Goal: Transaction & Acquisition: Purchase product/service

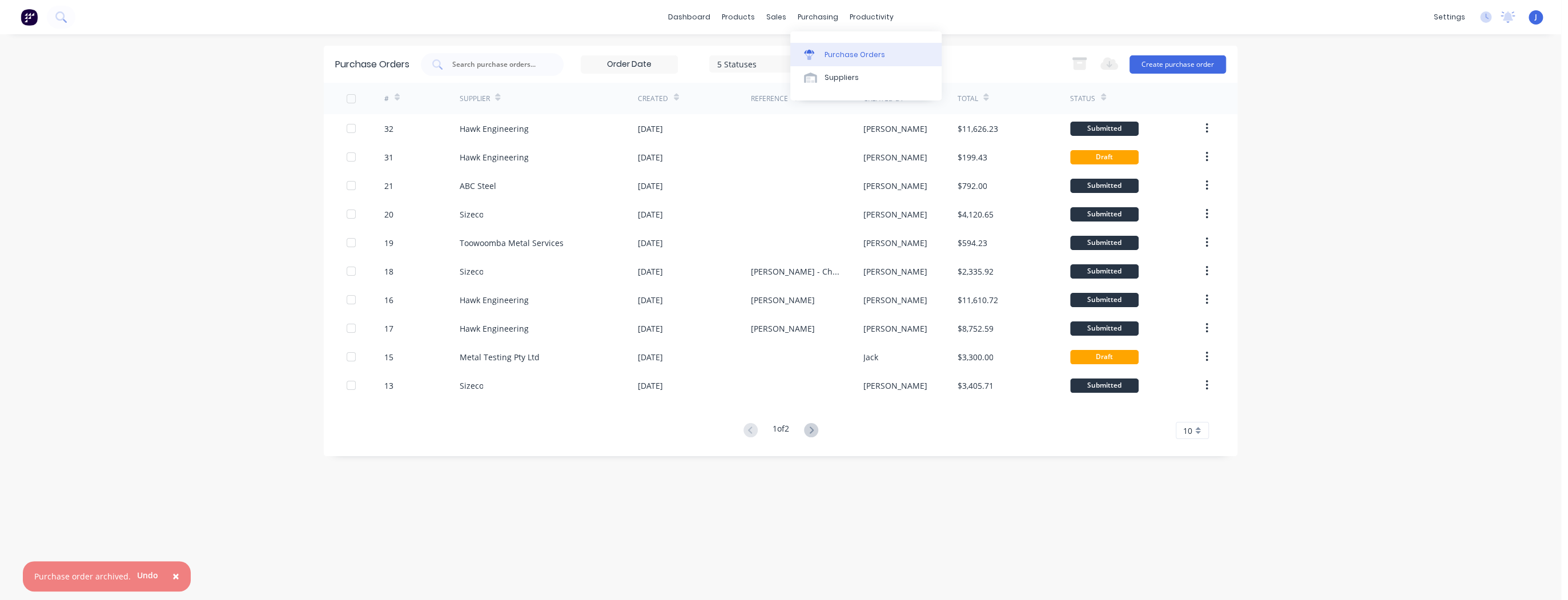
click at [826, 52] on div "Purchase Orders" at bounding box center [855, 54] width 61 height 10
click at [786, 56] on div at bounding box center [782, 54] width 17 height 10
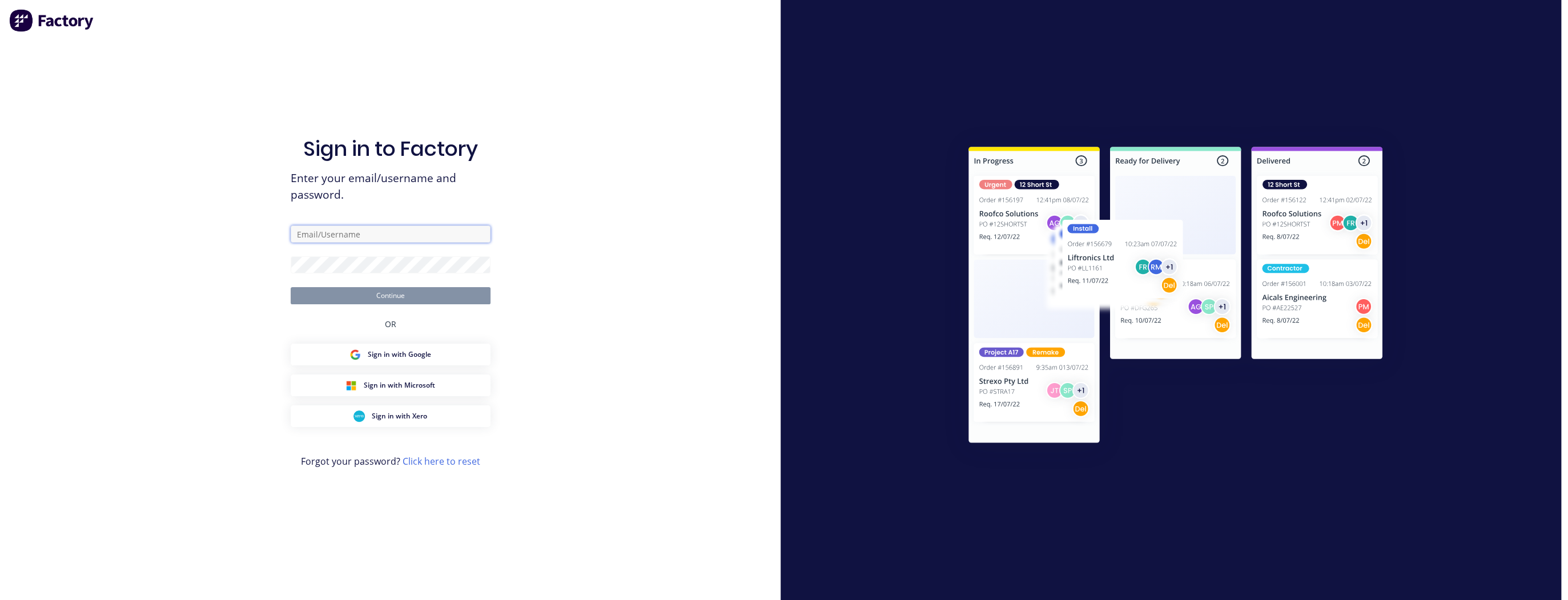
click at [359, 241] on input "text" at bounding box center [390, 233] width 200 height 17
type input "[PERSON_NAME][EMAIL_ADDRESS][DOMAIN_NAME]"
click at [291, 287] on button "Continue" at bounding box center [390, 295] width 200 height 17
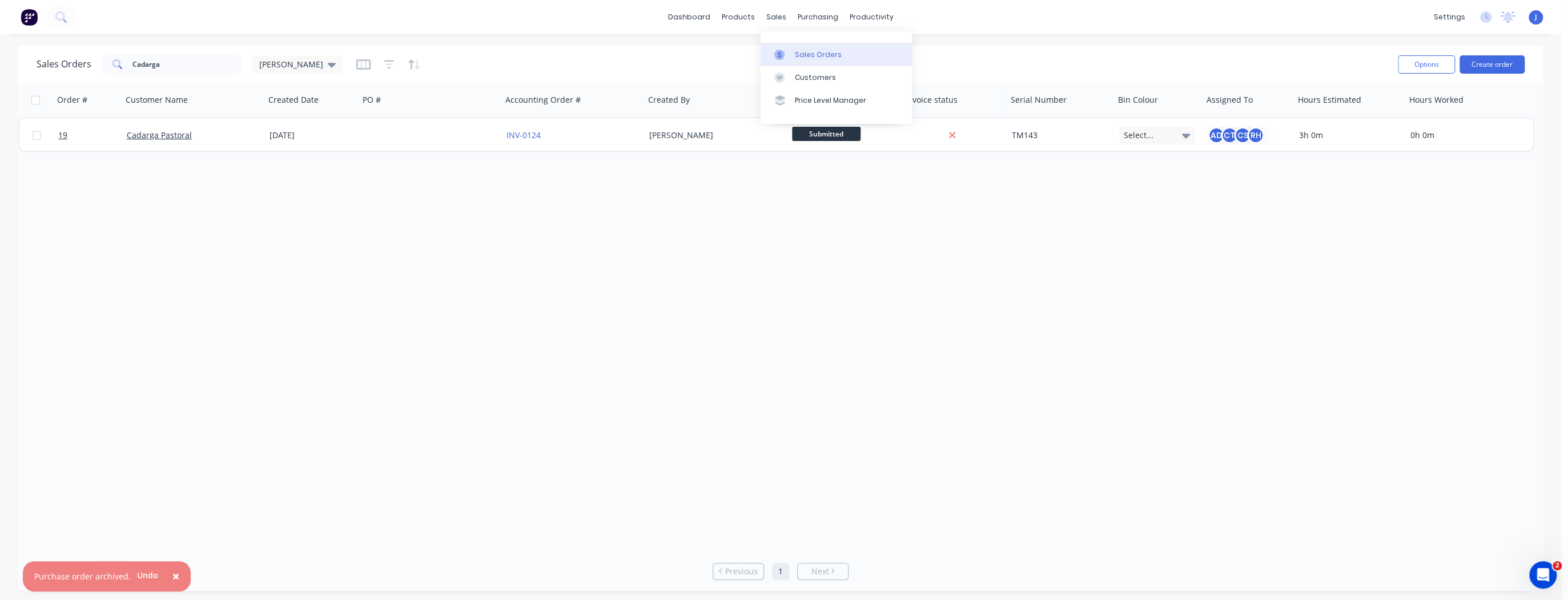
click at [797, 48] on link "Sales Orders" at bounding box center [835, 54] width 151 height 23
click at [796, 50] on div "Sales Orders" at bounding box center [818, 54] width 47 height 10
click at [807, 57] on div "Sales Orders" at bounding box center [818, 54] width 47 height 10
click at [287, 69] on div "[PERSON_NAME]" at bounding box center [297, 64] width 90 height 17
click at [283, 208] on button "[PERSON_NAME] 1" at bounding box center [321, 207] width 130 height 13
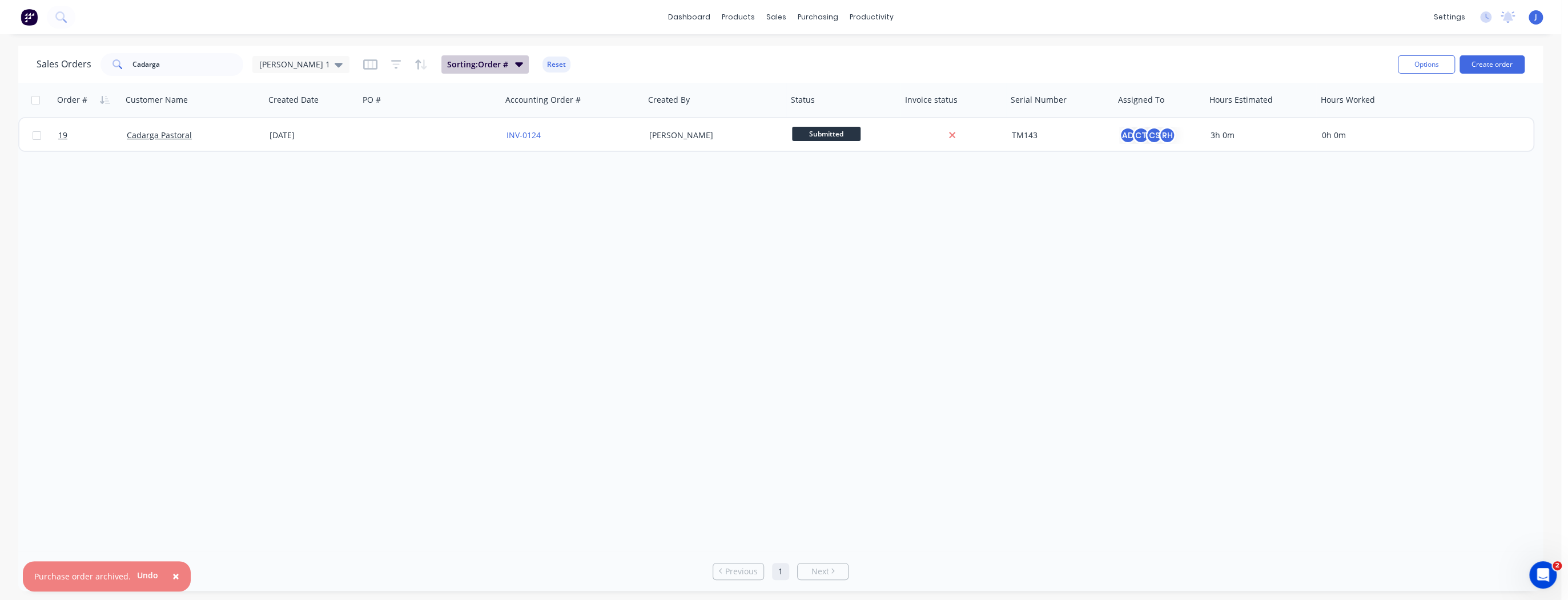
click at [515, 63] on icon "button" at bounding box center [519, 65] width 8 height 5
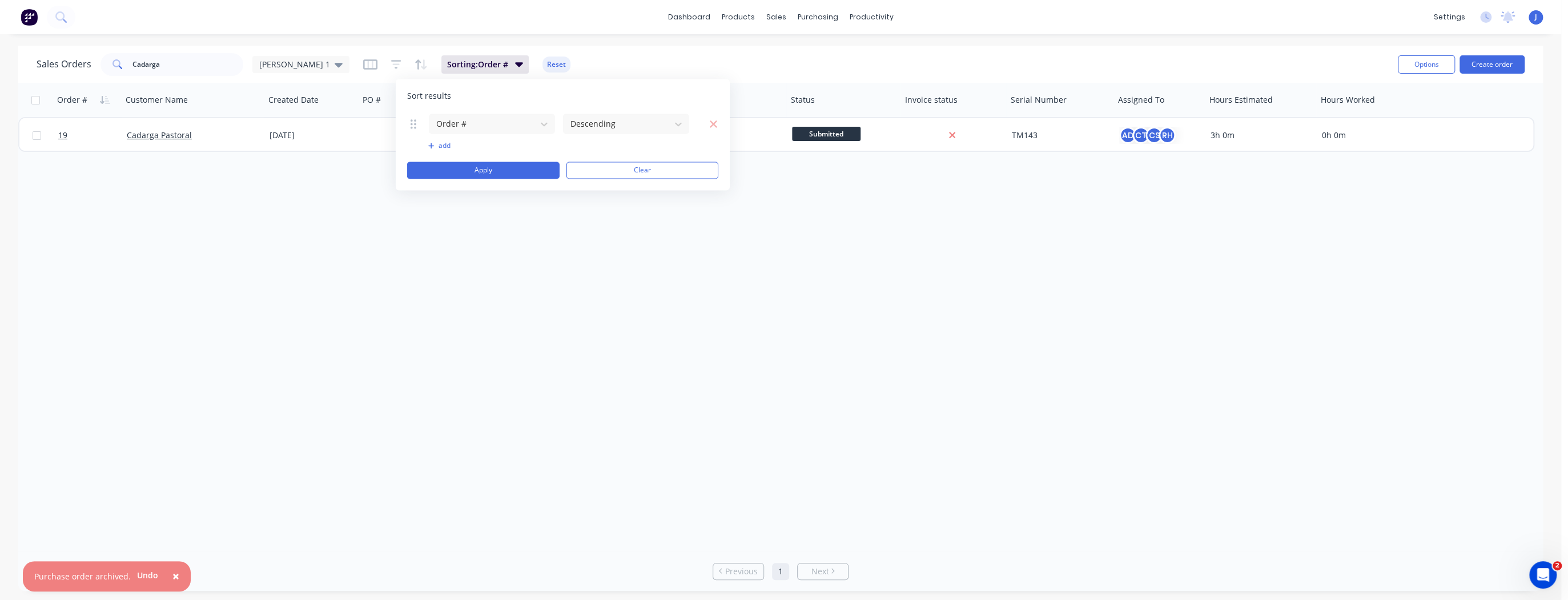
click at [599, 55] on div "Sales Orders Cadarga [PERSON_NAME] 1 Sorting: Order # Reset" at bounding box center [713, 64] width 1352 height 28
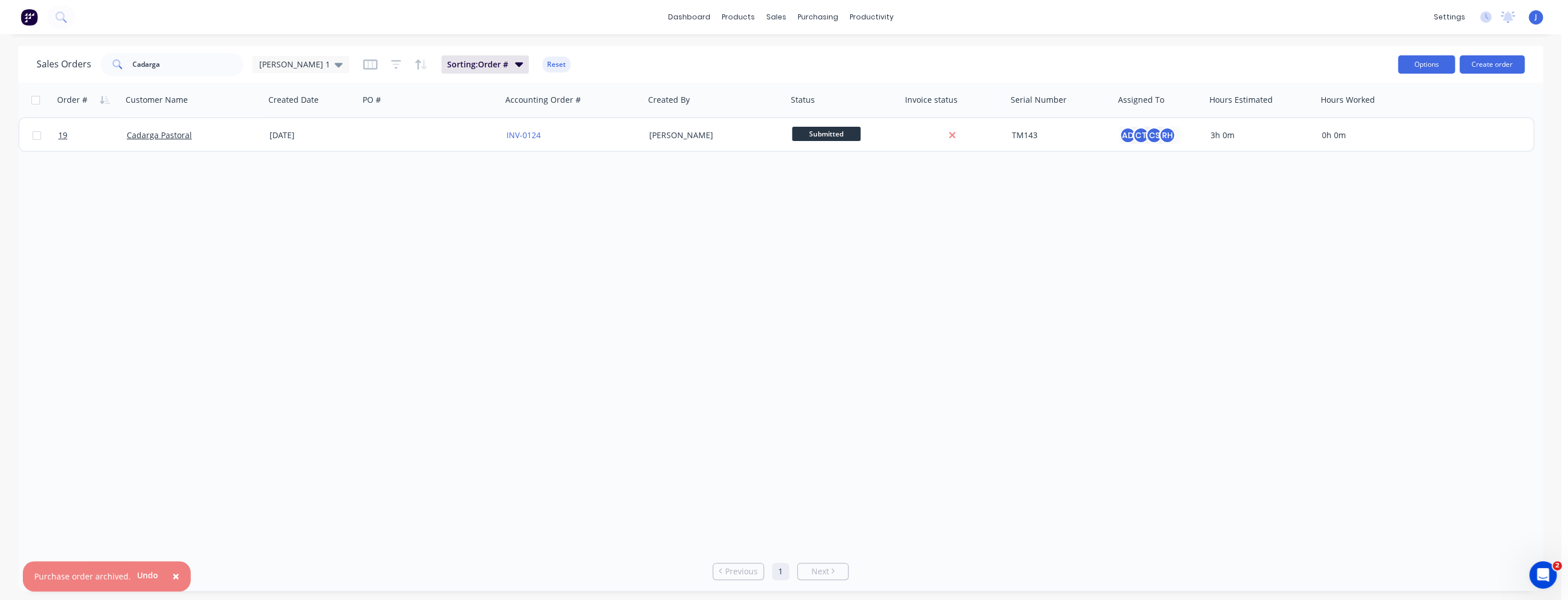
click at [1430, 65] on button "Options" at bounding box center [1426, 65] width 57 height 19
click at [1352, 187] on div "Order # Customer Name Created Date PO # Accounting Order # Created By Status In…" at bounding box center [780, 317] width 1524 height 468
click at [871, 321] on div "Order # Customer Name Created Date PO # Accounting Order # Created By Status In…" at bounding box center [780, 317] width 1524 height 468
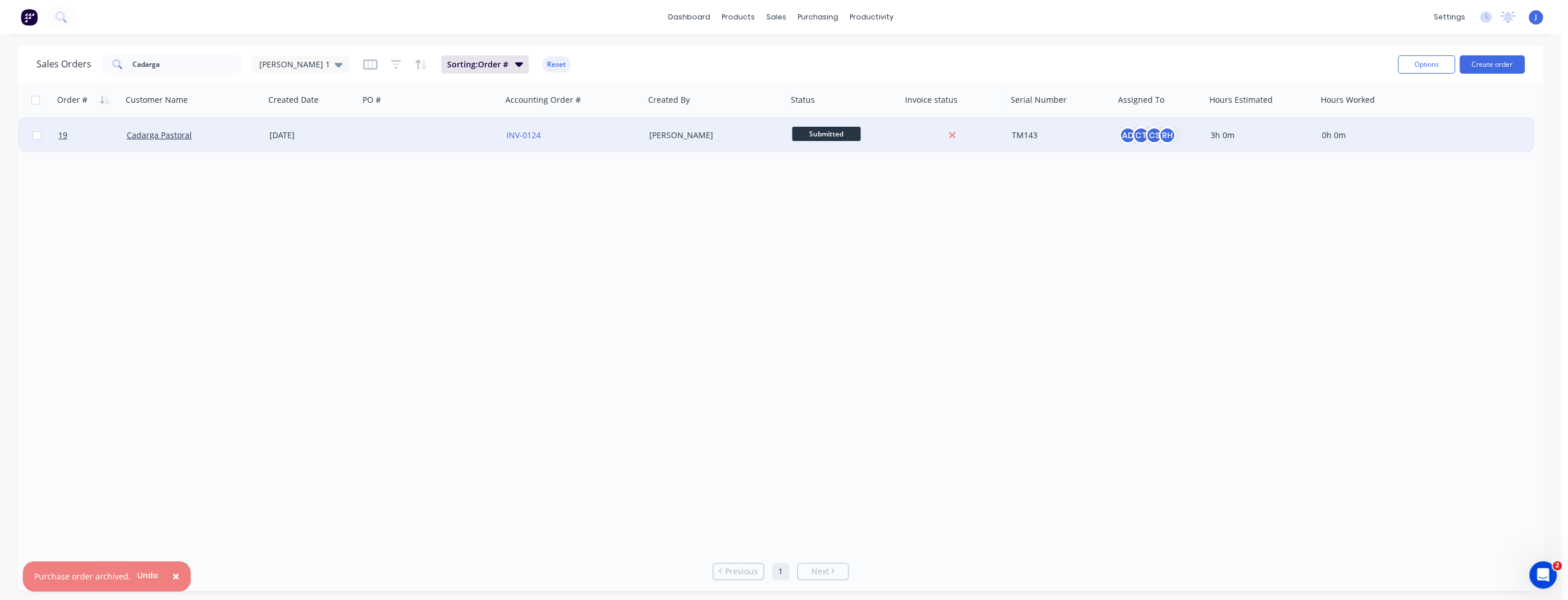
click at [839, 127] on span "Submitted" at bounding box center [826, 134] width 69 height 15
click at [708, 264] on div "Order # Customer Name Created Date PO # Accounting Order # Created By Status In…" at bounding box center [780, 317] width 1524 height 468
click at [37, 99] on input "checkbox" at bounding box center [36, 100] width 9 height 9
checkbox input "true"
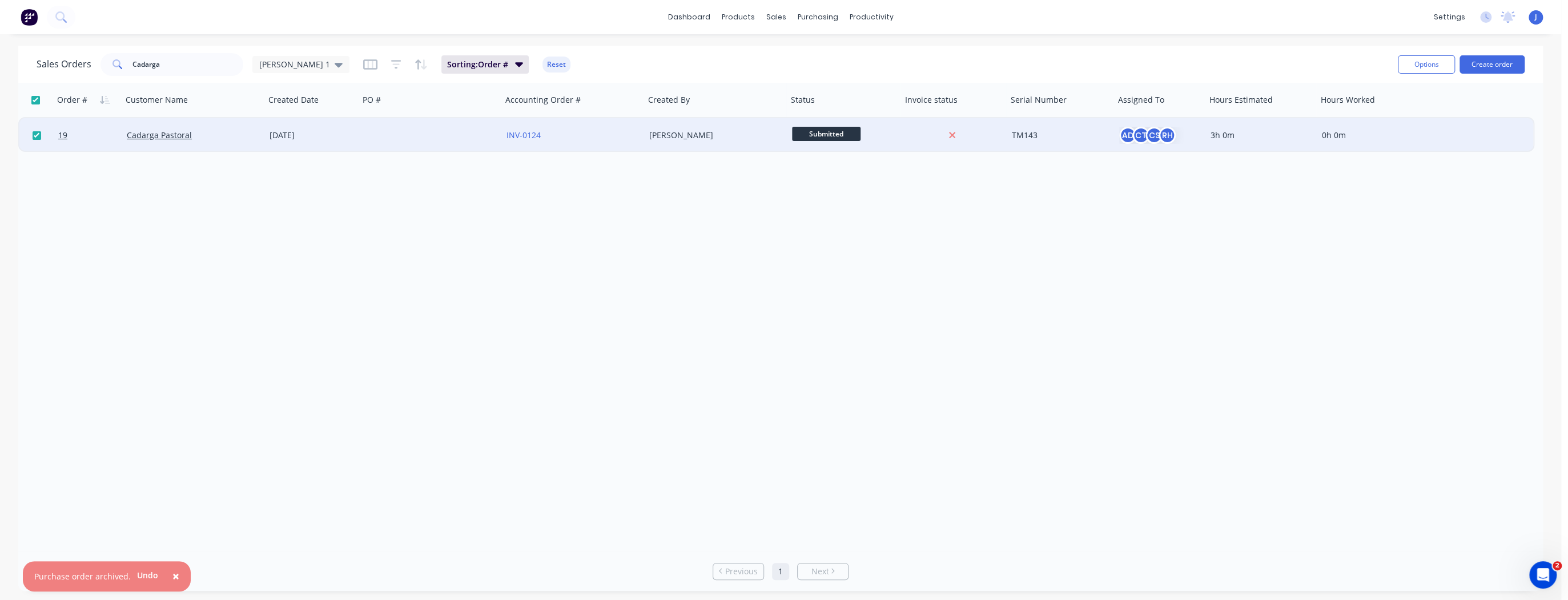
click at [37, 99] on input "checkbox" at bounding box center [36, 100] width 9 height 9
checkbox input "false"
click at [847, 423] on div "Order # Customer Name Created Date PO # Accounting Order # Created By Status In…" at bounding box center [780, 317] width 1524 height 468
click at [1486, 19] on icon at bounding box center [1486, 17] width 11 height 11
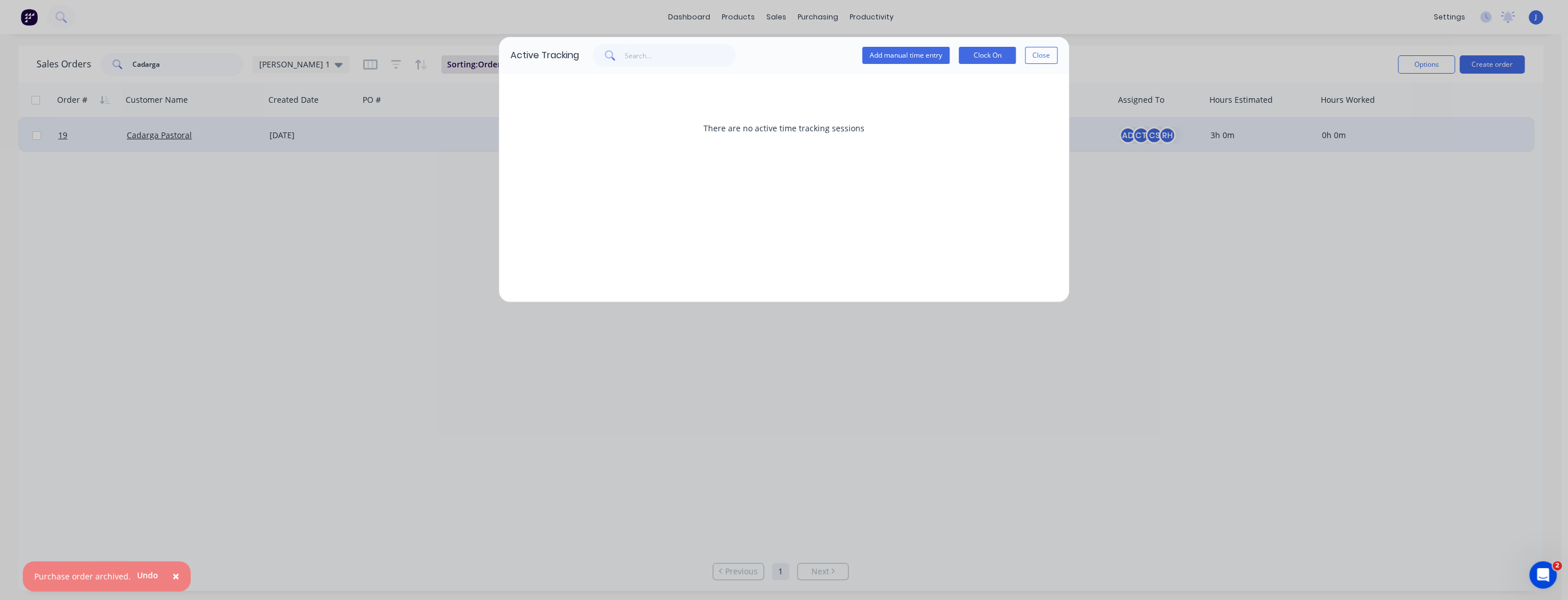
click at [1436, 19] on div "Active Tracking Add manual time entry Clock On Close There are no active time t…" at bounding box center [784, 300] width 1568 height 600
click at [1444, 16] on div "Active Tracking Add manual time entry Clock On Close There are no active time t…" at bounding box center [784, 300] width 1568 height 600
click at [1320, 36] on div "Active Tracking Add manual time entry Clock On Close There are no active time t…" at bounding box center [784, 300] width 1568 height 600
click at [1047, 53] on button "Close" at bounding box center [1041, 55] width 32 height 17
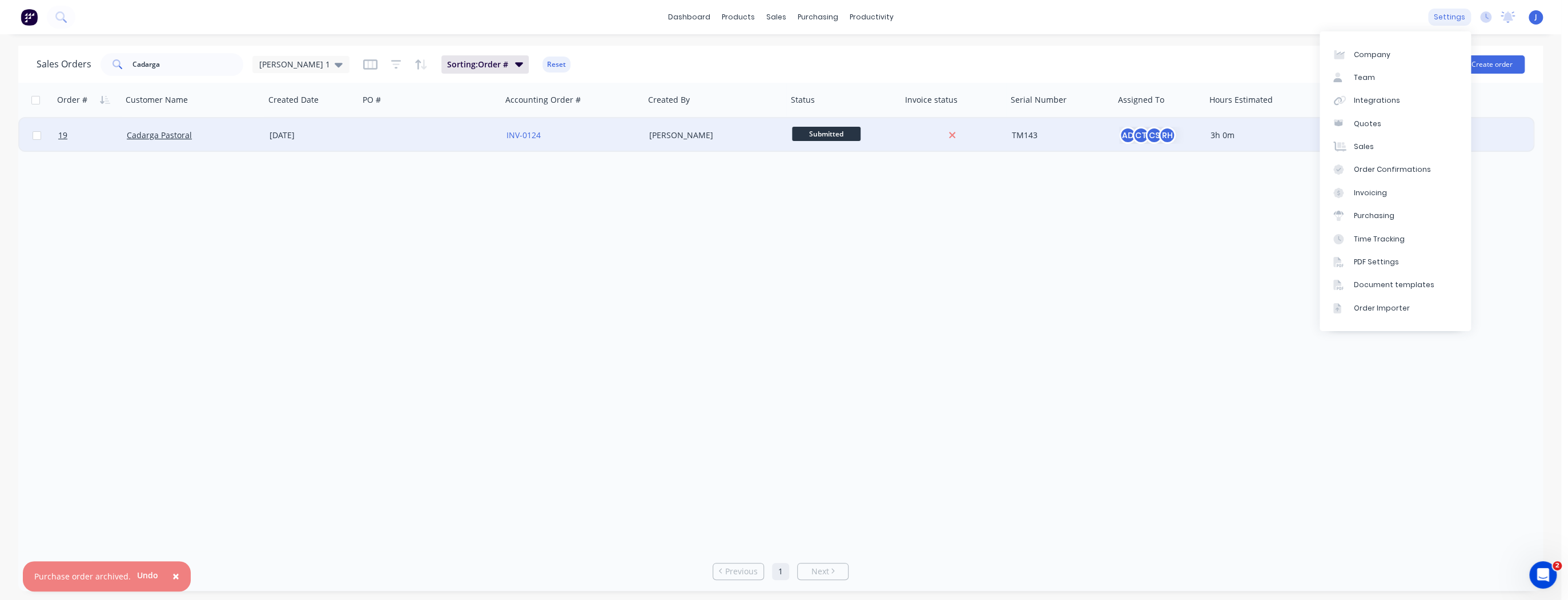
click at [1455, 19] on div "settings" at bounding box center [1449, 17] width 43 height 17
click at [1359, 79] on div "Team" at bounding box center [1364, 78] width 21 height 10
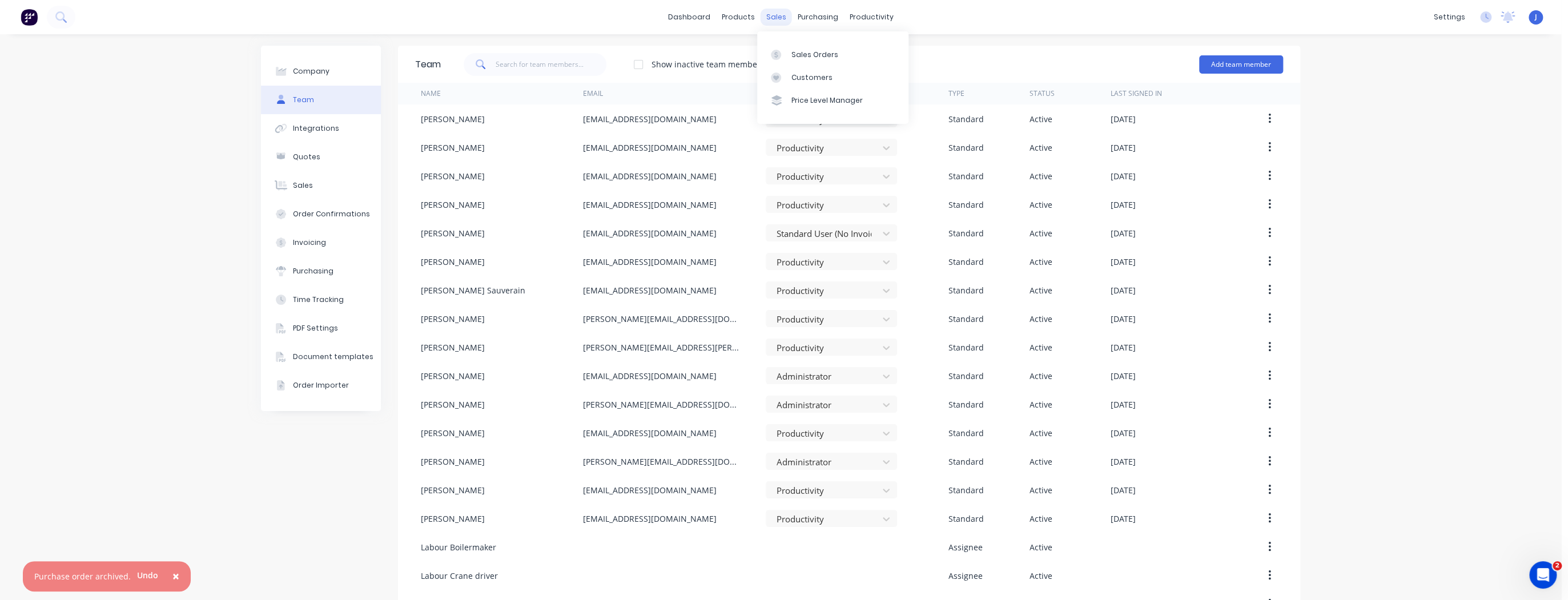
click at [779, 20] on div "sales" at bounding box center [776, 17] width 32 height 17
click at [787, 58] on div at bounding box center [779, 54] width 17 height 10
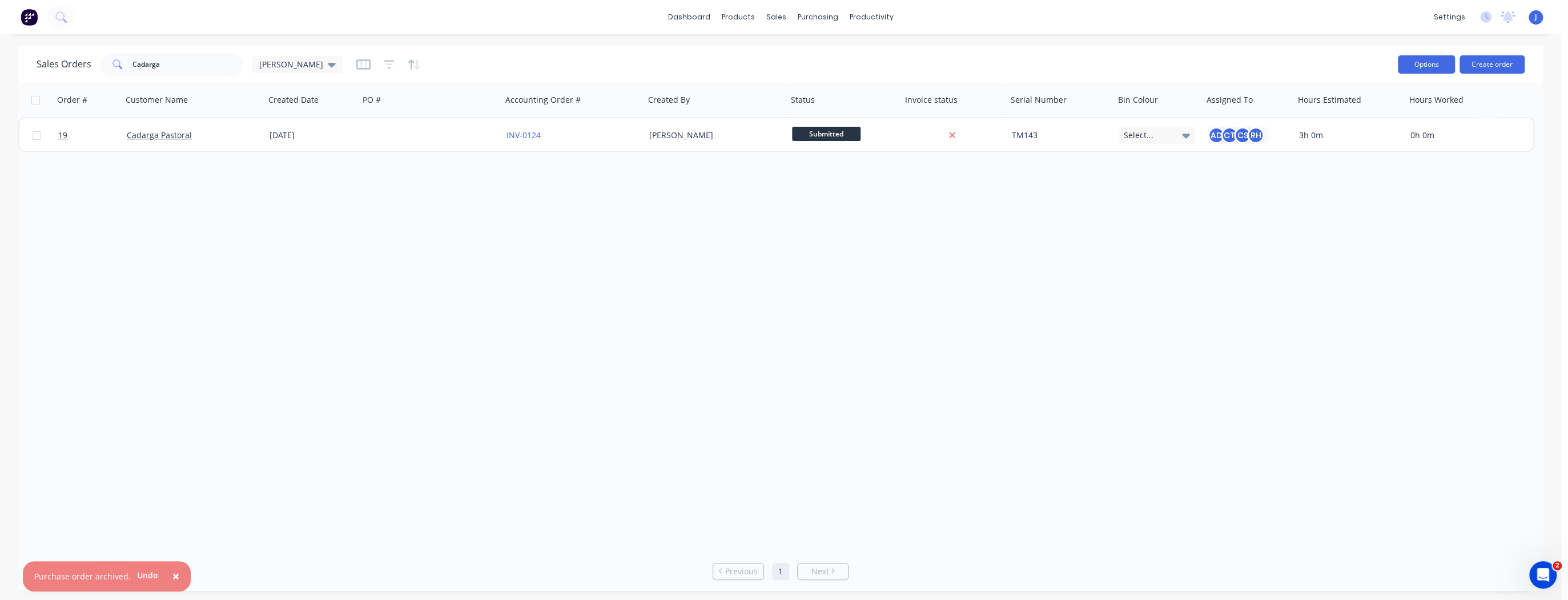
click at [1424, 64] on button "Options" at bounding box center [1426, 65] width 57 height 19
click at [1359, 52] on div "Sales Orders Cadarga [PERSON_NAME]" at bounding box center [713, 64] width 1352 height 28
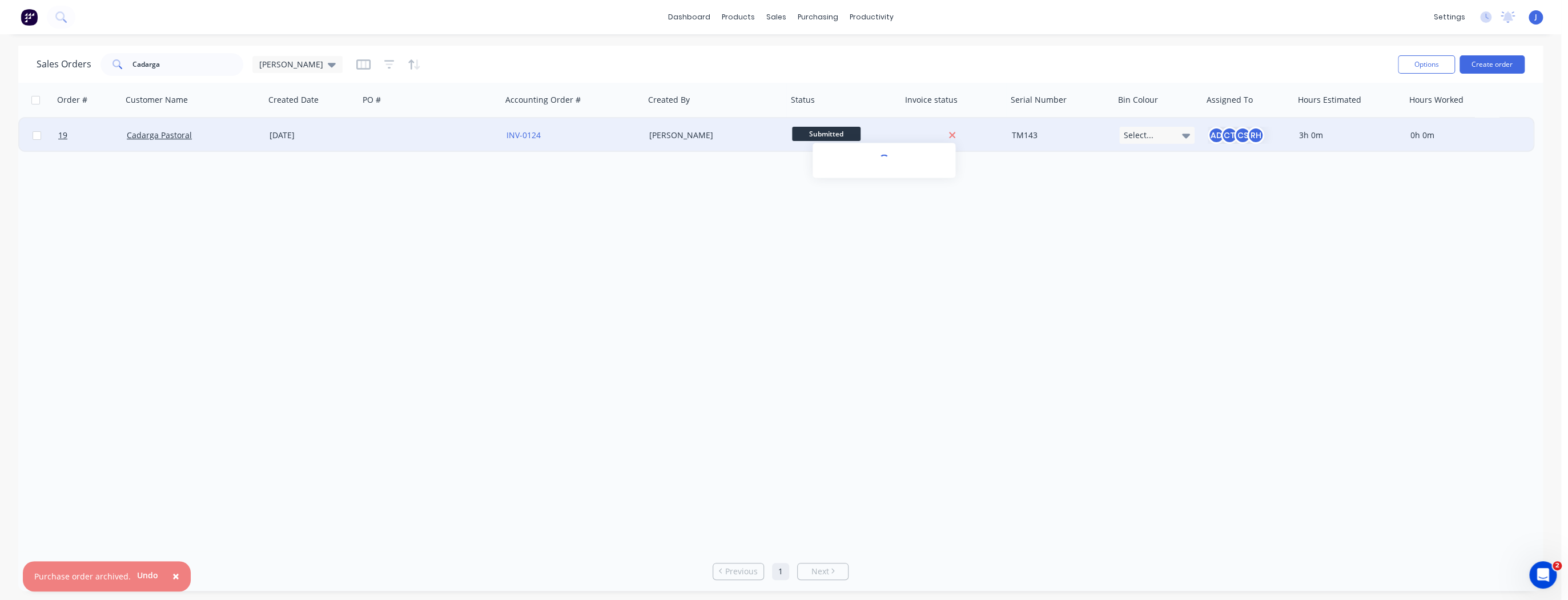
click at [951, 135] on icon at bounding box center [952, 136] width 6 height 6
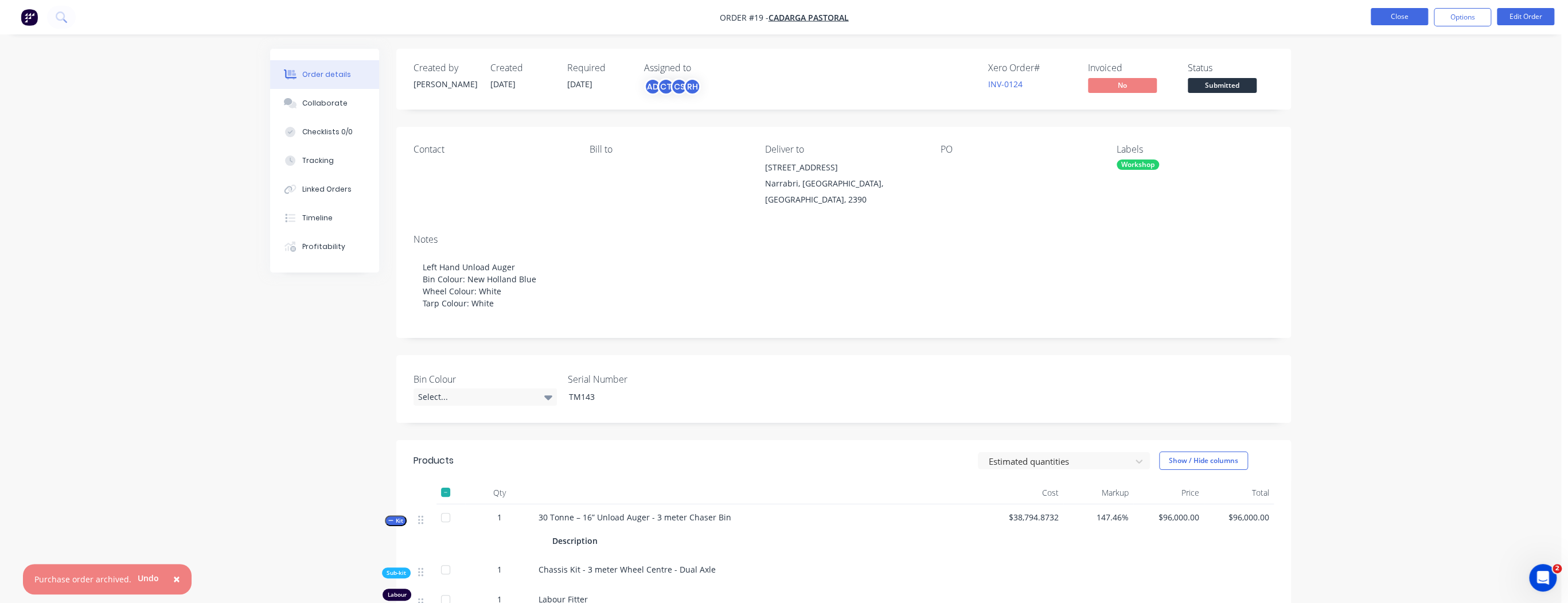
click at [1388, 18] on button "Close" at bounding box center [1399, 16] width 58 height 17
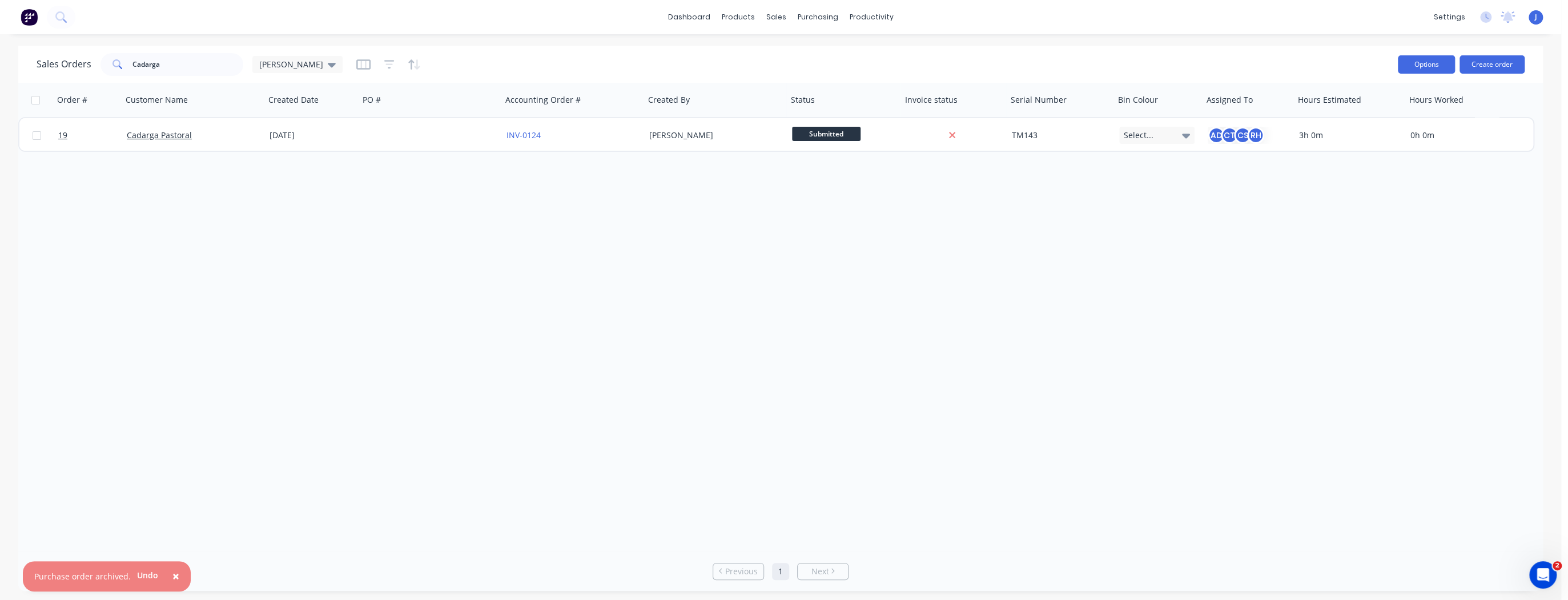
click at [1426, 66] on button "Options" at bounding box center [1426, 65] width 57 height 19
click at [1081, 100] on div at bounding box center [1057, 100] width 93 height 23
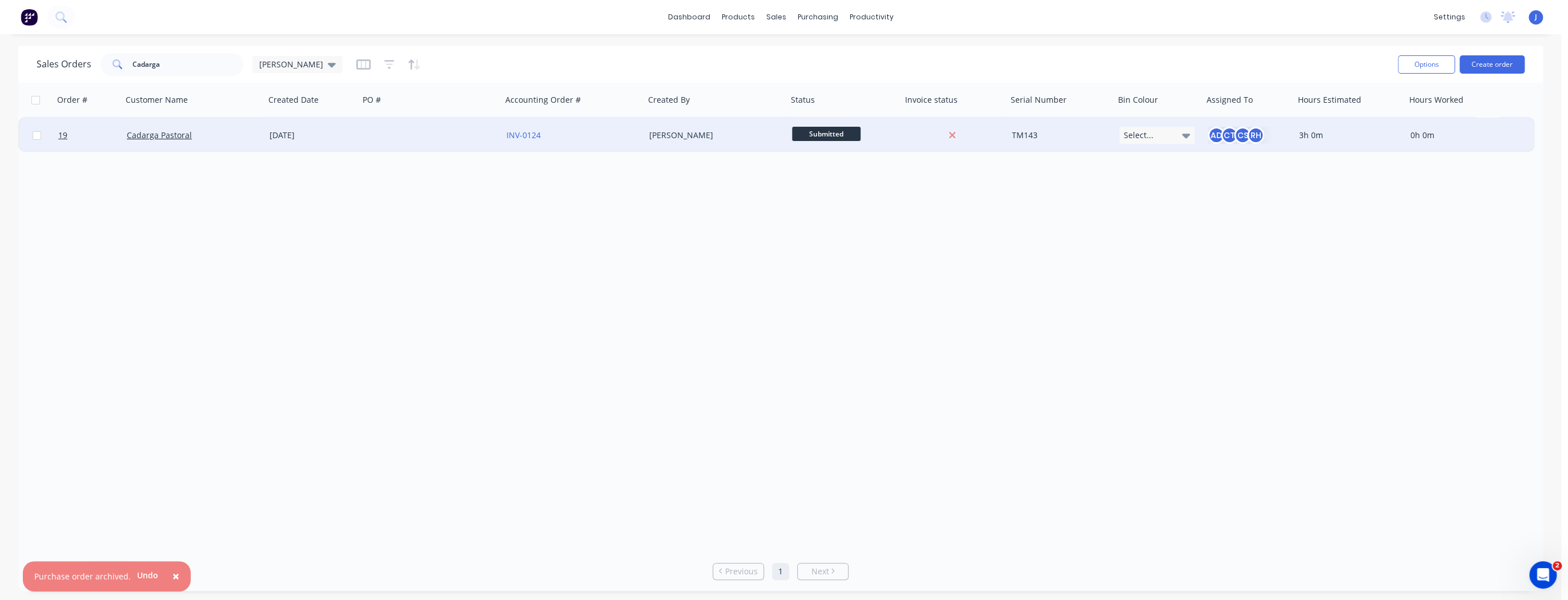
click at [831, 132] on span "Submitted" at bounding box center [826, 134] width 69 height 15
click at [699, 201] on div "Order # Customer Name Created Date PO # Accounting Order # Created By Status In…" at bounding box center [780, 317] width 1524 height 468
drag, startPoint x: 162, startPoint y: 65, endPoint x: 120, endPoint y: 62, distance: 42.1
click at [120, 62] on div "Cadarga" at bounding box center [171, 65] width 143 height 23
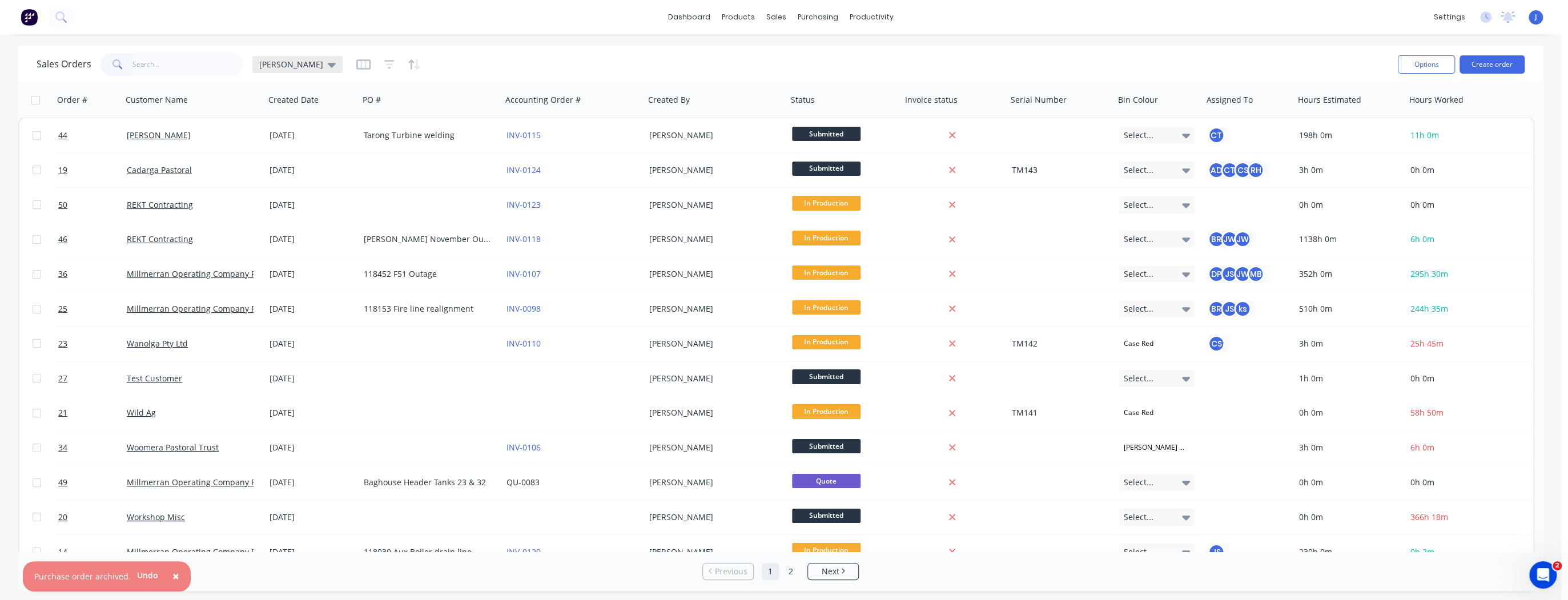
click at [328, 69] on icon at bounding box center [332, 65] width 8 height 13
click at [399, 186] on button "edit" at bounding box center [398, 184] width 15 height 12
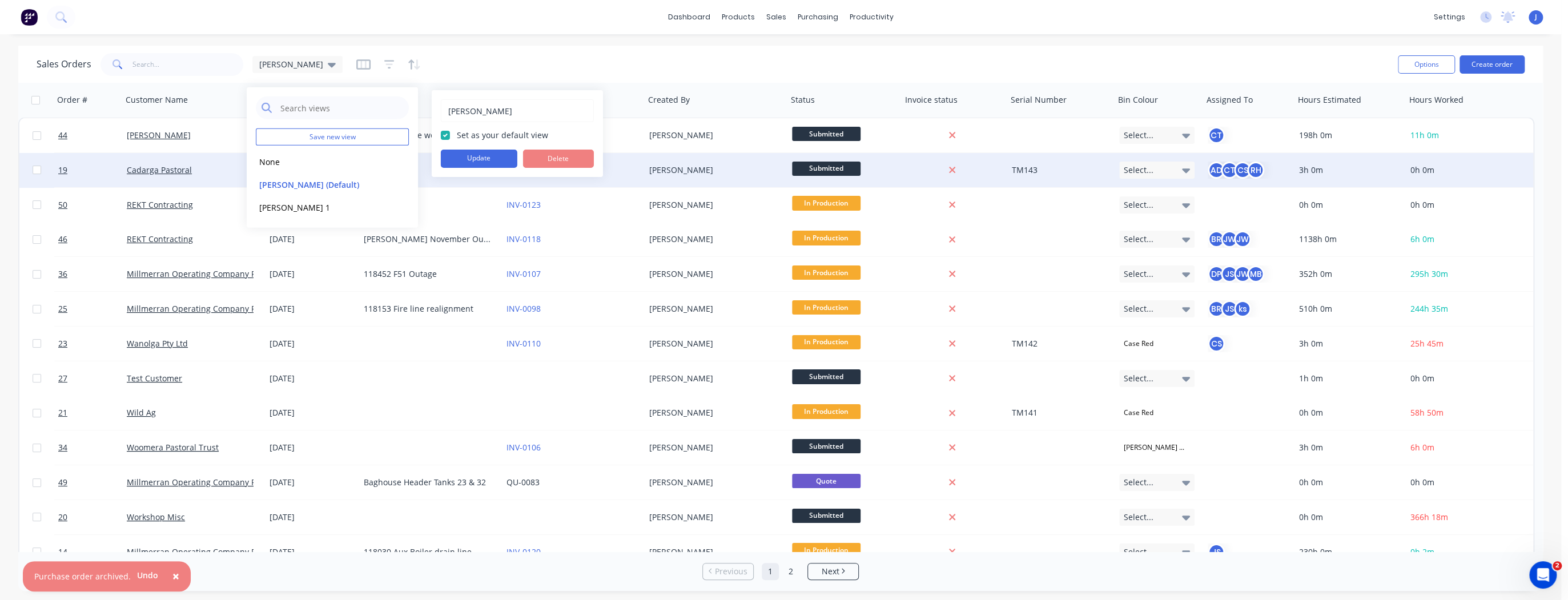
click at [466, 157] on button "Update" at bounding box center [479, 158] width 77 height 19
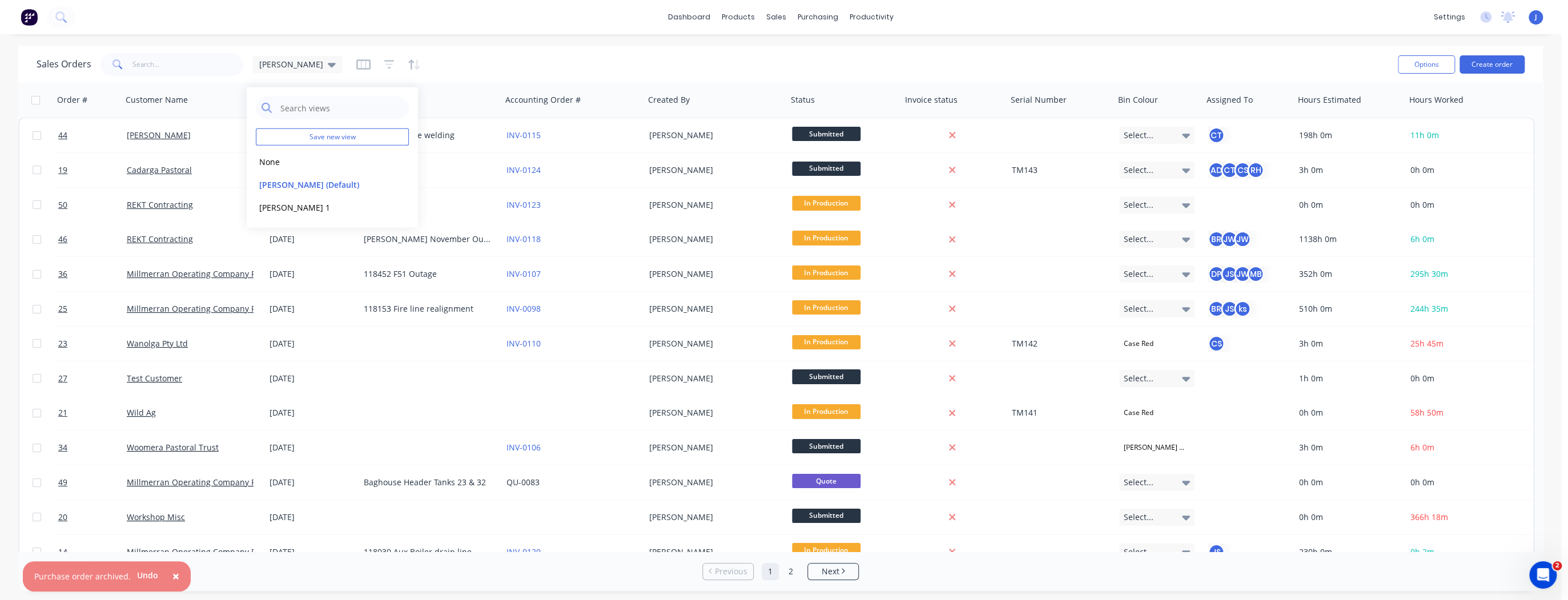
click at [431, 63] on div "Sales Orders [PERSON_NAME]" at bounding box center [713, 64] width 1352 height 28
click at [408, 63] on icon "button" at bounding box center [414, 65] width 13 height 11
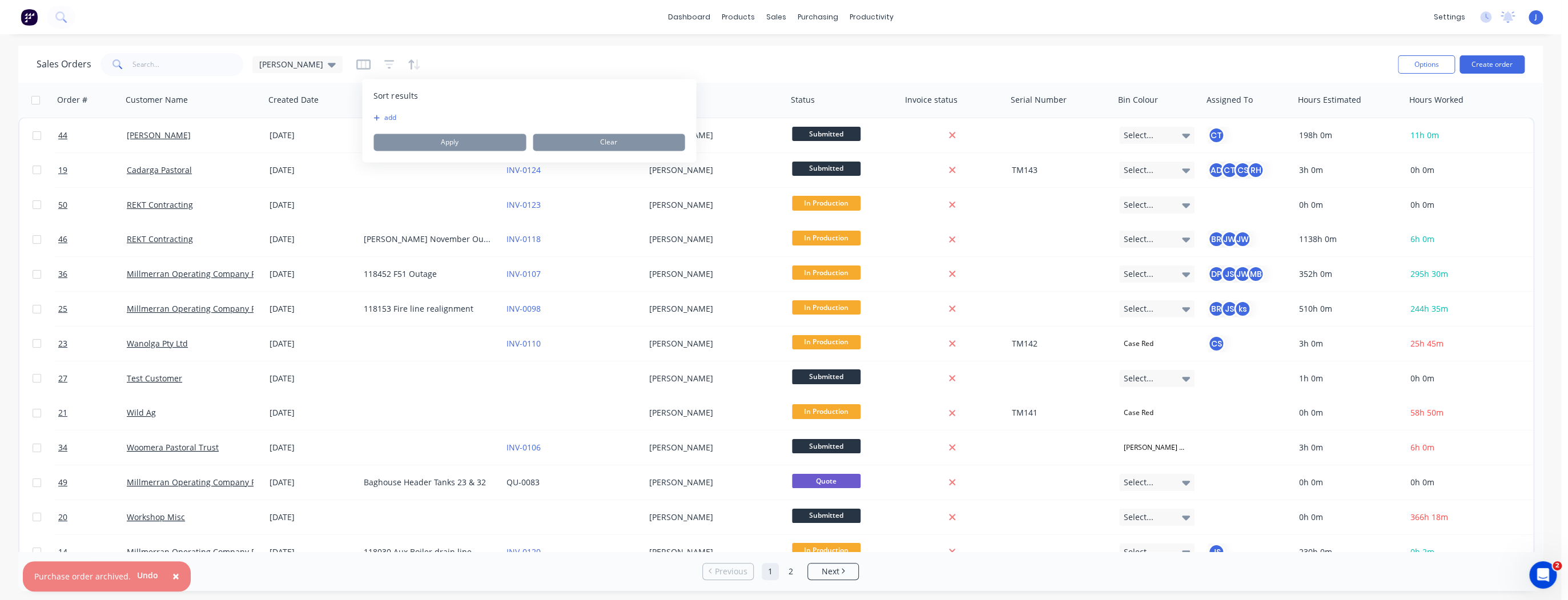
click at [384, 114] on button "add" at bounding box center [380, 117] width 15 height 9
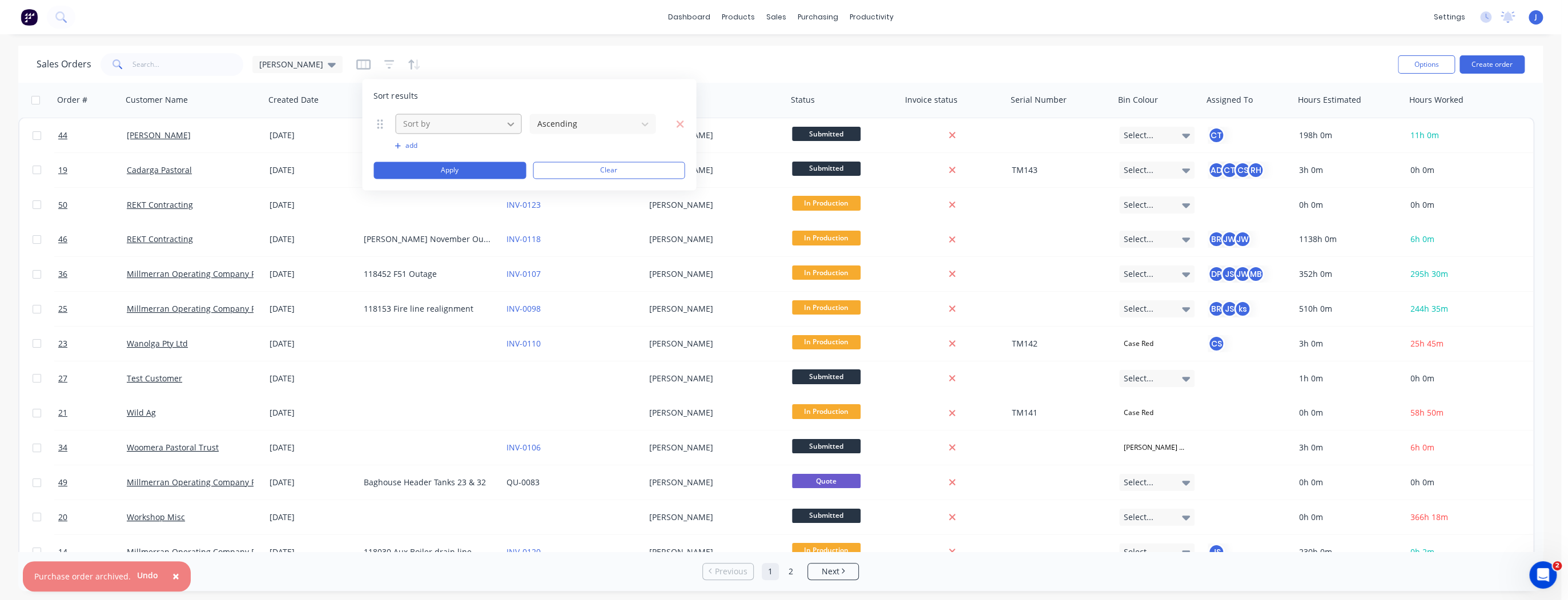
click at [507, 124] on icon at bounding box center [511, 124] width 11 height 11
click at [470, 150] on div "Order #" at bounding box center [458, 151] width 126 height 21
click at [645, 126] on icon at bounding box center [645, 124] width 11 height 11
click at [572, 173] on div "Descending" at bounding box center [592, 172] width 126 height 21
click at [476, 166] on button "Apply" at bounding box center [449, 170] width 153 height 17
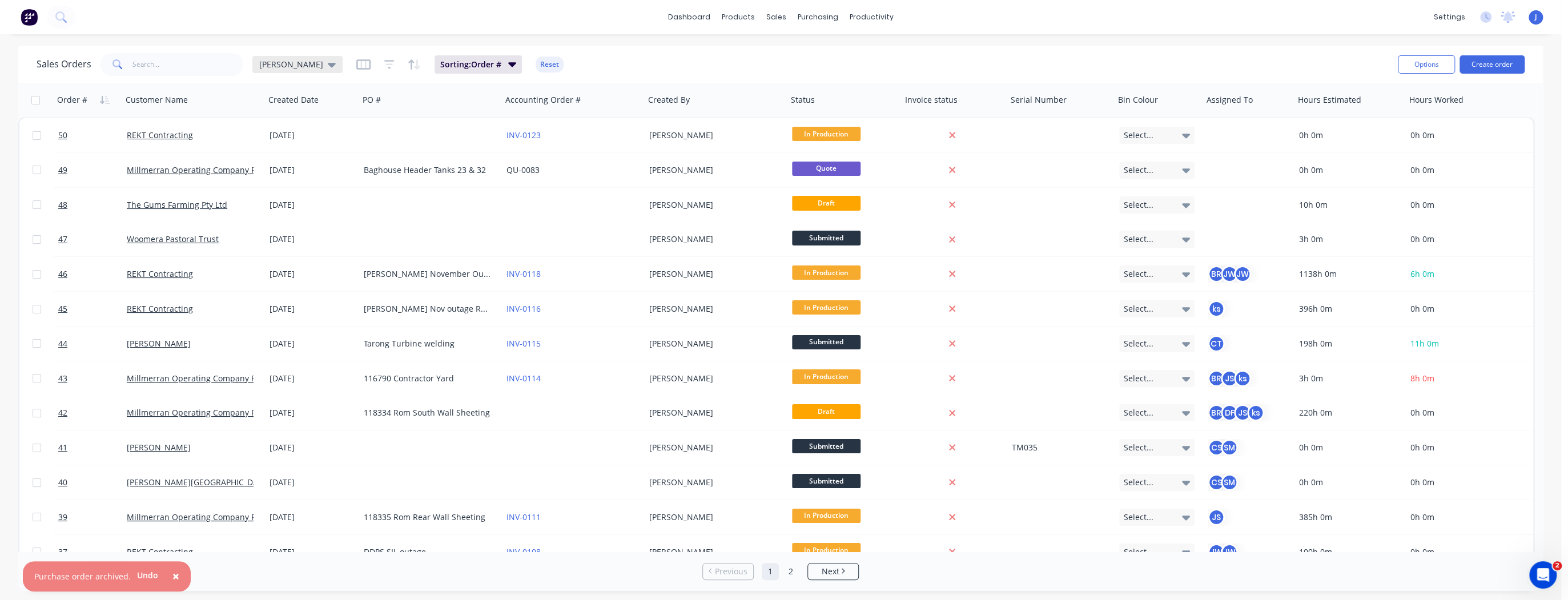
click at [328, 69] on icon at bounding box center [332, 65] width 8 height 13
click at [318, 137] on button "Save new view" at bounding box center [332, 136] width 153 height 17
click at [456, 135] on label "Set as your default view" at bounding box center [502, 135] width 91 height 12
click at [445, 135] on input "Set as your default view" at bounding box center [445, 134] width 9 height 10
checkbox input "true"
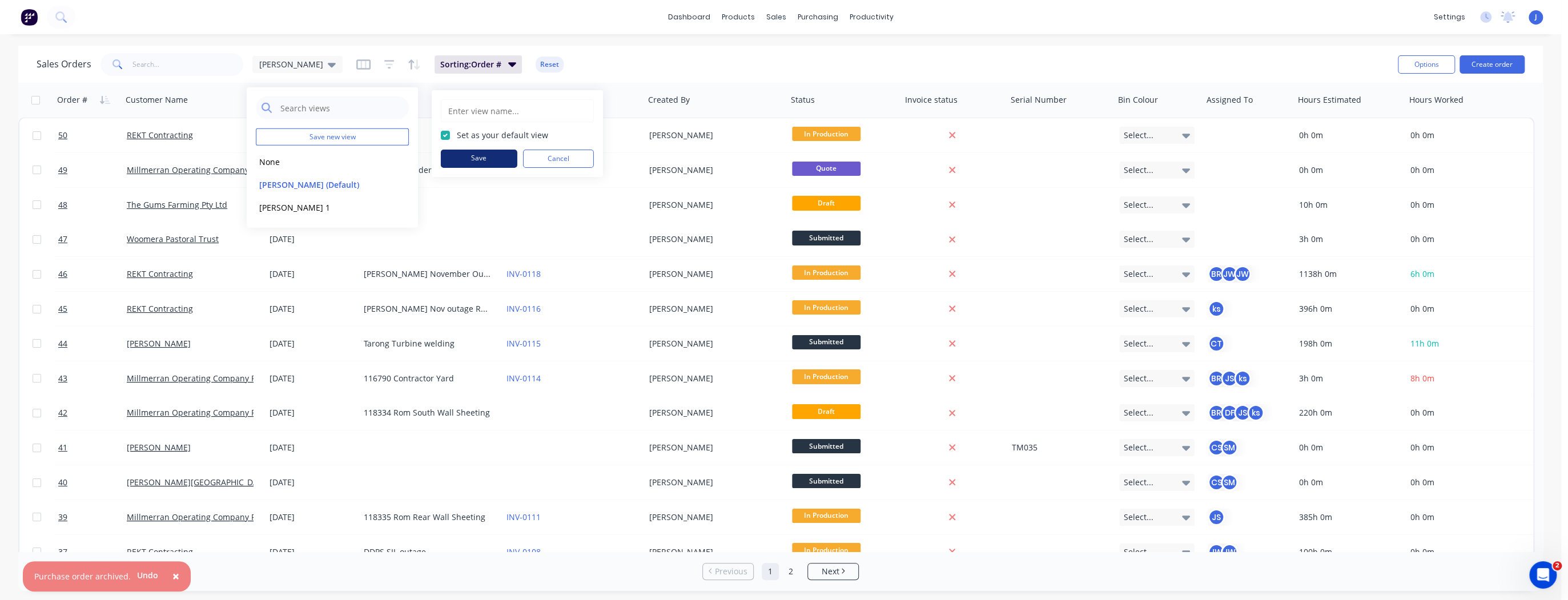
click at [455, 157] on button "Save" at bounding box center [479, 158] width 77 height 19
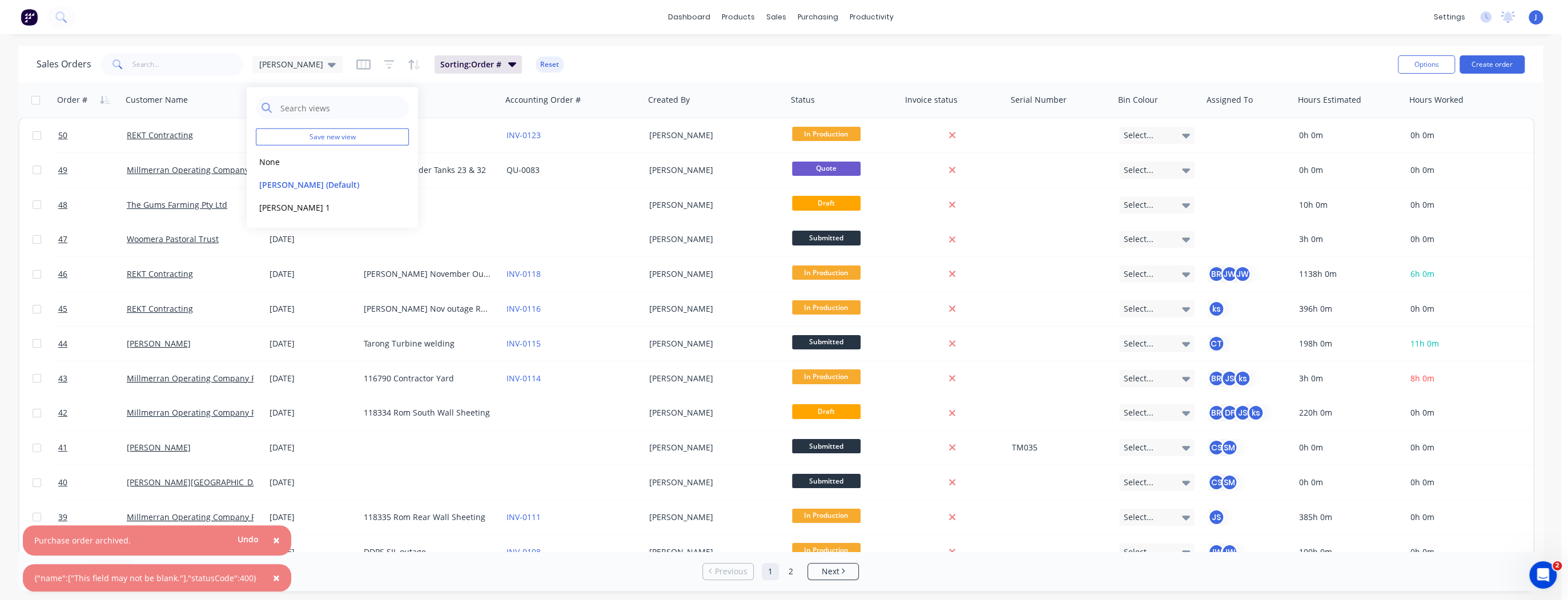
click at [646, 69] on div "Sales Orders [PERSON_NAME] Sorting: Order # Reset" at bounding box center [713, 64] width 1352 height 28
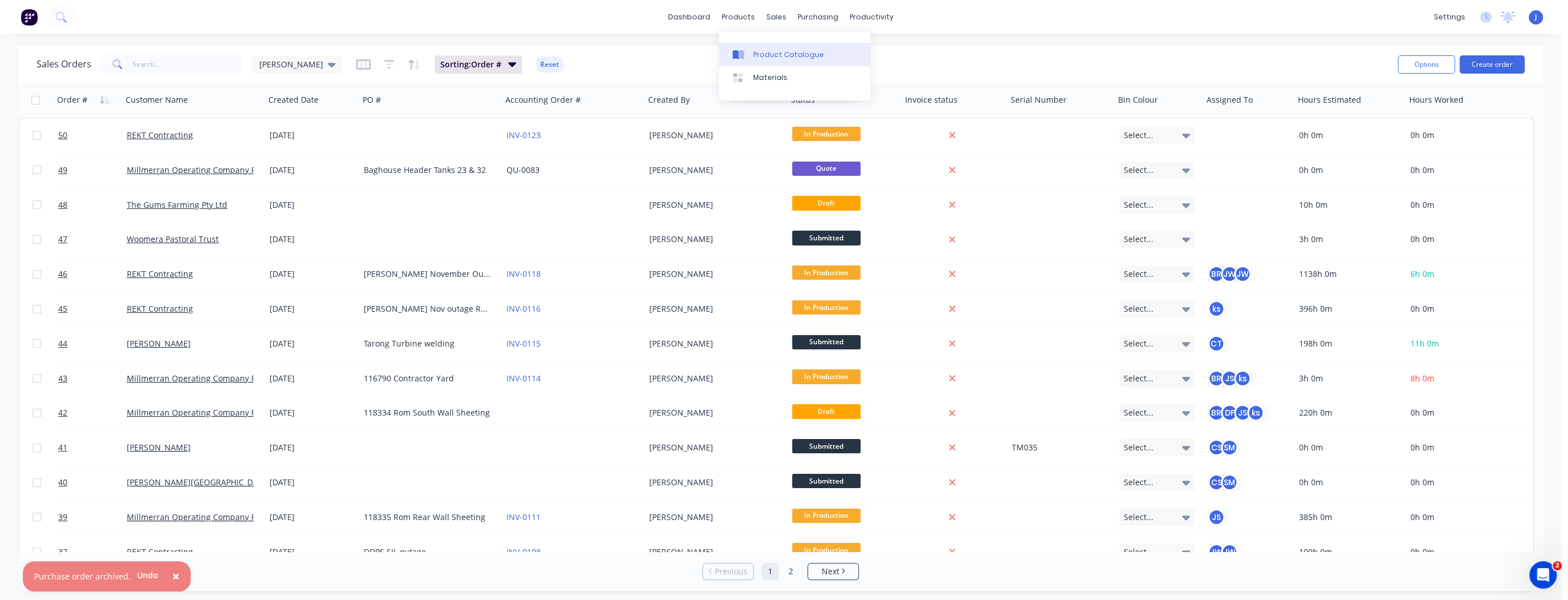
click at [767, 57] on div "Product Catalogue" at bounding box center [788, 54] width 71 height 10
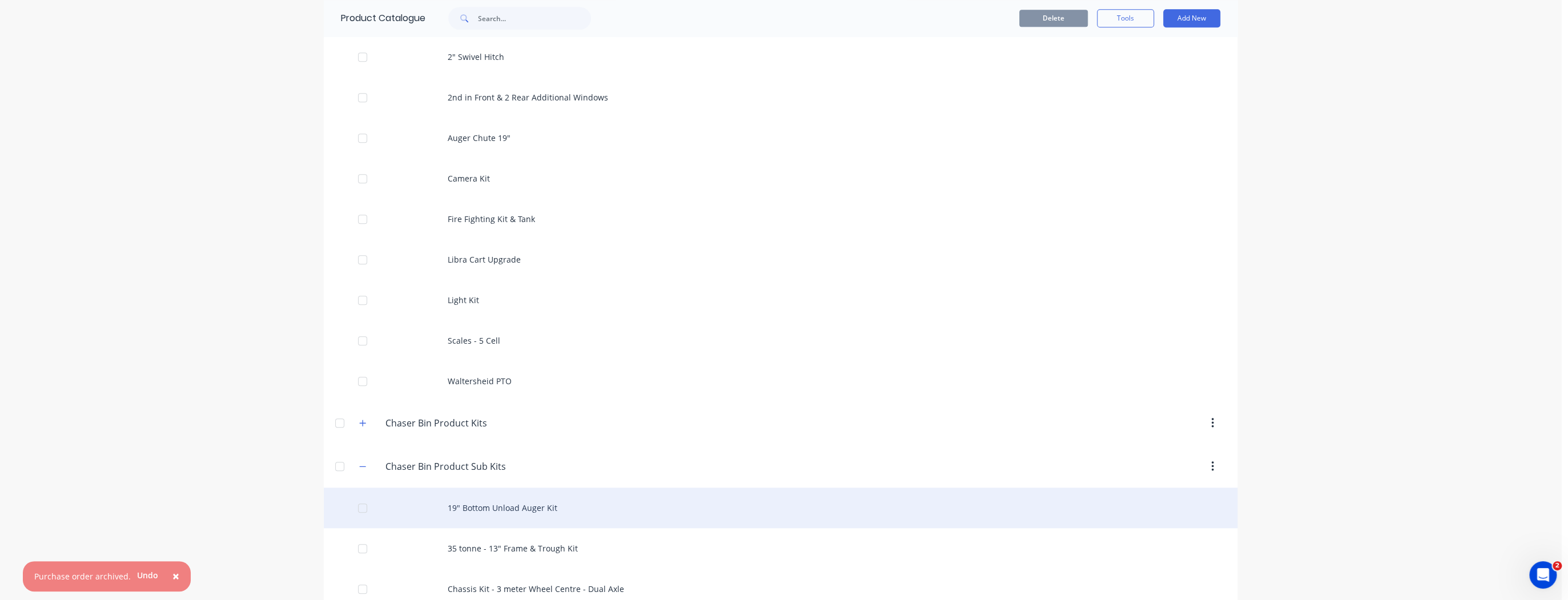
scroll to position [685, 0]
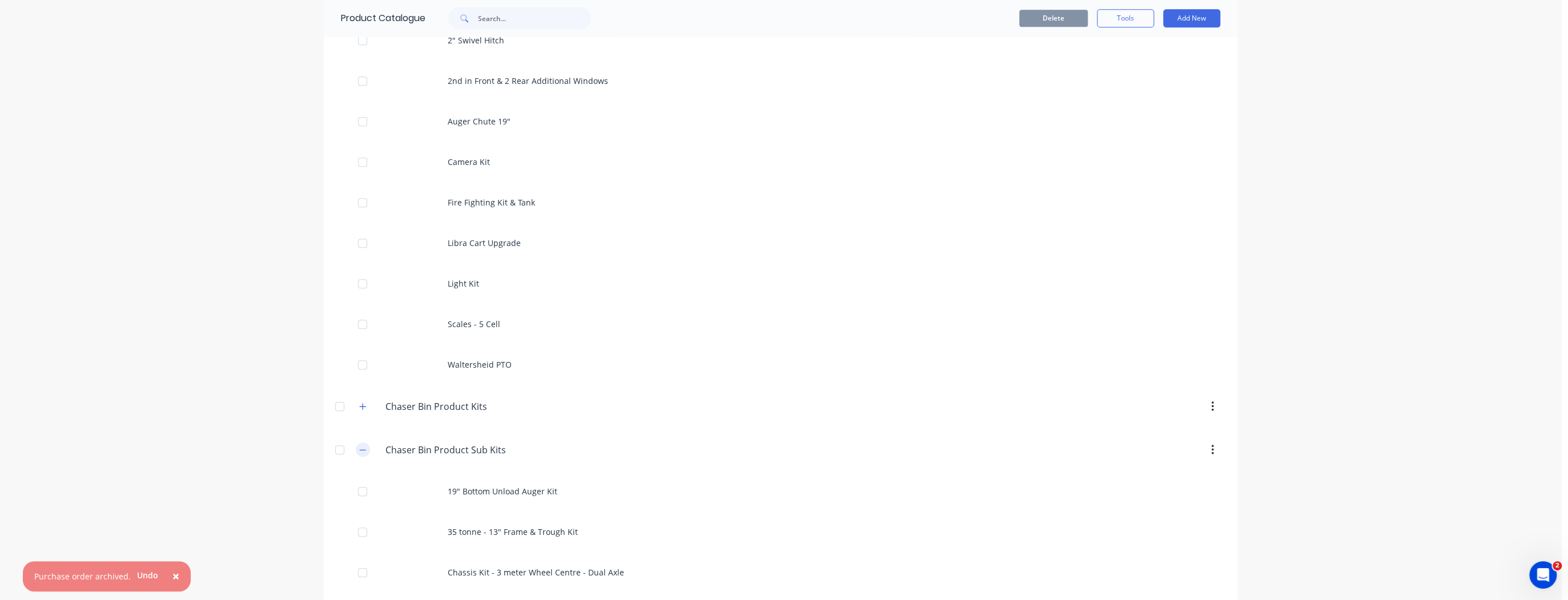
click at [363, 449] on button "button" at bounding box center [363, 450] width 15 height 15
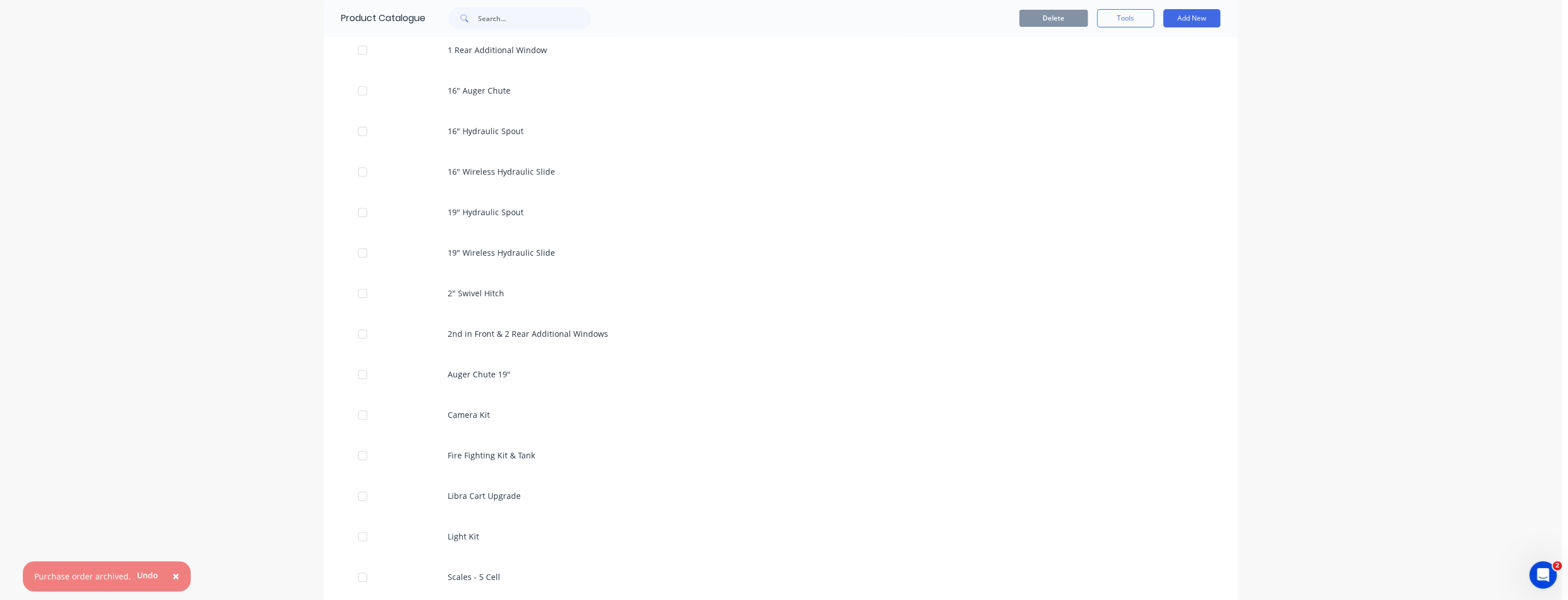
scroll to position [405, 0]
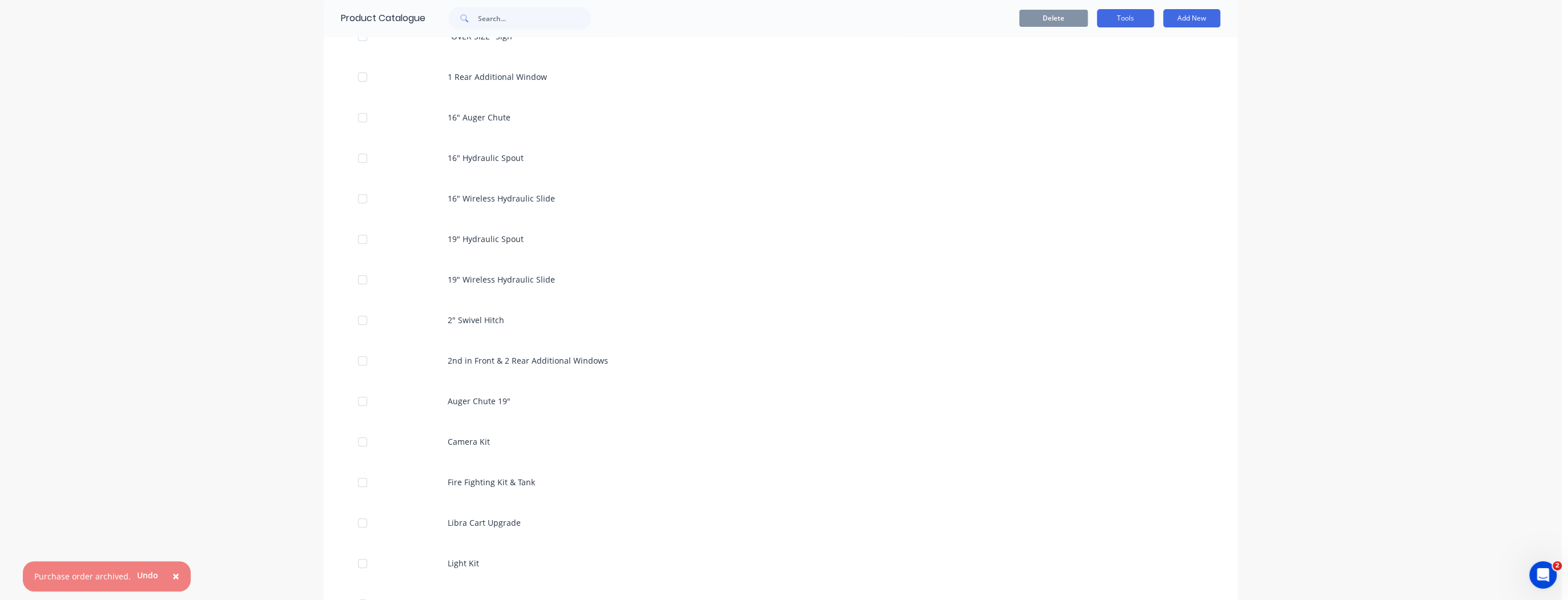
click at [1134, 19] on button "Tools" at bounding box center [1125, 18] width 57 height 19
click at [1102, 73] on div "Stocktake" at bounding box center [1099, 70] width 88 height 16
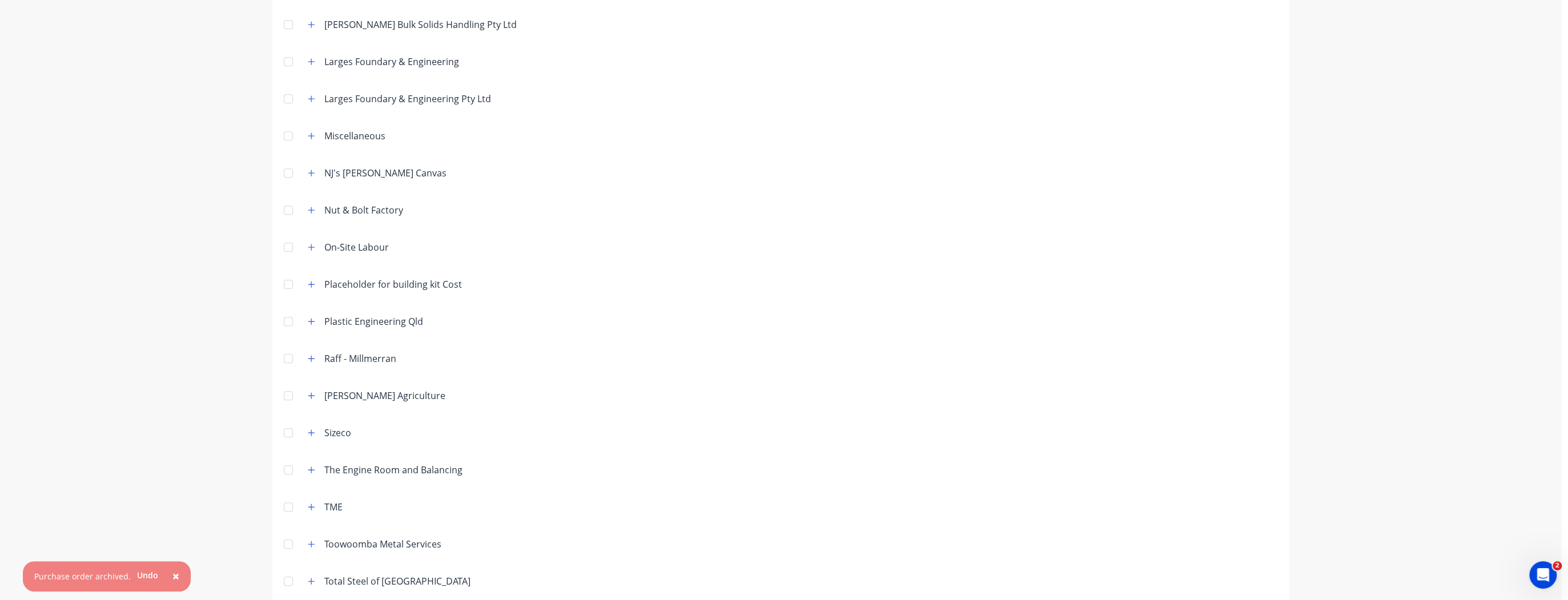
scroll to position [680, 0]
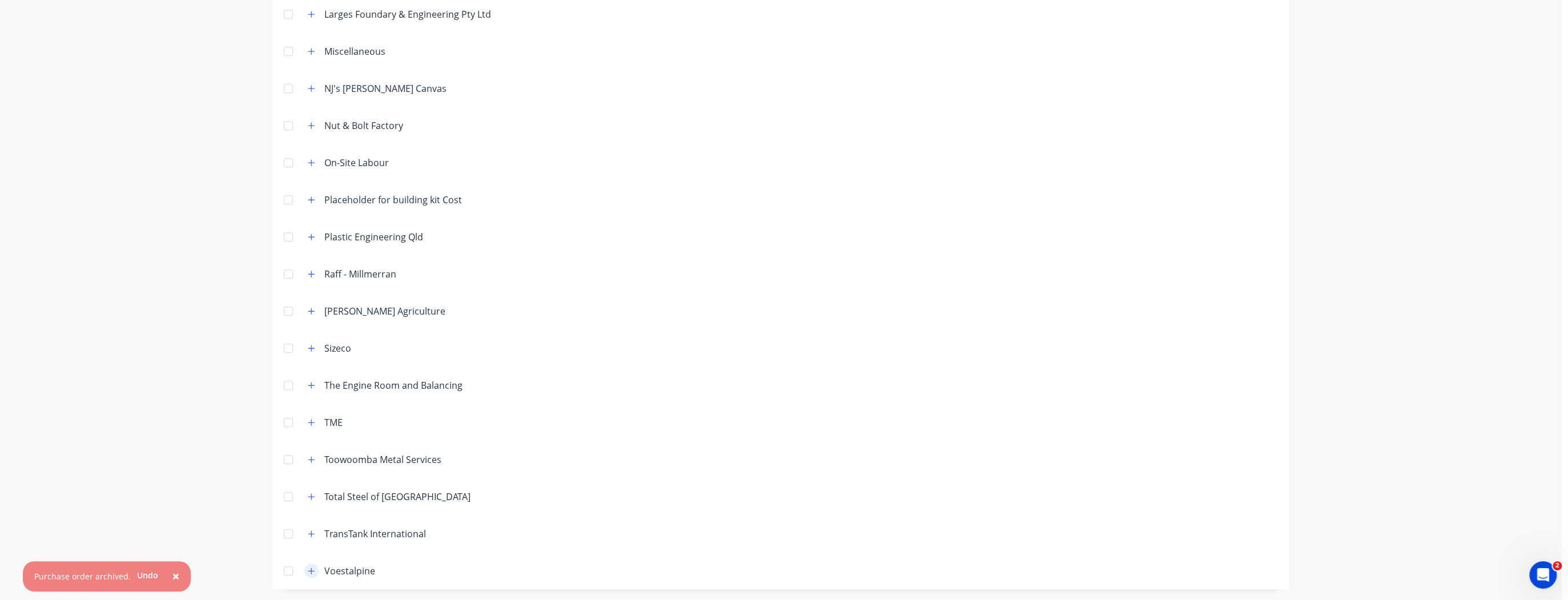
click at [309, 571] on icon "button" at bounding box center [311, 571] width 6 height 8
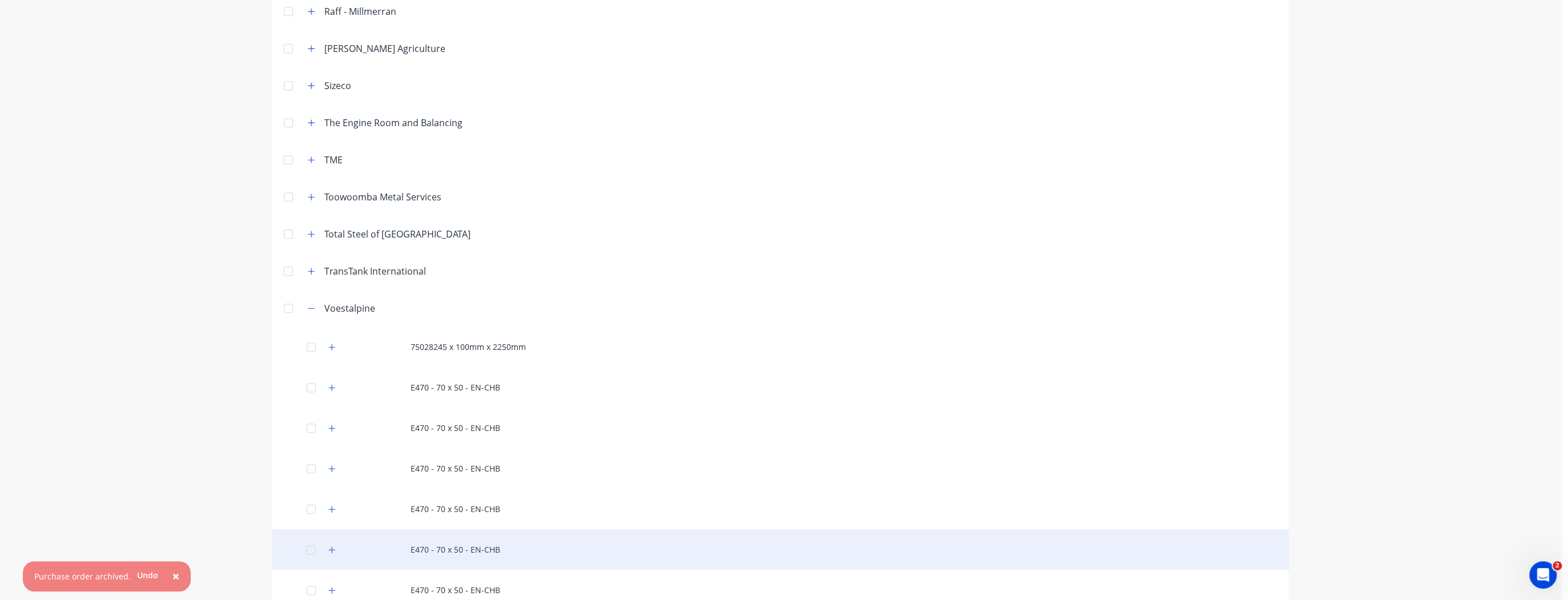
scroll to position [964, 0]
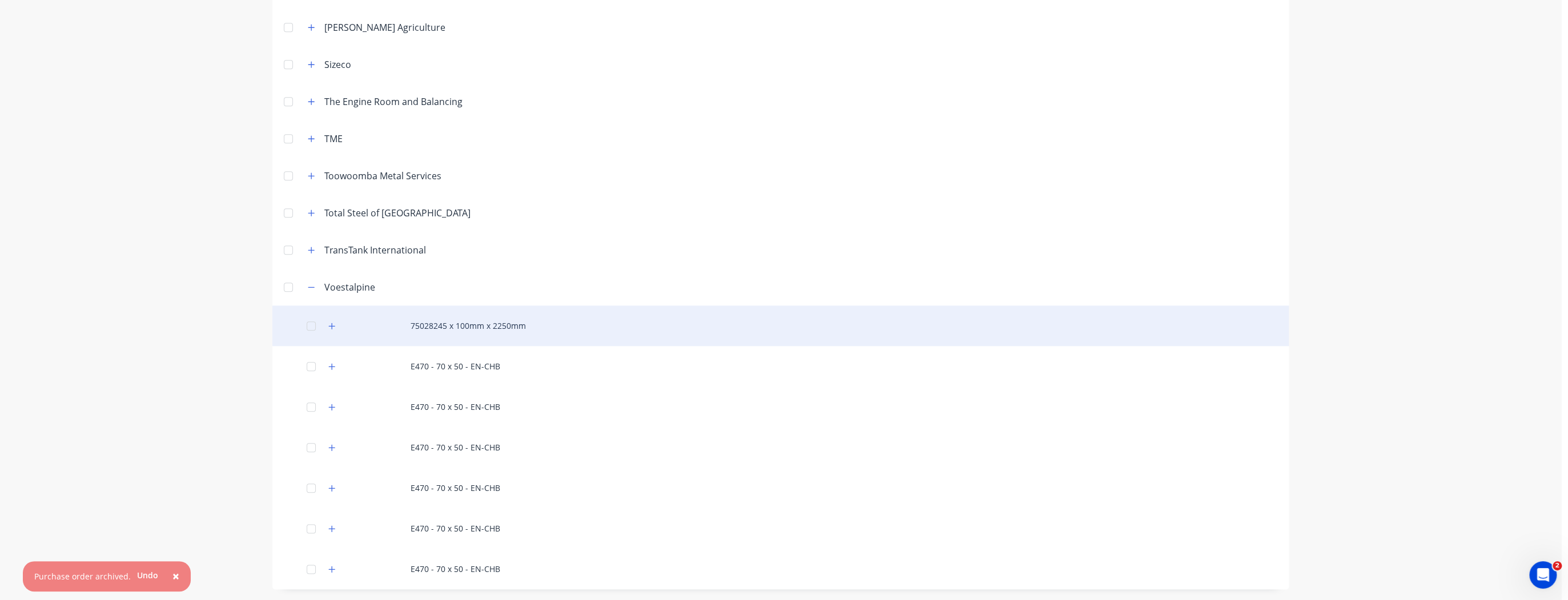
click at [339, 326] on div "75028245 x 100mm x 2250mm" at bounding box center [780, 325] width 1016 height 40
click at [329, 326] on icon "button" at bounding box center [332, 325] width 6 height 6
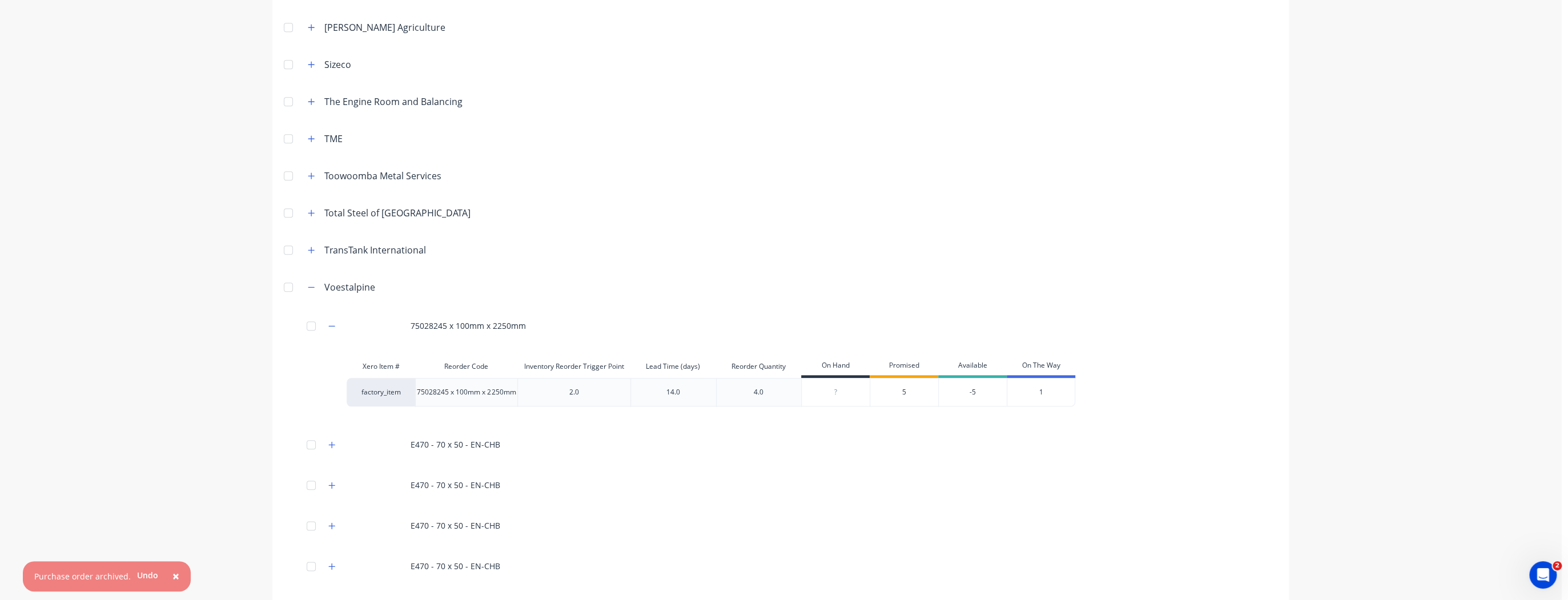
type input "0"
click at [830, 392] on input "0" at bounding box center [835, 392] width 68 height 10
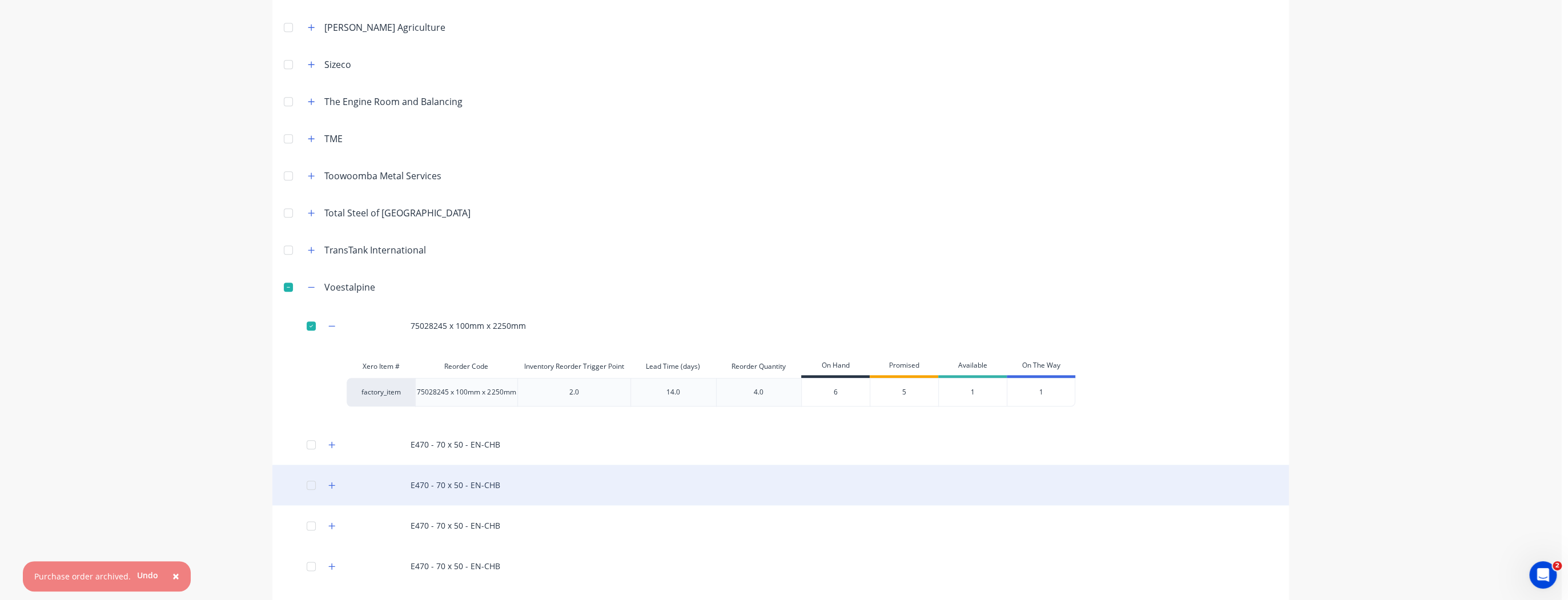
type input "6"
click at [798, 478] on div "E470 - 70 x 50 - EN-CHB" at bounding box center [780, 485] width 1016 height 40
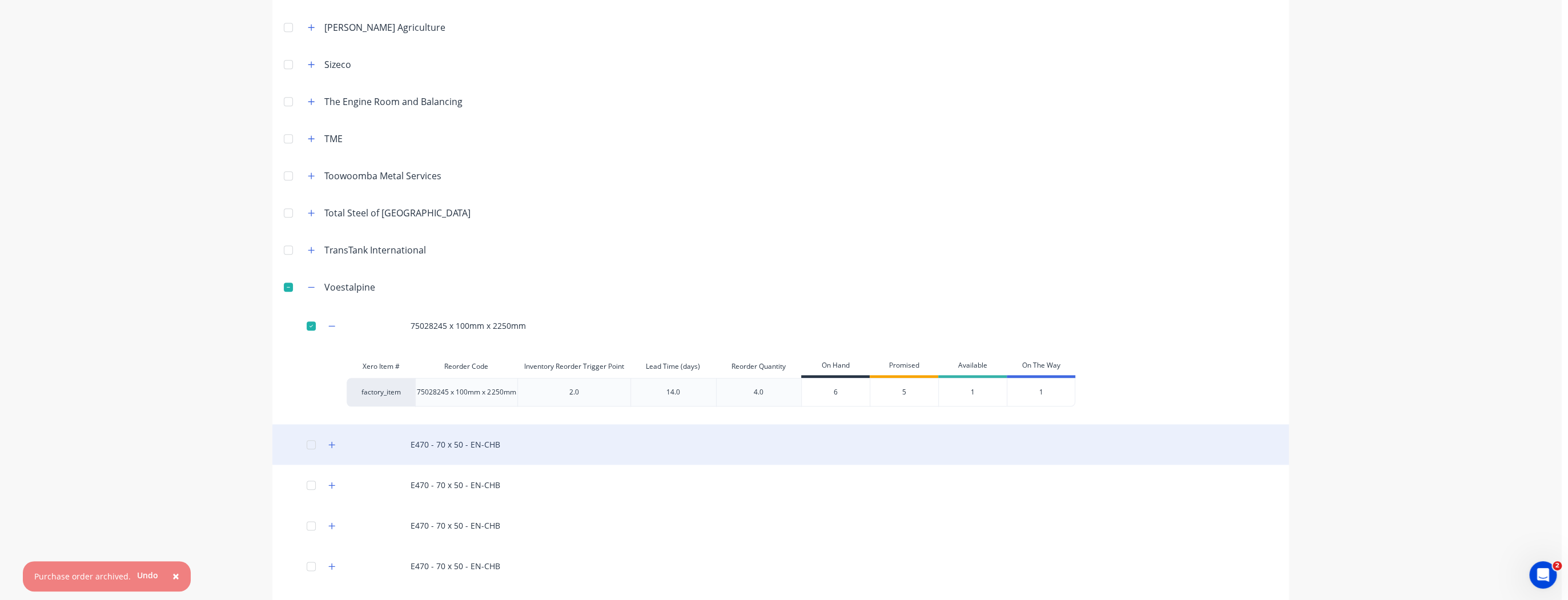
click at [478, 447] on div "E470 - 70 x 50 - EN-CHB" at bounding box center [780, 444] width 1016 height 40
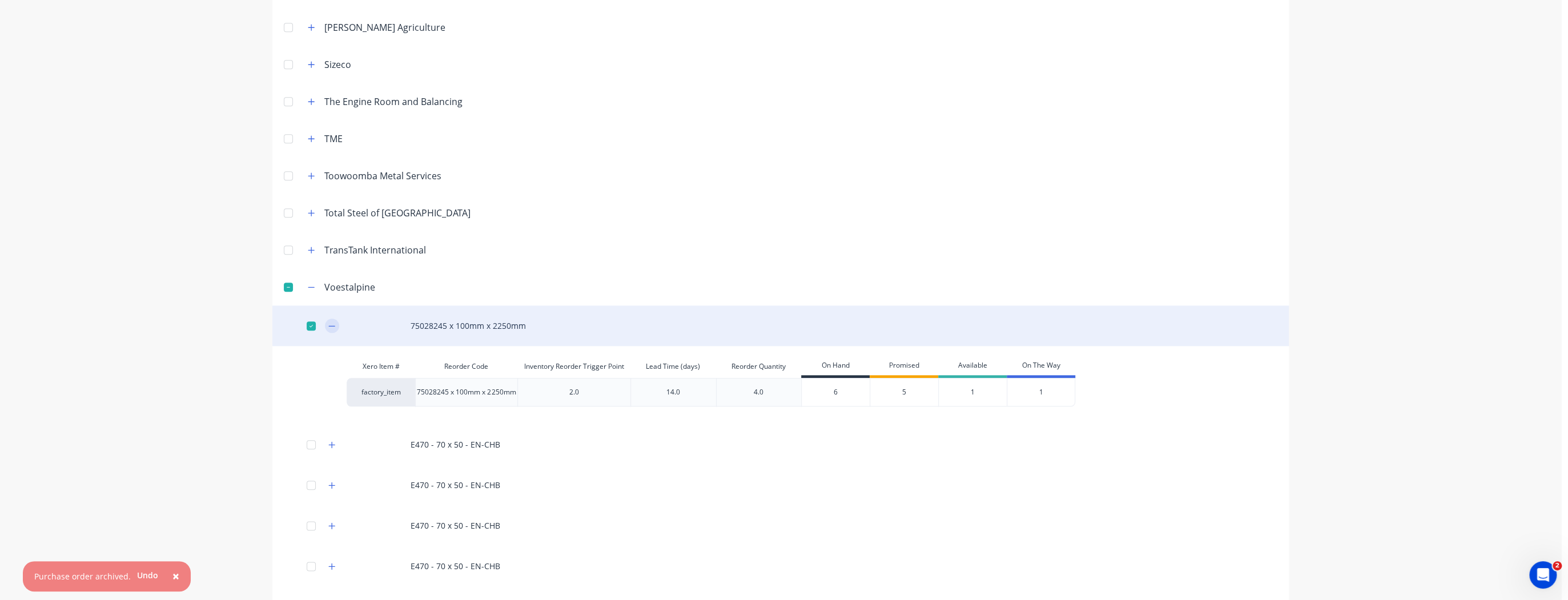
click at [328, 324] on icon "button" at bounding box center [331, 326] width 6 height 8
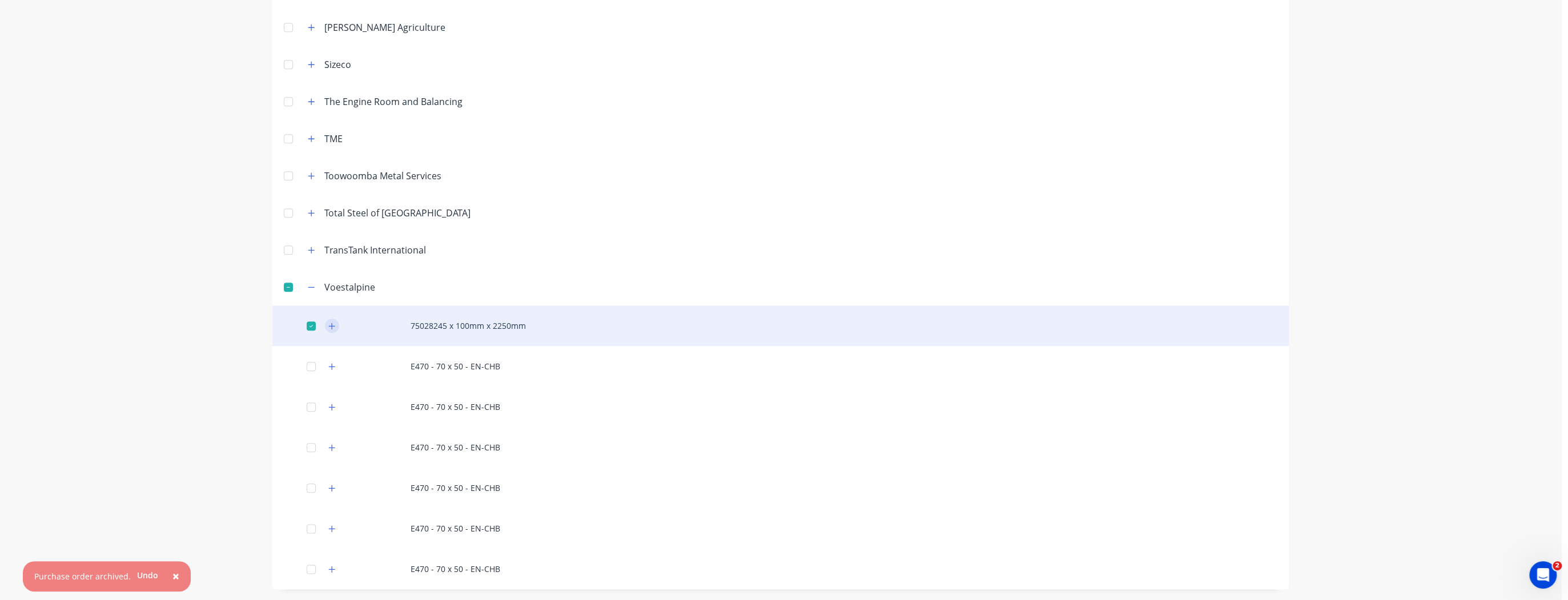
click at [332, 323] on button "button" at bounding box center [332, 325] width 15 height 15
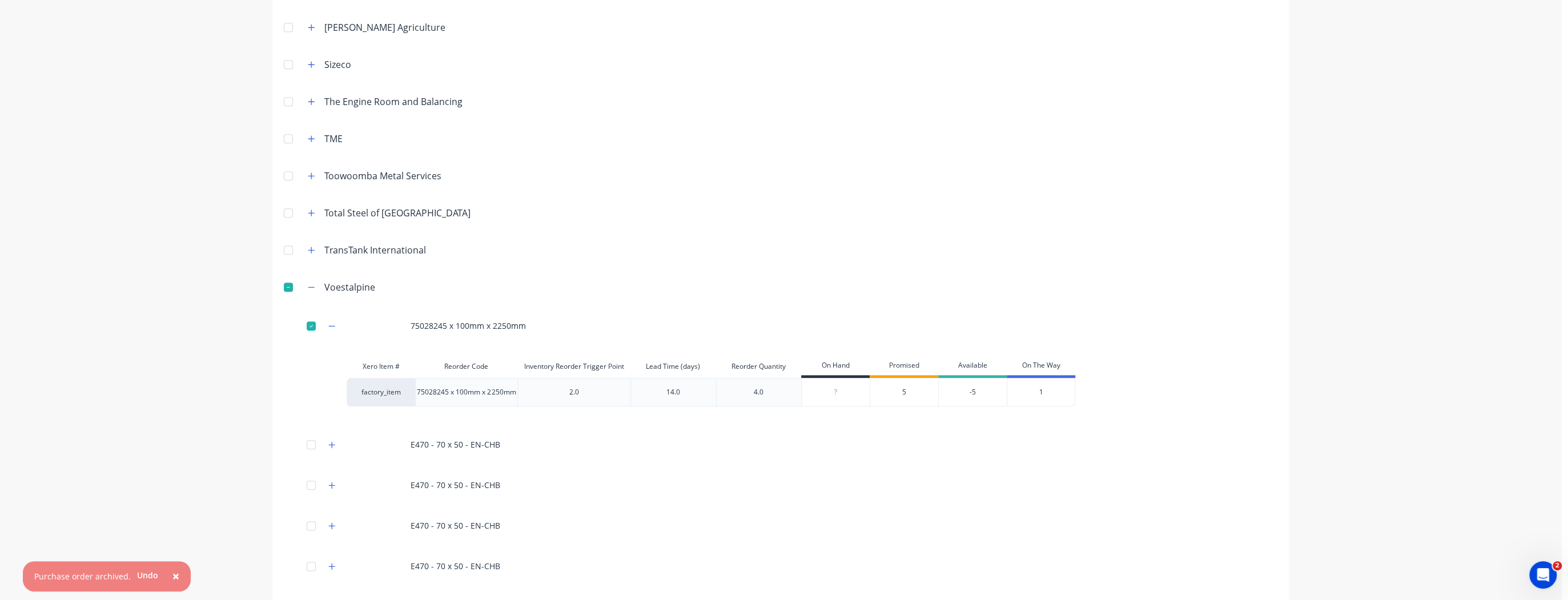
click at [831, 392] on input "0" at bounding box center [835, 392] width 68 height 10
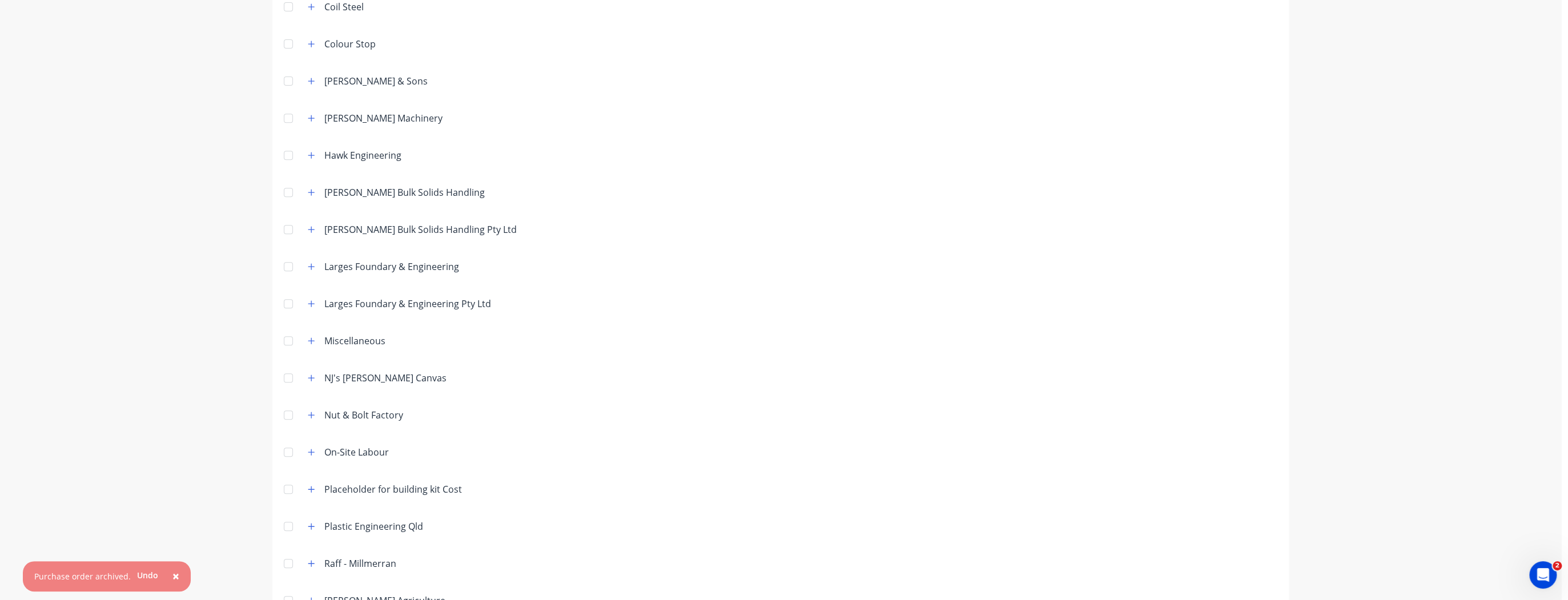
scroll to position [0, 0]
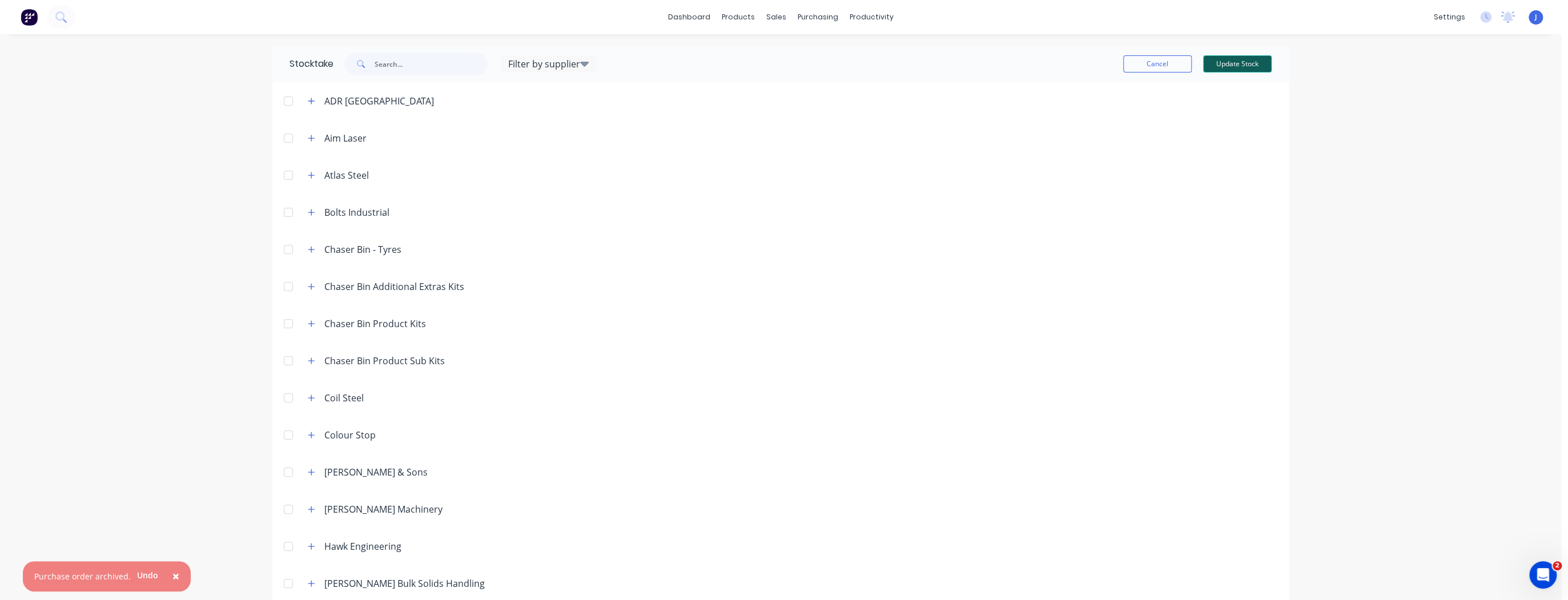
type input "60"
click at [1243, 66] on button "Update Stock" at bounding box center [1237, 64] width 69 height 17
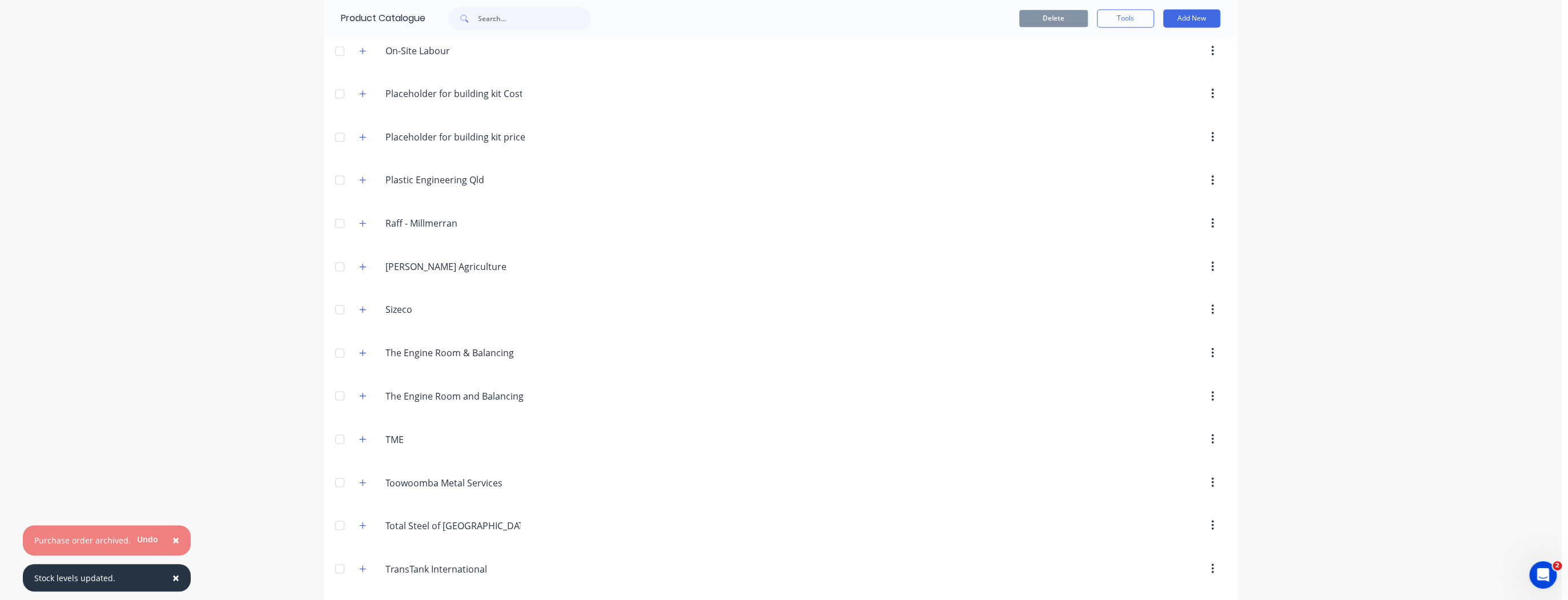
scroll to position [1638, 0]
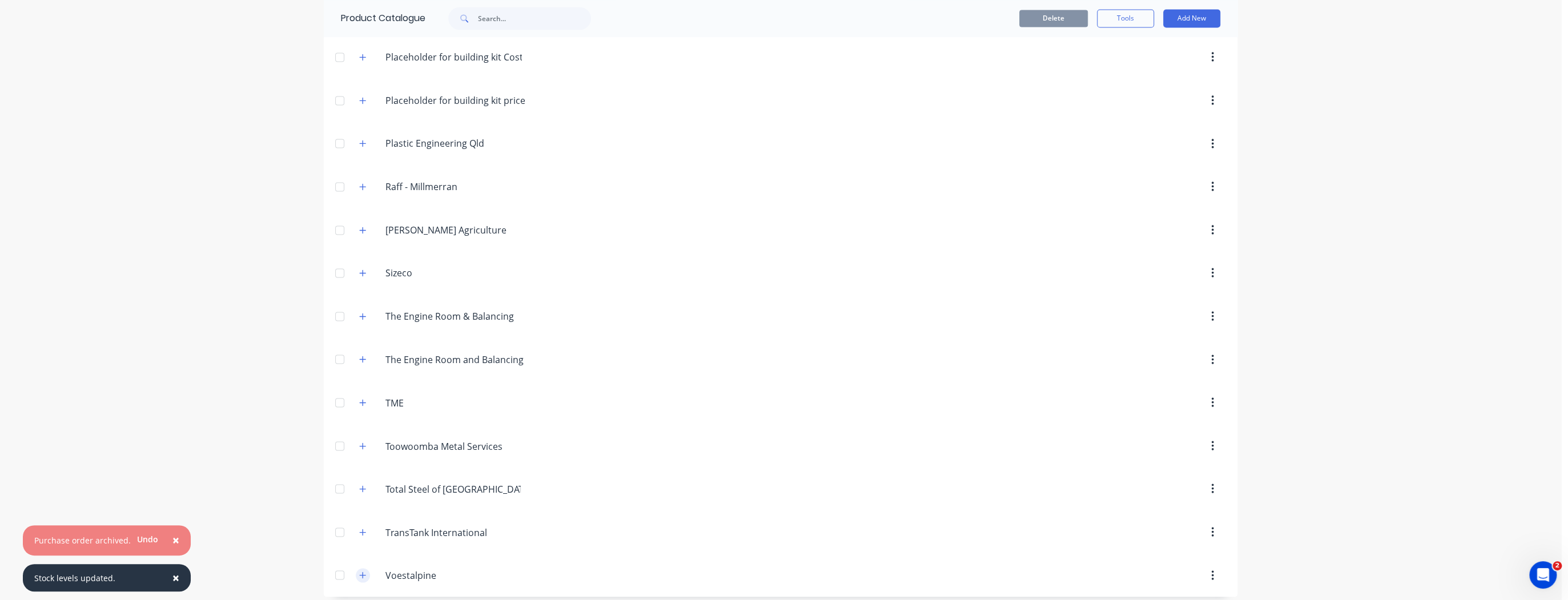
click at [363, 568] on button "button" at bounding box center [363, 575] width 15 height 15
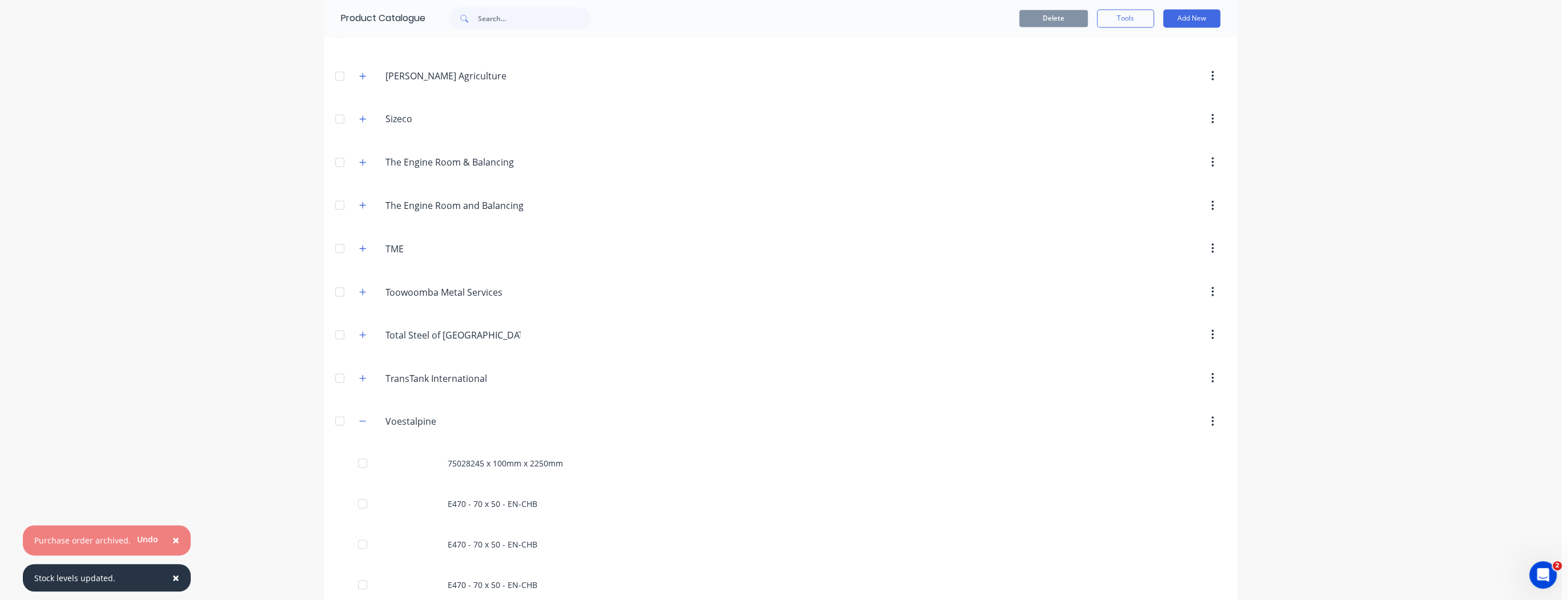
scroll to position [1922, 0]
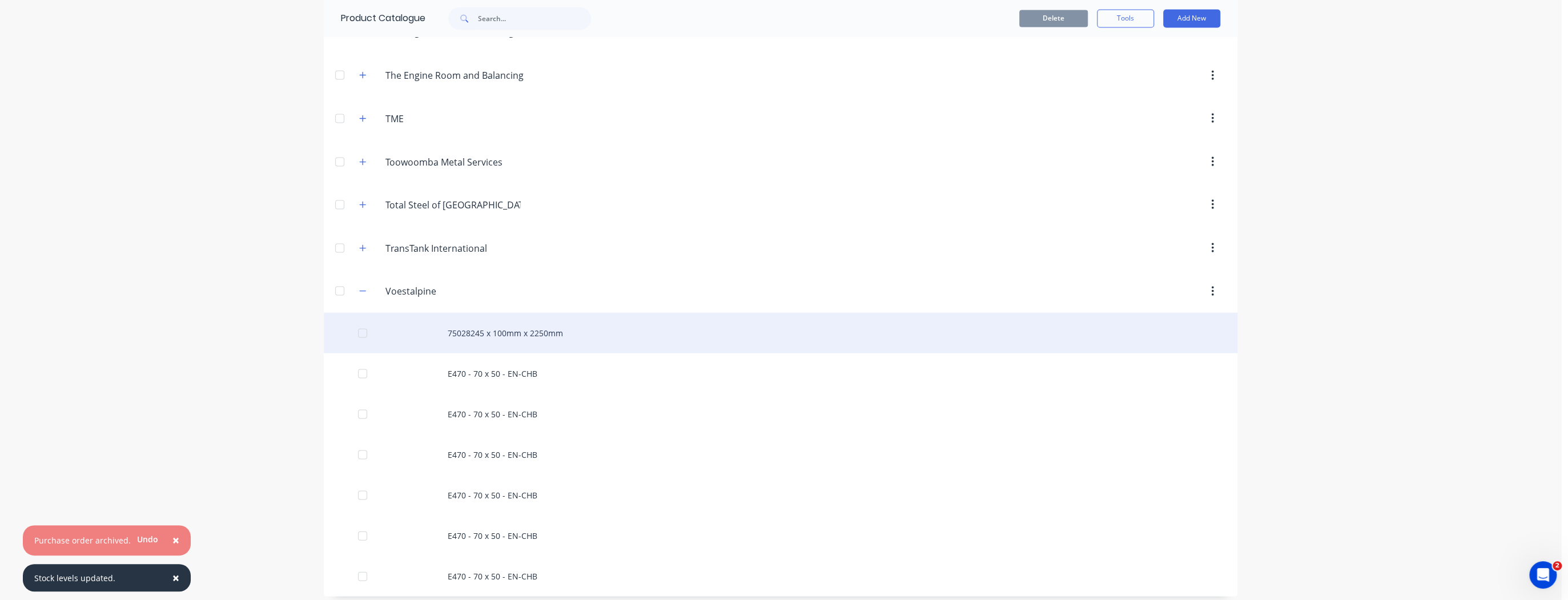
click at [531, 322] on div "75028245 x 100mm x 2250mm" at bounding box center [780, 333] width 914 height 40
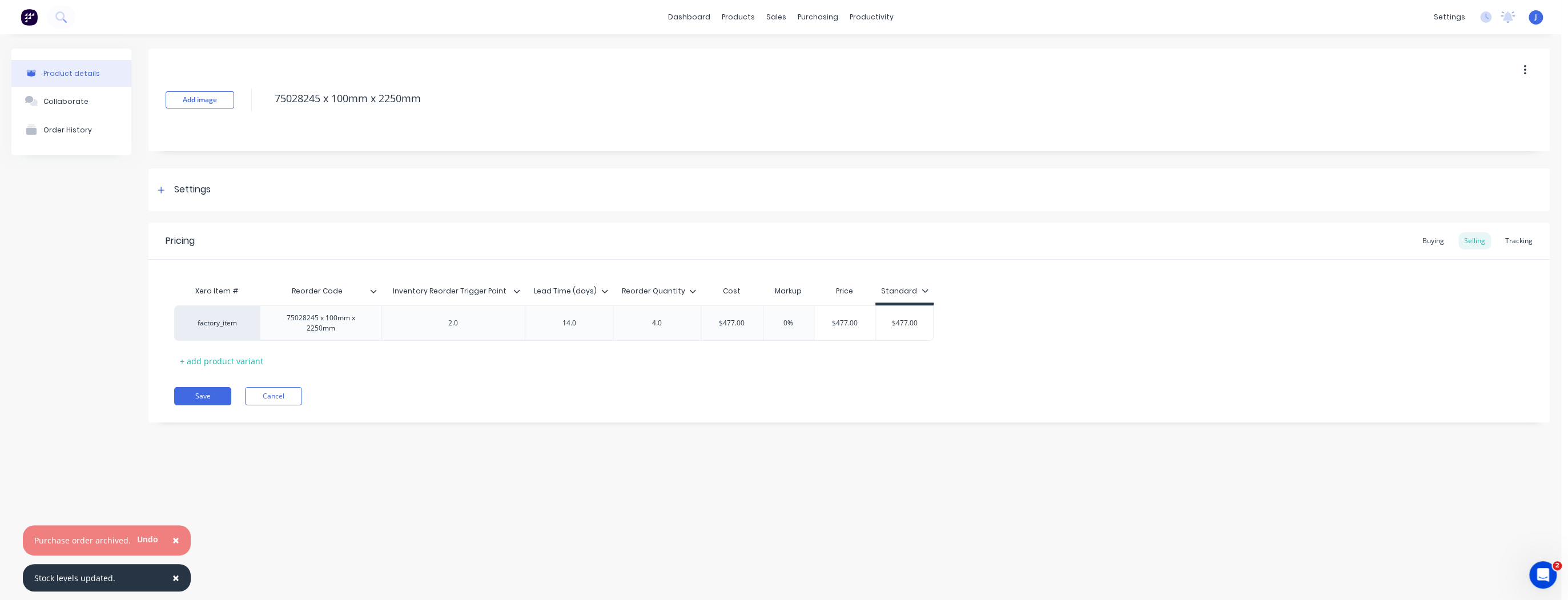
type textarea "x"
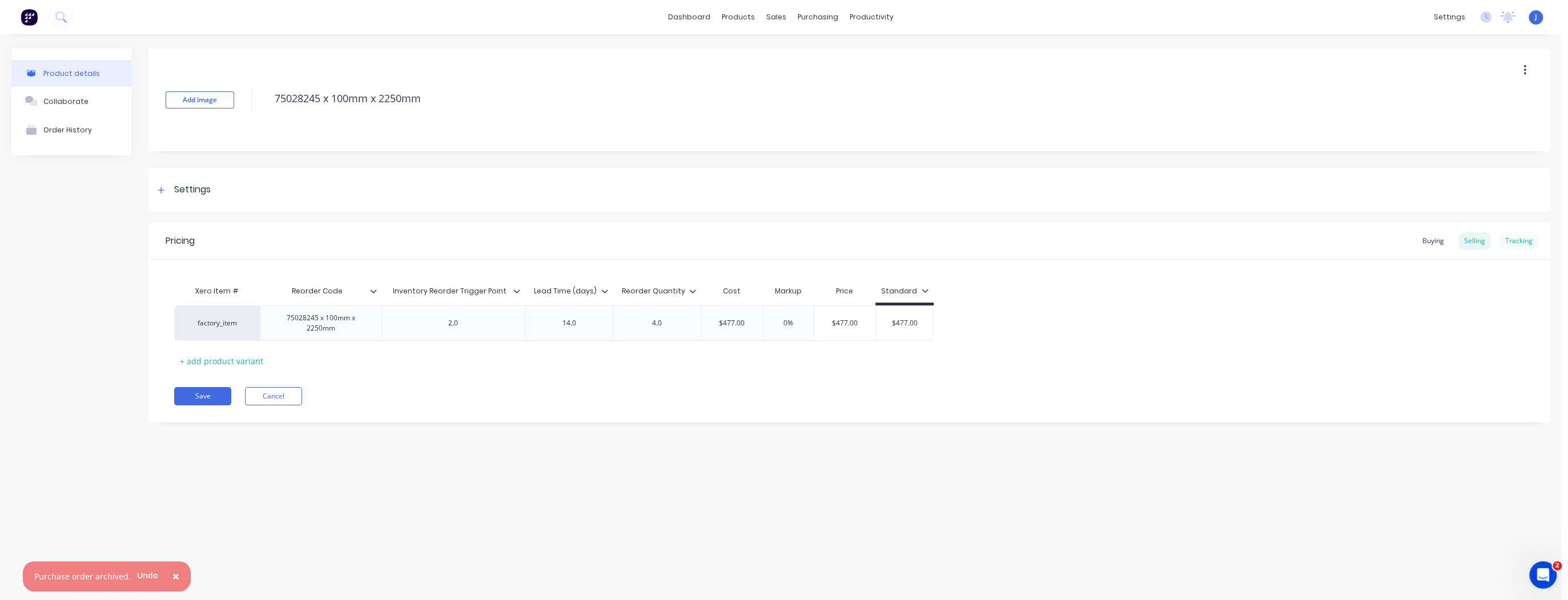
click at [1520, 242] on div "Tracking" at bounding box center [1519, 241] width 39 height 17
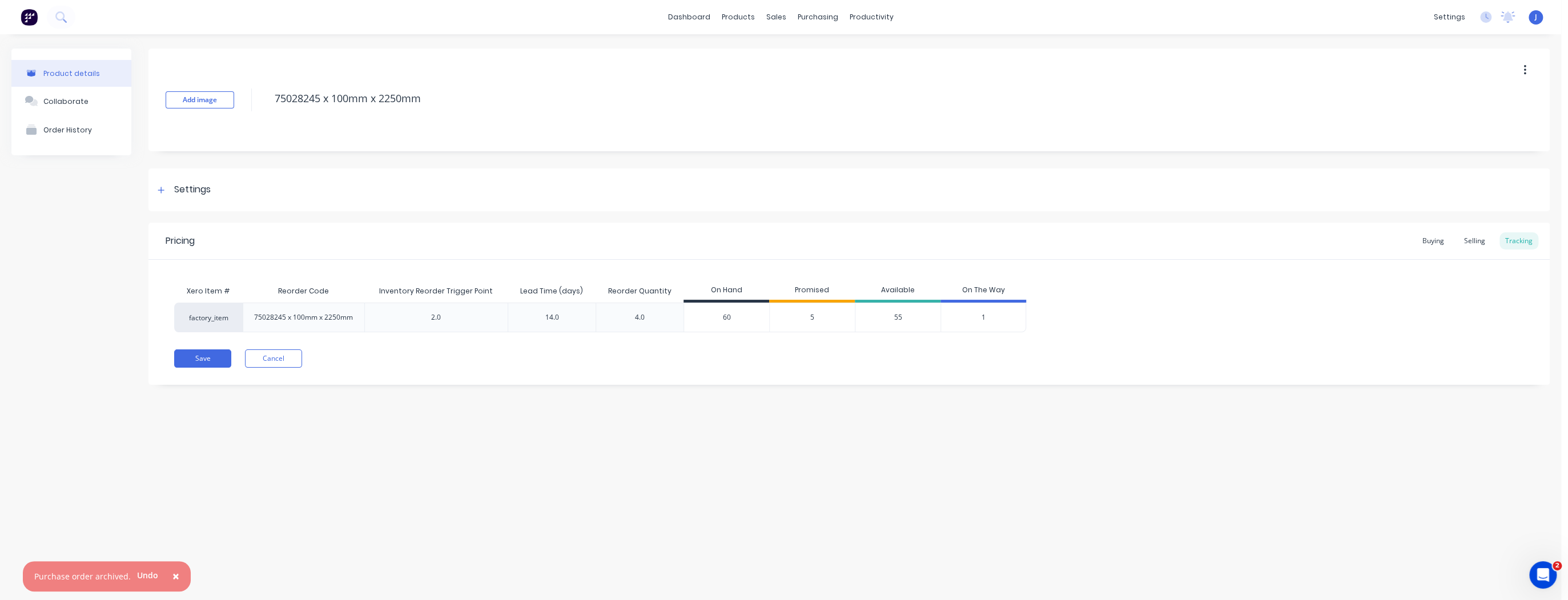
click at [731, 317] on input "60" at bounding box center [726, 317] width 85 height 10
type input "6"
type textarea "x"
type input "6"
click at [1281, 428] on div "Product details Collaborate Order History Add image 75028245 x 100mm x 2250mm S…" at bounding box center [780, 305] width 1561 height 543
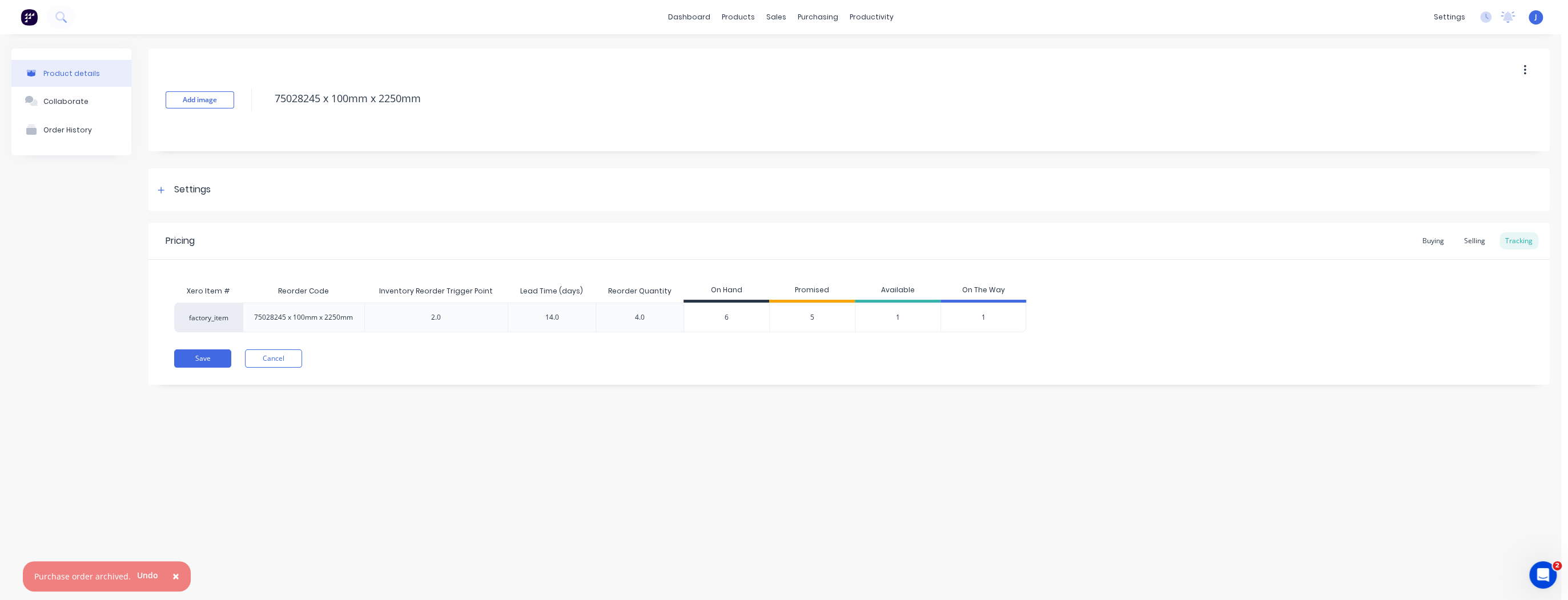
click at [1172, 125] on div "Add image 75028245 x 100mm x 2250mm" at bounding box center [849, 99] width 1401 height 103
click at [215, 358] on button "Save" at bounding box center [203, 359] width 57 height 19
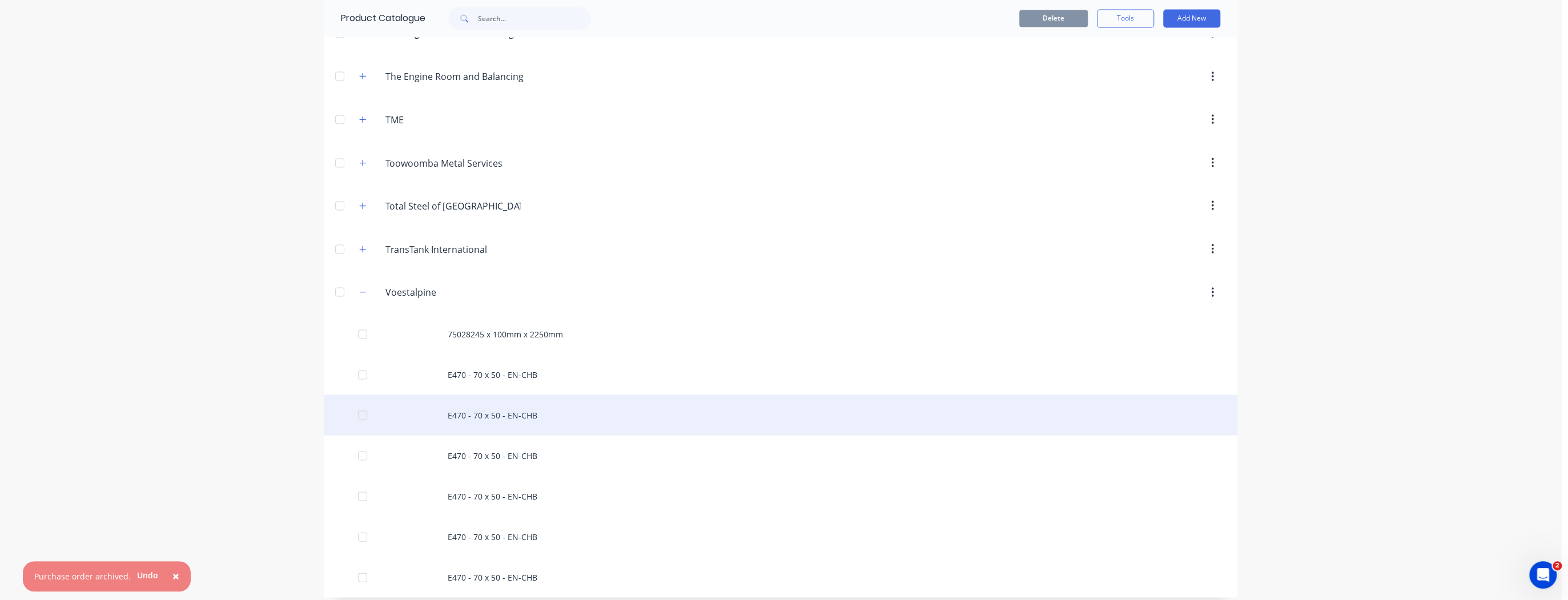
scroll to position [1922, 0]
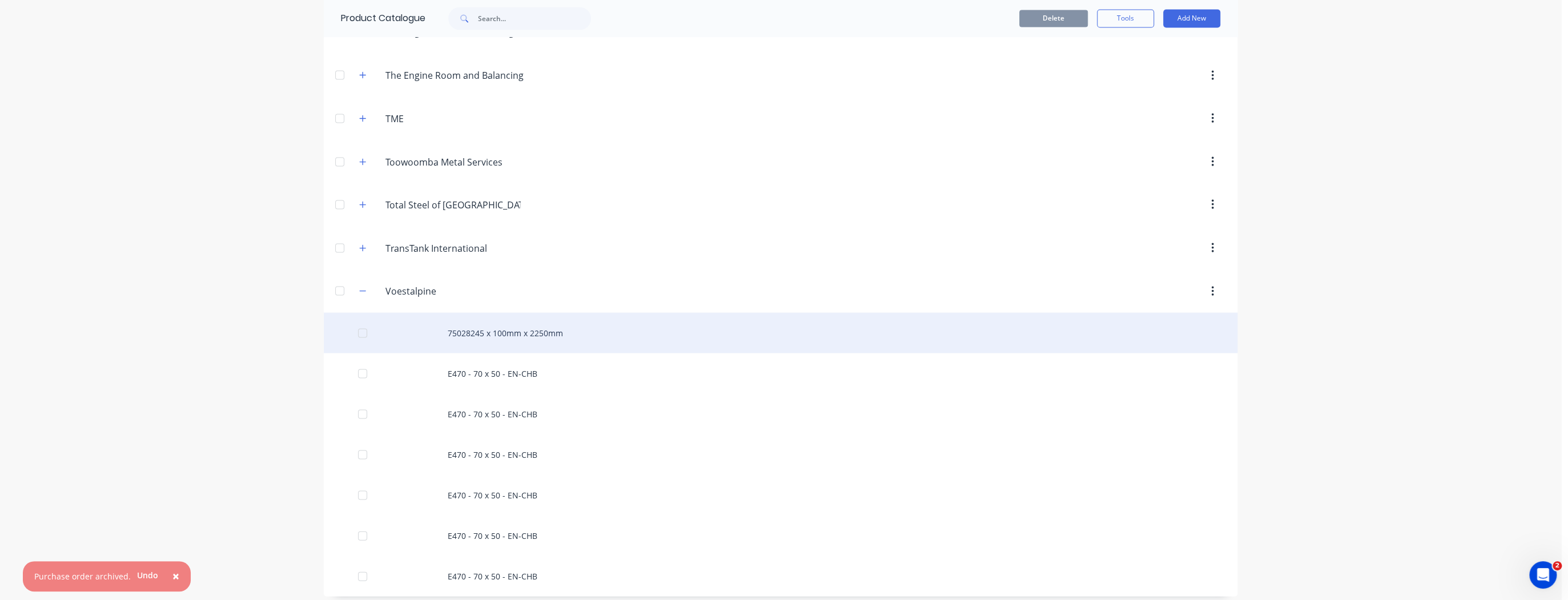
click at [530, 329] on div "75028245 x 100mm x 2250mm" at bounding box center [780, 333] width 914 height 40
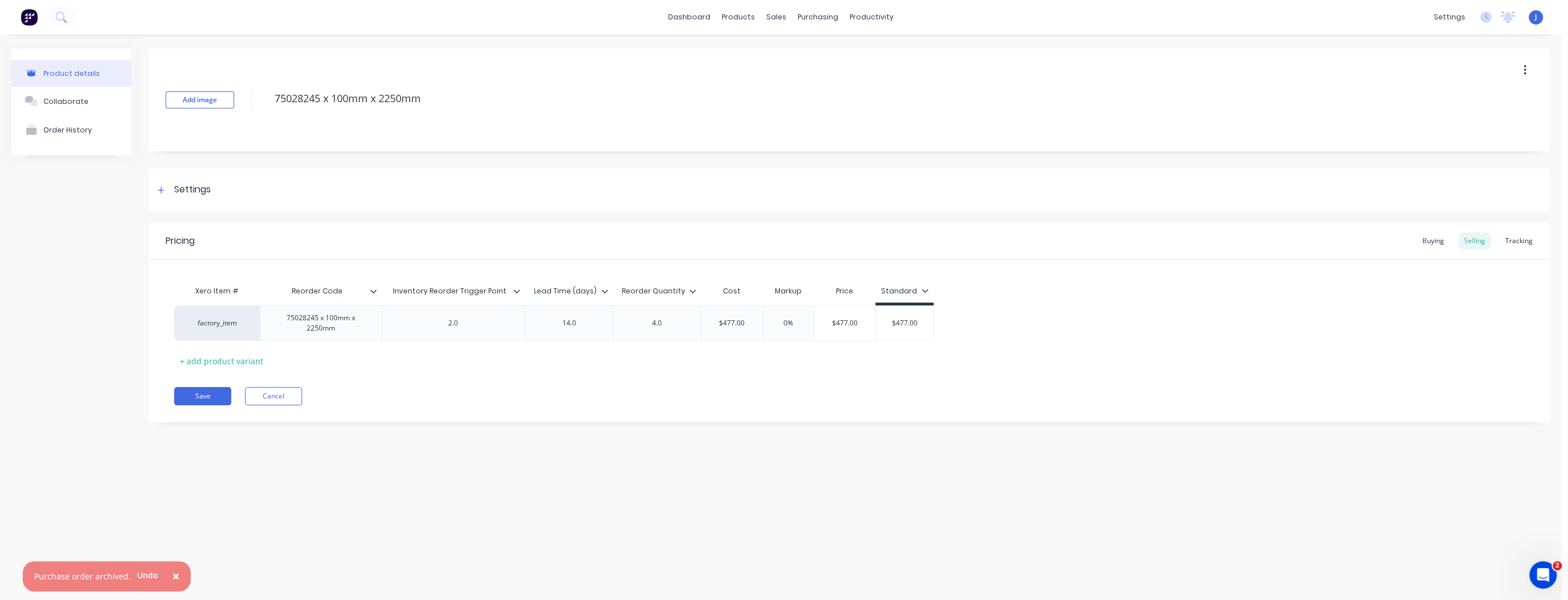
click at [517, 291] on icon at bounding box center [516, 291] width 6 height 6
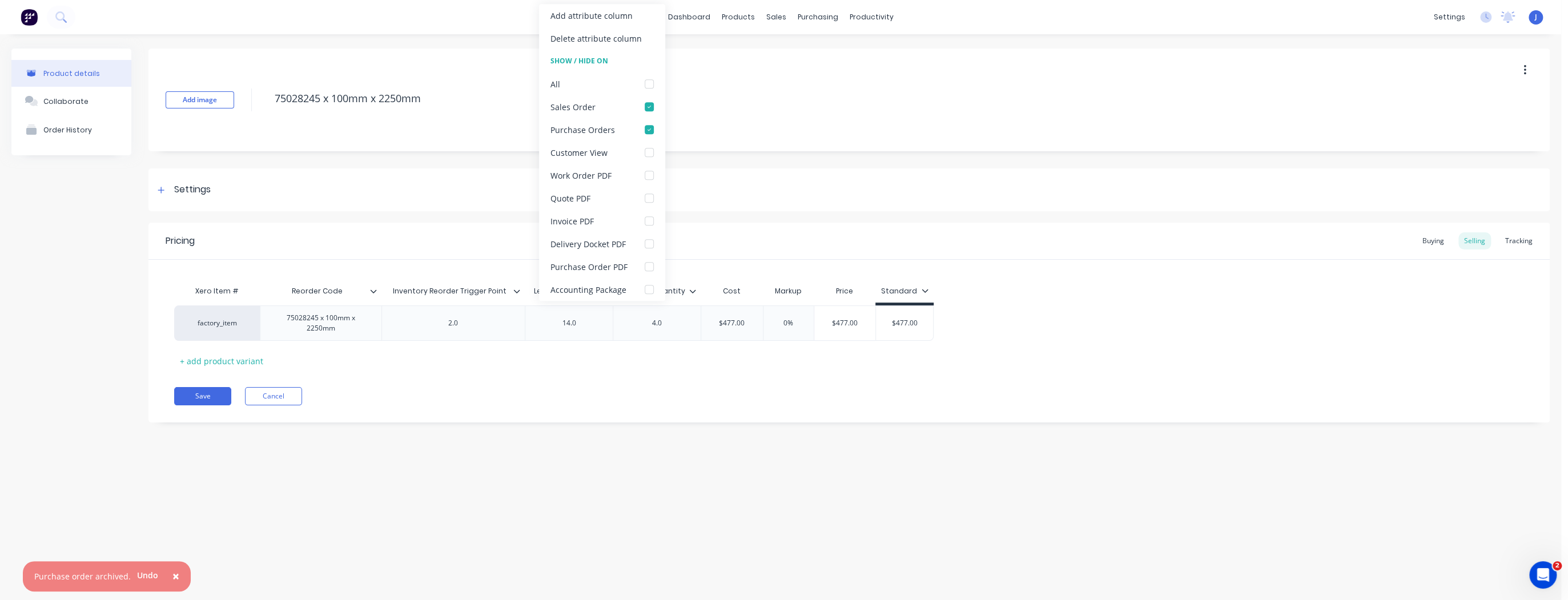
click at [517, 291] on icon at bounding box center [516, 291] width 6 height 6
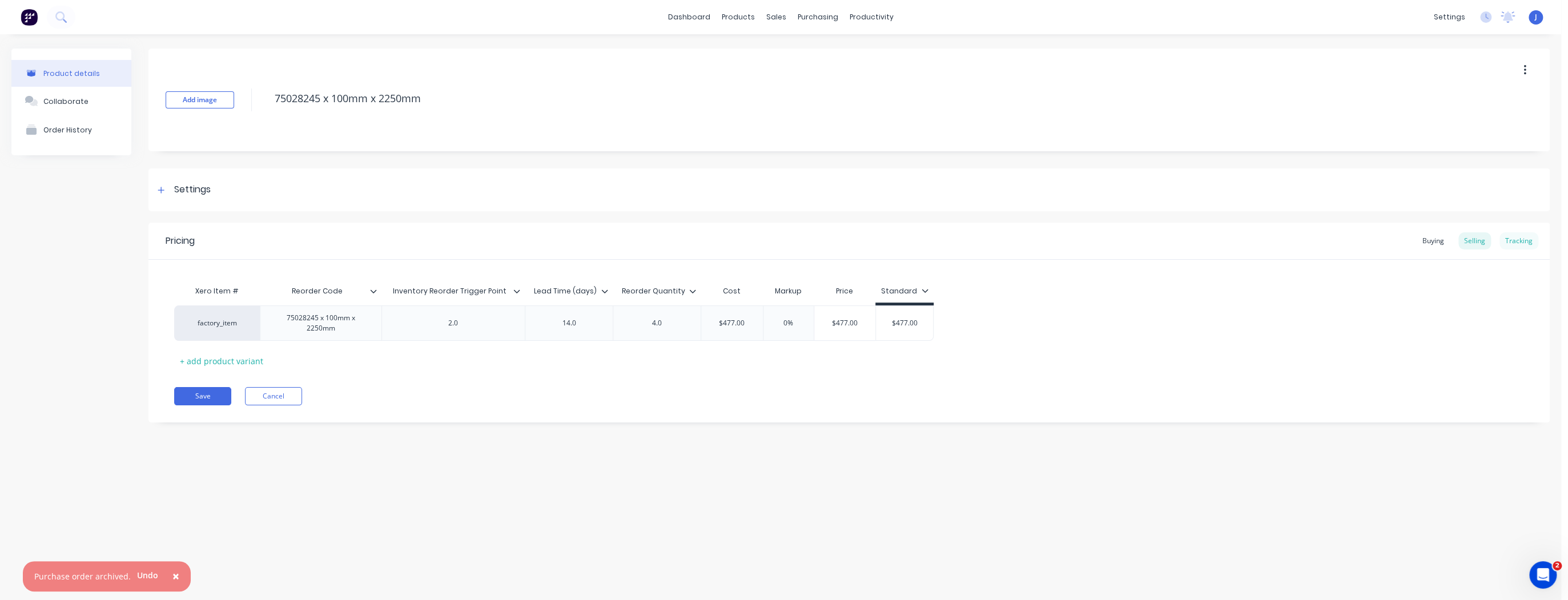
click at [1528, 242] on div "Tracking" at bounding box center [1519, 241] width 39 height 17
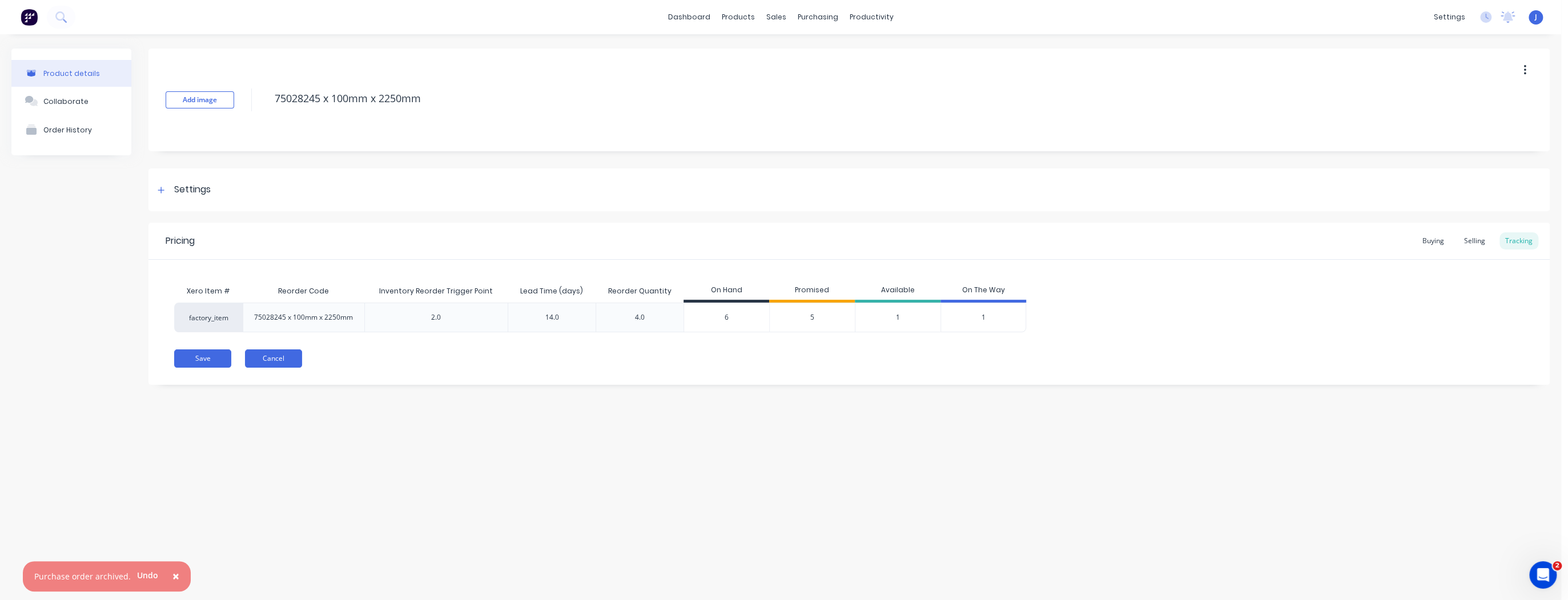
click at [270, 358] on button "Cancel" at bounding box center [273, 359] width 57 height 19
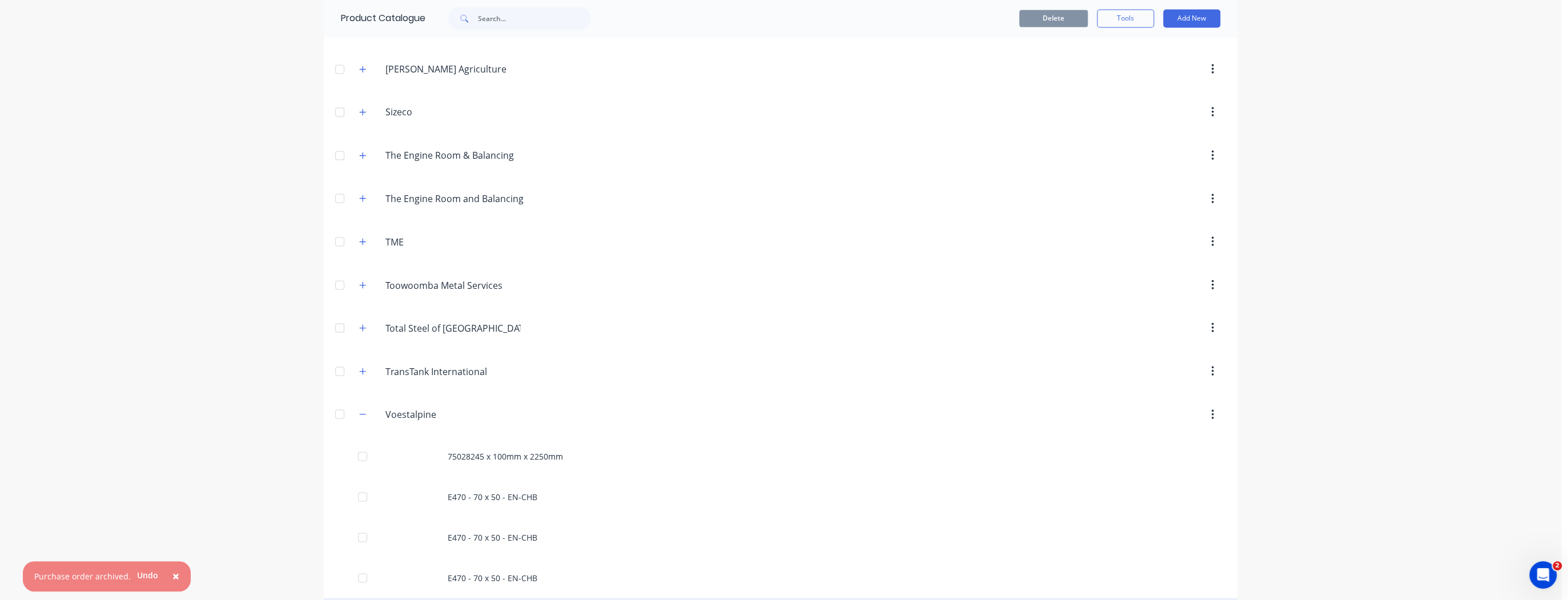
scroll to position [1922, 0]
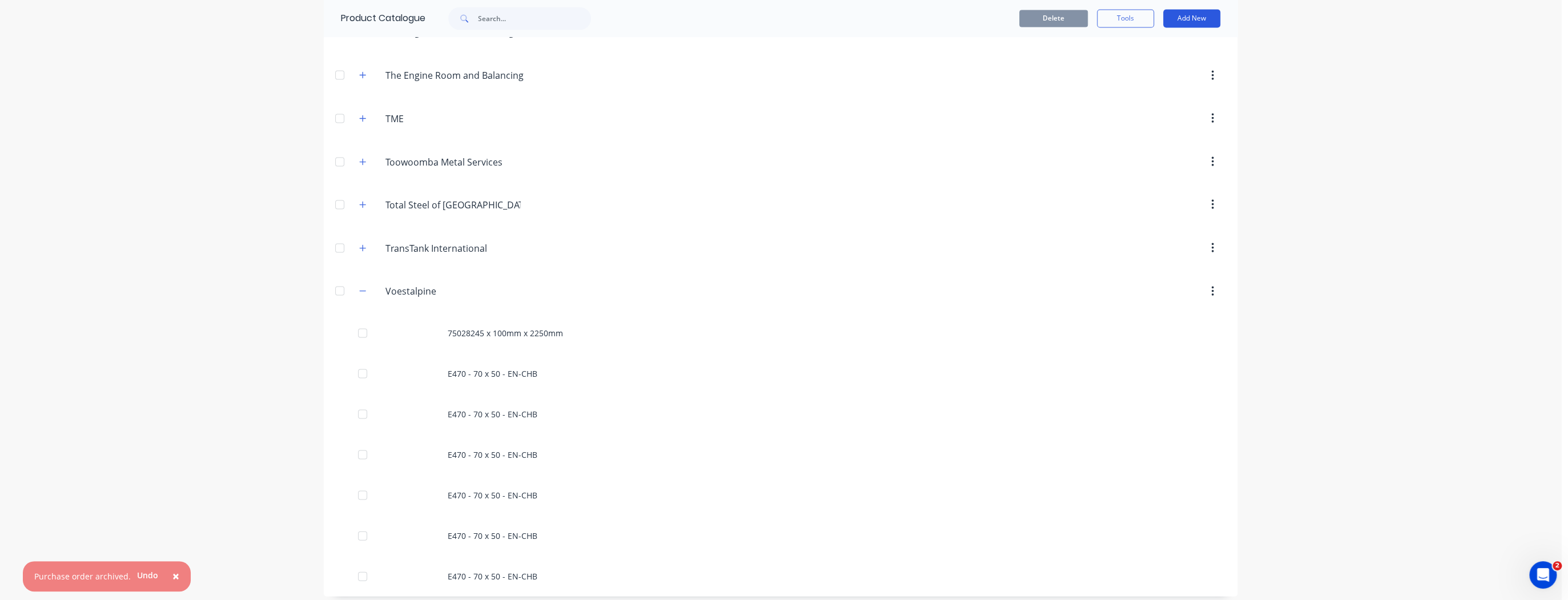
click at [1188, 16] on button "Add New" at bounding box center [1192, 18] width 57 height 19
click at [1158, 71] on div "Product" at bounding box center [1166, 70] width 88 height 16
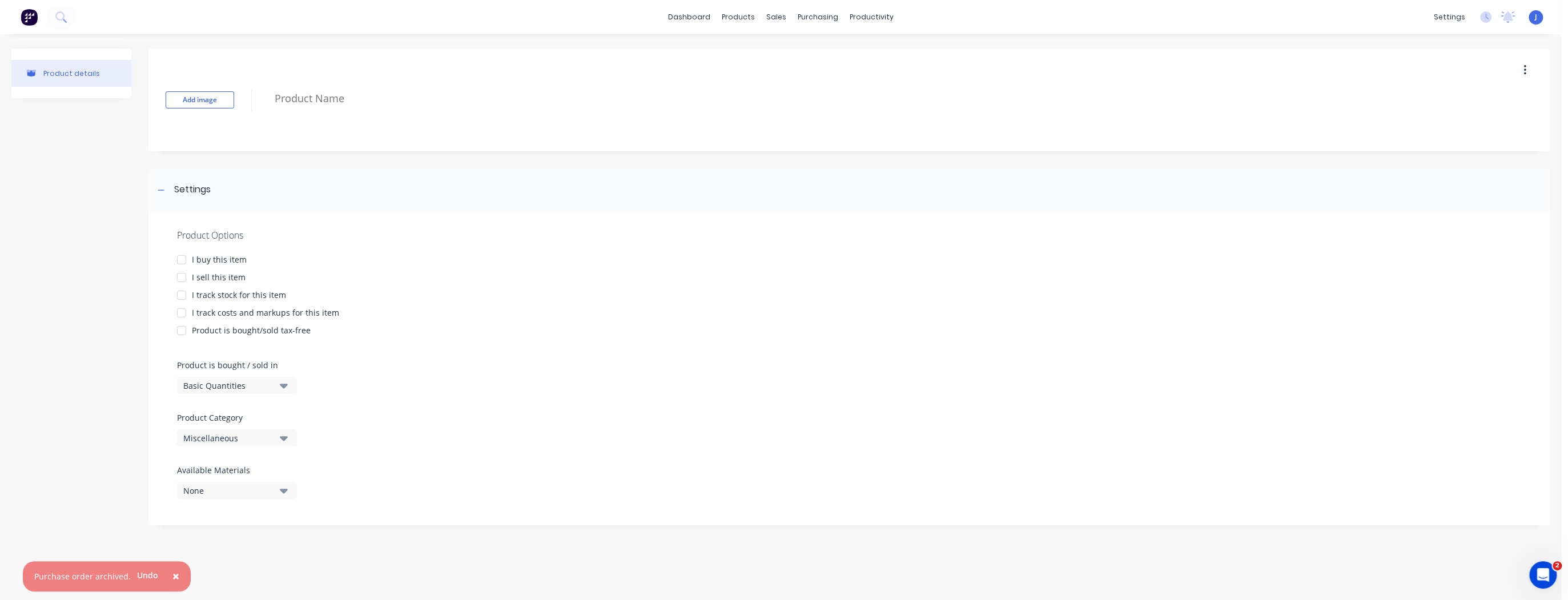
click at [180, 258] on div at bounding box center [182, 259] width 23 height 23
click at [267, 441] on div "Miscellaneous" at bounding box center [229, 438] width 91 height 12
click at [241, 406] on div "Voestalpine" at bounding box center [263, 412] width 171 height 23
type textarea "x"
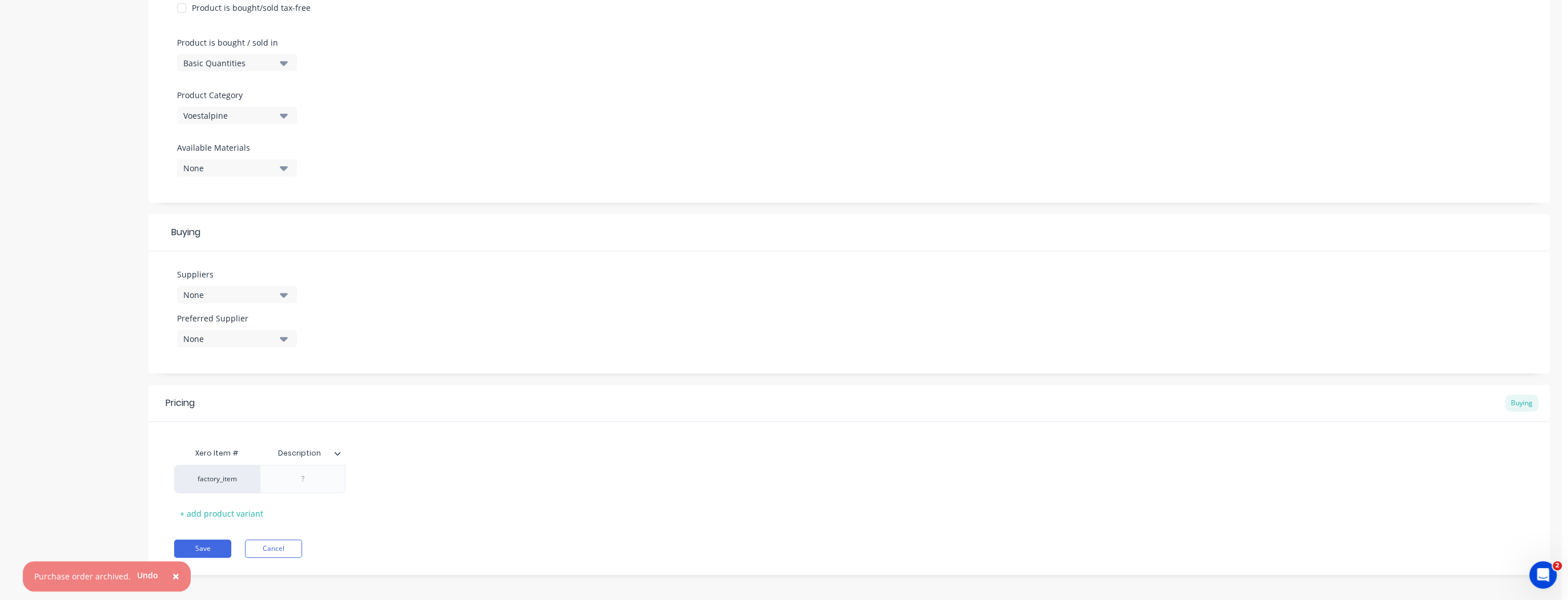
scroll to position [328, 0]
click at [279, 287] on button "None" at bounding box center [237, 288] width 120 height 17
click at [287, 332] on icon "button" at bounding box center [284, 334] width 8 height 5
click at [219, 371] on Supplier "text" at bounding box center [271, 367] width 121 height 23
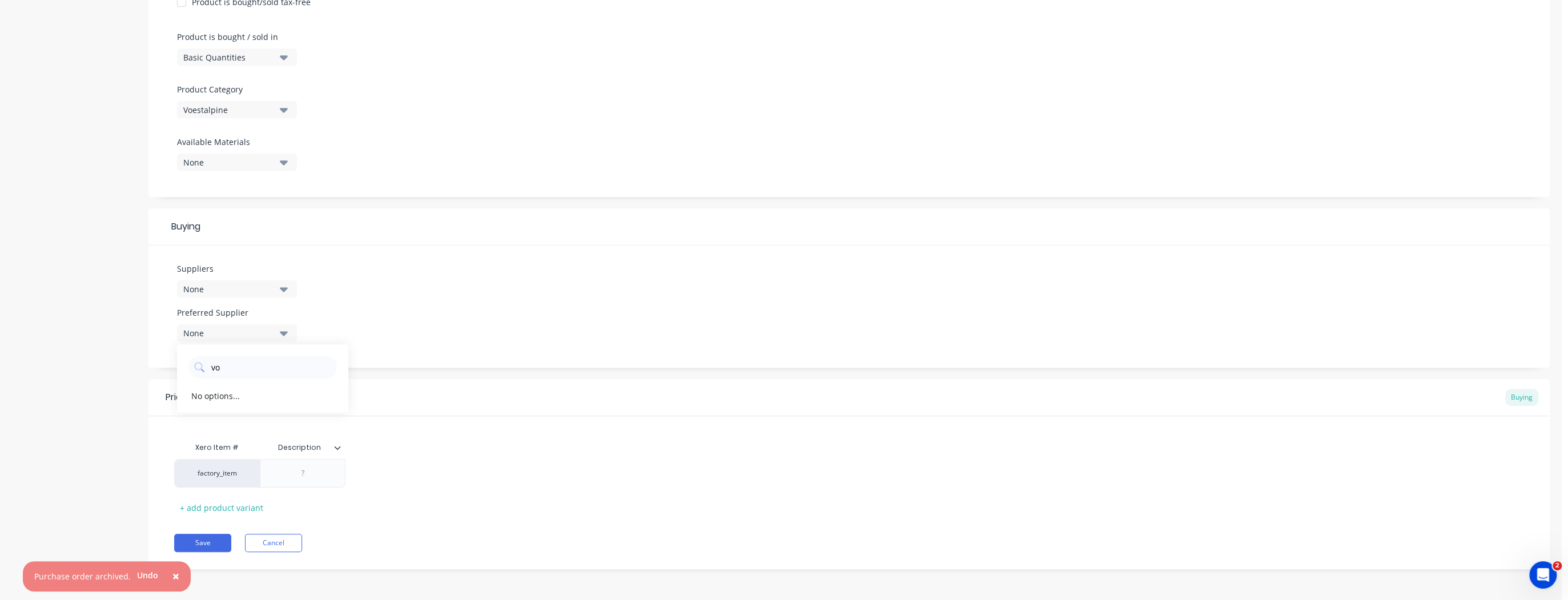
type Supplier "vo"
click at [612, 357] on div "Suppliers None Preferred Supplier None vo No options..." at bounding box center [849, 306] width 1401 height 122
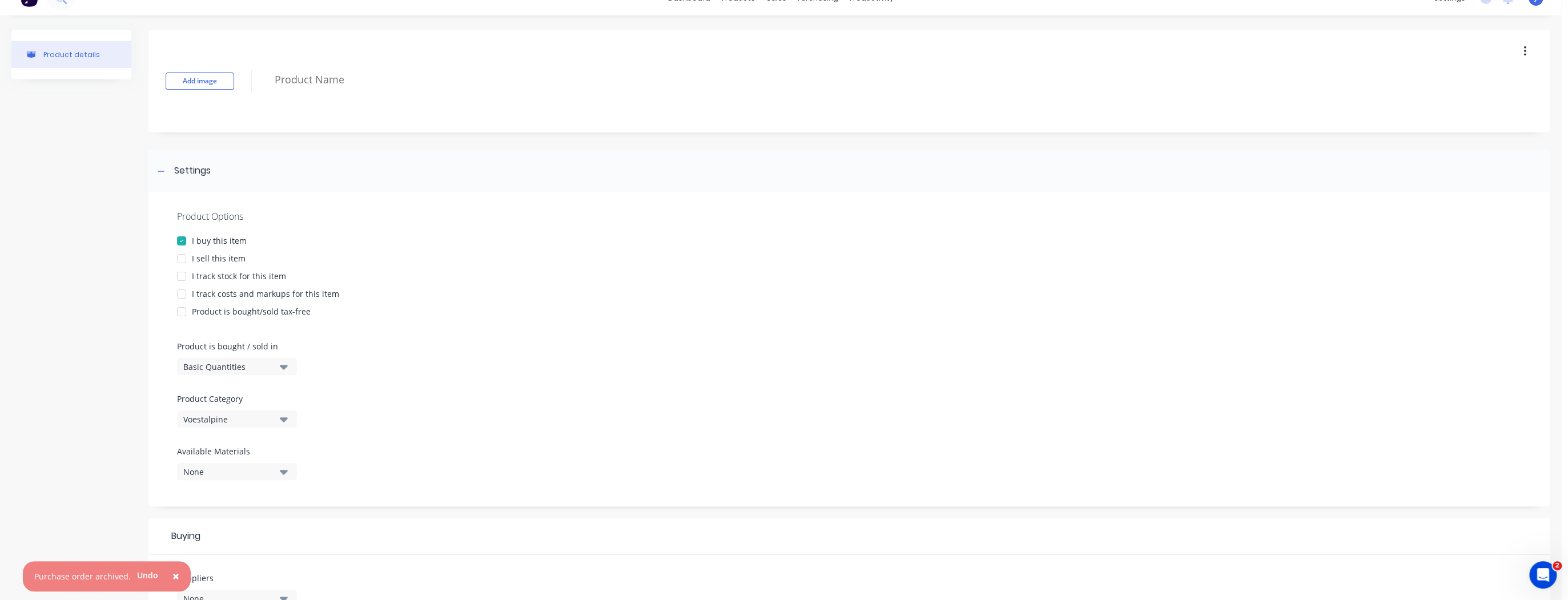
scroll to position [0, 0]
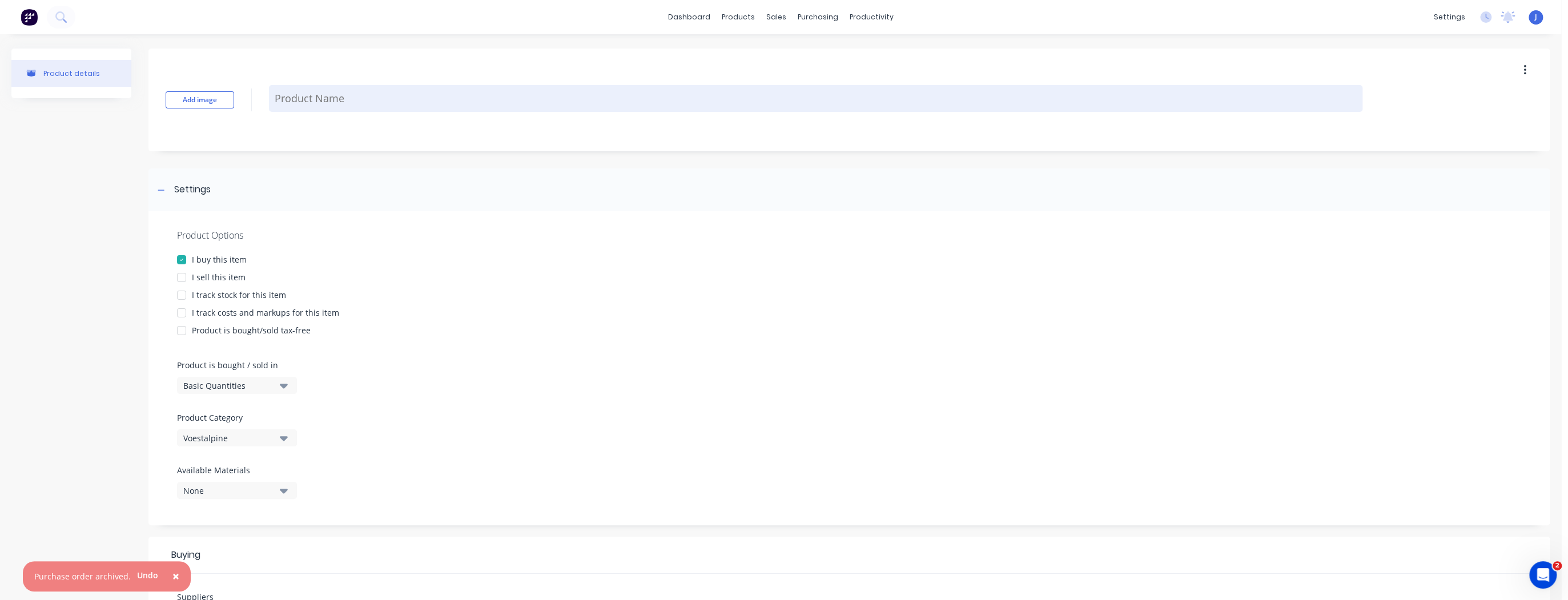
click at [320, 102] on textarea at bounding box center [815, 98] width 1093 height 27
type textarea "x"
type textarea "7"
type textarea "x"
type textarea "75"
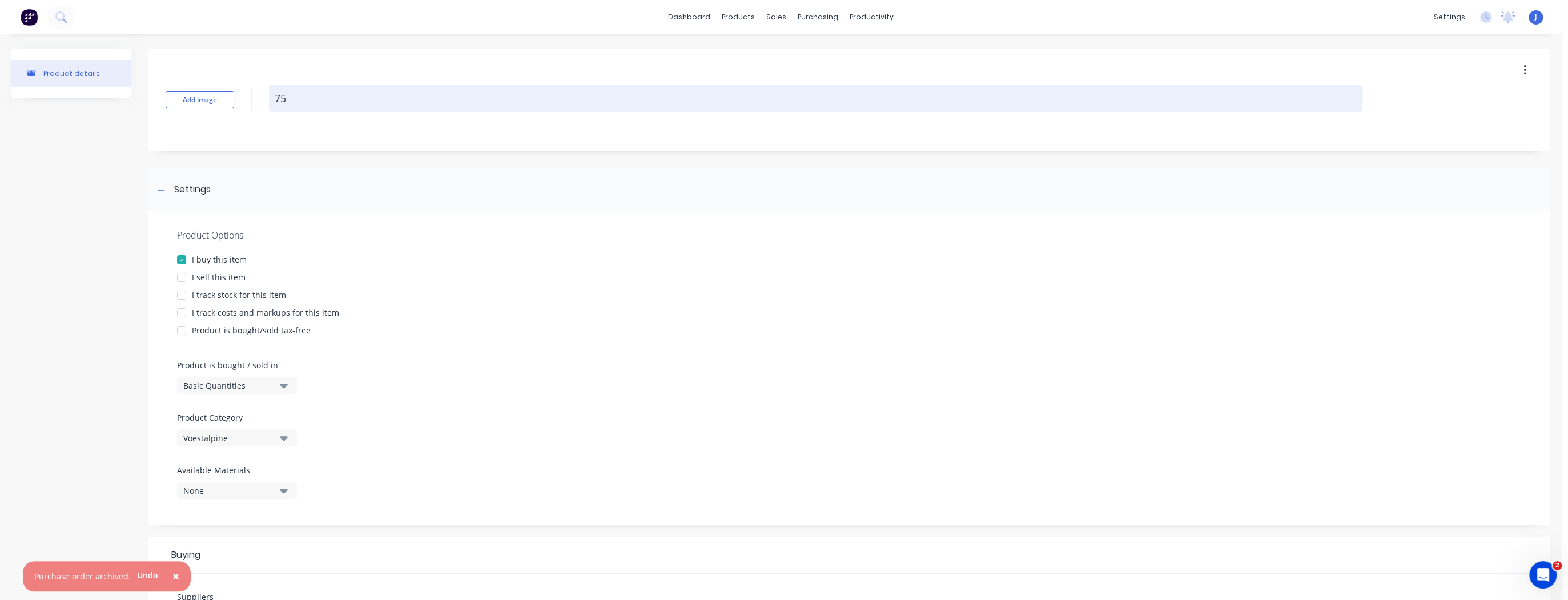
type textarea "x"
type textarea "750"
type textarea "x"
type textarea "7502"
type textarea "x"
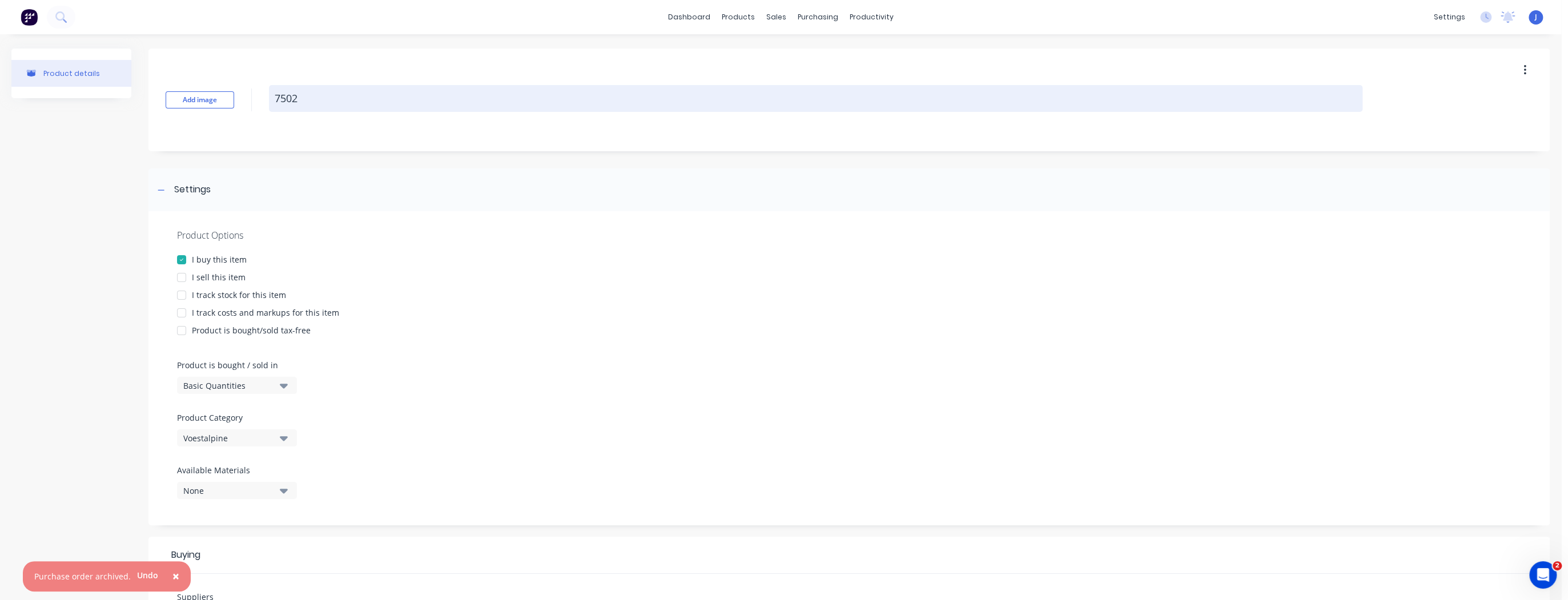
type textarea "75028"
type textarea "x"
type textarea "750282"
type textarea "x"
type textarea "7502824"
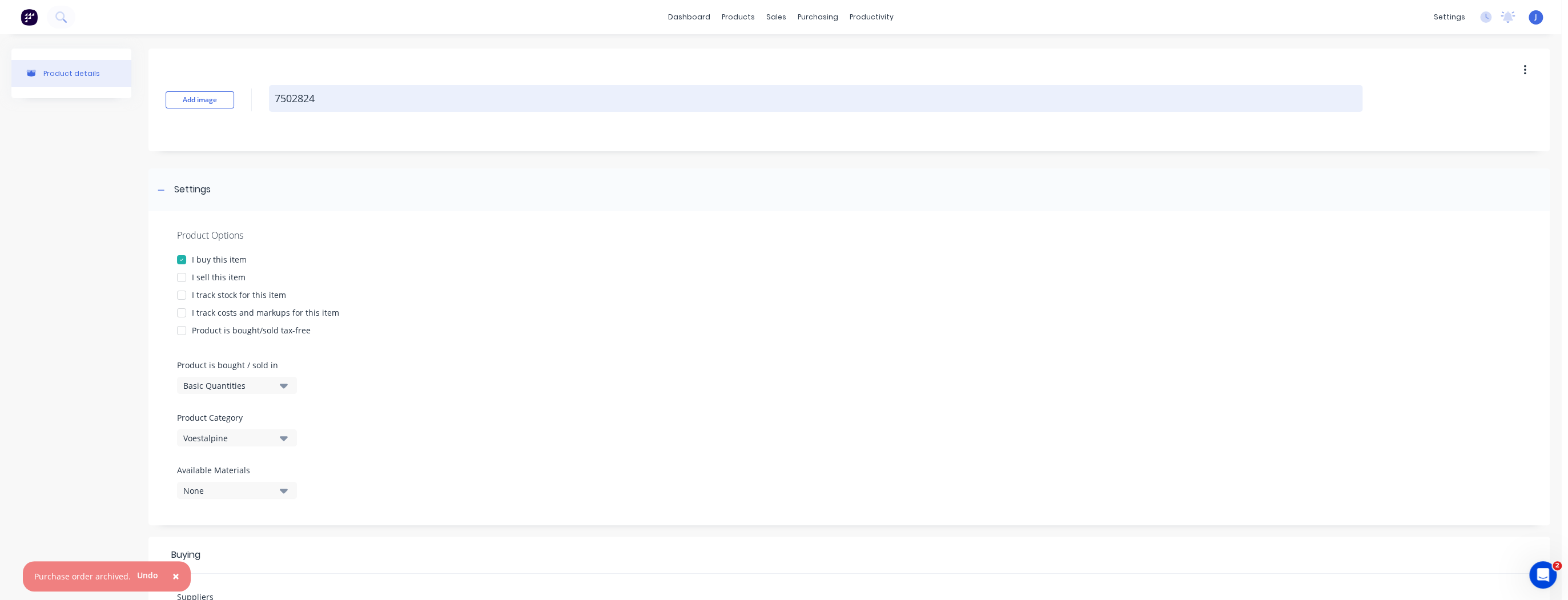
type textarea "x"
type textarea "75028245"
type textarea "x"
type textarea "75028245"
type textarea "x"
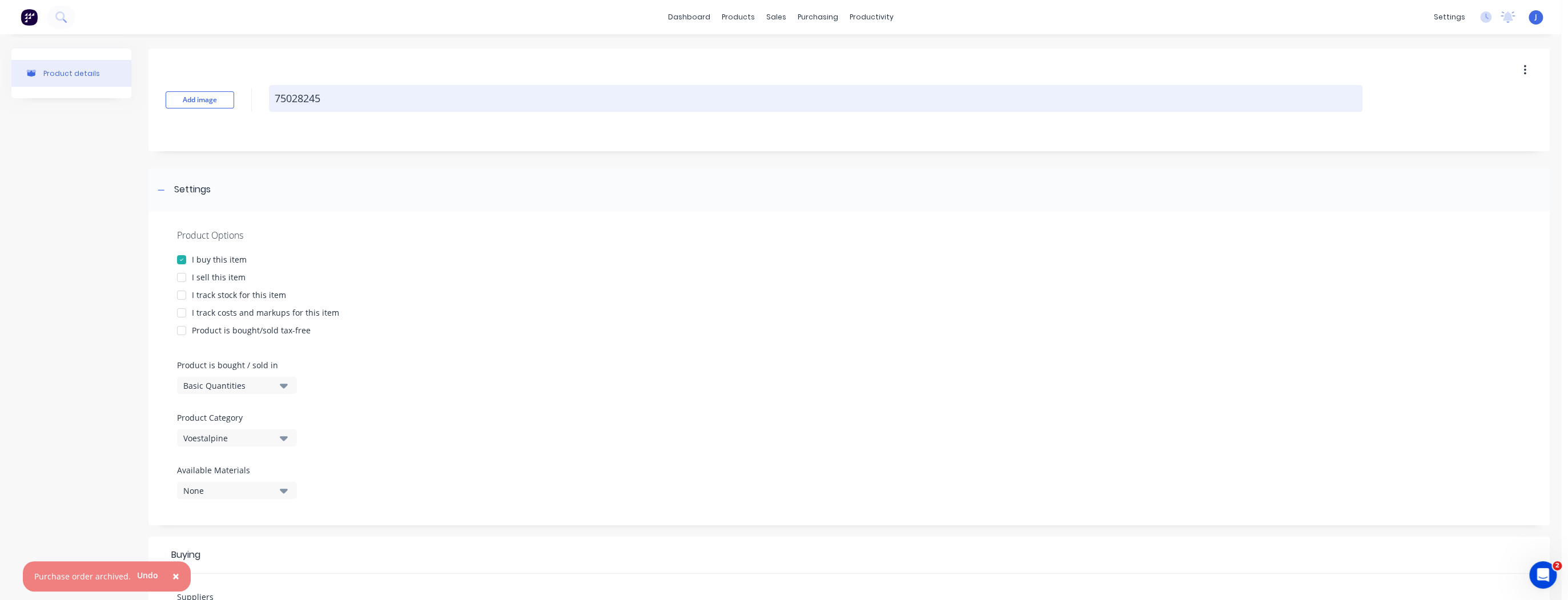
type textarea "75028245 -"
type textarea "x"
type textarea "75028245 -"
type textarea "x"
type textarea "75028245 - 1"
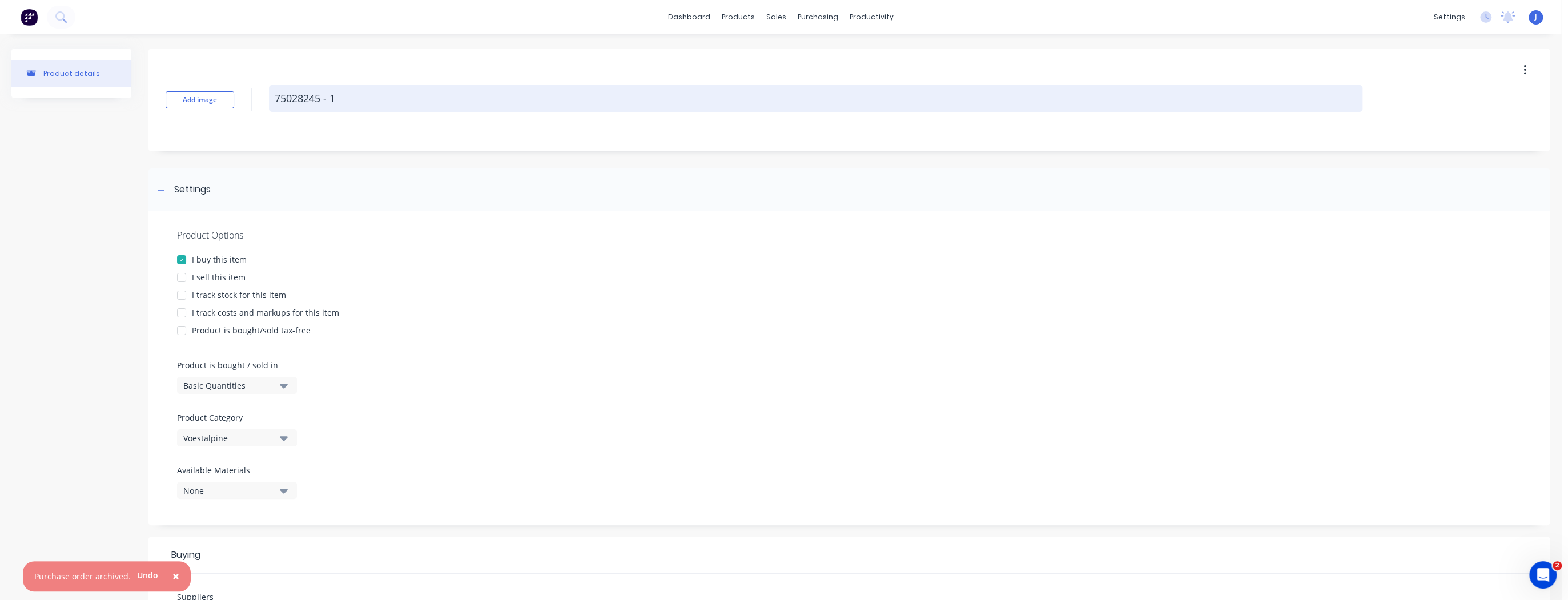
type textarea "x"
type textarea "75028245 - 14"
type textarea "x"
type textarea "75028245 - 145"
type textarea "x"
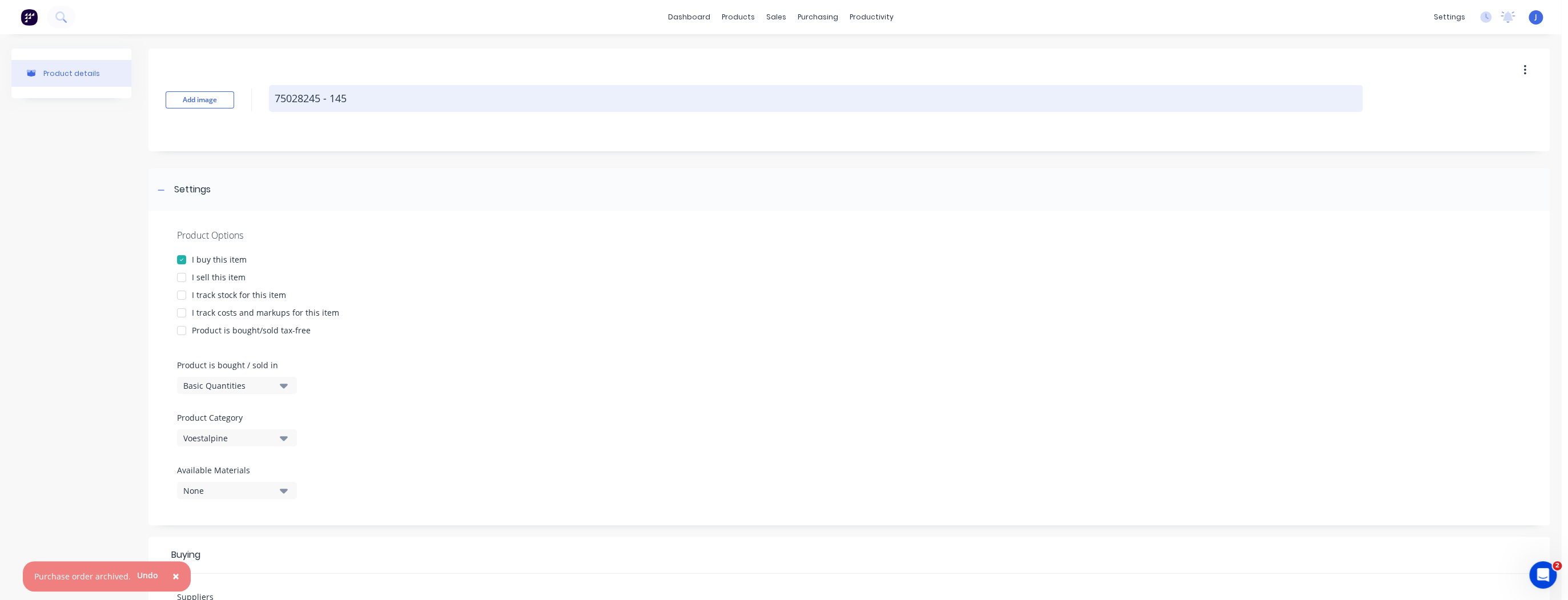
type textarea "75028245 - 1450"
type textarea "x"
type textarea "75028245 - 1450m"
type textarea "x"
type textarea "75028245 - 1450mm"
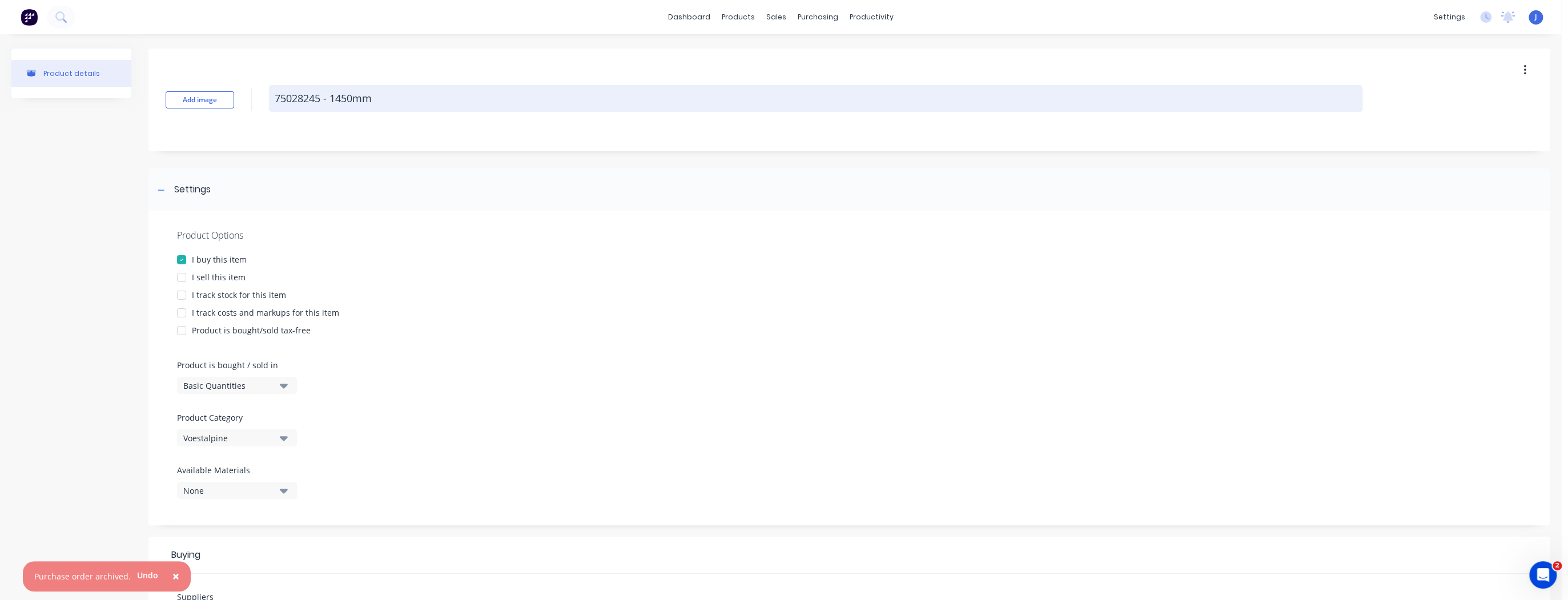
type textarea "x"
type textarea "75028245 - 11450mm"
type textarea "x"
type textarea "75028245 - 101450mm"
type textarea "x"
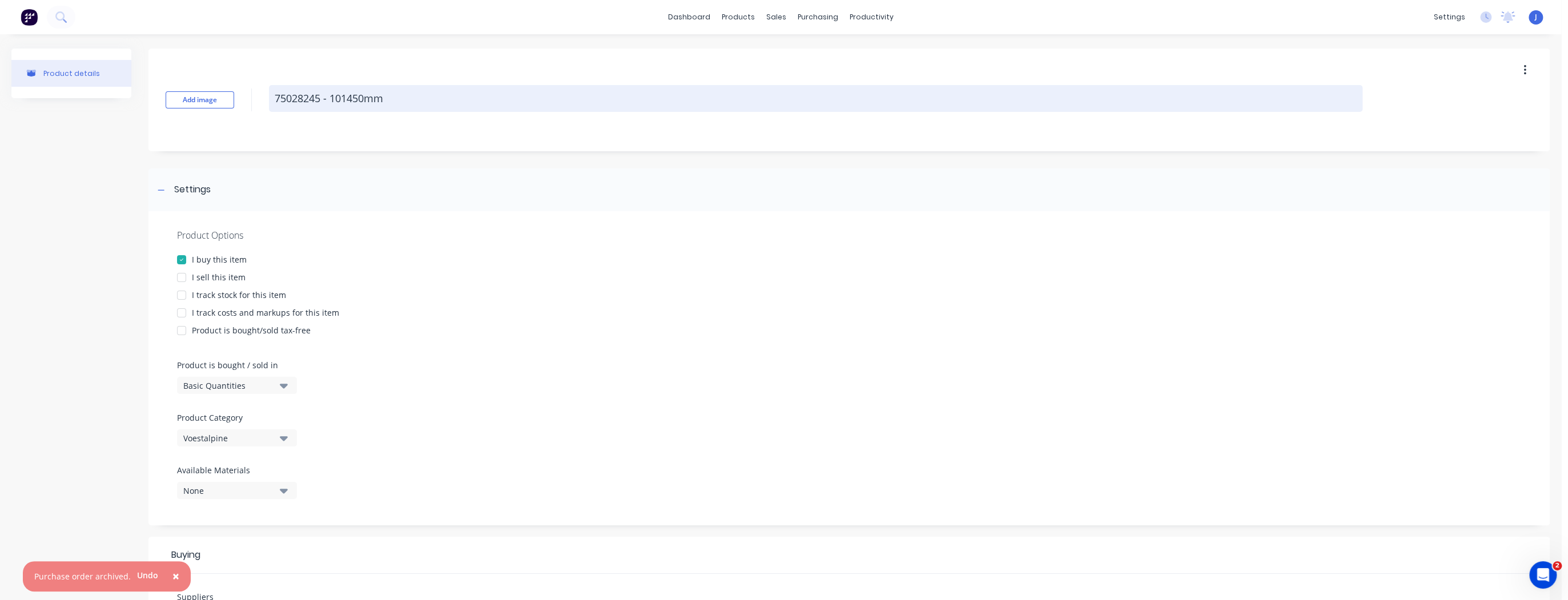
type textarea "75028245 - 1001450mm"
type textarea "x"
type textarea "75028245 - 100m1450mm"
type textarea "x"
type textarea "75028245 - 100mm1450mm"
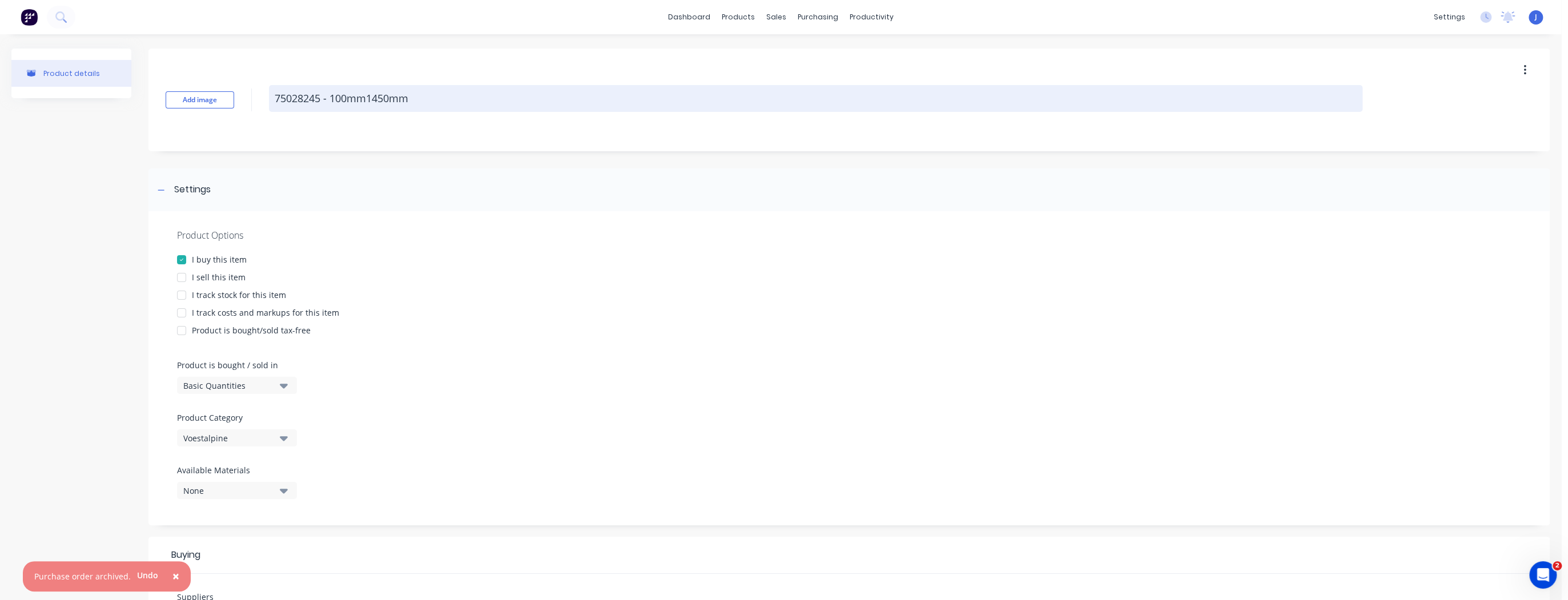
type textarea "x"
type textarea "75028245 - 100mm 1450mm"
type textarea "x"
type textarea "75028245 - 100mm x1450mm"
type textarea "x"
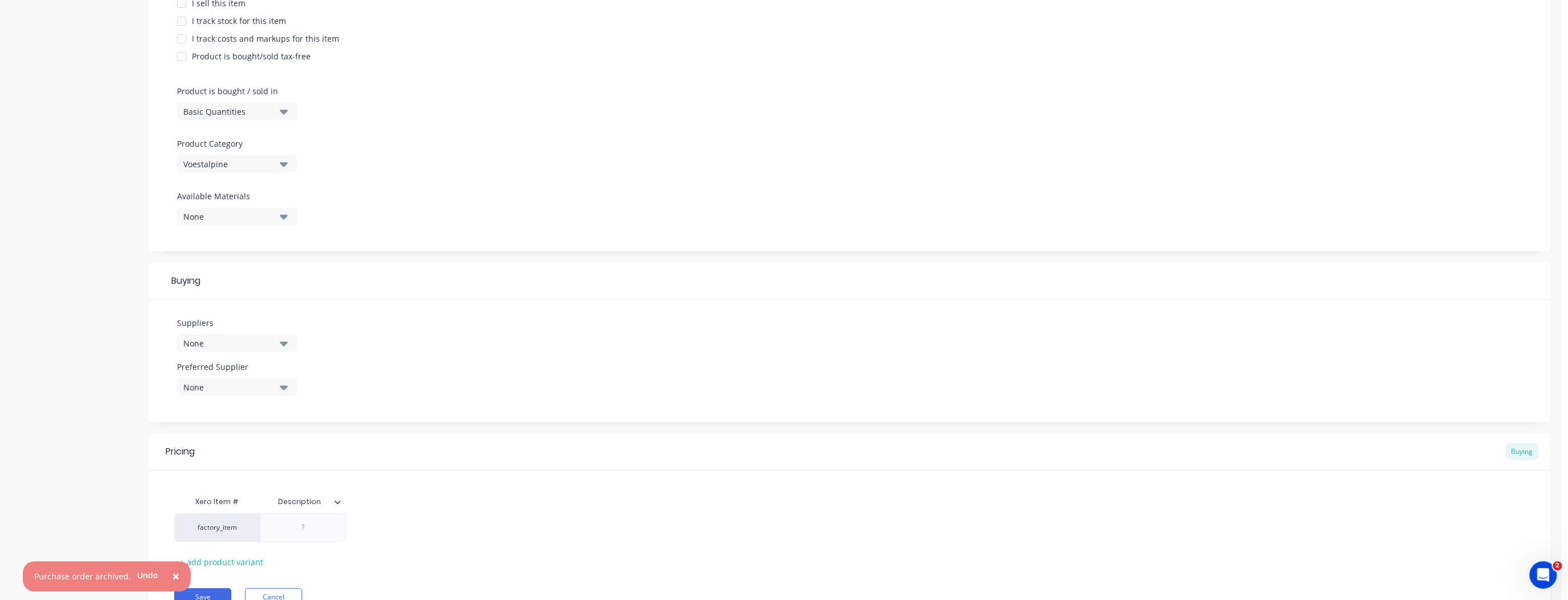
scroll to position [328, 0]
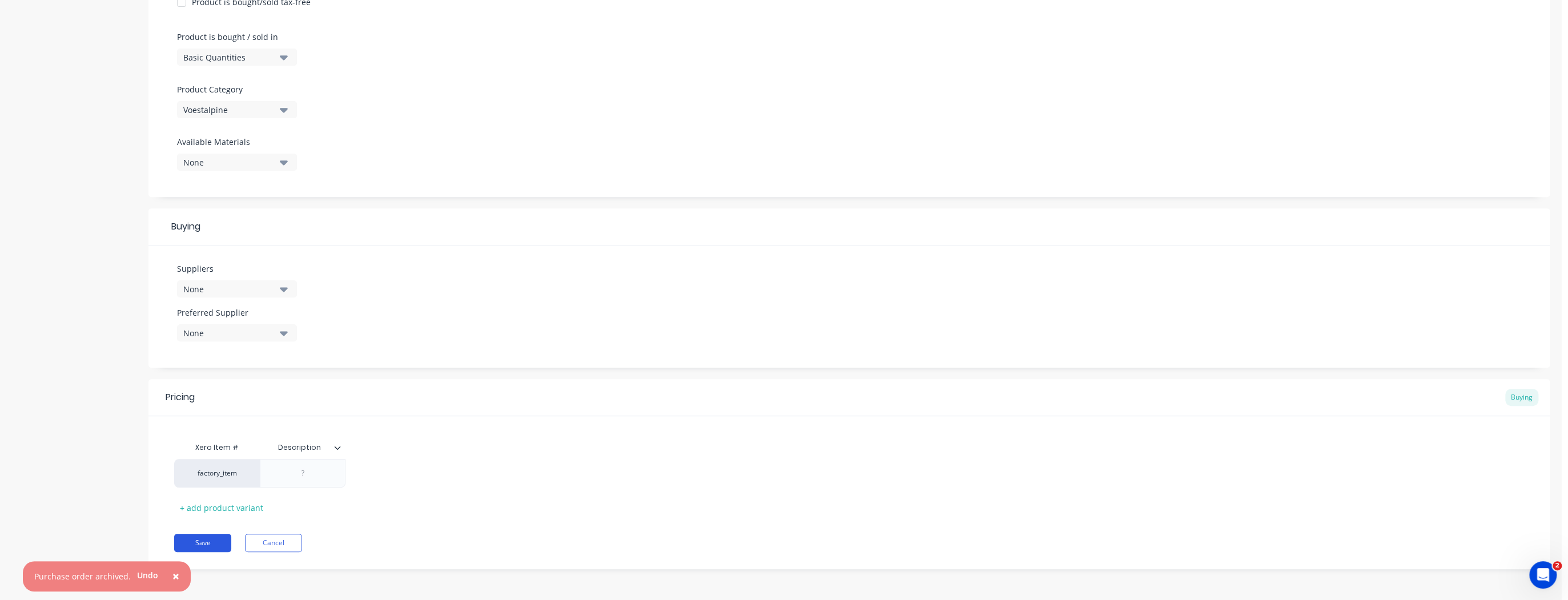
type textarea "75028245 - 100mm x 1450mm"
type textarea "x"
type textarea "75028245 - 100mm x 1450mm"
click at [200, 551] on button "Save" at bounding box center [203, 543] width 57 height 19
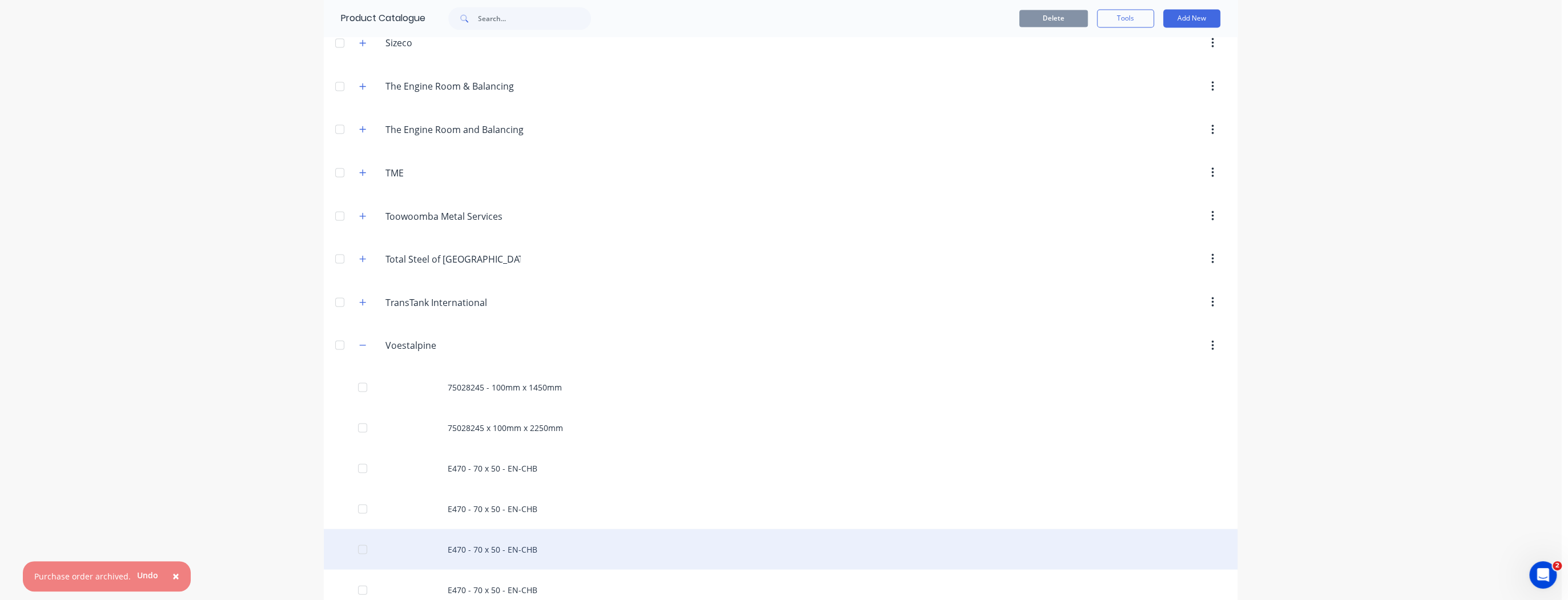
scroll to position [1962, 0]
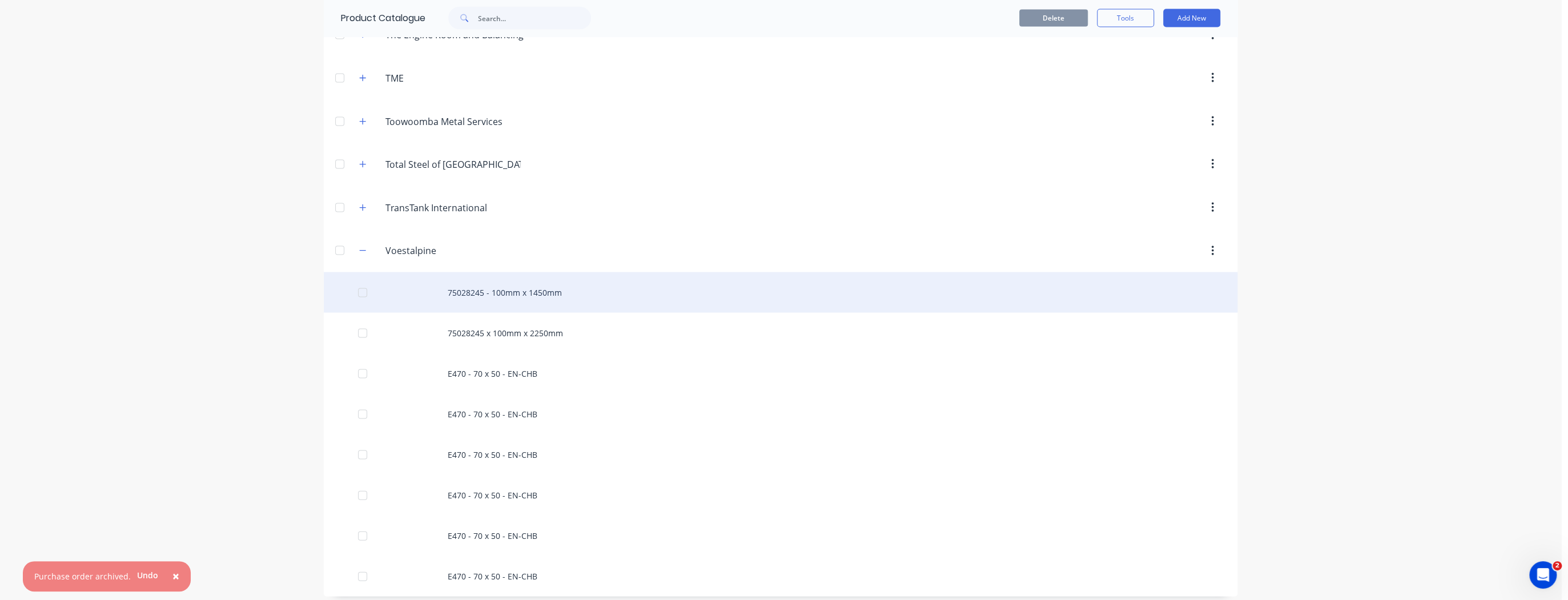
click at [502, 287] on div "75028245 - 100mm x 1450mm" at bounding box center [780, 292] width 914 height 40
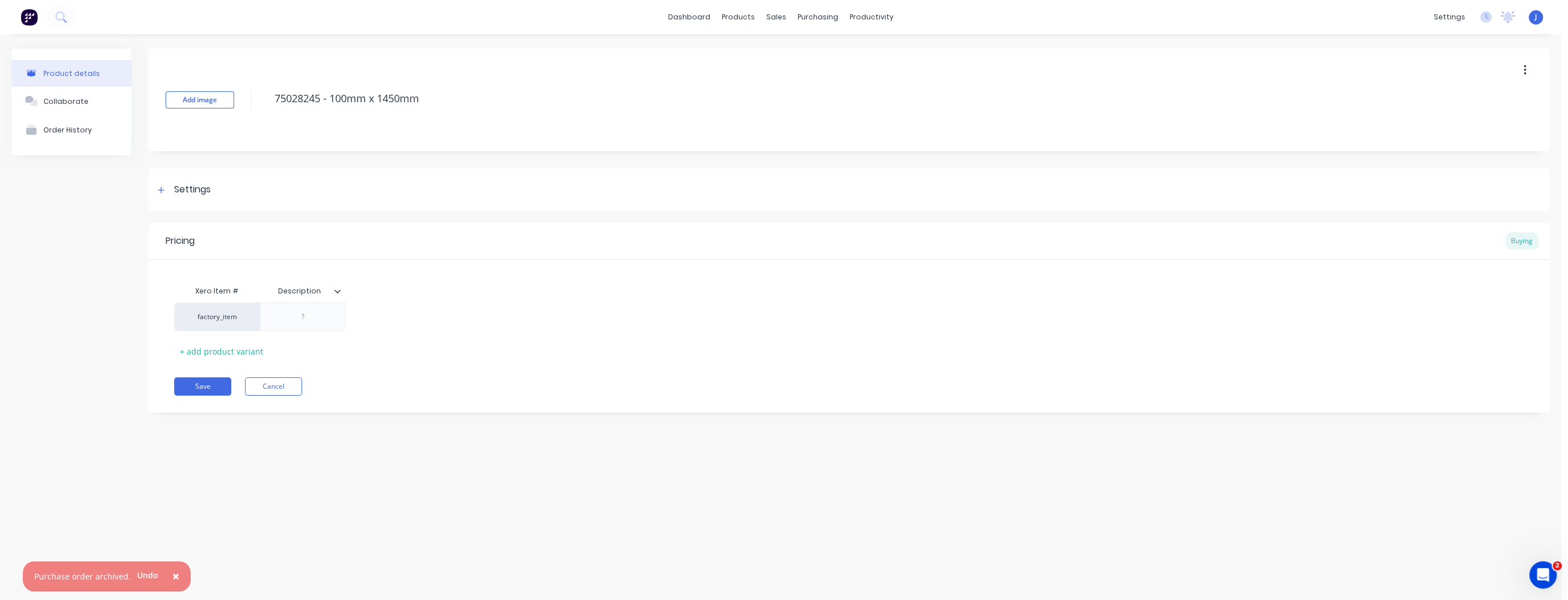
click at [1492, 244] on div "Pricing Buying" at bounding box center [849, 241] width 1401 height 37
click at [1448, 244] on div "Pricing Buying" at bounding box center [849, 241] width 1401 height 37
click at [1526, 72] on button "button" at bounding box center [1524, 69] width 27 height 20
click at [1071, 160] on div "Add image 75028245 - 100mm x 1450mm Duplicate Delete Settings Product Options I…" at bounding box center [849, 239] width 1401 height 381
click at [170, 187] on div "Settings" at bounding box center [183, 190] width 57 height 15
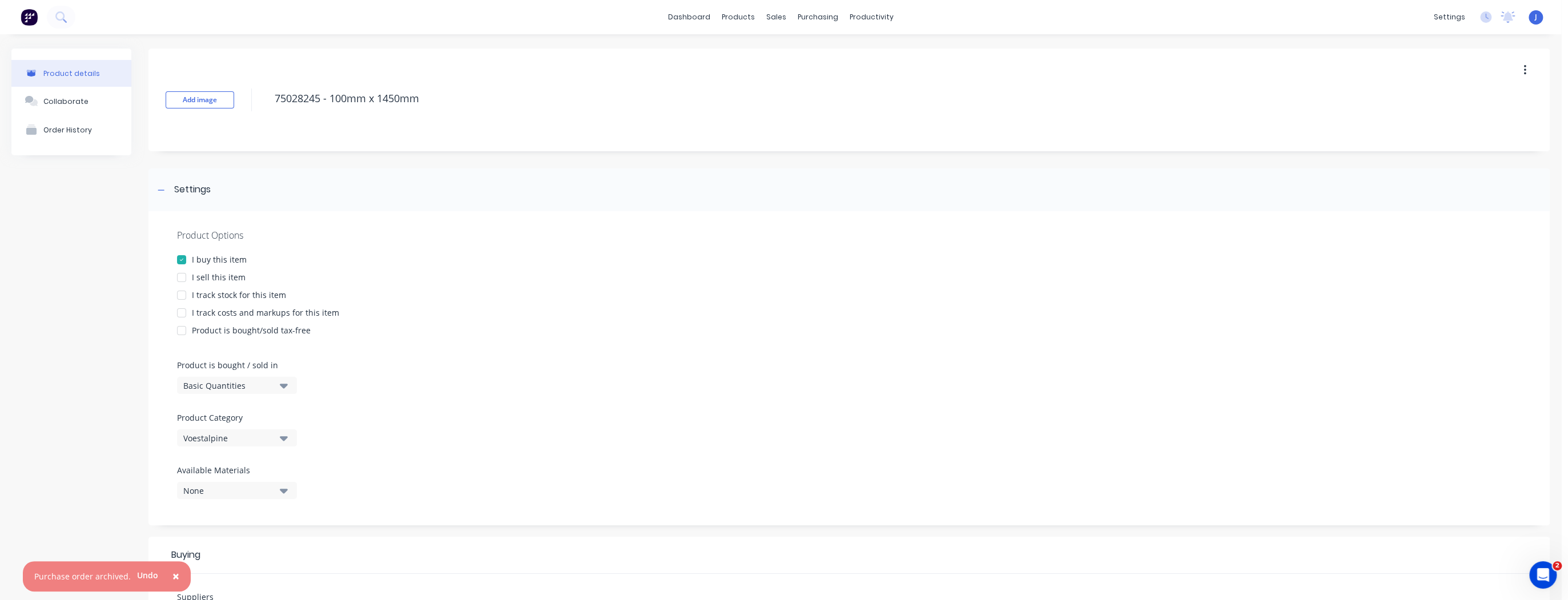
click at [183, 295] on div at bounding box center [182, 295] width 23 height 23
click at [284, 388] on icon "button" at bounding box center [284, 386] width 8 height 5
click at [277, 490] on button "None" at bounding box center [237, 489] width 120 height 17
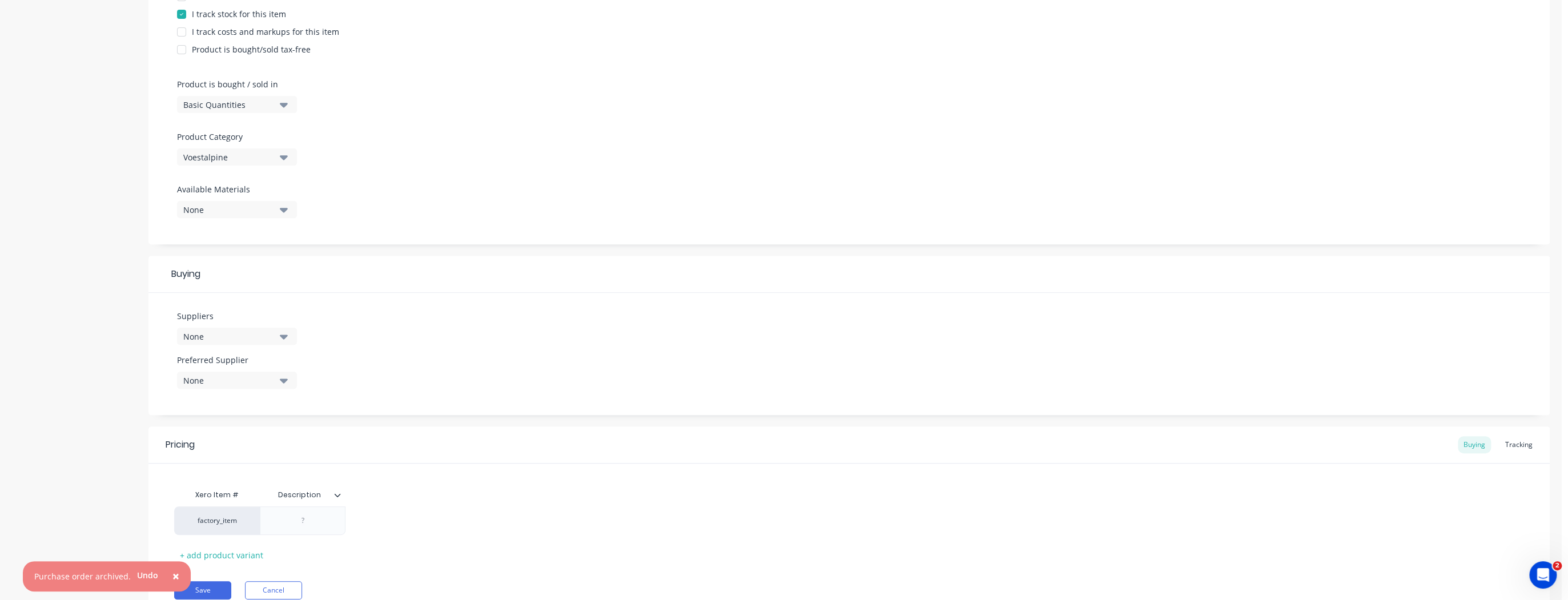
scroll to position [328, 0]
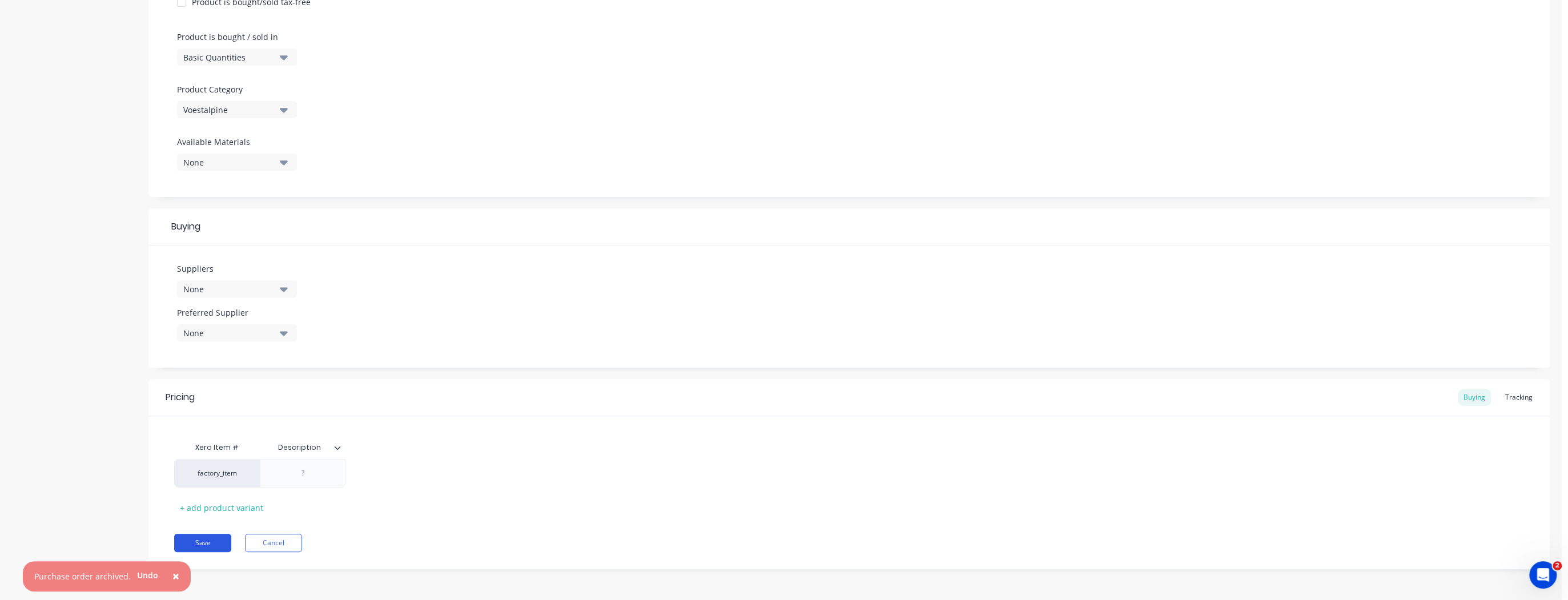
click at [210, 539] on button "Save" at bounding box center [203, 543] width 57 height 19
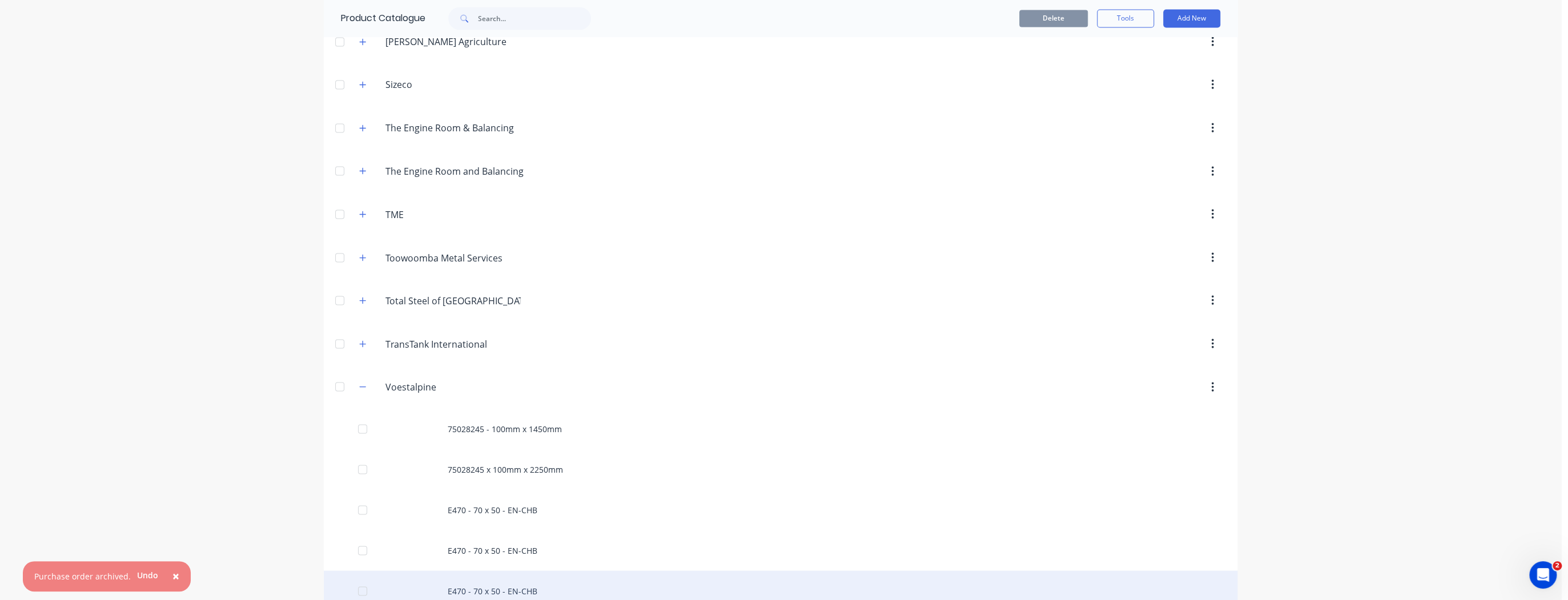
scroll to position [1962, 0]
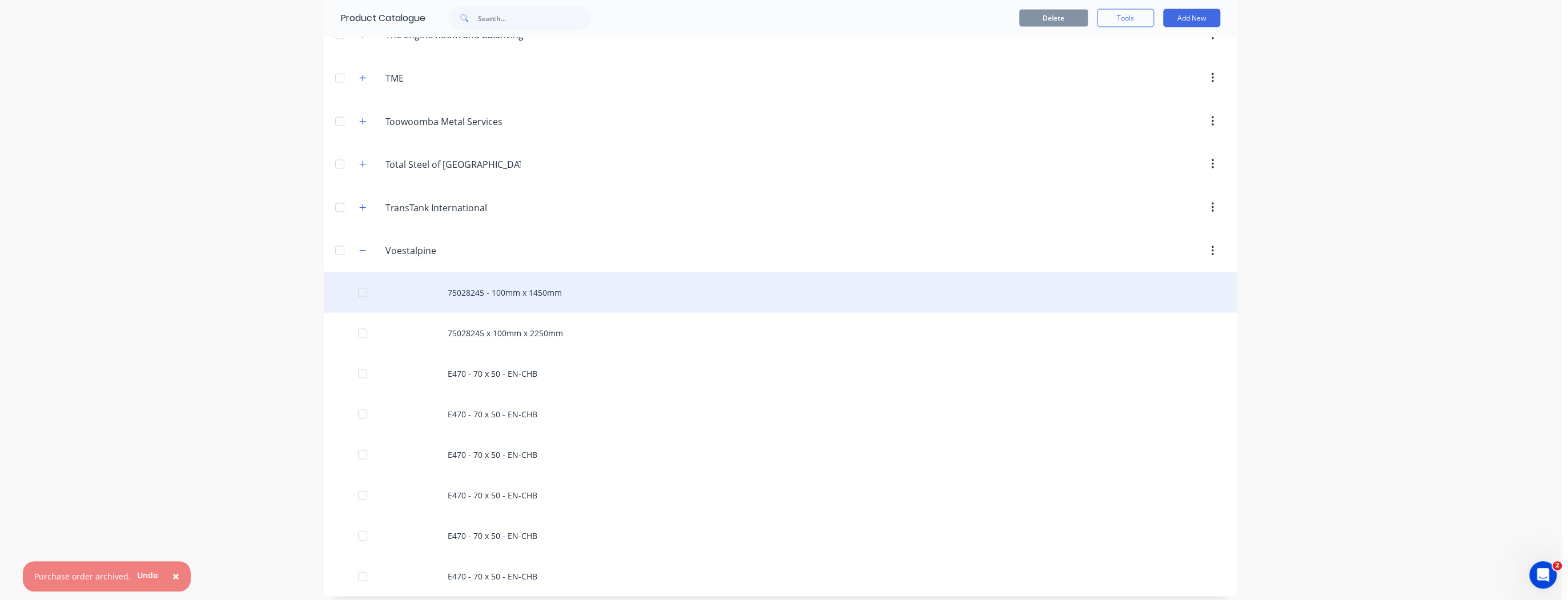
click at [550, 291] on div "75028245 - 100mm x 1450mm" at bounding box center [780, 292] width 914 height 40
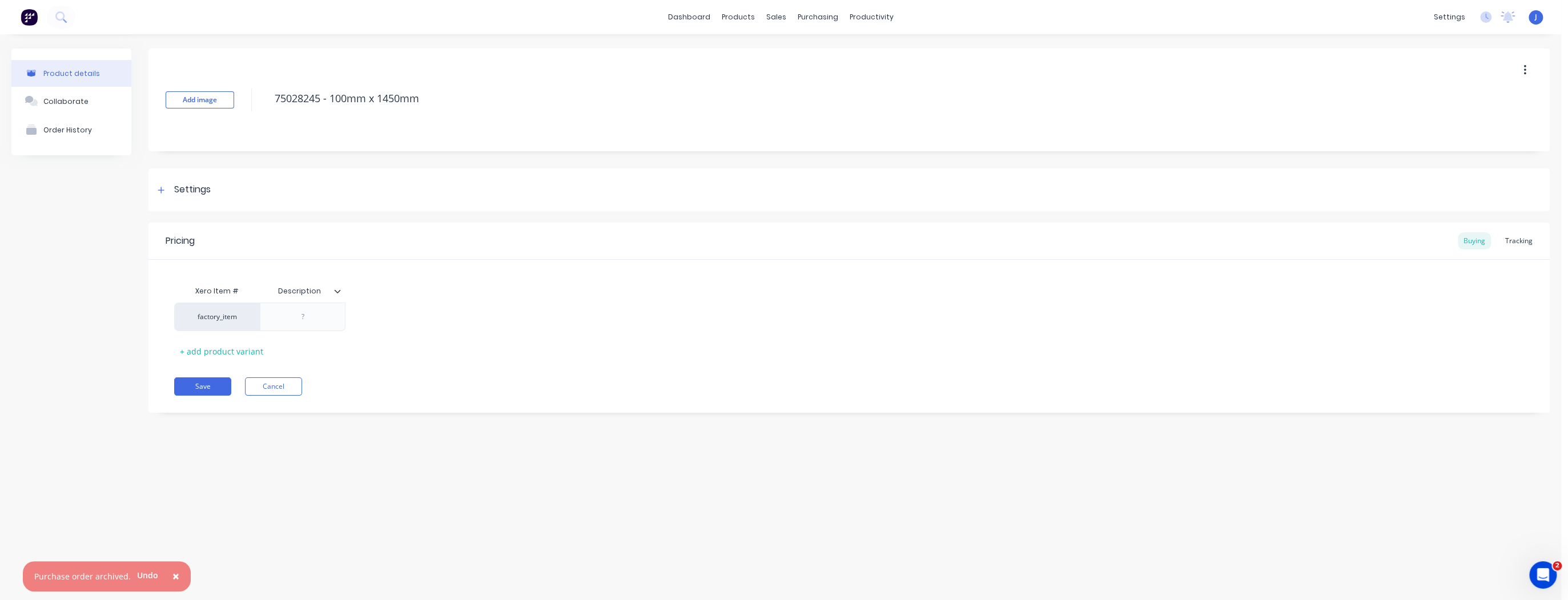
type textarea "x"
click at [1528, 233] on div "Pricing Buying Tracking" at bounding box center [849, 241] width 1401 height 37
click at [1524, 238] on div "Tracking" at bounding box center [1519, 241] width 39 height 17
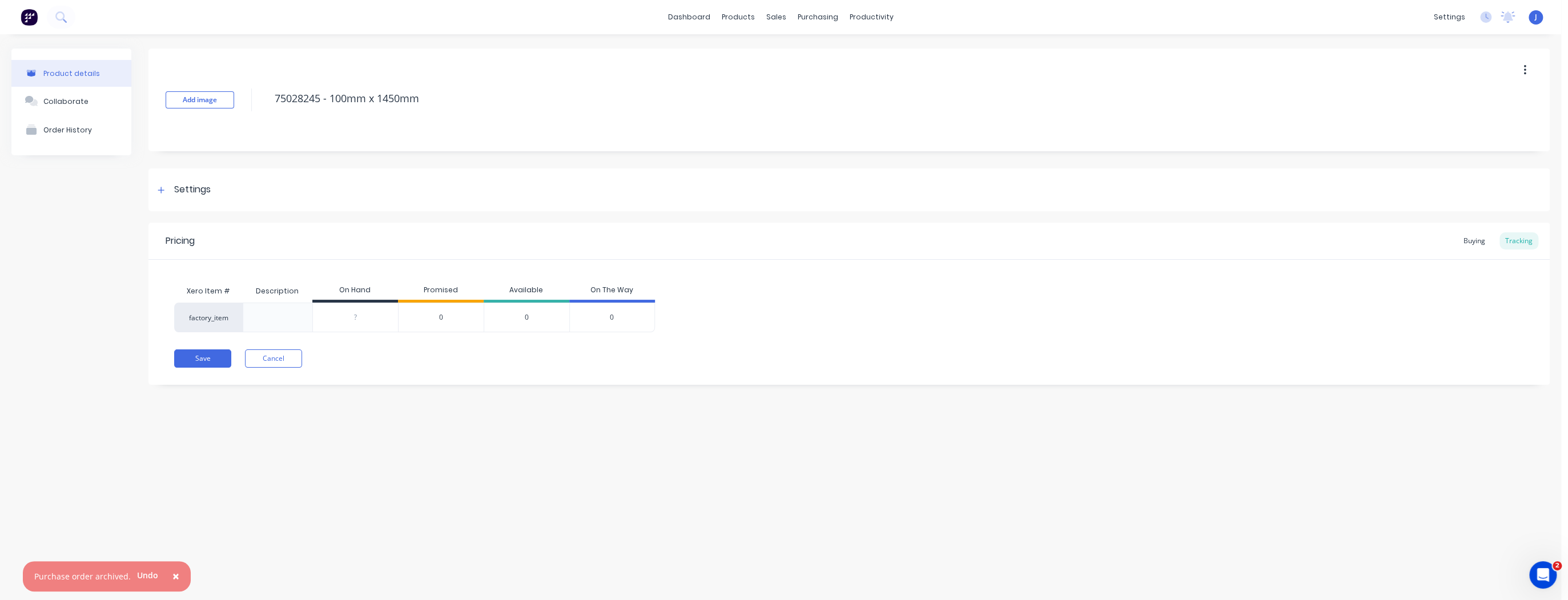
click at [355, 323] on div "?" at bounding box center [355, 317] width 85 height 28
type input "02"
type textarea "x"
type input "0"
type input "2"
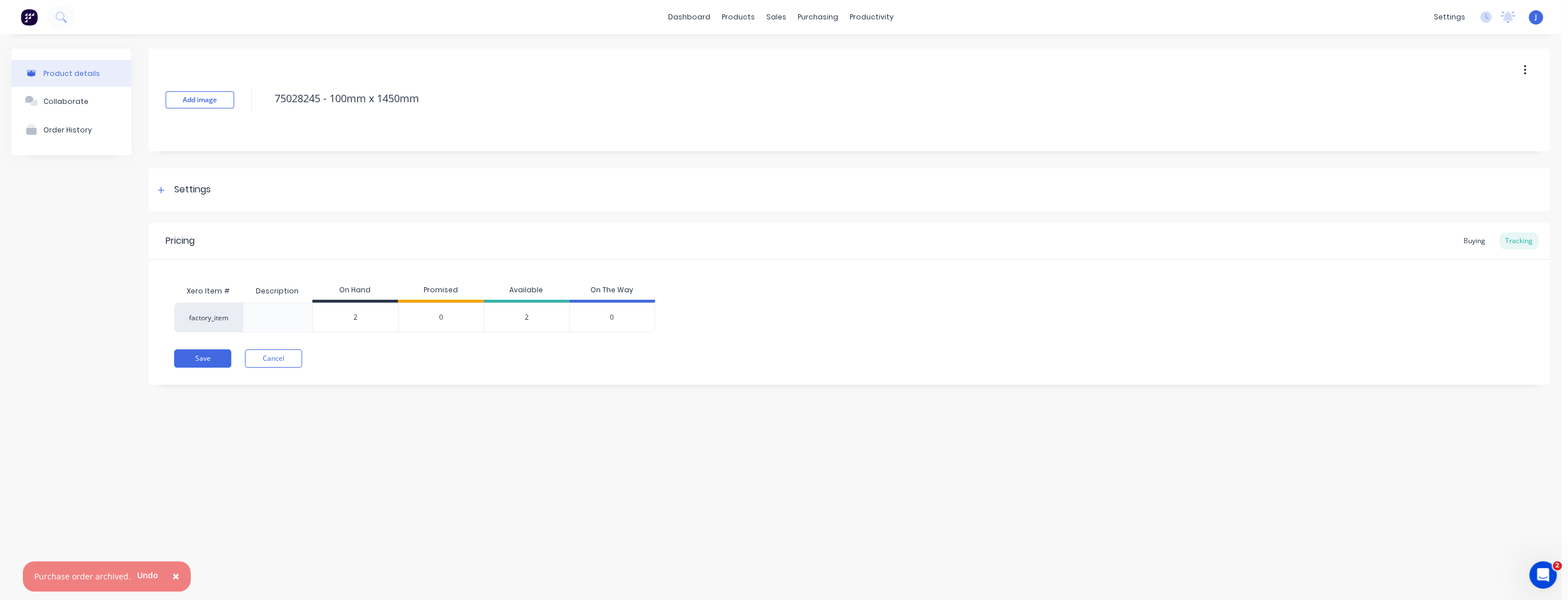
type textarea "x"
type input "2"
click at [216, 361] on button "Save" at bounding box center [203, 359] width 57 height 19
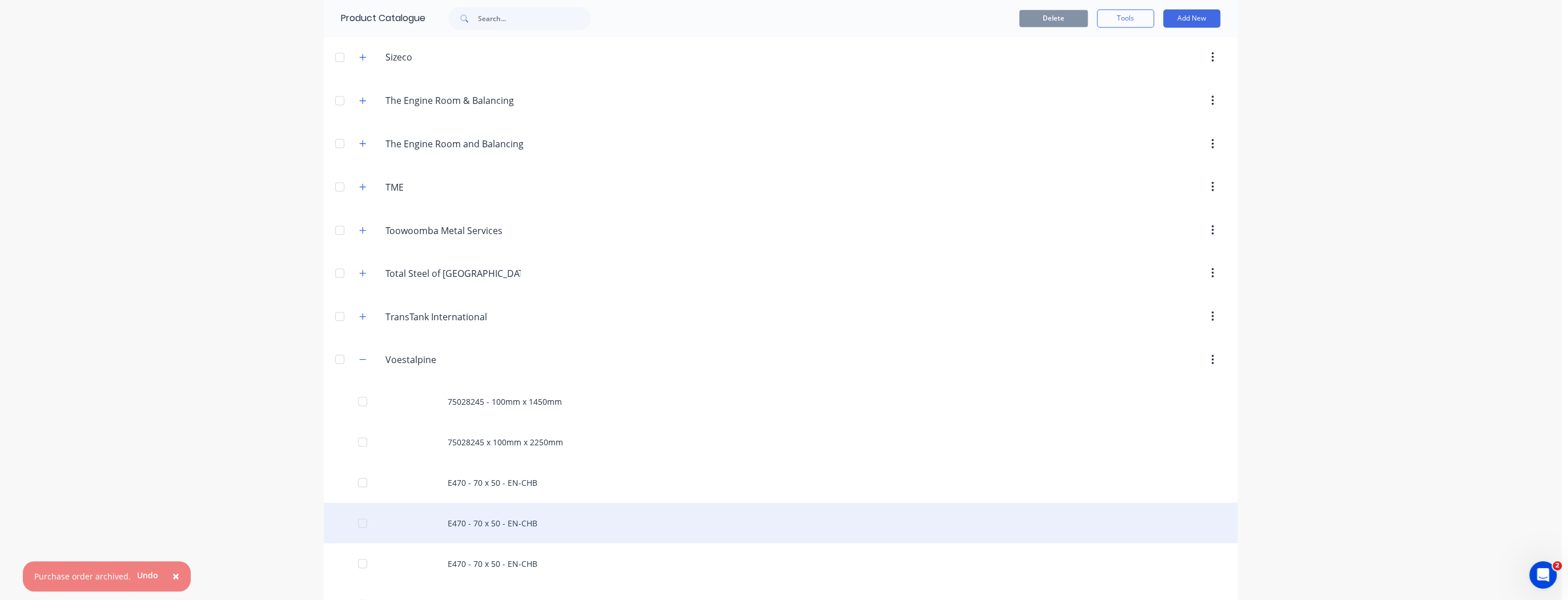
scroll to position [1962, 0]
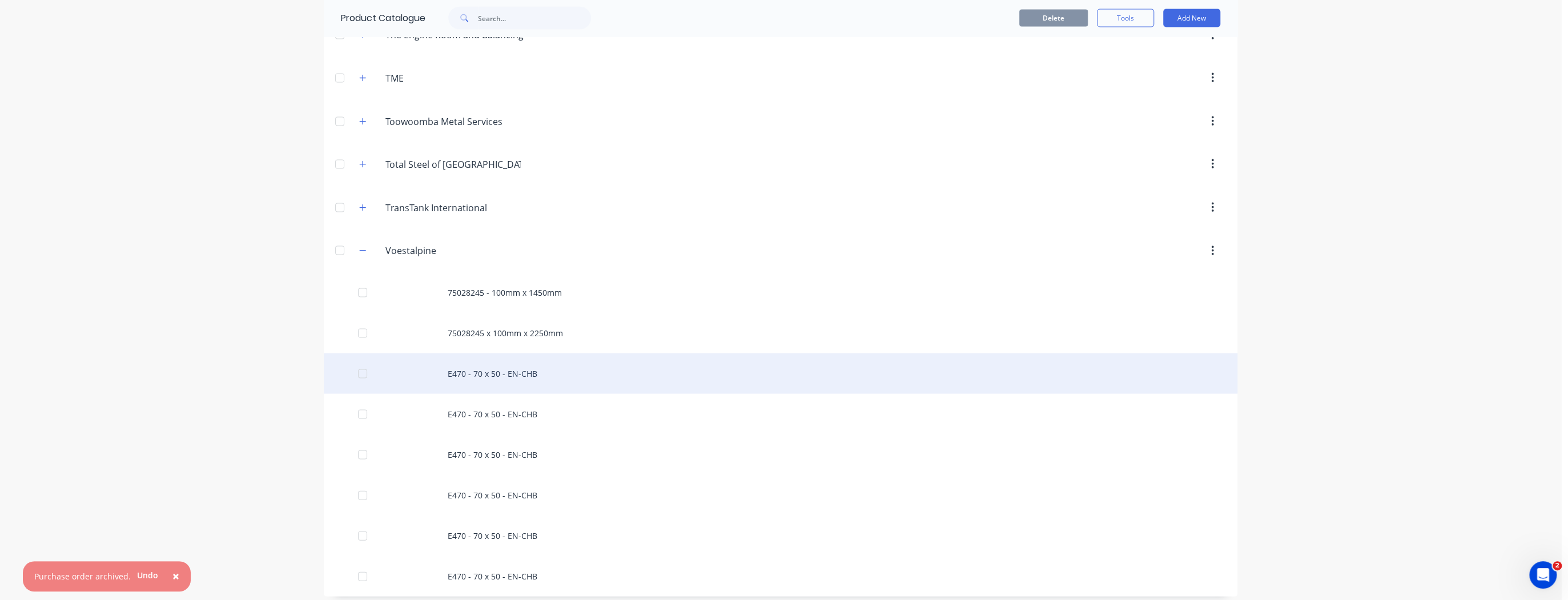
click at [507, 371] on div "E470 - 70 x 50 - EN-CHB" at bounding box center [780, 373] width 914 height 40
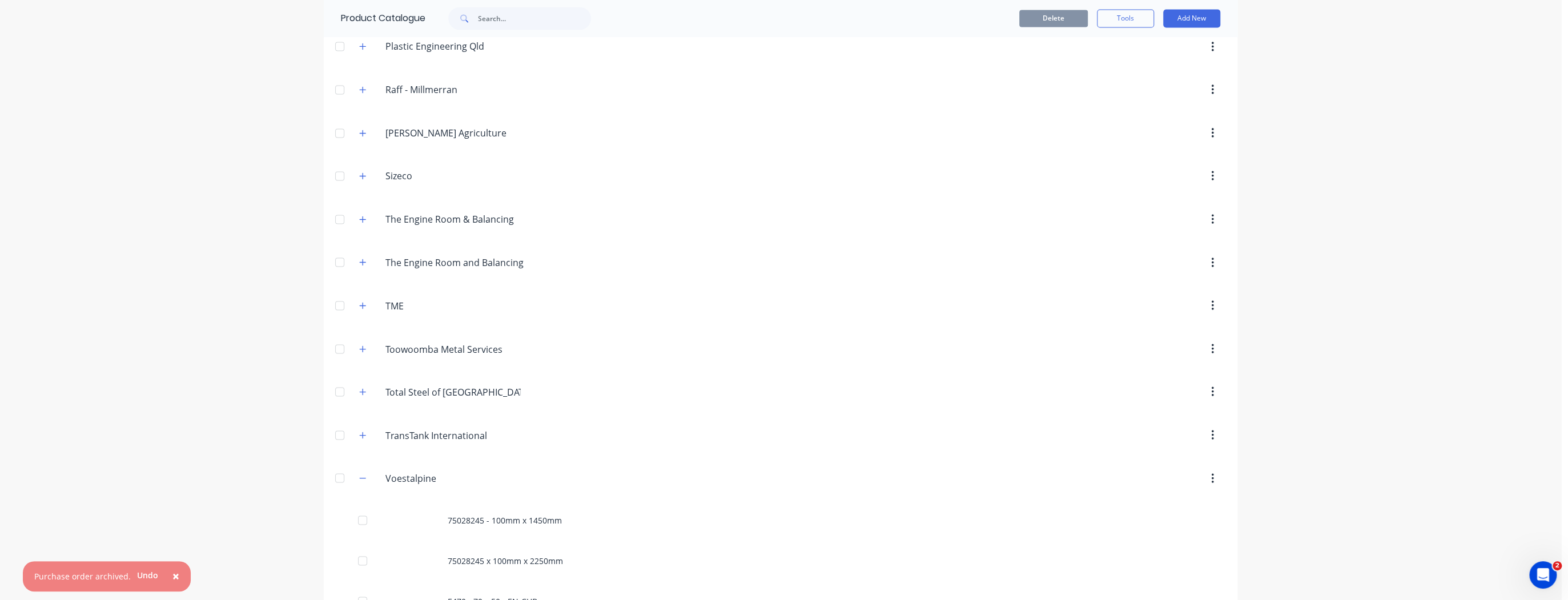
scroll to position [1962, 0]
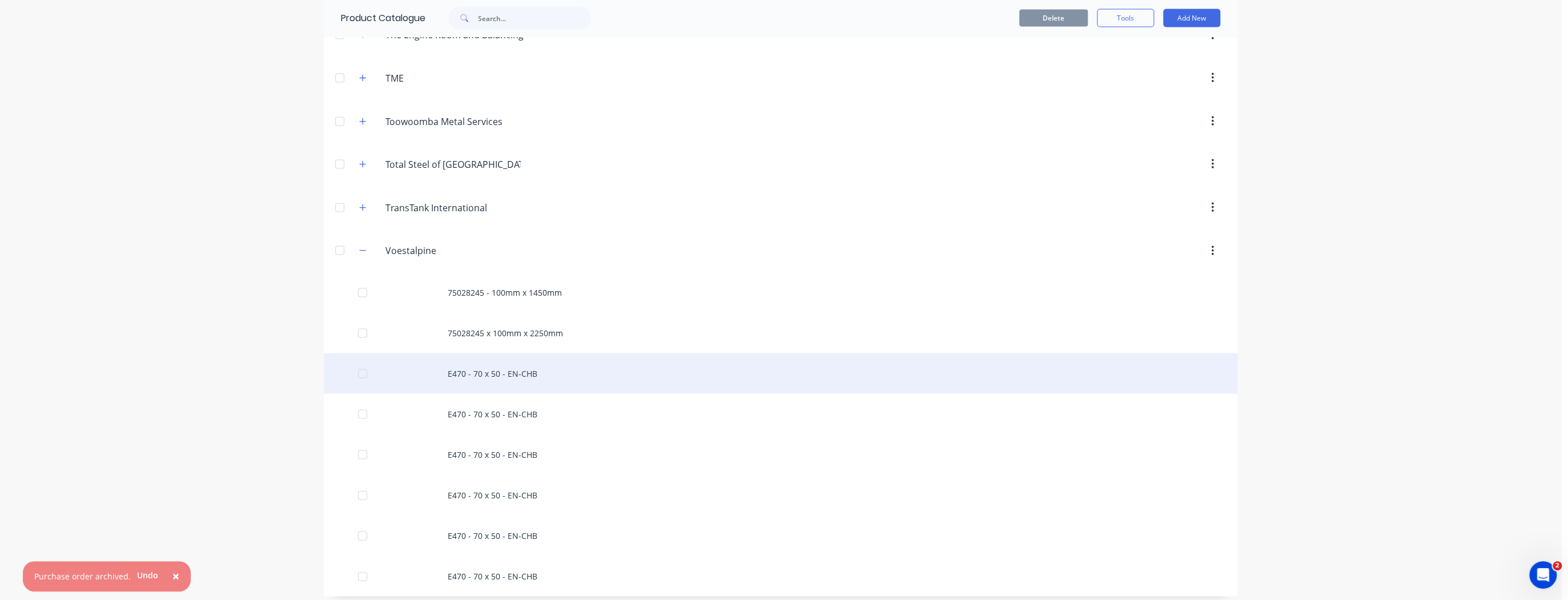
click at [496, 361] on div "E470 - 70 x 50 - EN-CHB" at bounding box center [780, 373] width 914 height 40
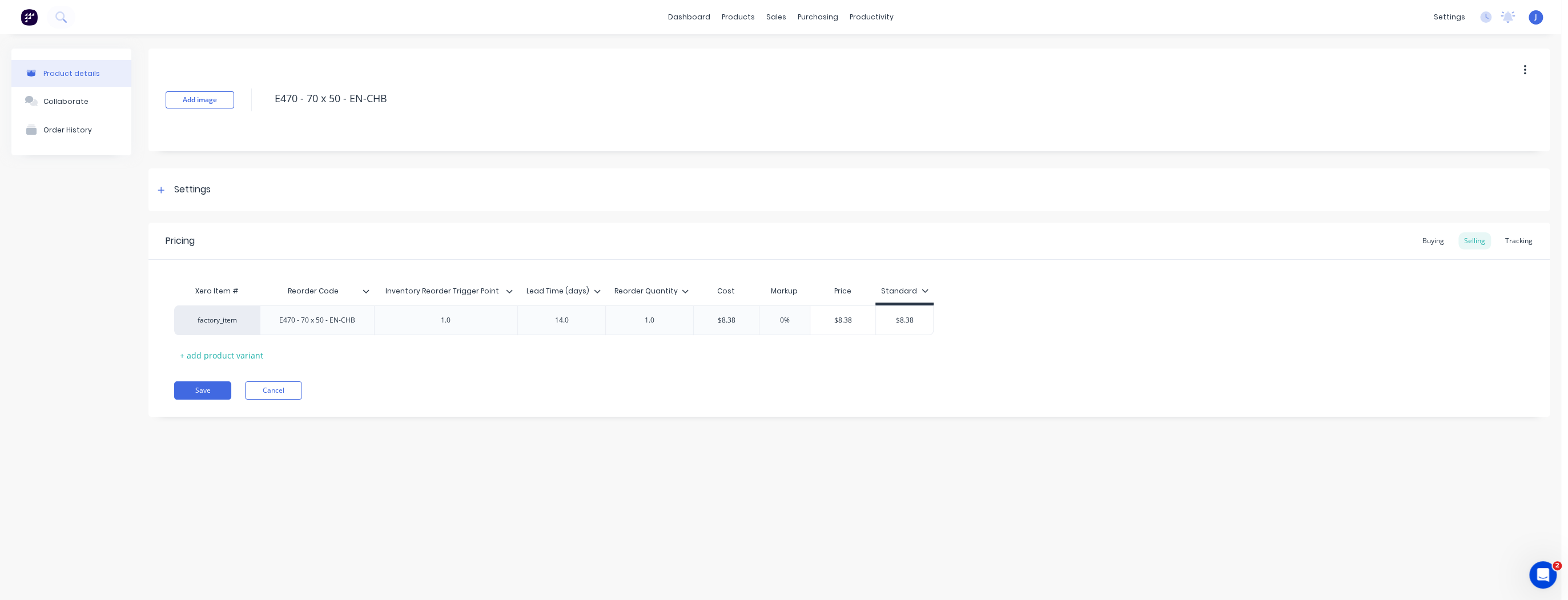
type textarea "x"
click at [1525, 239] on div "Tracking" at bounding box center [1519, 241] width 39 height 17
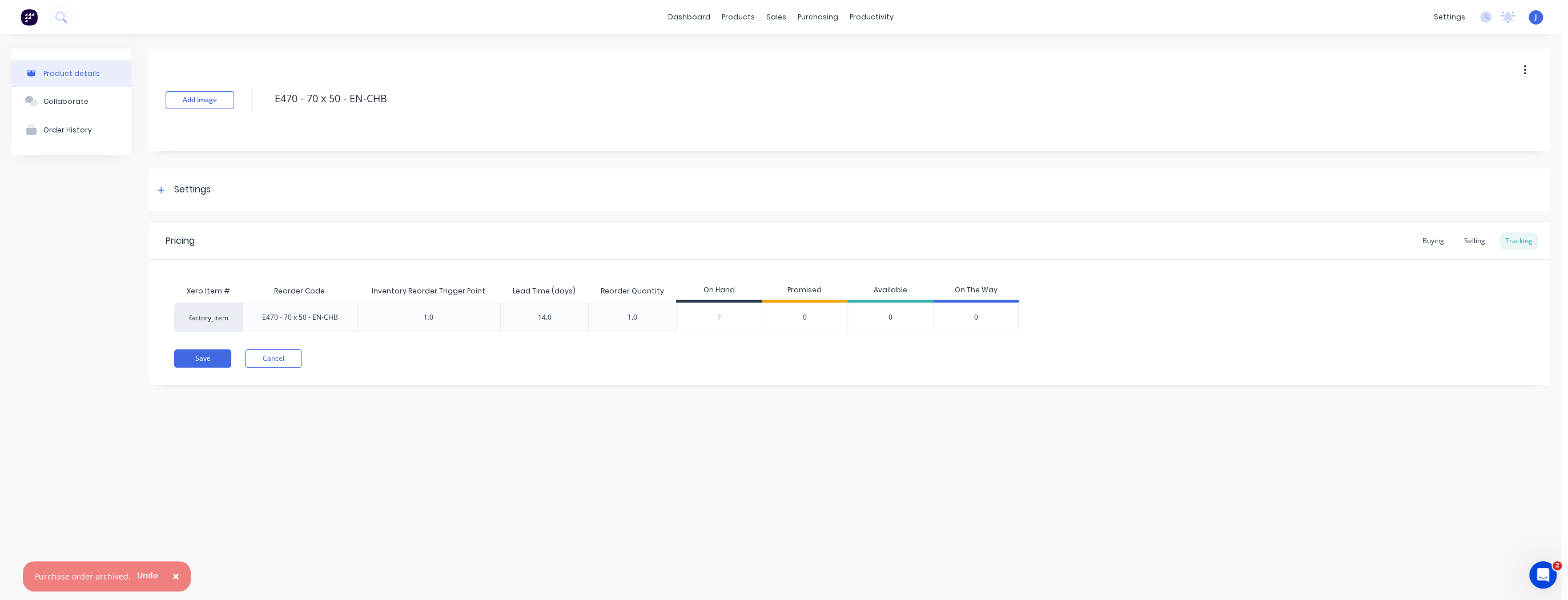
type input "0"
click at [732, 318] on input "0" at bounding box center [718, 317] width 85 height 10
type textarea "x"
type input "1"
type textarea "x"
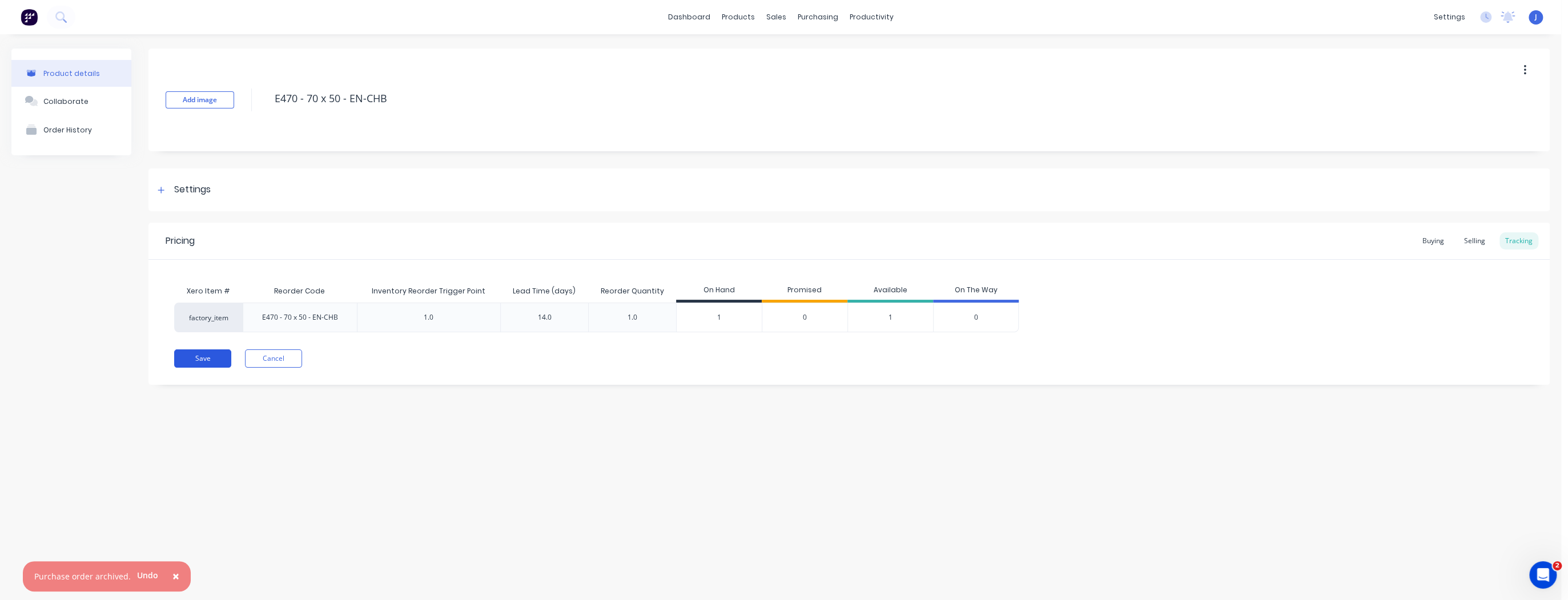
type input "1"
click at [201, 358] on button "Save" at bounding box center [203, 359] width 57 height 19
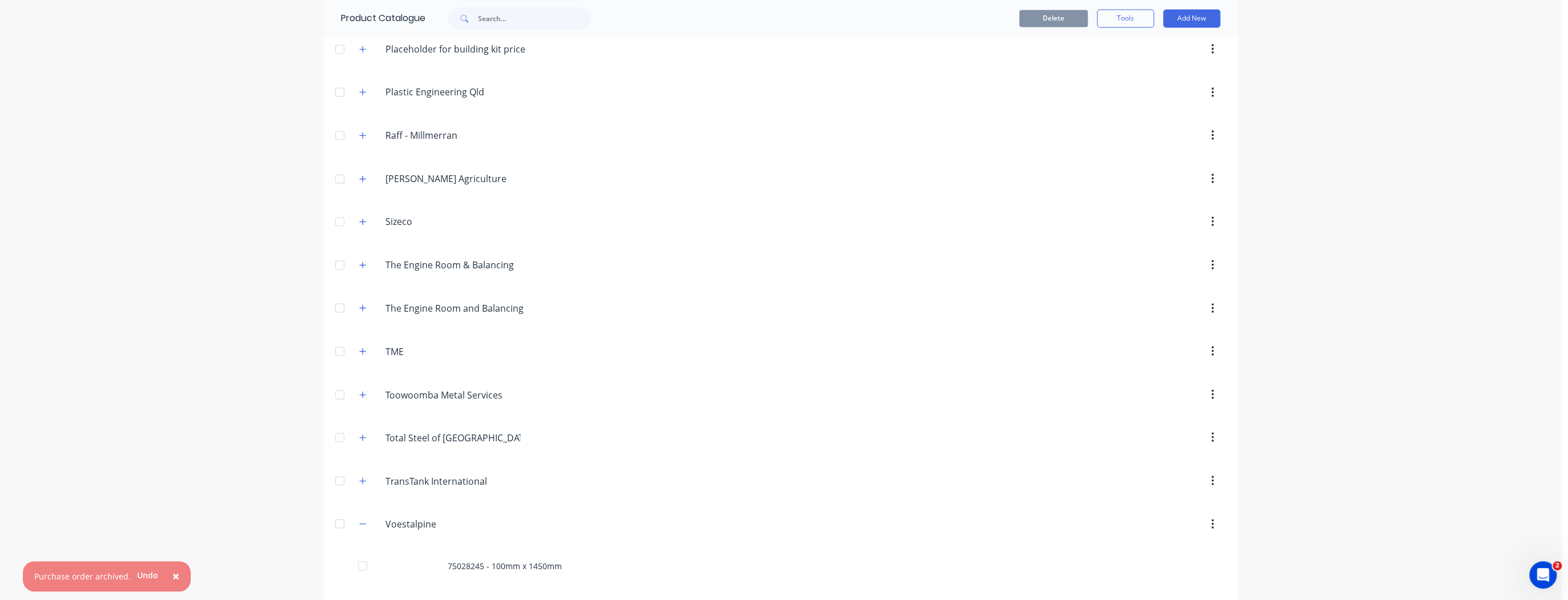
scroll to position [1962, 0]
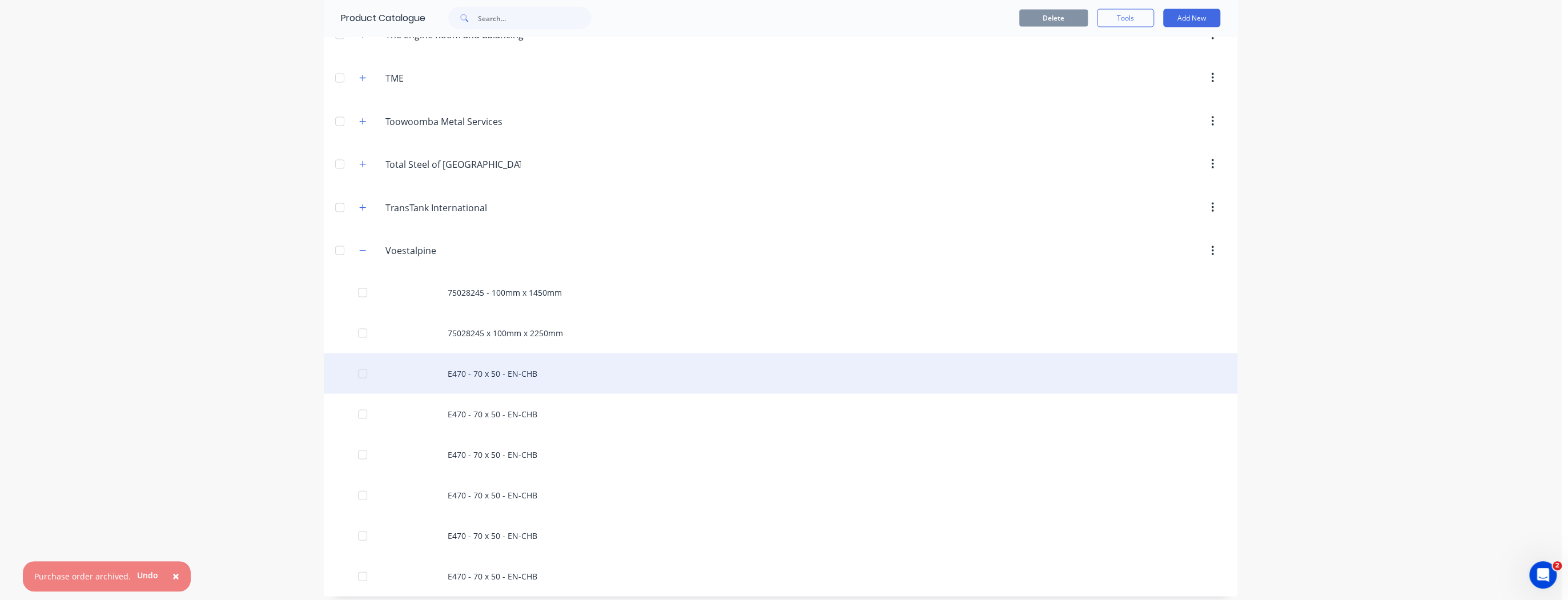
click at [499, 367] on div "E470 - 70 x 50 - EN-CHB" at bounding box center [780, 373] width 914 height 40
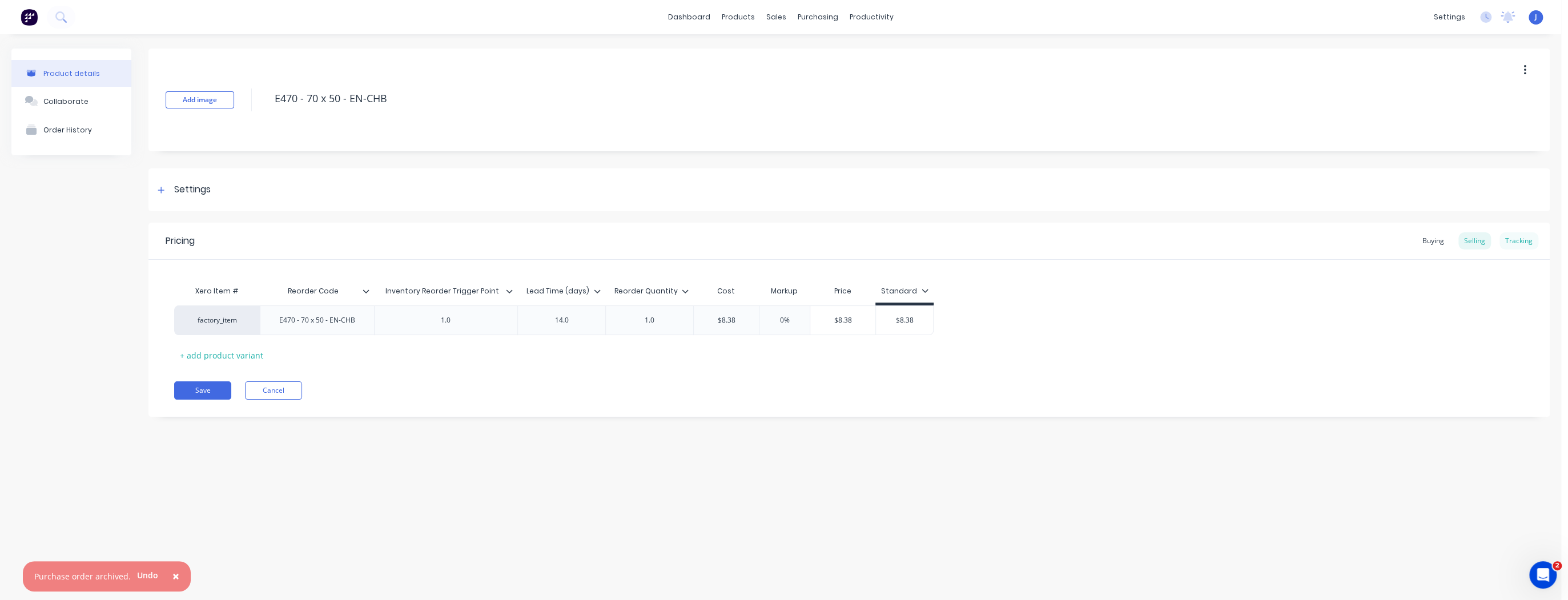
click at [1524, 242] on div "Tracking" at bounding box center [1519, 241] width 39 height 17
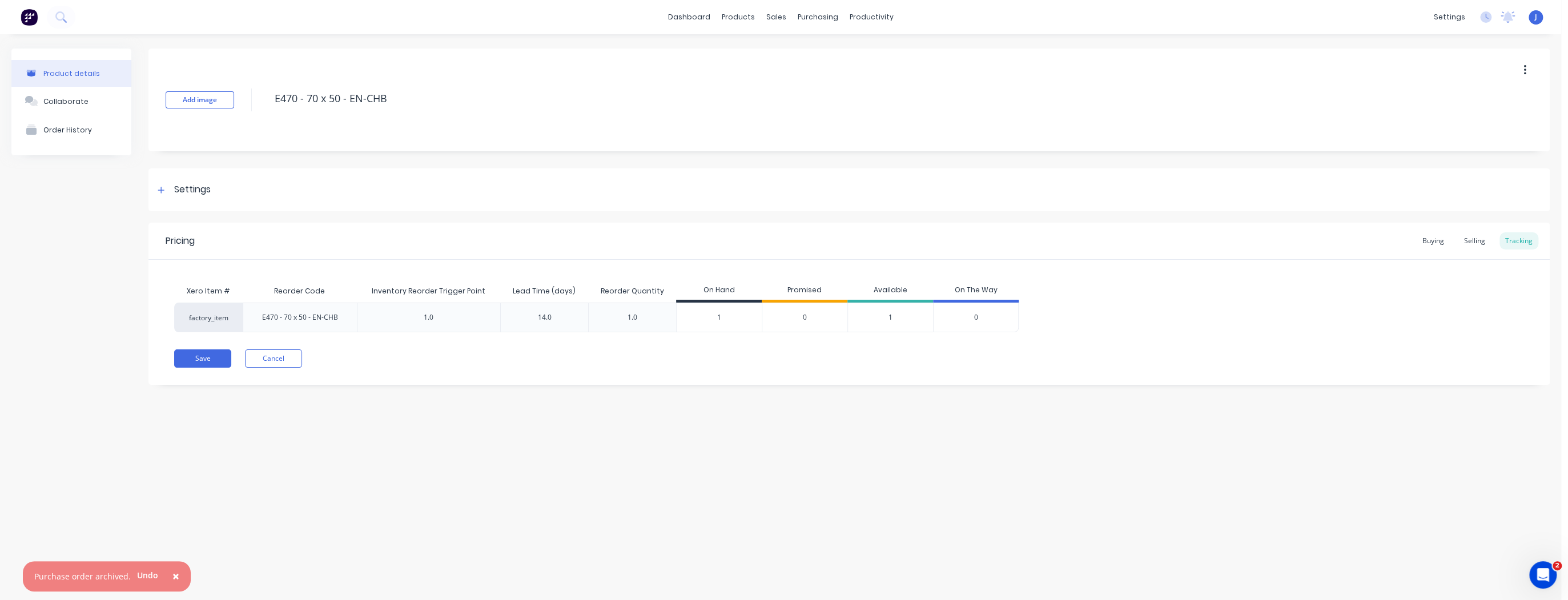
drag, startPoint x: 103, startPoint y: 237, endPoint x: 122, endPoint y: 231, distance: 19.9
click at [104, 237] on div "Product details Collaborate Order History" at bounding box center [71, 224] width 120 height 353
click at [219, 355] on button "Save" at bounding box center [203, 359] width 57 height 19
type textarea "x"
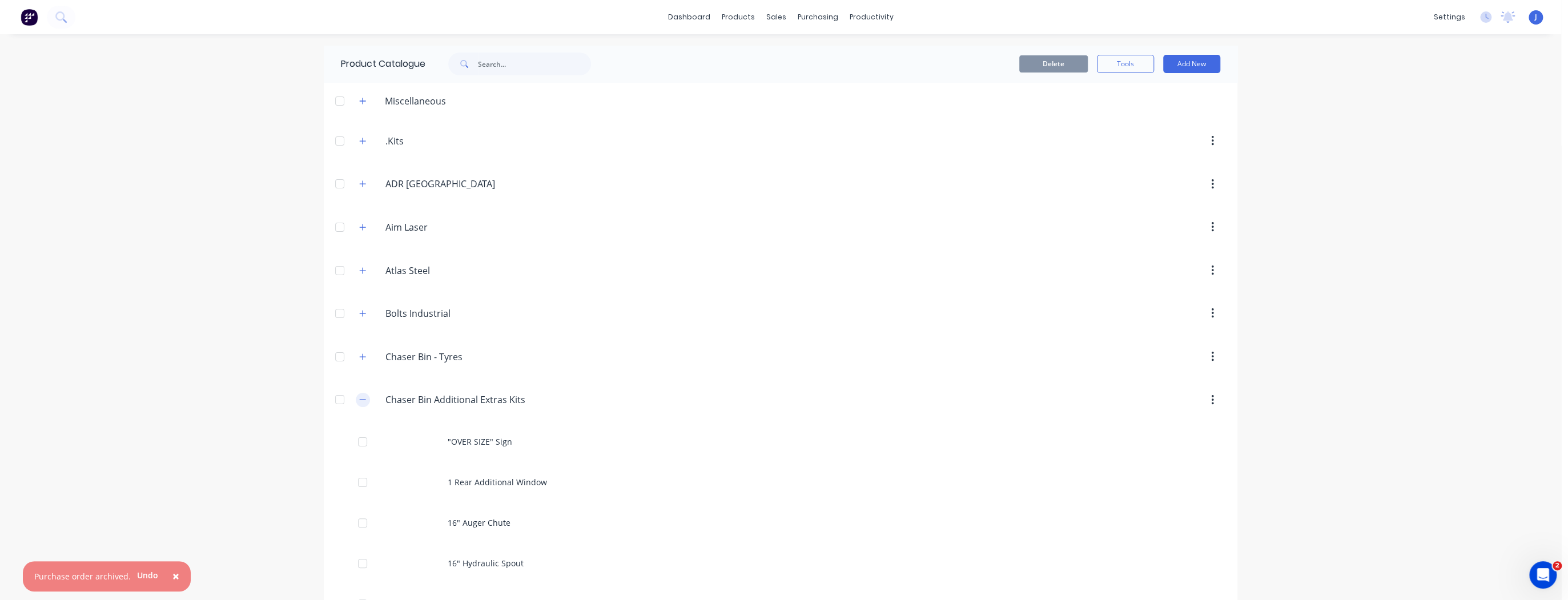
click at [359, 399] on icon "button" at bounding box center [363, 400] width 6 height 8
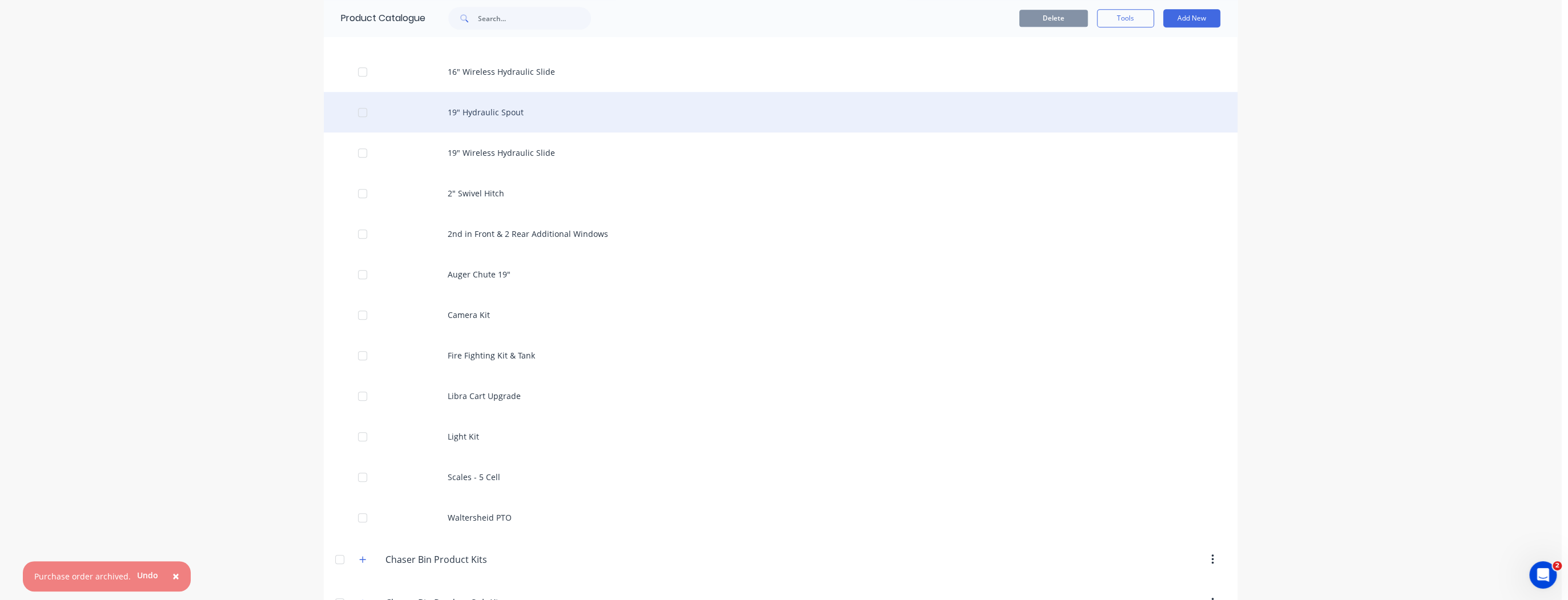
scroll to position [548, 0]
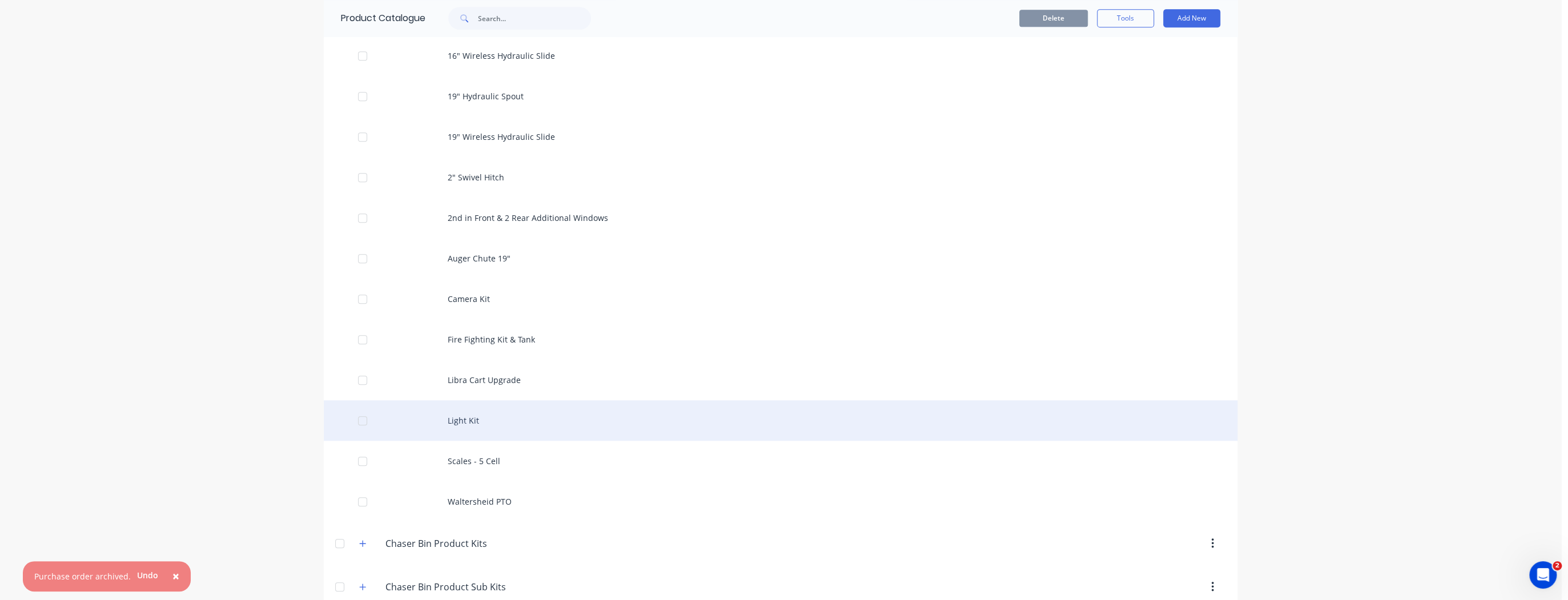
click at [486, 417] on div "Light Kit" at bounding box center [780, 420] width 914 height 40
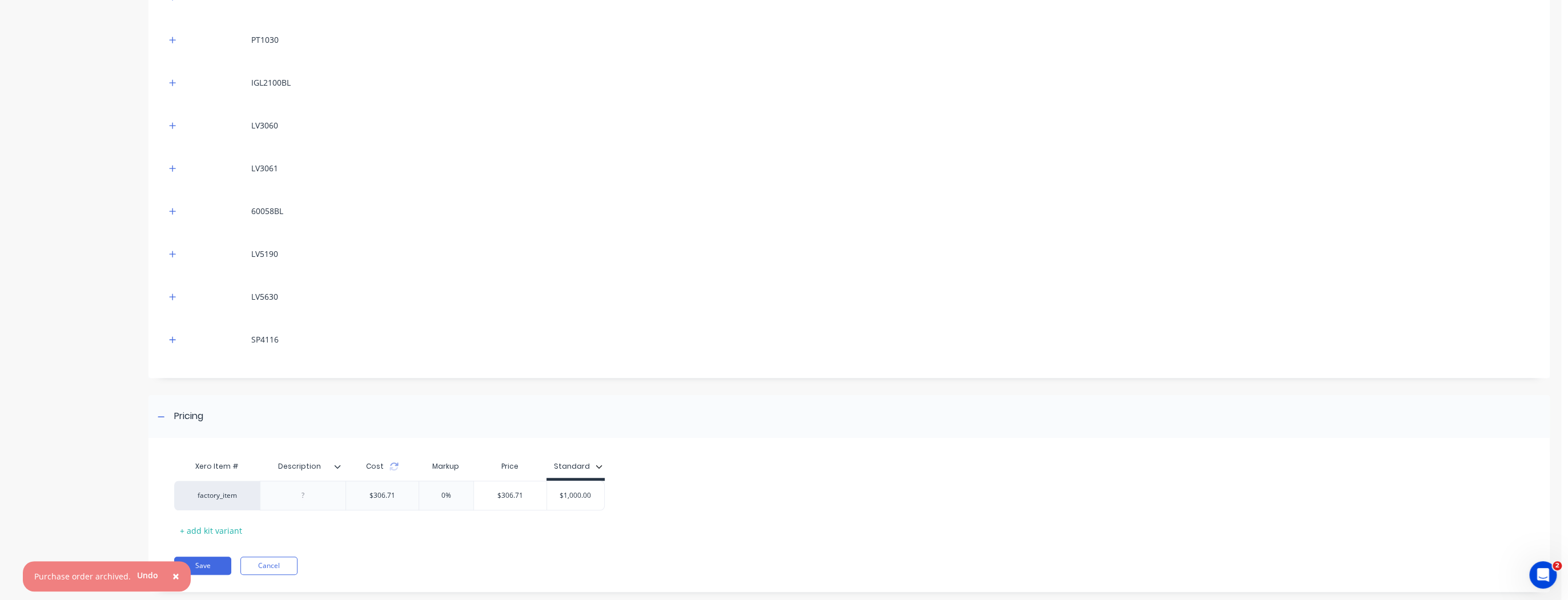
scroll to position [579, 0]
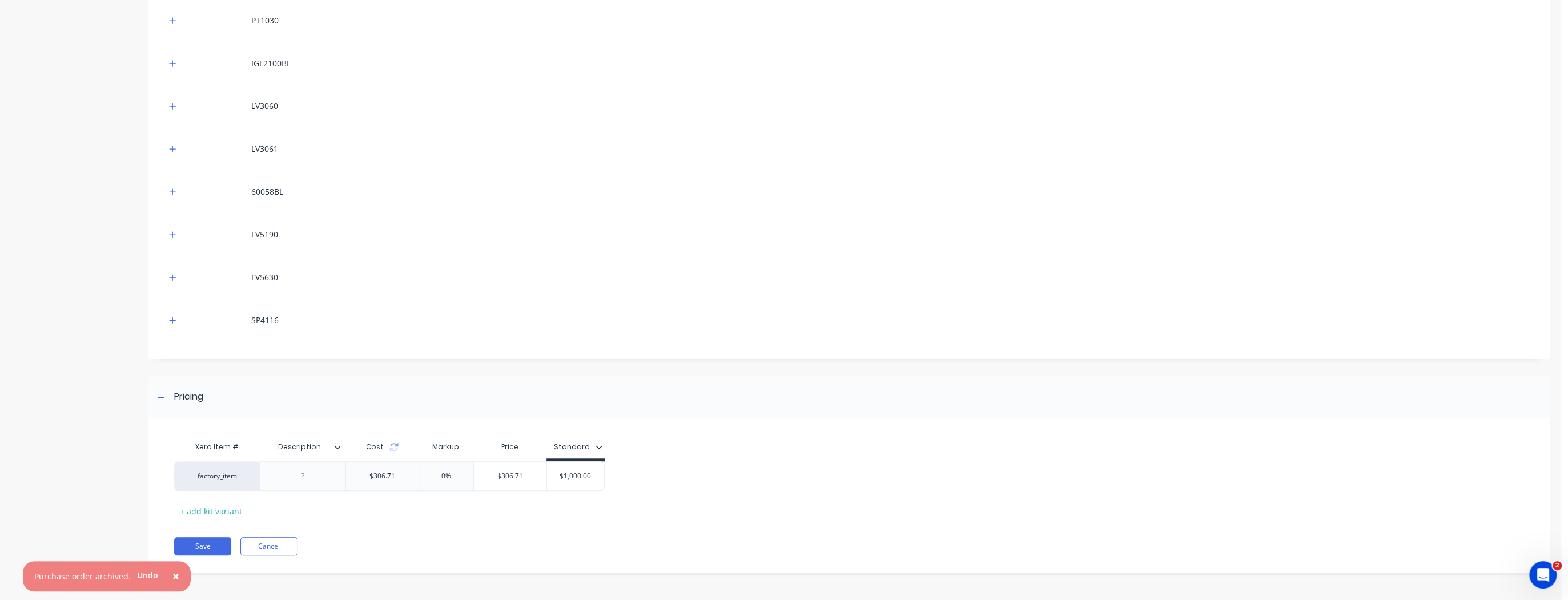
drag, startPoint x: 215, startPoint y: 477, endPoint x: 1111, endPoint y: 484, distance: 896.0
click at [1111, 484] on div "factory_item $306.71 0% $306.71 $1,000.00" at bounding box center [842, 476] width 1335 height 30
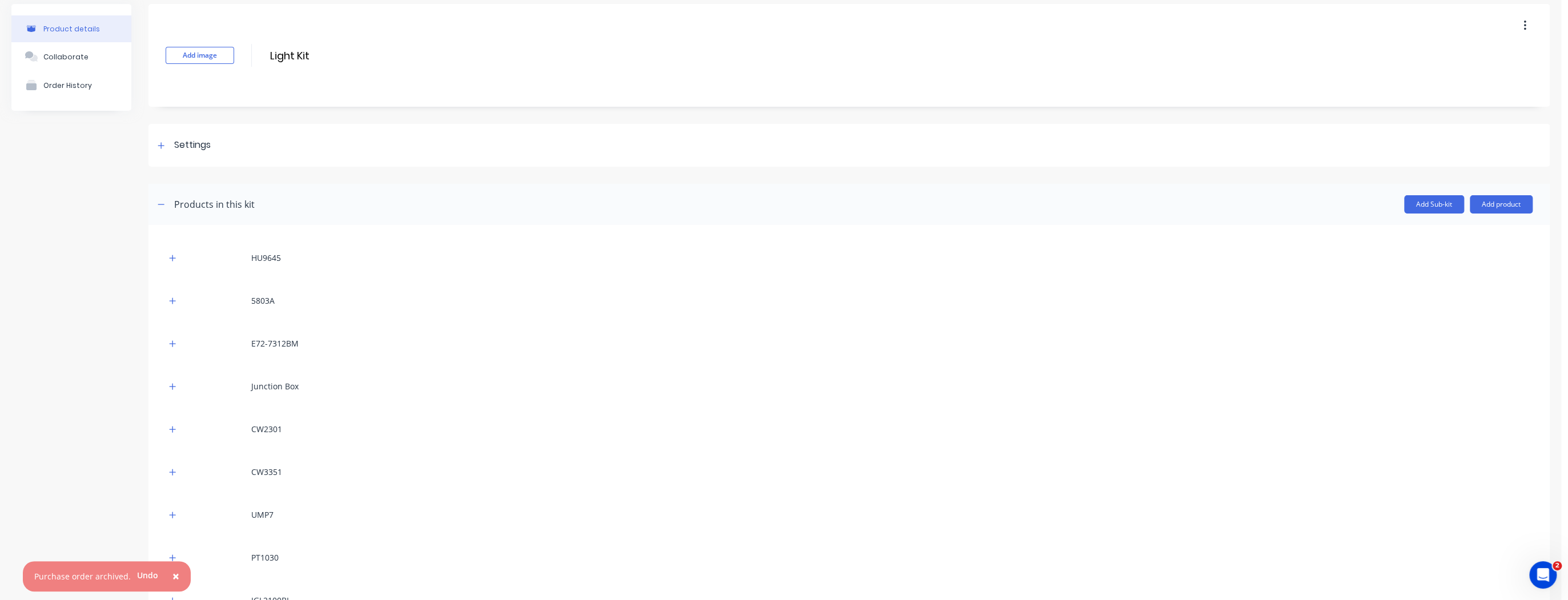
scroll to position [0, 0]
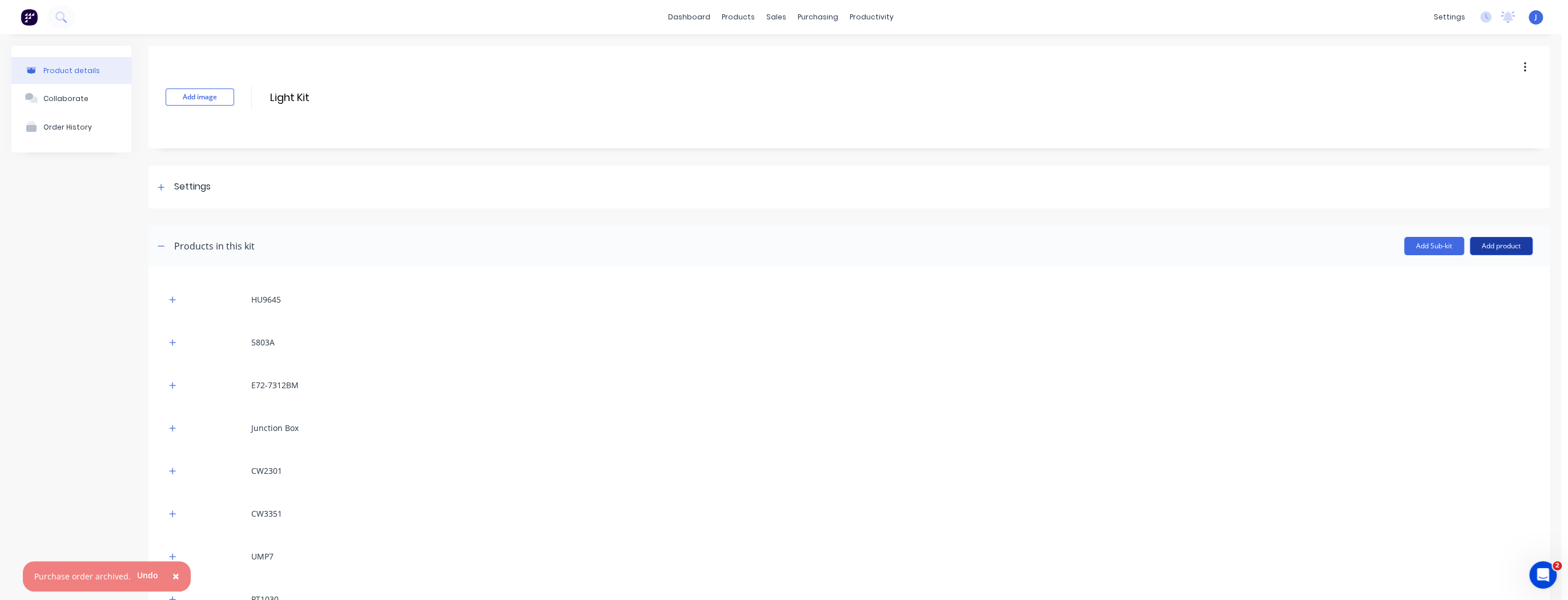
click at [1486, 249] on button "Add product" at bounding box center [1501, 245] width 63 height 19
click at [808, 20] on div "purchasing" at bounding box center [818, 17] width 52 height 17
click at [822, 46] on link "Purchase Orders" at bounding box center [862, 54] width 151 height 23
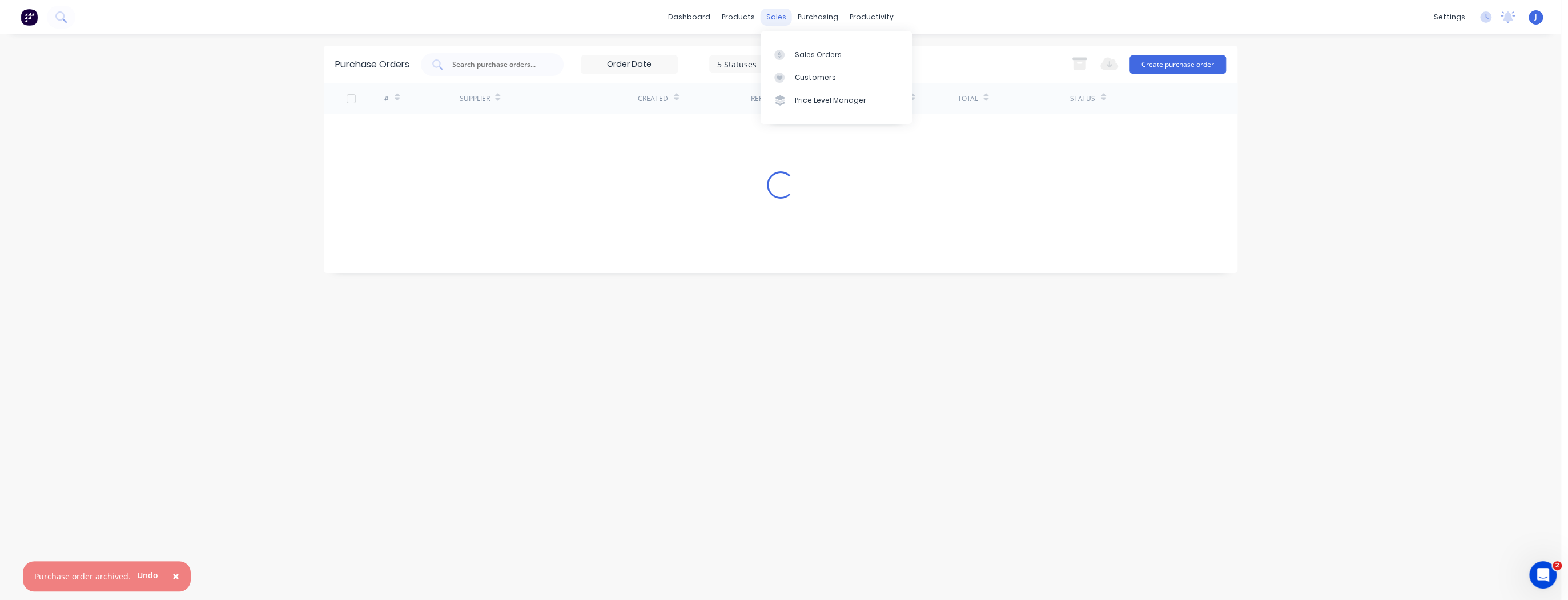
click at [774, 19] on div "sales" at bounding box center [776, 17] width 32 height 17
click at [795, 52] on div "Sales Orders" at bounding box center [818, 54] width 47 height 10
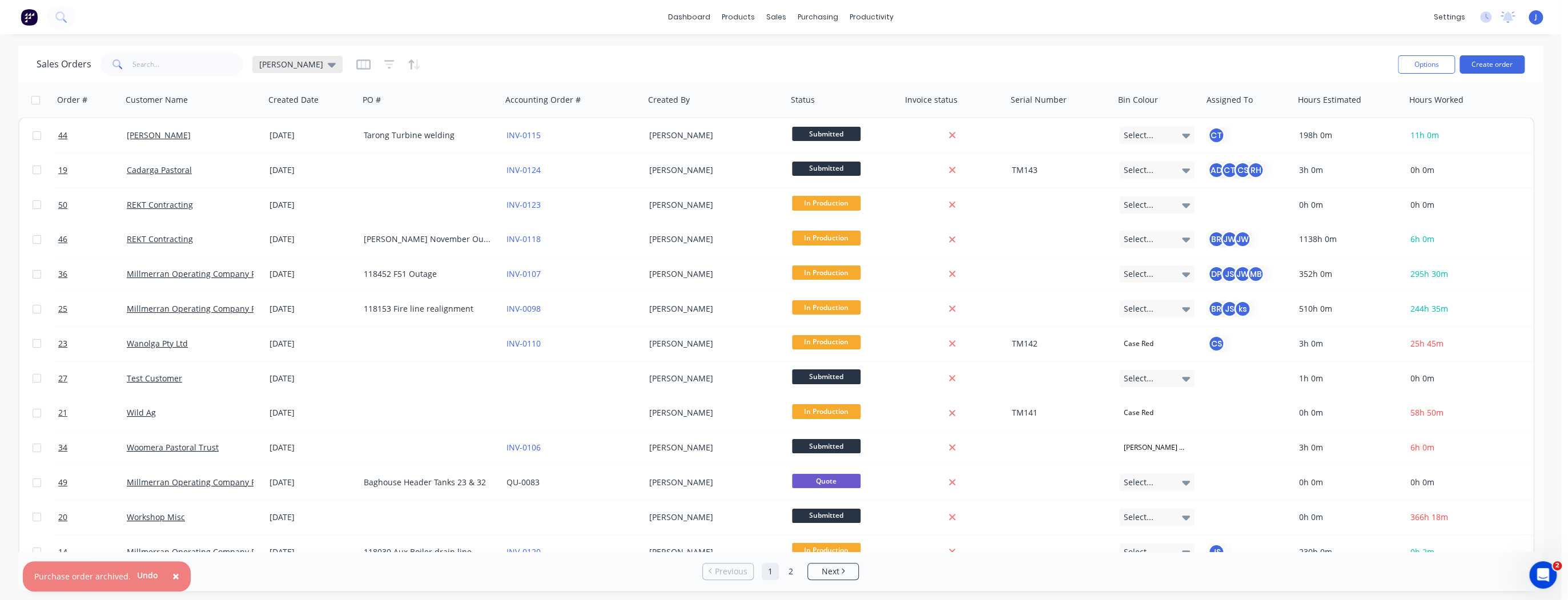
click at [278, 67] on div "[PERSON_NAME]" at bounding box center [297, 65] width 77 height 10
drag, startPoint x: 285, startPoint y: 182, endPoint x: 289, endPoint y: 108, distance: 74.1
click at [285, 182] on button "[PERSON_NAME] (Default)" at bounding box center [321, 184] width 130 height 13
click at [328, 60] on icon at bounding box center [332, 65] width 8 height 13
click at [284, 208] on button "[PERSON_NAME] 1" at bounding box center [321, 207] width 130 height 13
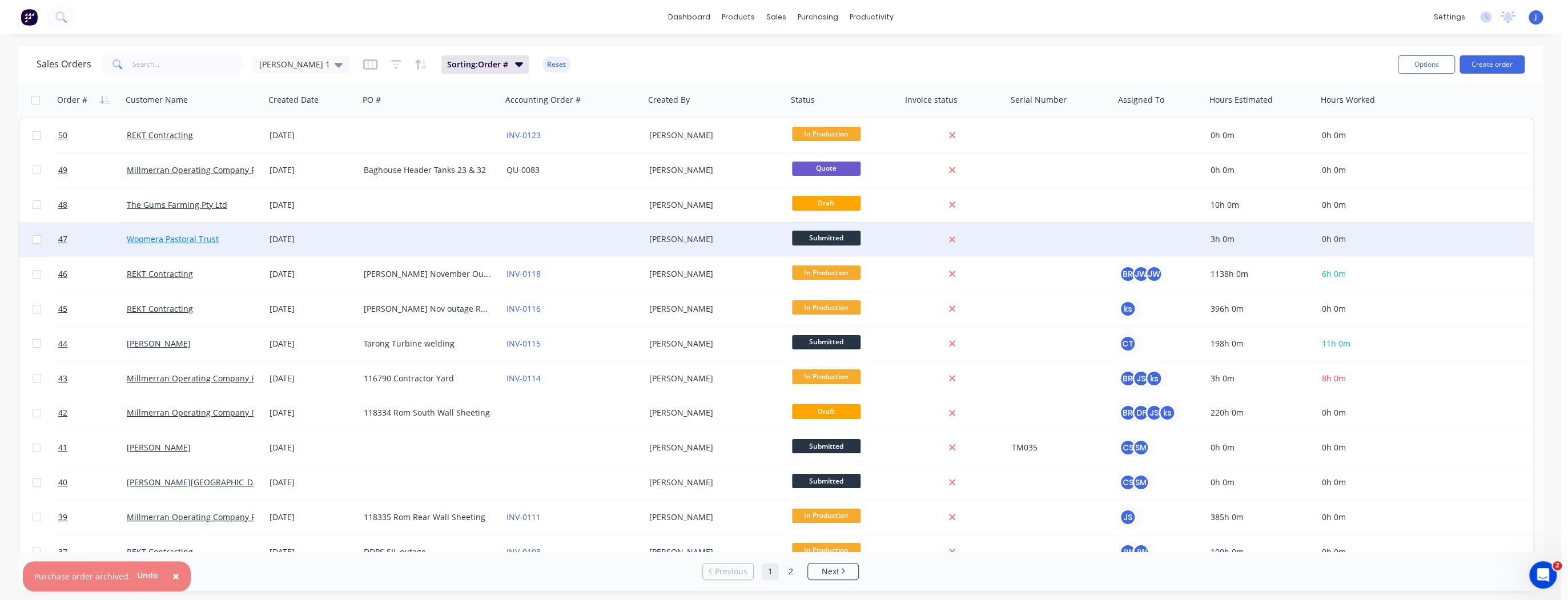
click at [182, 238] on link "Woomera Pastoral Trust" at bounding box center [173, 238] width 92 height 10
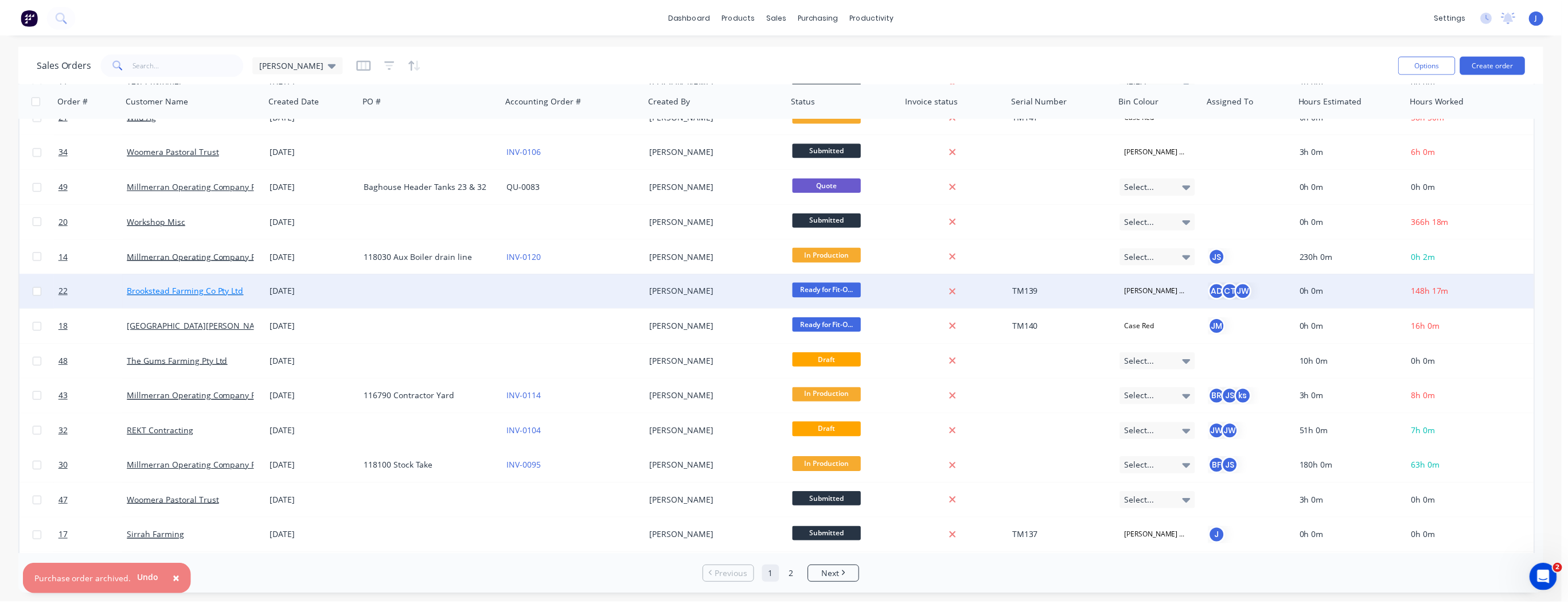
scroll to position [297, 0]
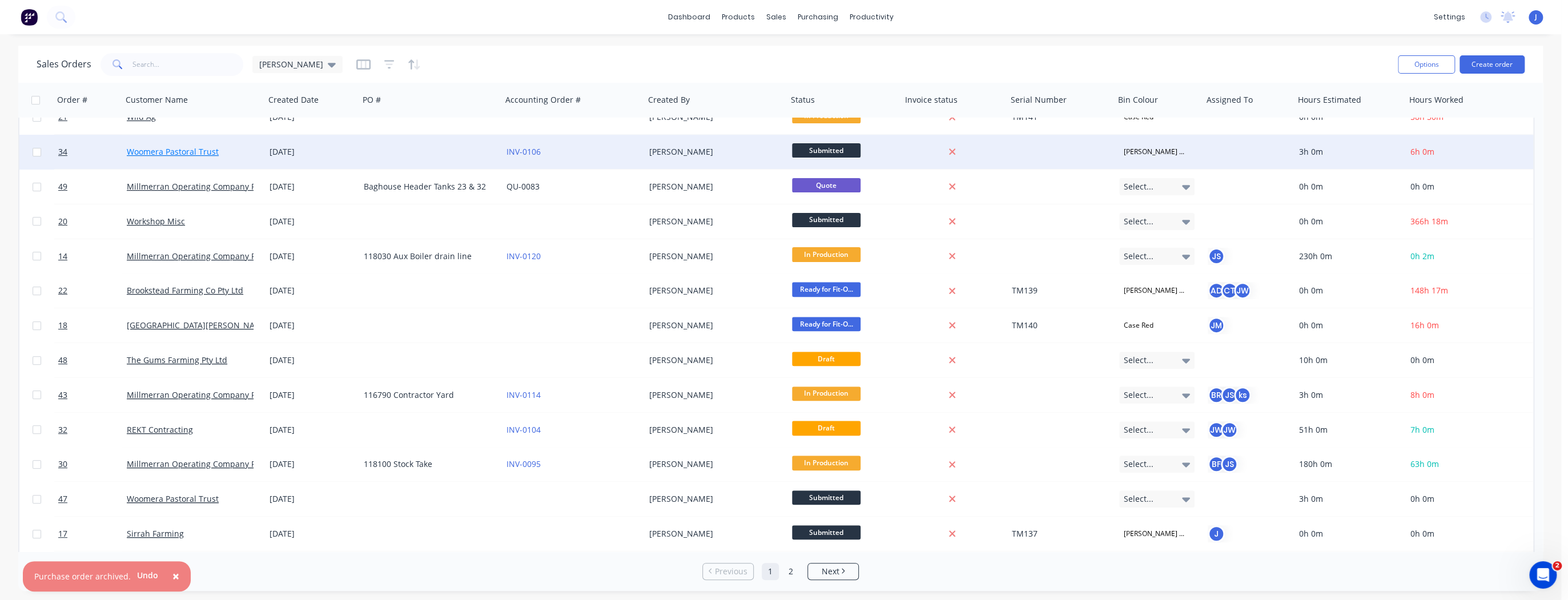
click at [159, 149] on link "Woomera Pastoral Trust" at bounding box center [173, 151] width 92 height 10
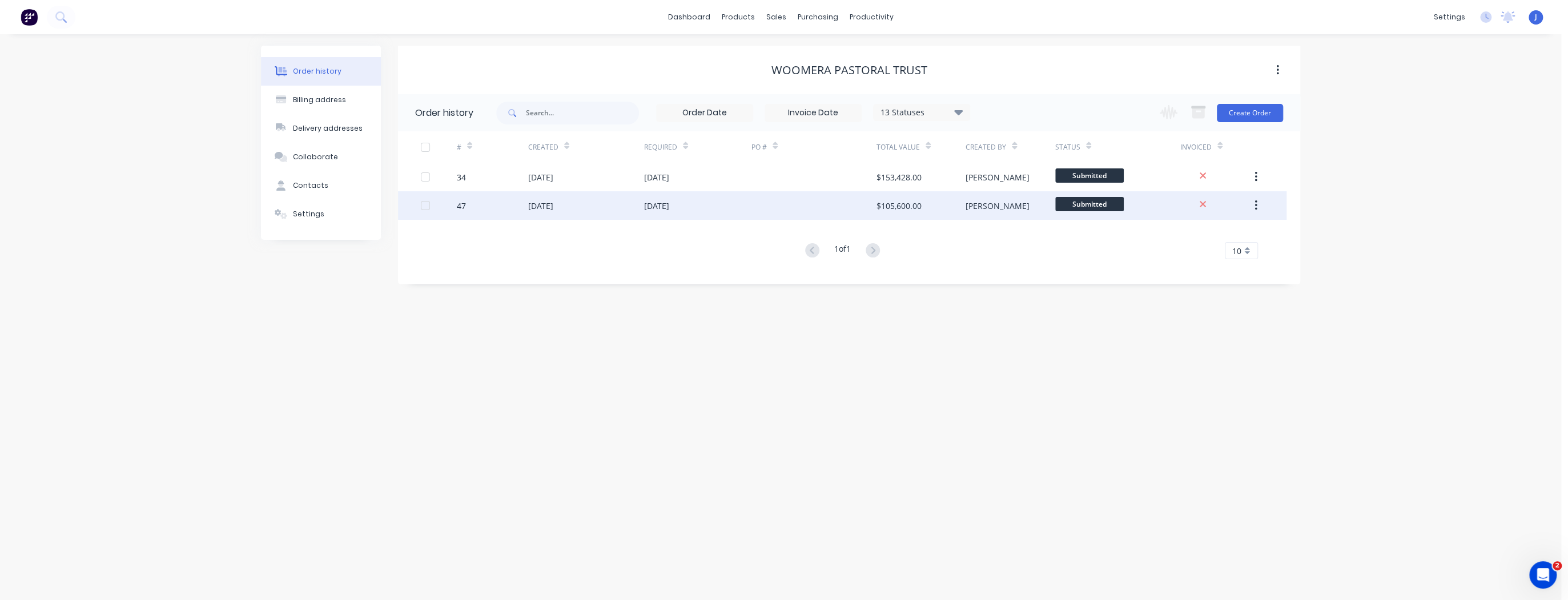
click at [669, 208] on div "[DATE]" at bounding box center [656, 205] width 25 height 12
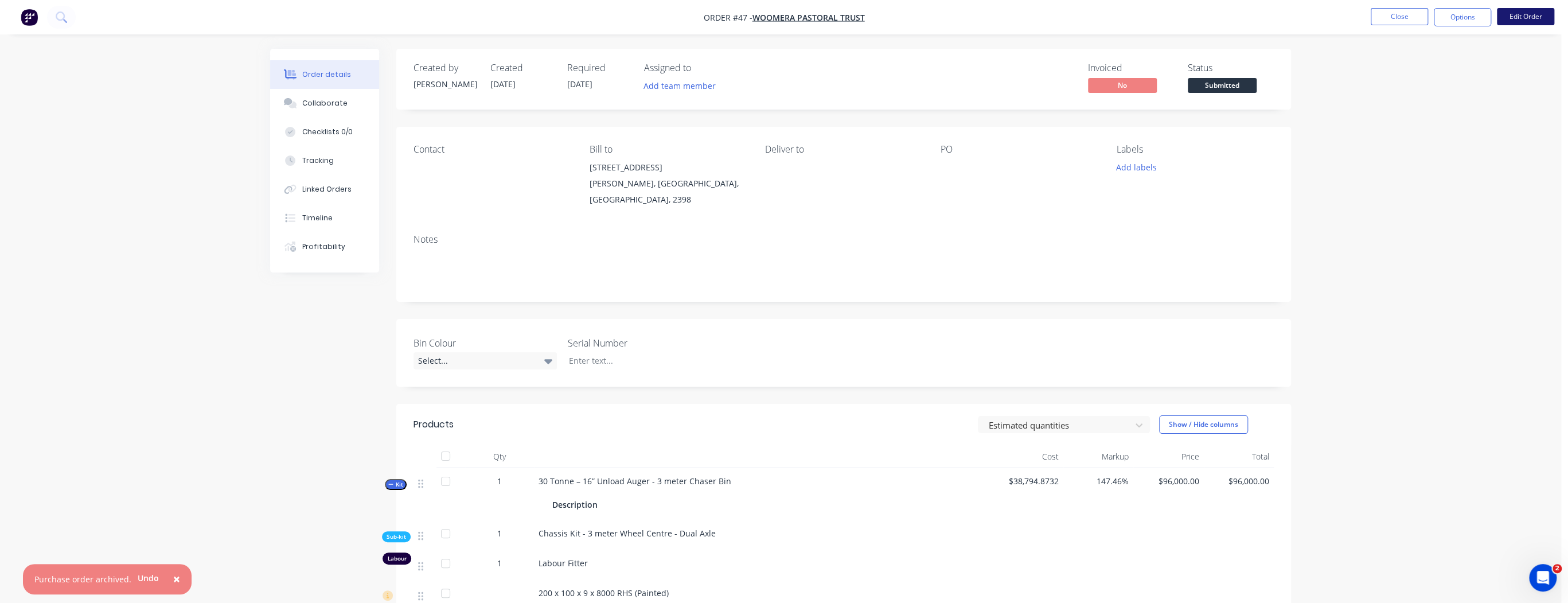
click at [1541, 13] on button "Edit Order" at bounding box center [1526, 16] width 58 height 17
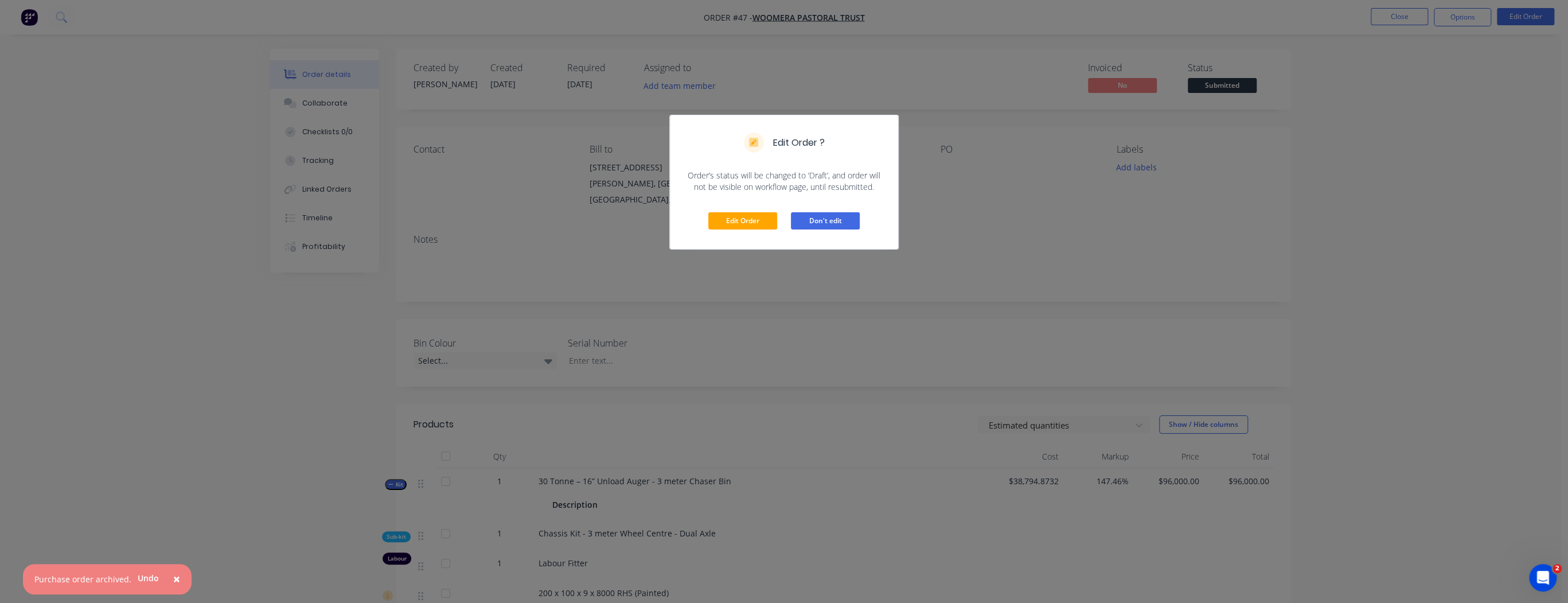
drag, startPoint x: 816, startPoint y: 212, endPoint x: 821, endPoint y: 216, distance: 6.4
click at [819, 216] on div "Edit Order Don't edit" at bounding box center [783, 220] width 228 height 56
click at [855, 202] on div "Edit Order Don't edit" at bounding box center [783, 220] width 228 height 56
click at [849, 215] on button "Don't edit" at bounding box center [825, 220] width 69 height 17
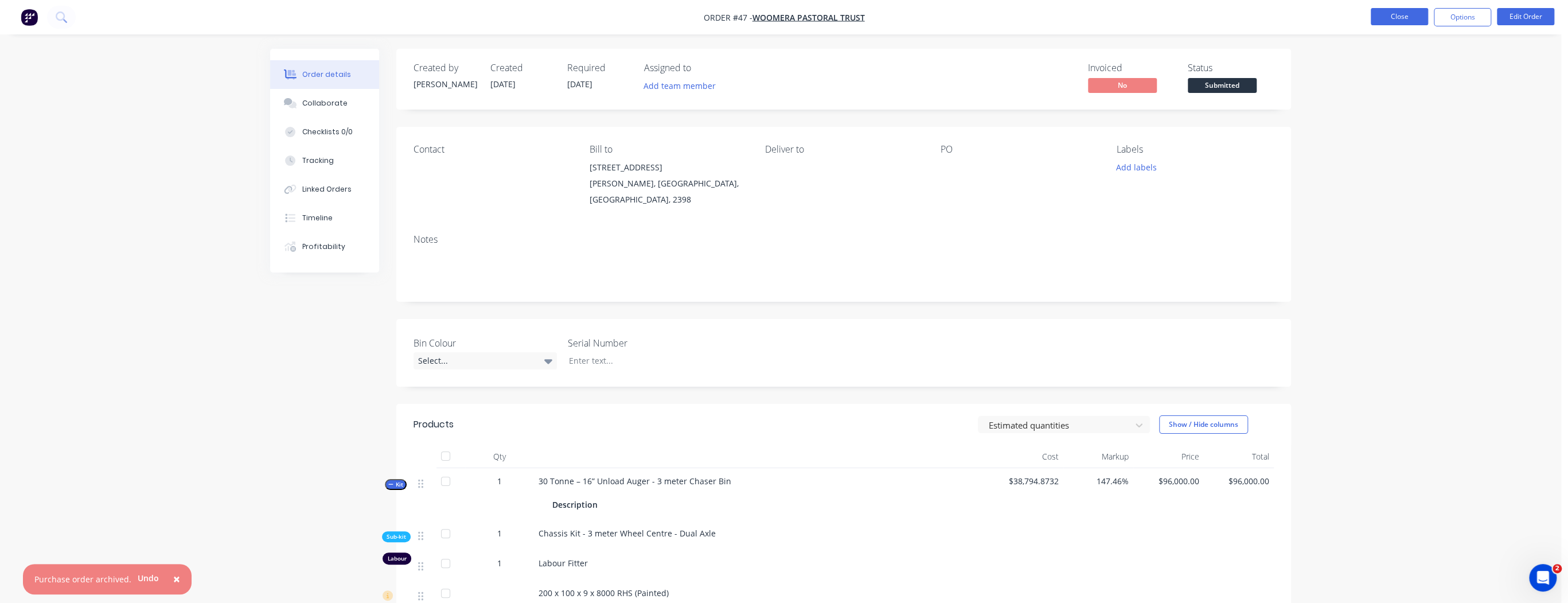
click at [1402, 16] on button "Close" at bounding box center [1399, 16] width 58 height 17
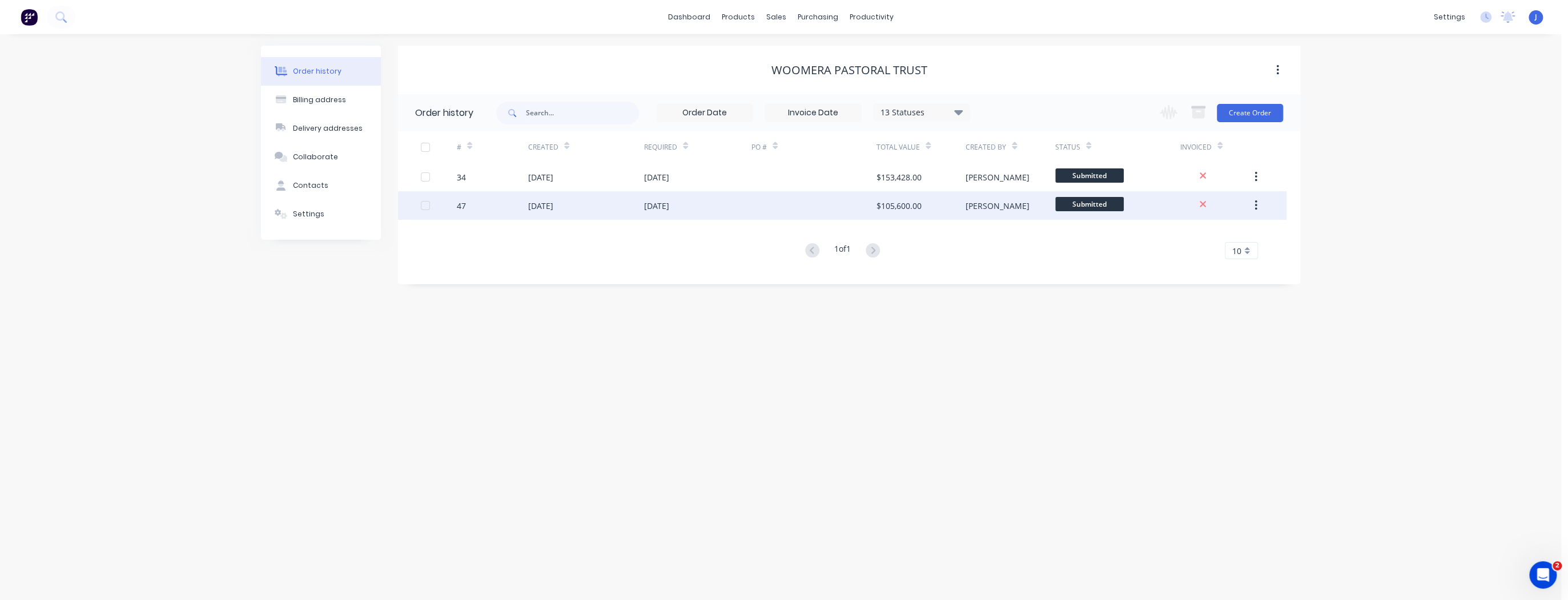
click at [1257, 205] on button "button" at bounding box center [1255, 205] width 27 height 20
click at [1209, 238] on div "Archive" at bounding box center [1215, 235] width 88 height 16
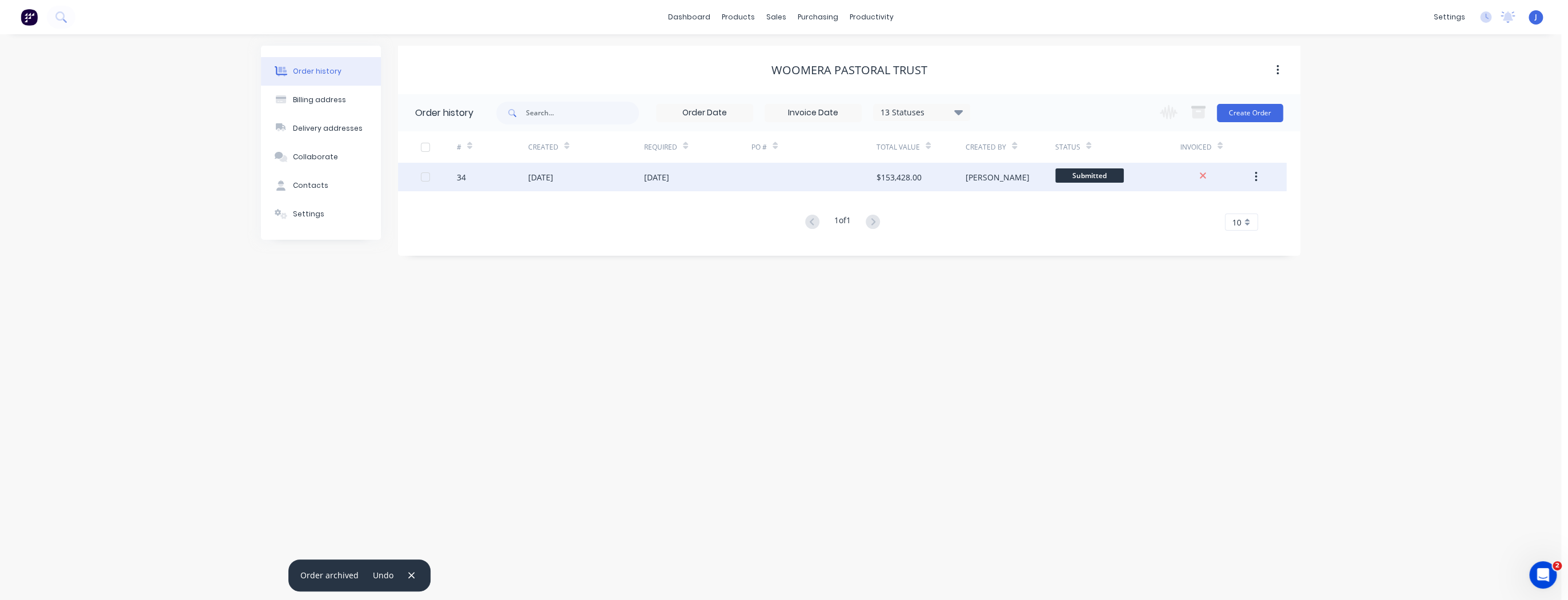
click at [599, 180] on div "[DATE]" at bounding box center [586, 176] width 116 height 28
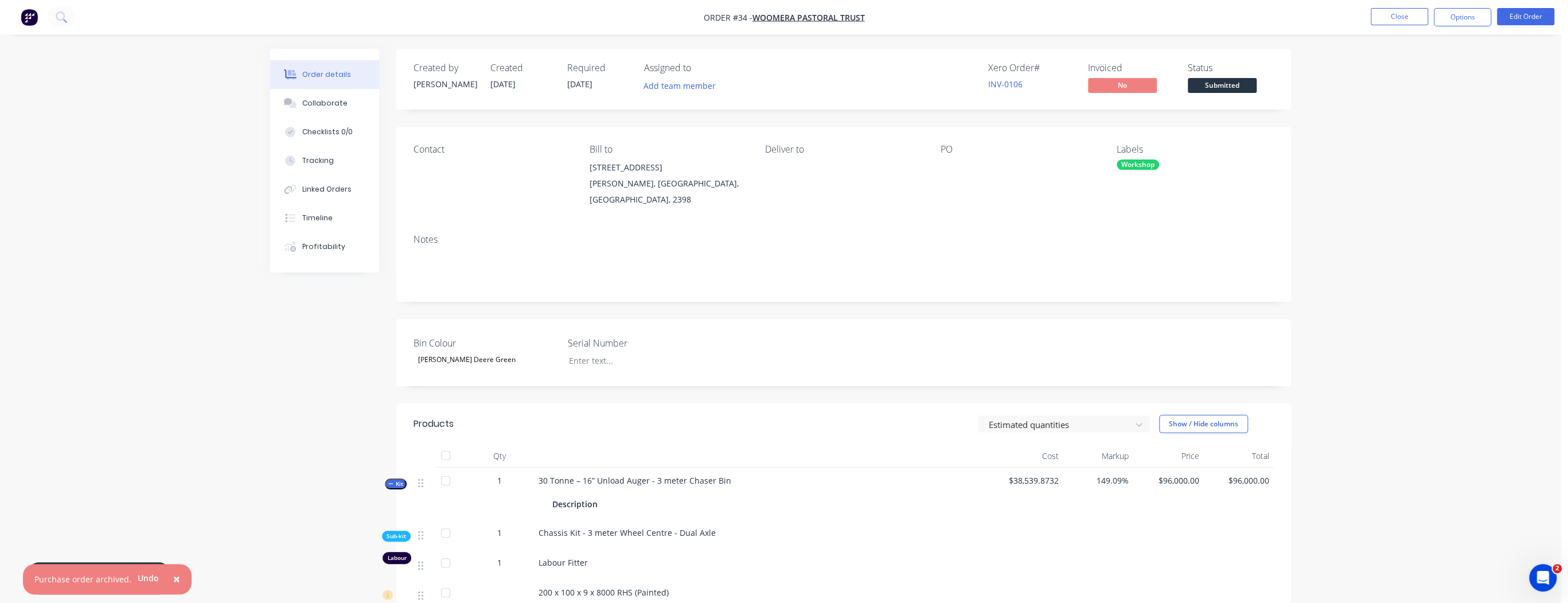
click at [447, 444] on div at bounding box center [446, 455] width 23 height 23
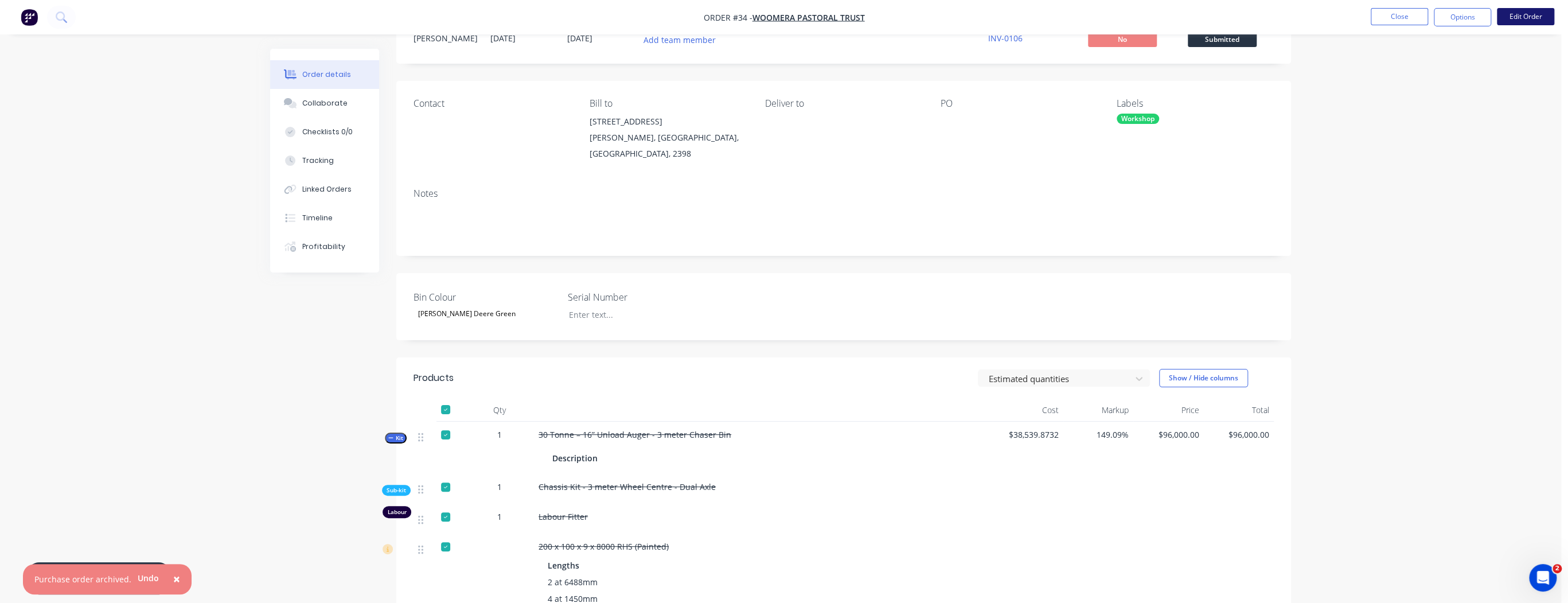
click at [1518, 15] on button "Edit Order" at bounding box center [1526, 16] width 58 height 17
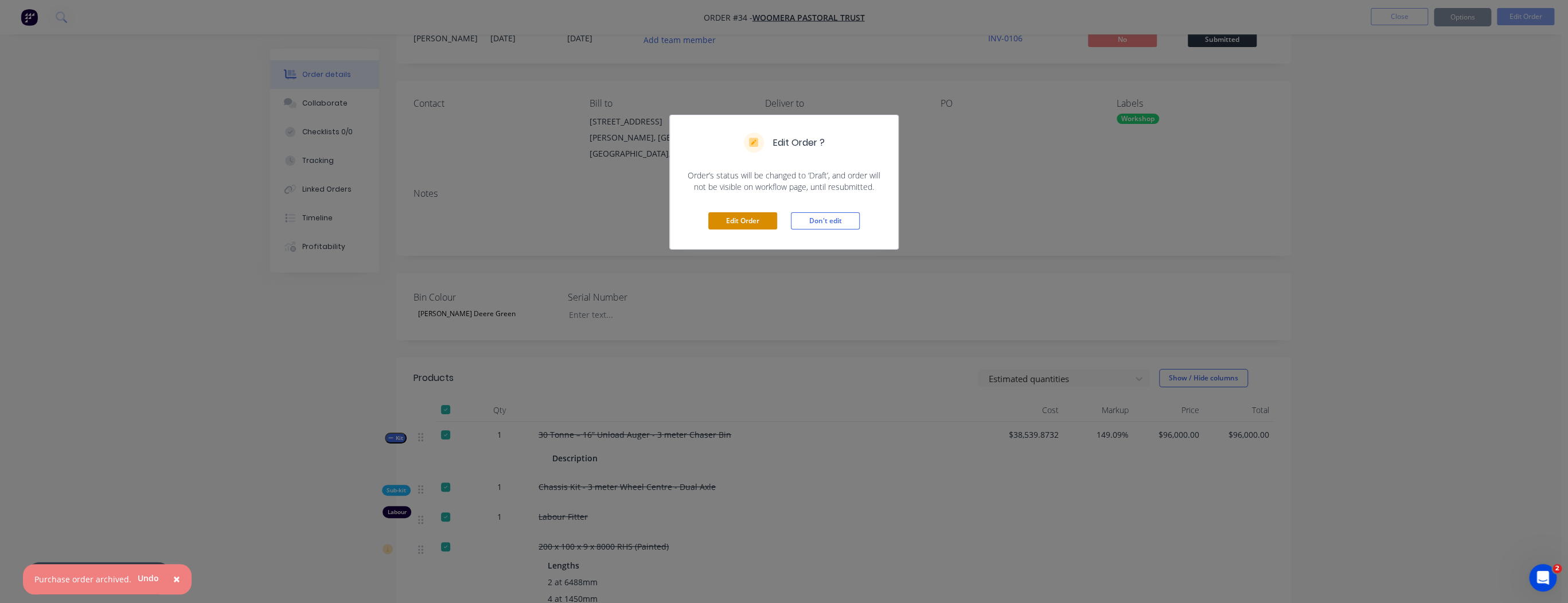
click at [736, 220] on button "Edit Order" at bounding box center [743, 220] width 69 height 17
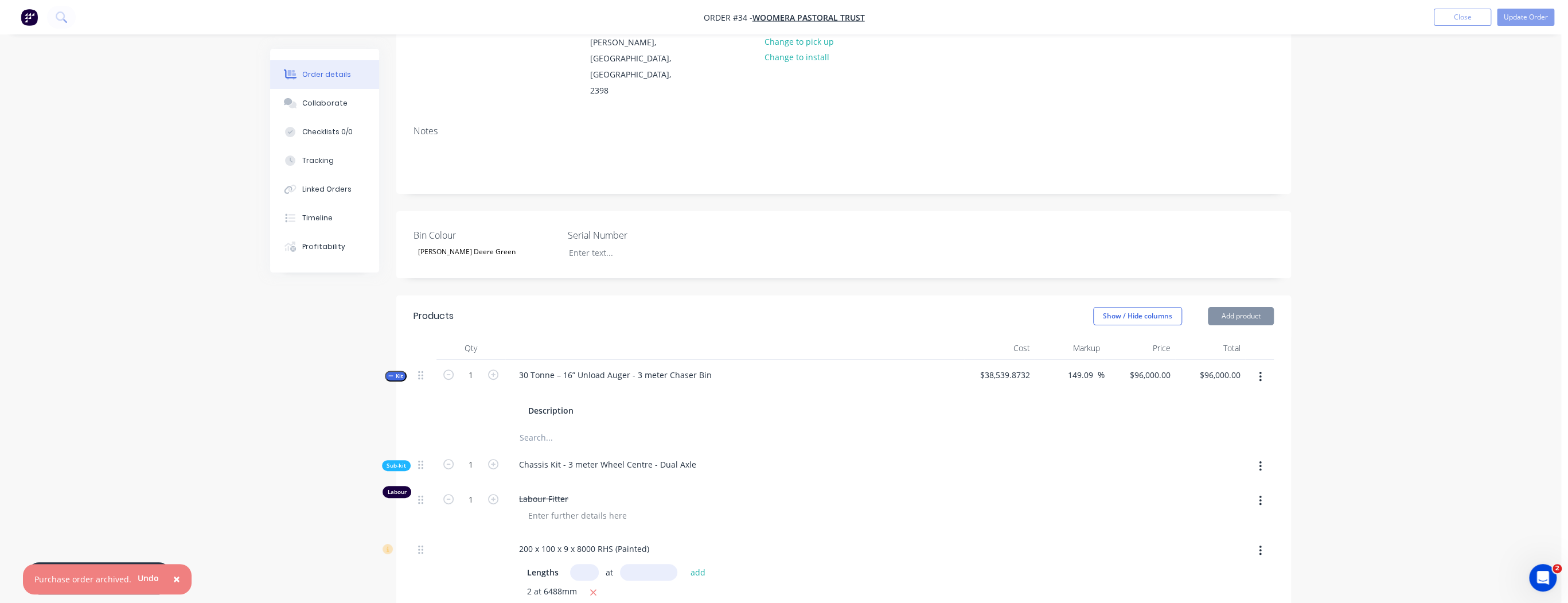
scroll to position [275, 0]
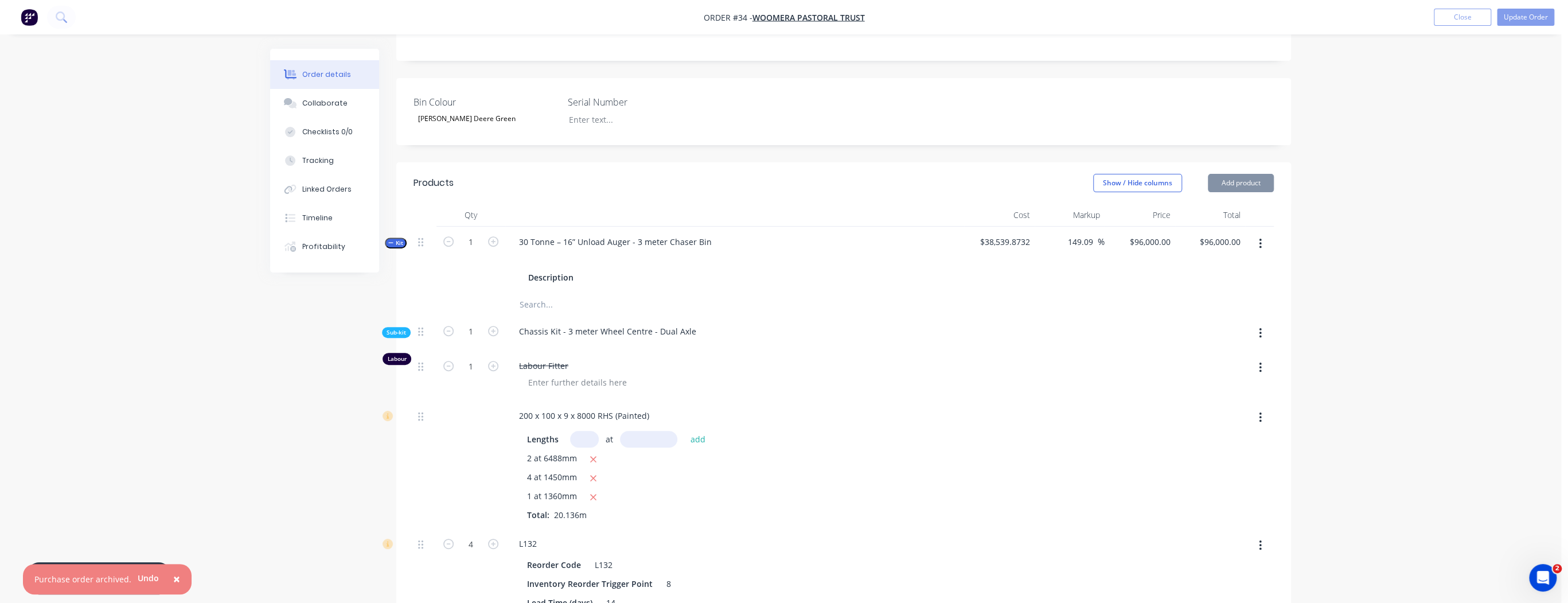
click at [1260, 238] on icon "button" at bounding box center [1260, 244] width 3 height 13
click at [1257, 357] on div "Delete" at bounding box center [1219, 365] width 88 height 16
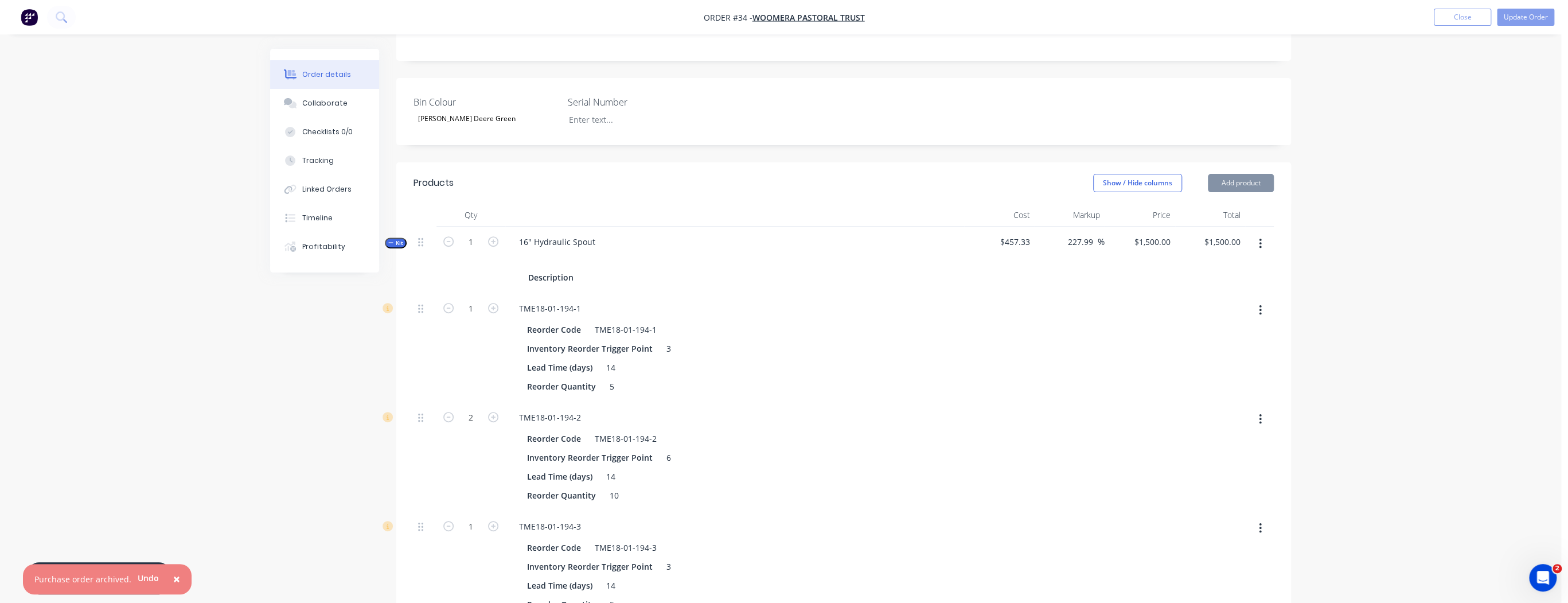
click at [1262, 234] on button "button" at bounding box center [1260, 243] width 27 height 20
click at [1258, 357] on div "Delete" at bounding box center [1219, 365] width 88 height 16
click at [1260, 234] on button "button" at bounding box center [1260, 243] width 27 height 20
click at [1230, 357] on div "Delete" at bounding box center [1219, 365] width 88 height 16
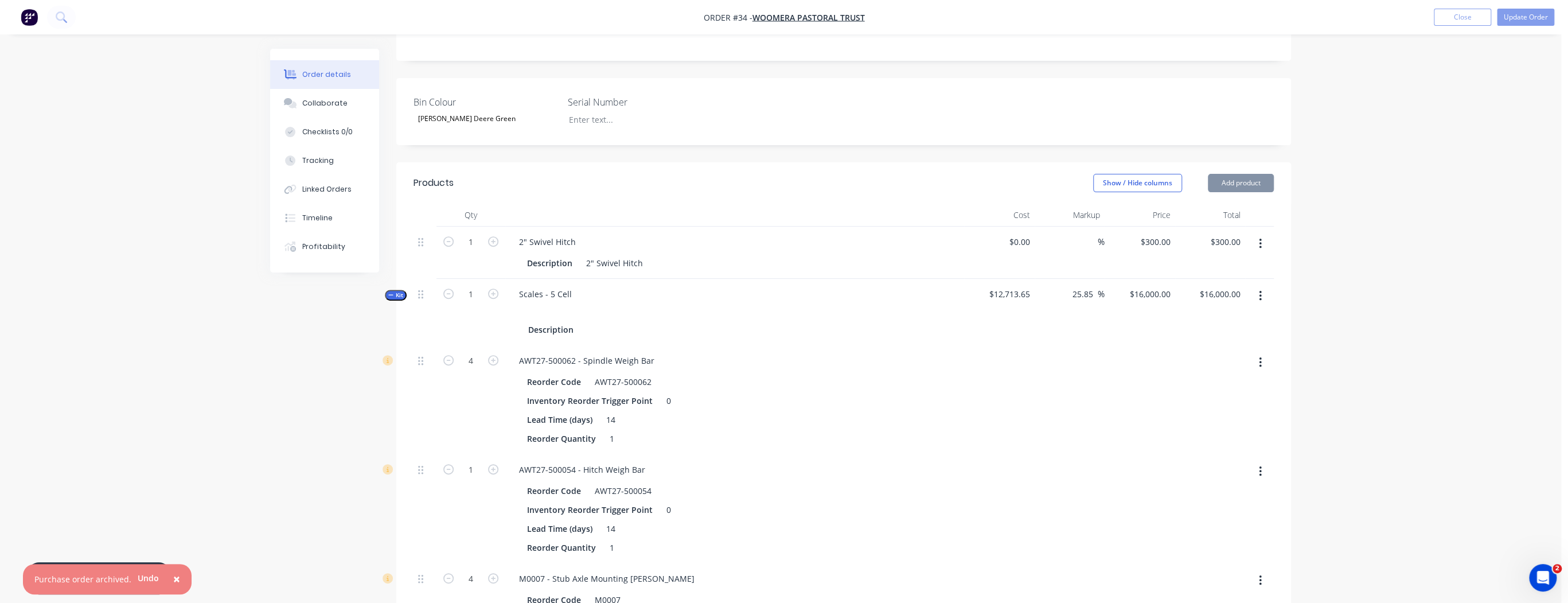
click at [1263, 234] on button "button" at bounding box center [1260, 243] width 27 height 20
click at [1243, 334] on div "Delete" at bounding box center [1219, 342] width 88 height 16
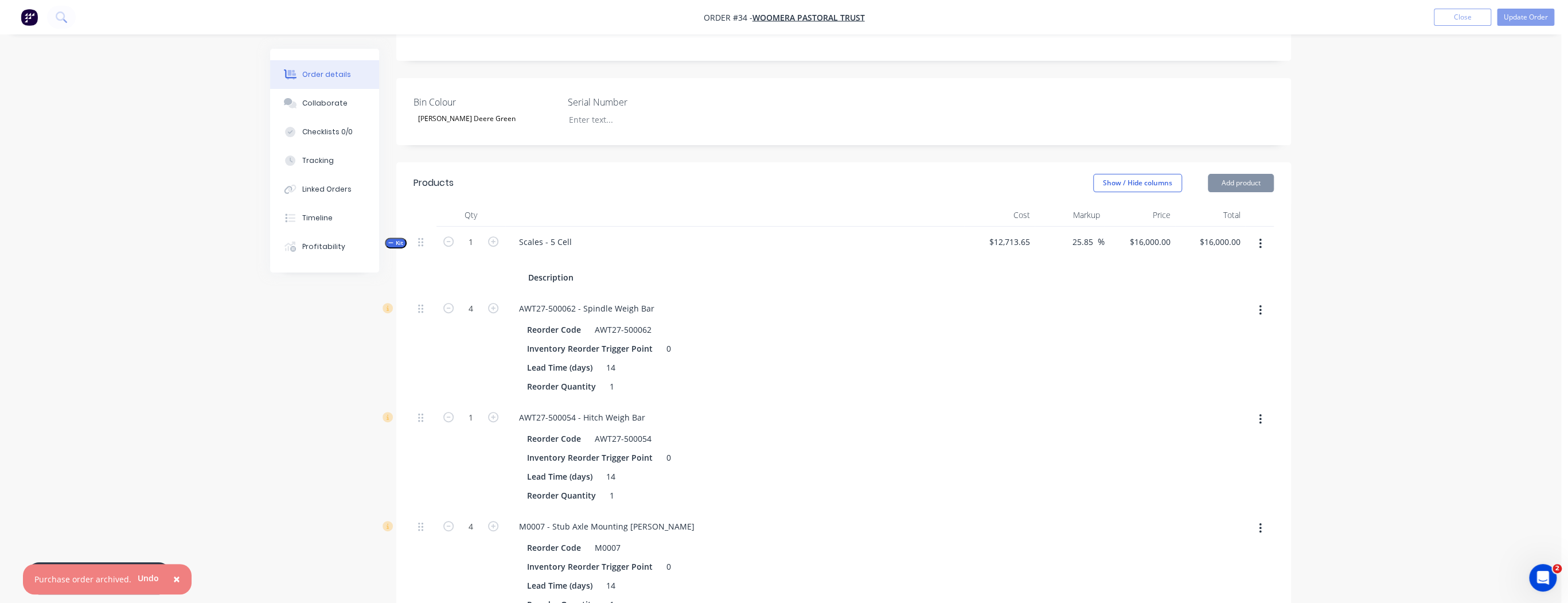
click at [1259, 238] on icon "button" at bounding box center [1260, 244] width 3 height 13
click at [1227, 357] on div "Delete" at bounding box center [1219, 365] width 88 height 16
click at [1259, 238] on icon "button" at bounding box center [1260, 244] width 3 height 13
click at [1230, 357] on div "Delete" at bounding box center [1219, 365] width 88 height 16
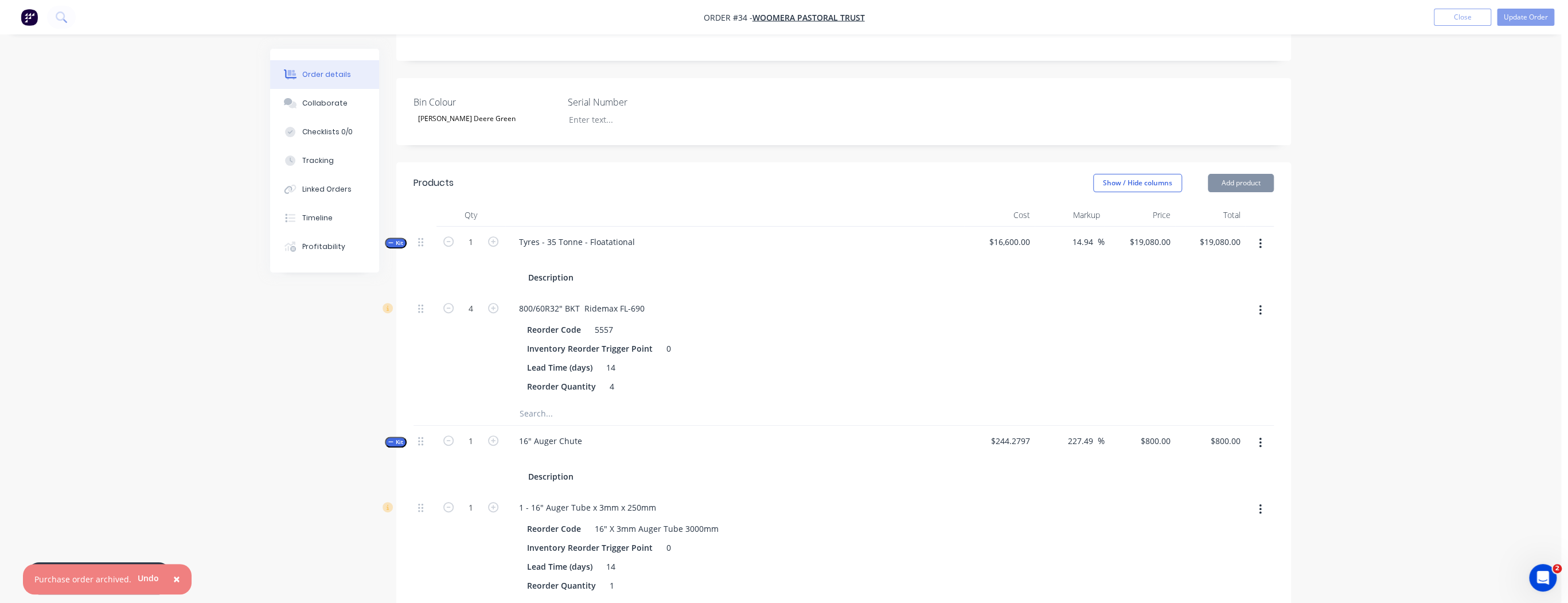
click at [1264, 234] on button "button" at bounding box center [1260, 243] width 27 height 20
click at [1239, 357] on div "Delete" at bounding box center [1219, 365] width 88 height 16
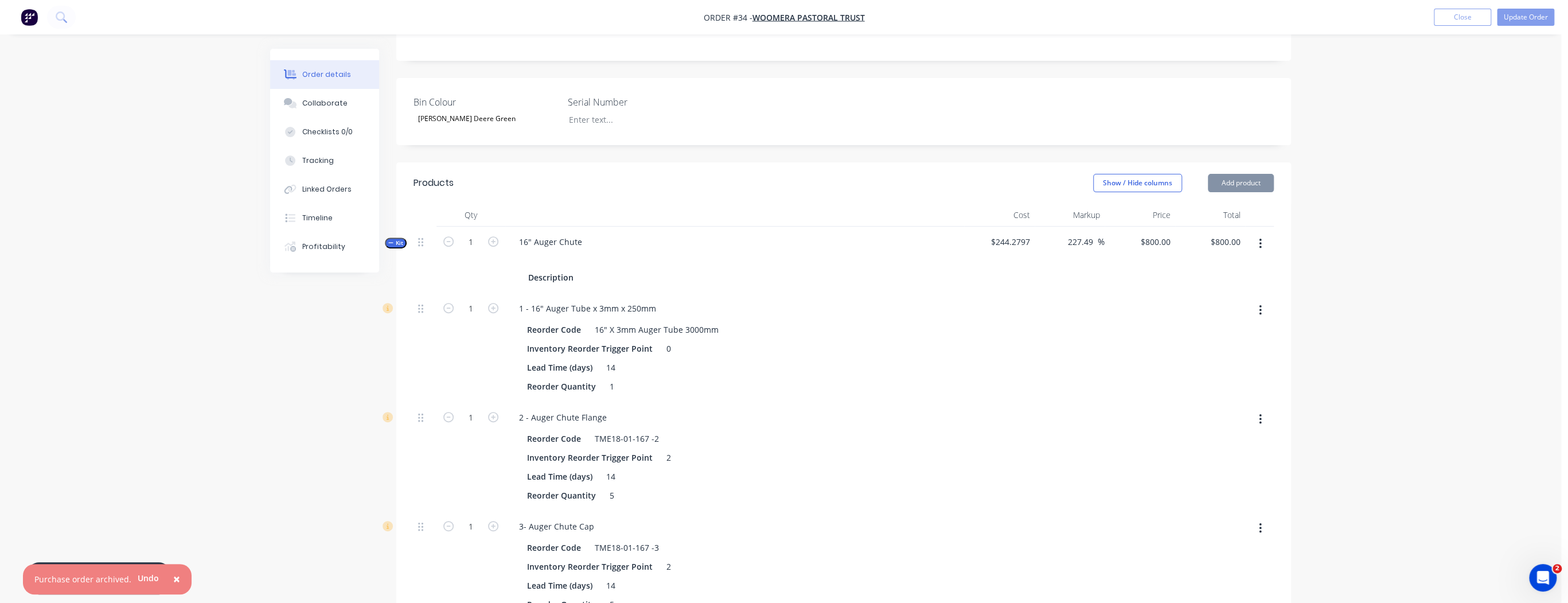
click at [1261, 238] on icon "button" at bounding box center [1260, 244] width 3 height 13
click at [1215, 357] on div "Delete" at bounding box center [1219, 365] width 88 height 16
click at [1261, 238] on icon "button" at bounding box center [1260, 244] width 3 height 13
click at [1216, 357] on div "Delete" at bounding box center [1219, 365] width 88 height 16
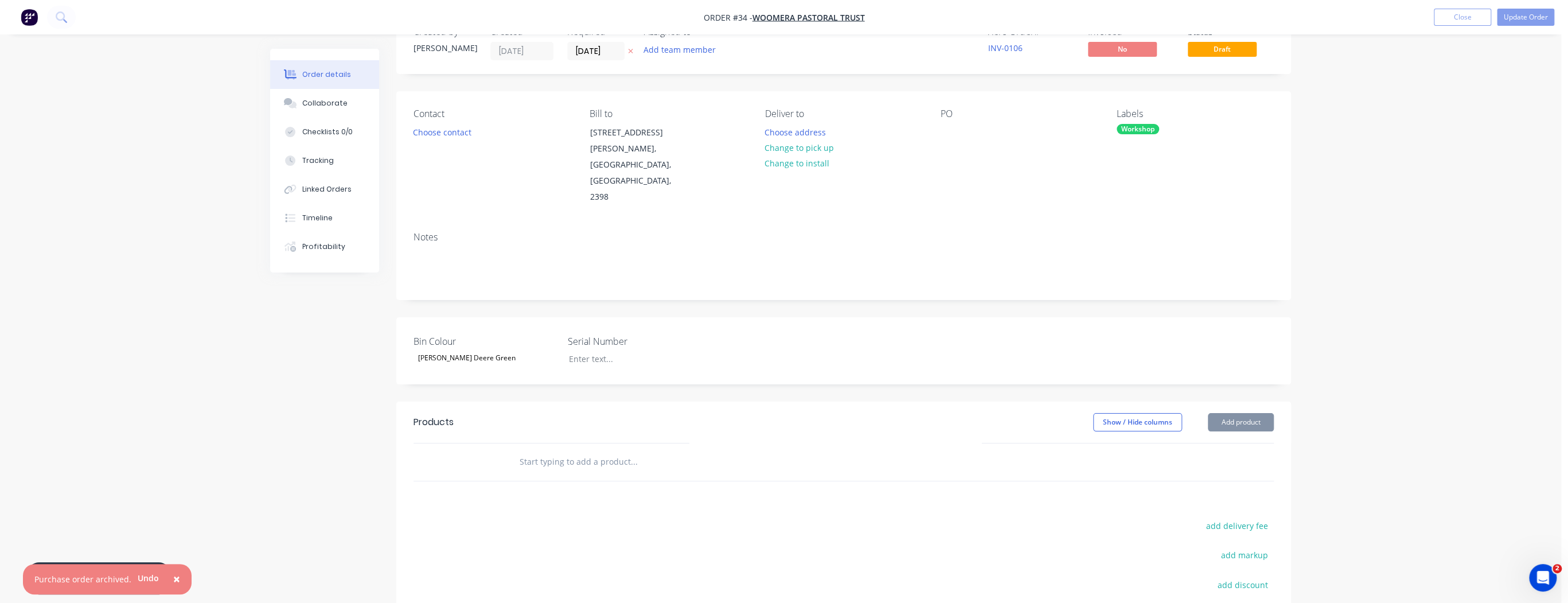
scroll to position [0, 0]
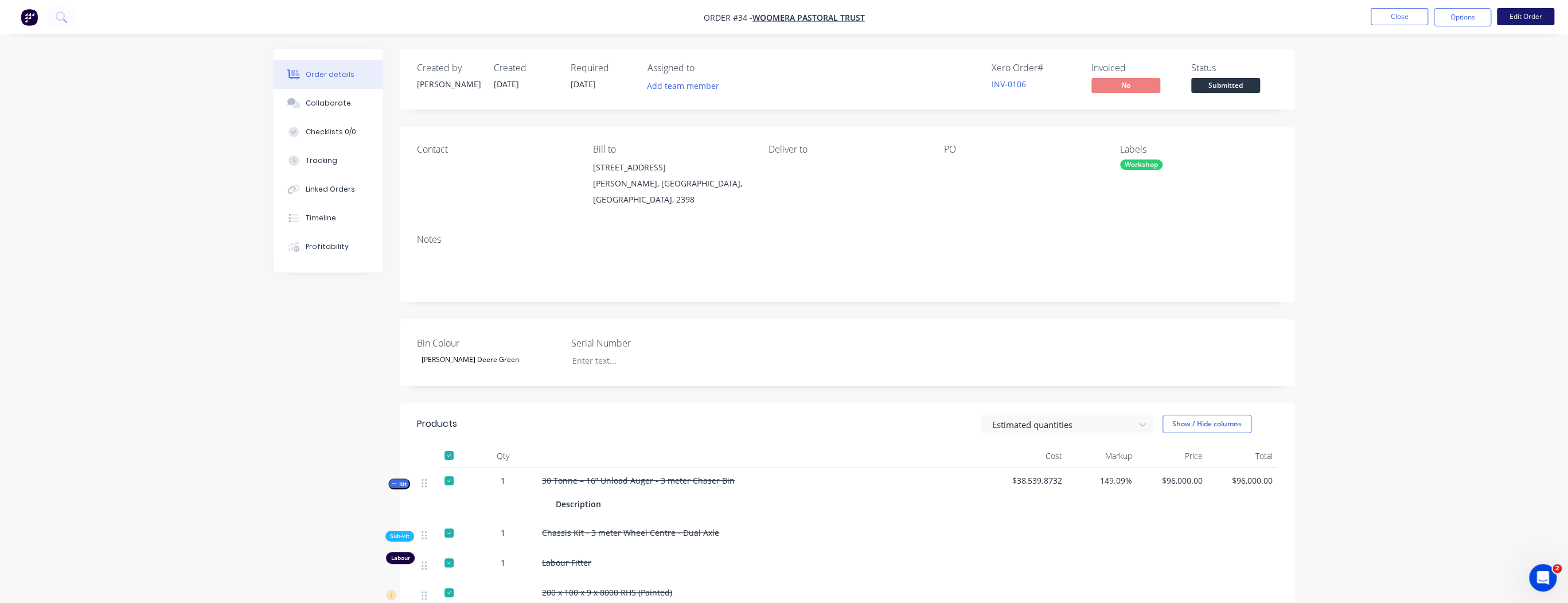
click at [1517, 20] on button "Edit Order" at bounding box center [1526, 16] width 58 height 17
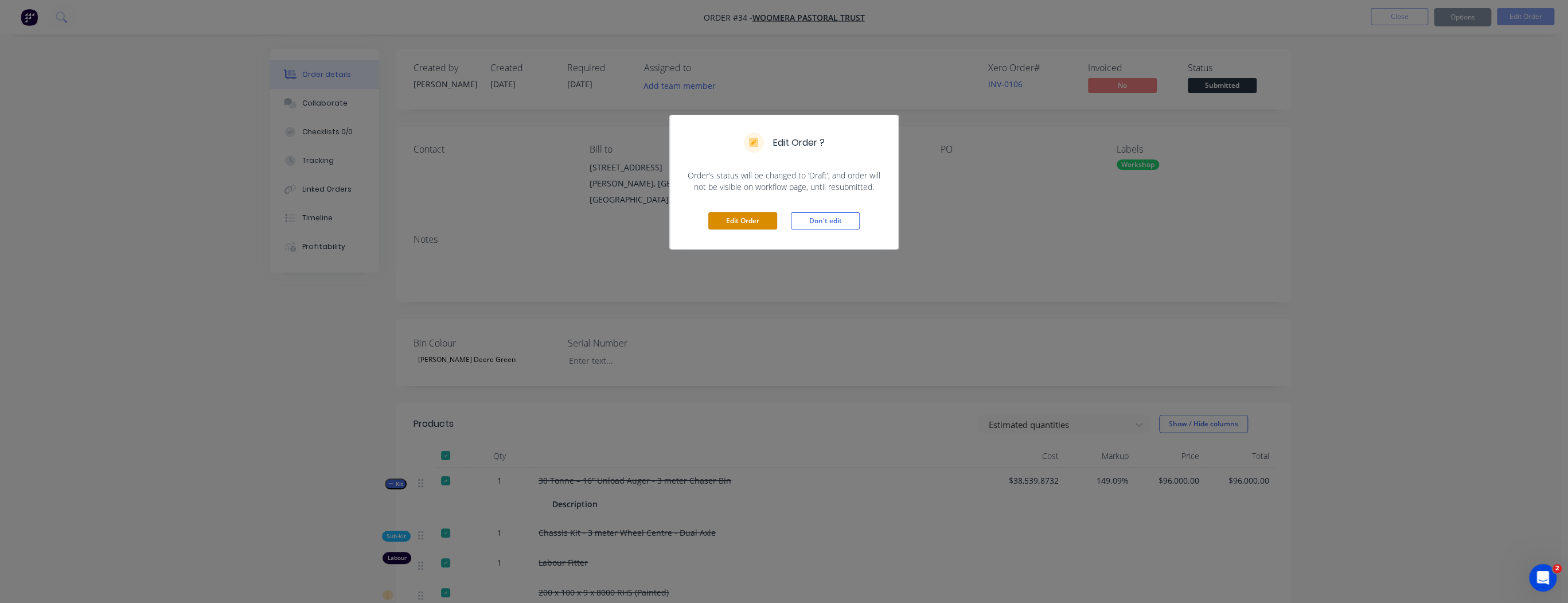
click at [743, 220] on button "Edit Order" at bounding box center [743, 220] width 69 height 17
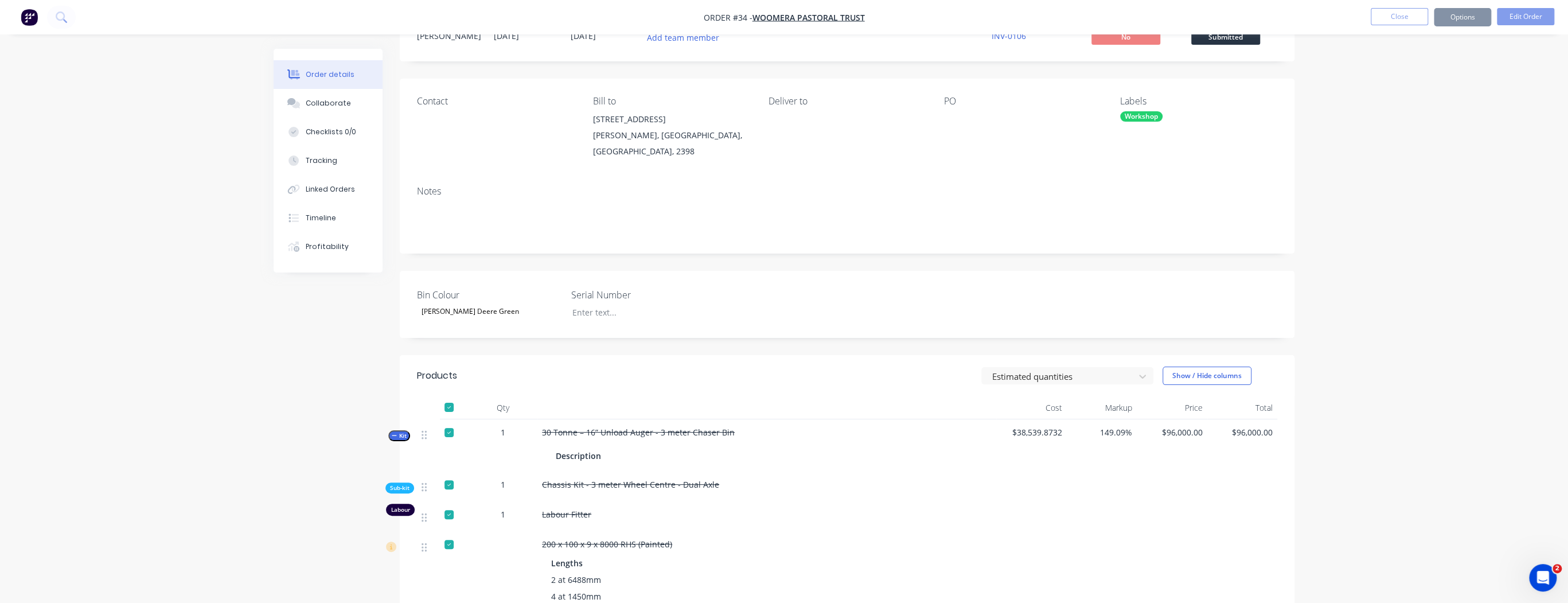
scroll to position [92, 0]
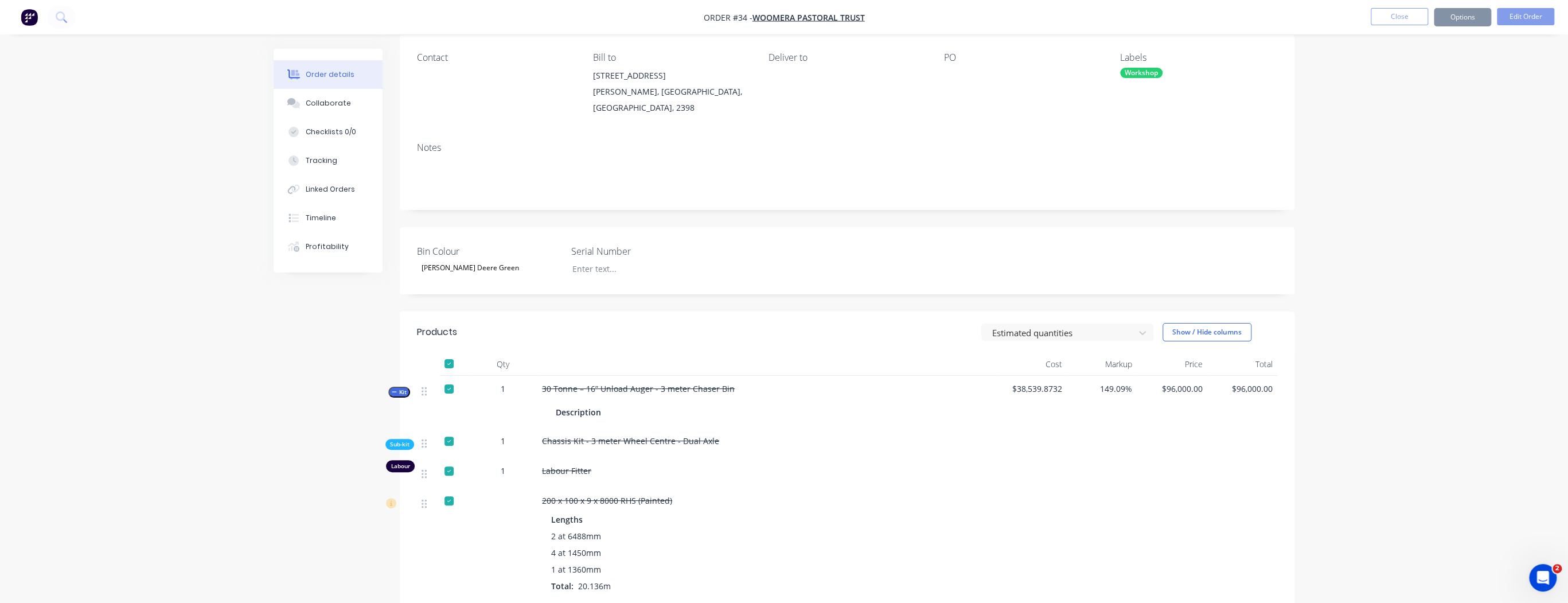
click at [449, 352] on div at bounding box center [449, 364] width 23 height 23
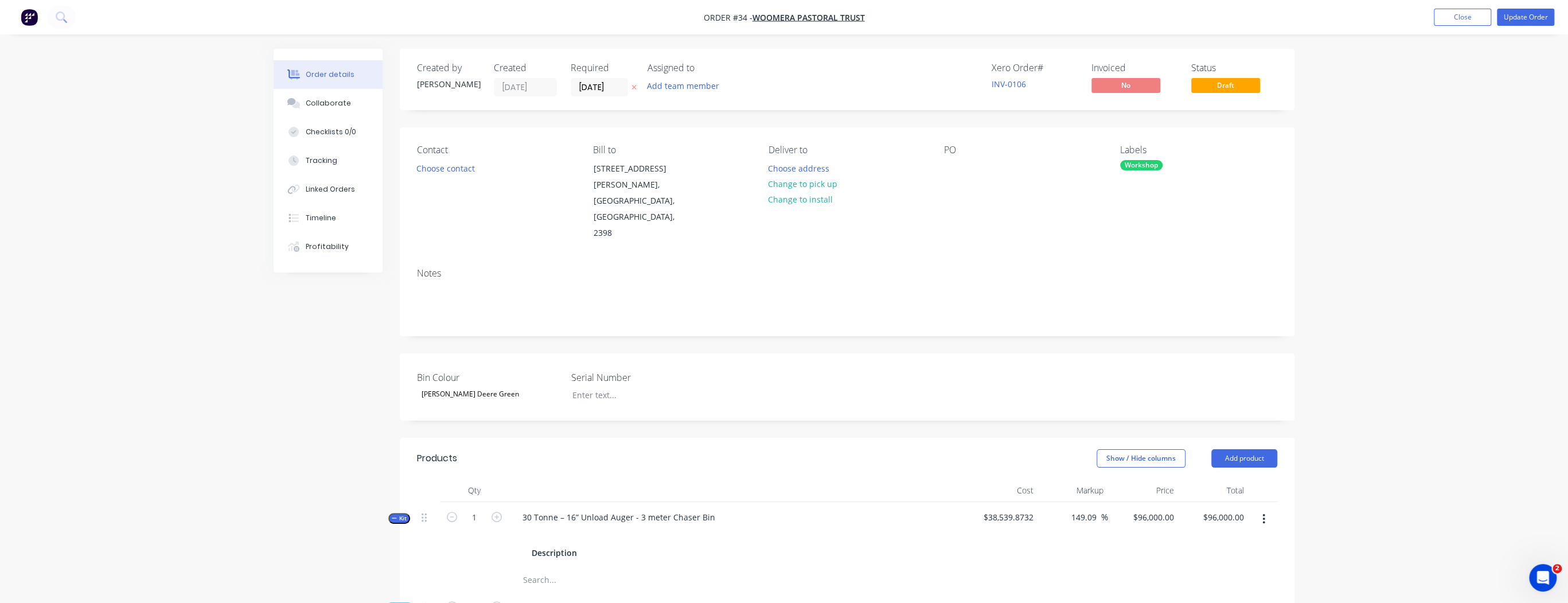
scroll to position [138, 0]
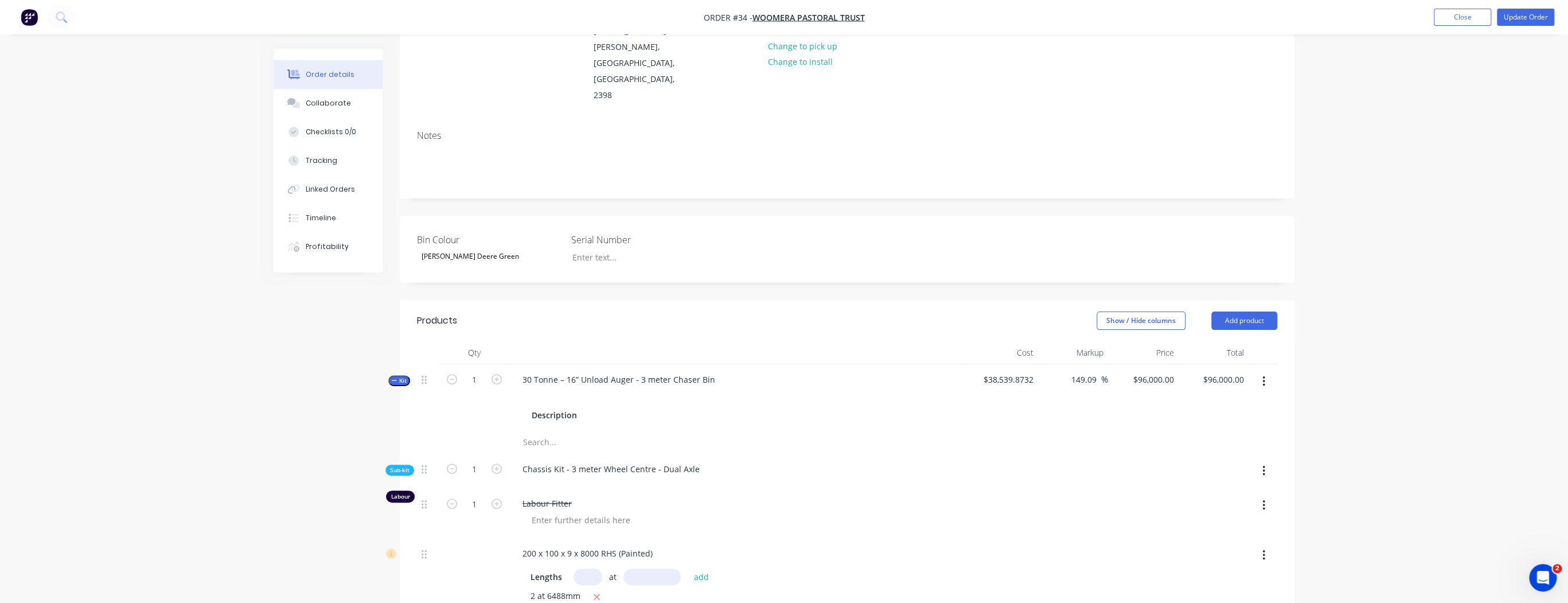
click at [1264, 375] on icon "button" at bounding box center [1264, 381] width 3 height 13
click at [1212, 495] on div "Delete" at bounding box center [1222, 503] width 88 height 16
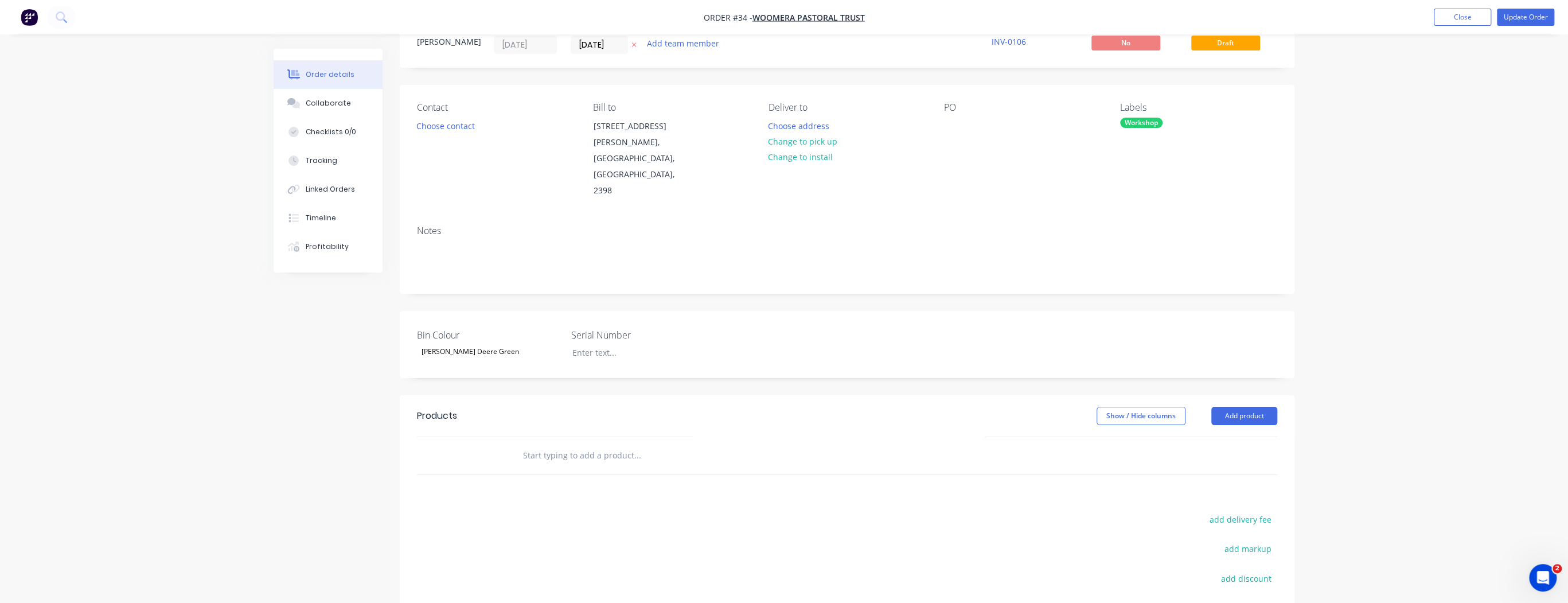
scroll to position [92, 0]
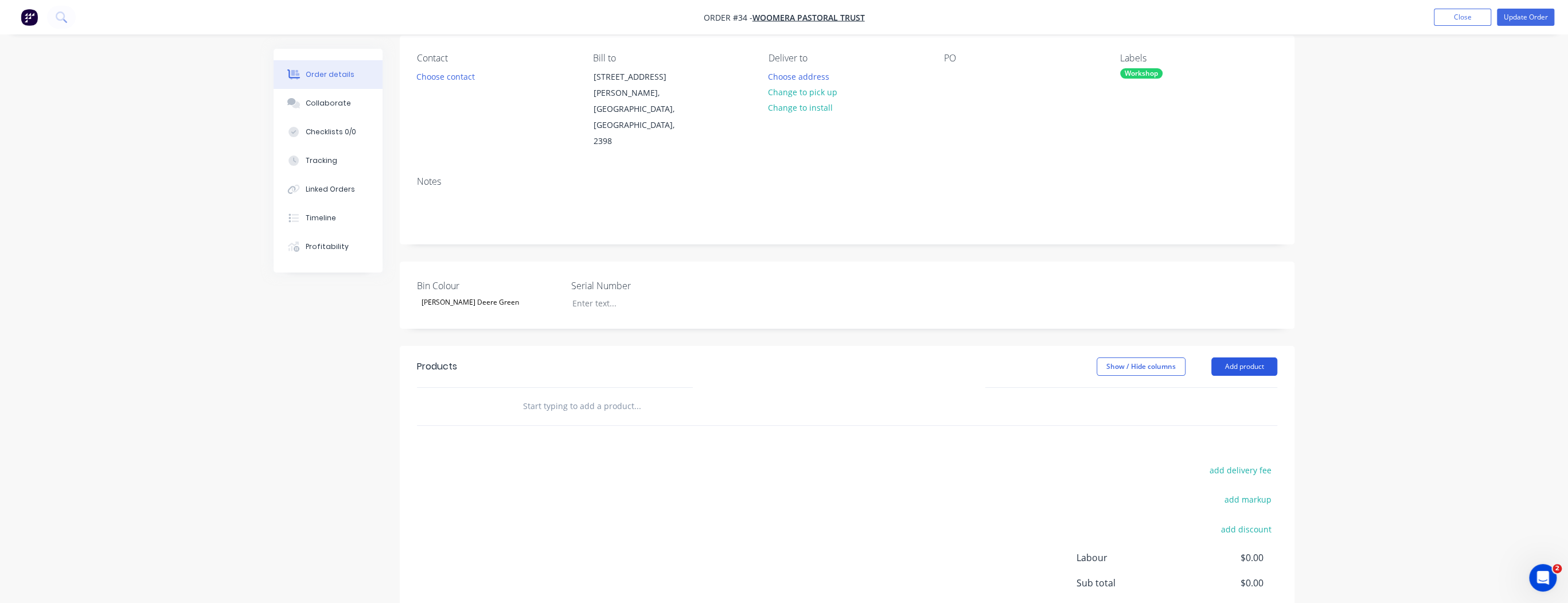
click at [1251, 357] on button "Add product" at bounding box center [1244, 366] width 66 height 19
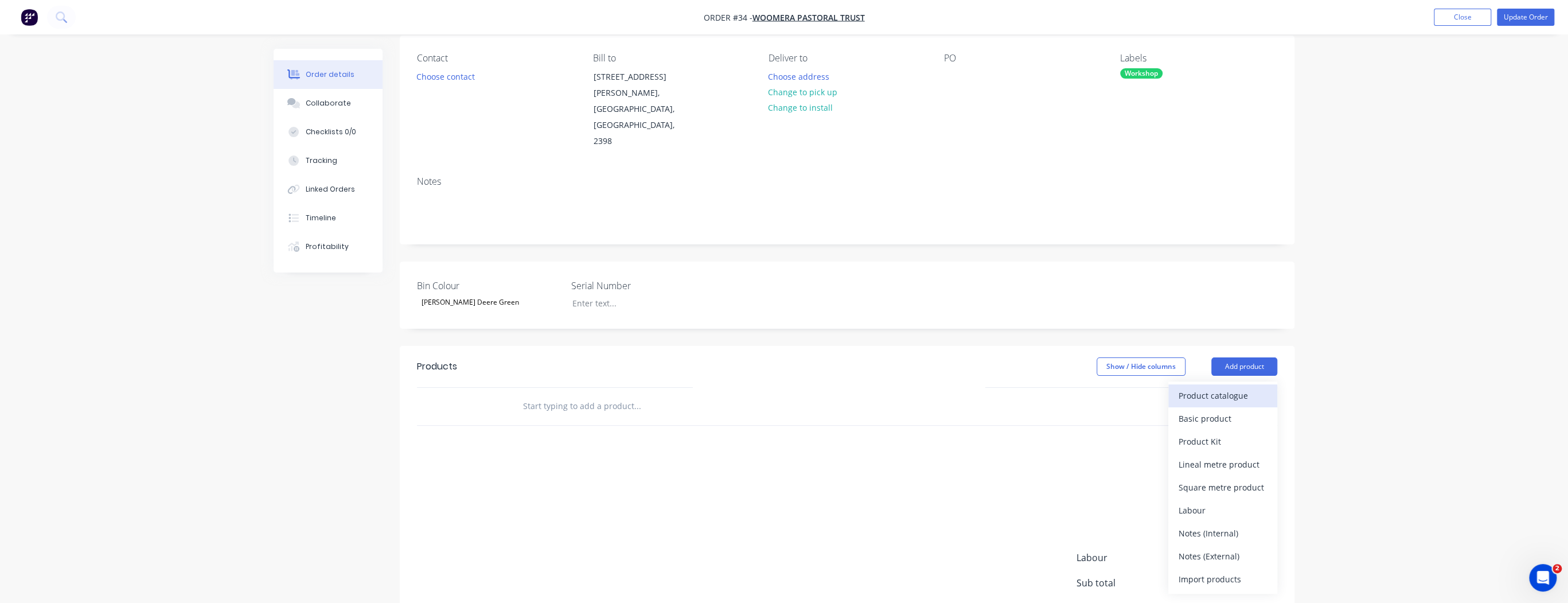
click at [1231, 387] on div "Product catalogue" at bounding box center [1222, 395] width 88 height 16
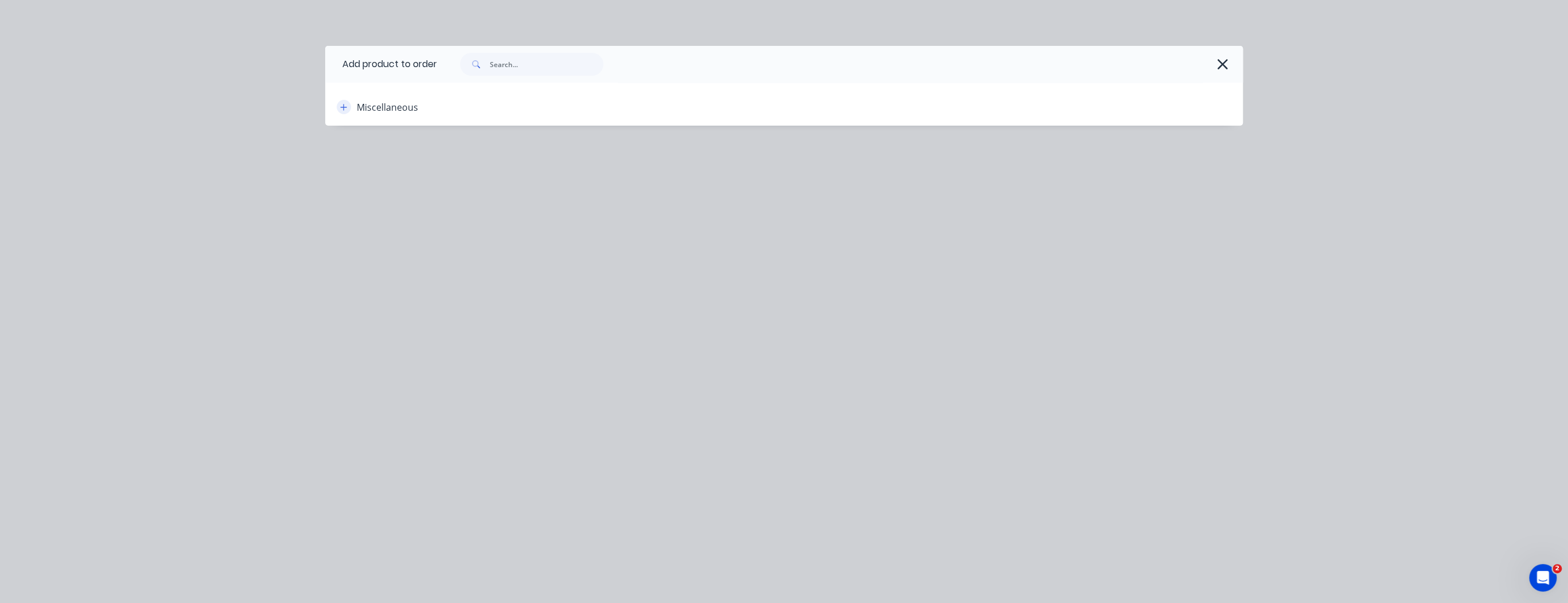
click at [347, 109] on button "button" at bounding box center [344, 107] width 15 height 15
click at [1226, 62] on icon "button" at bounding box center [1222, 64] width 12 height 16
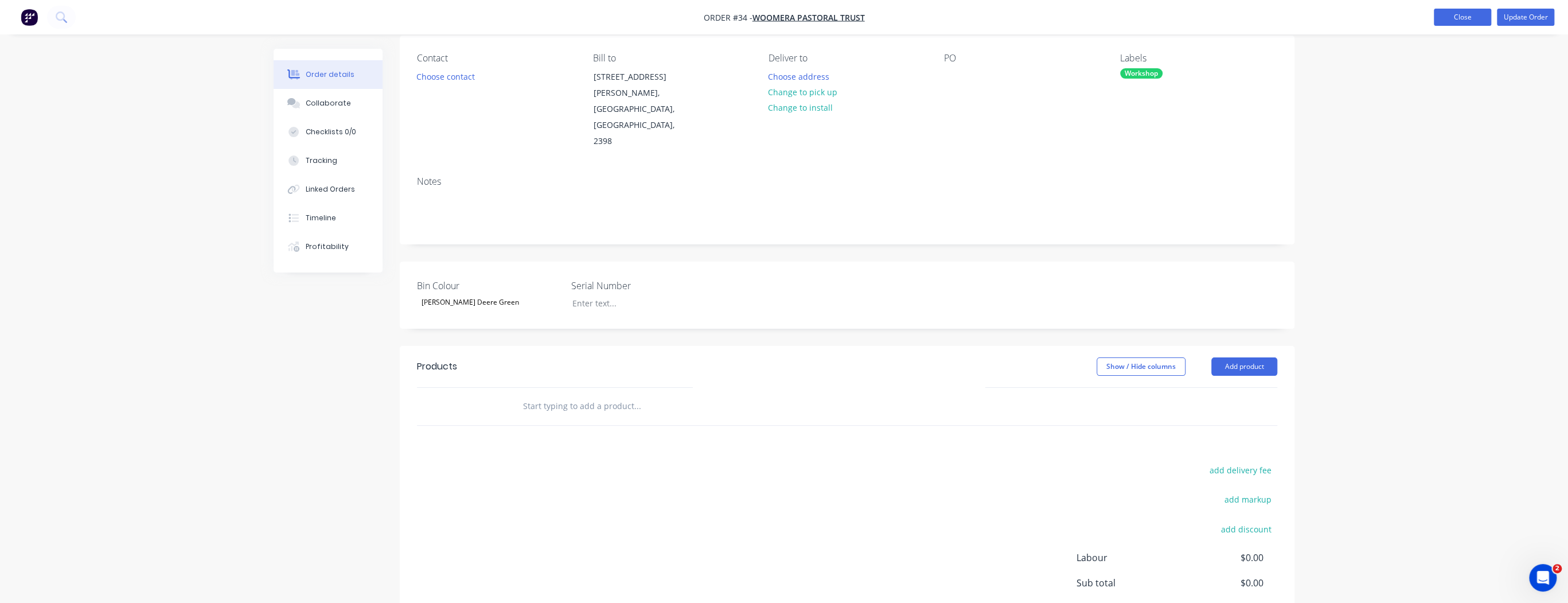
click at [1456, 12] on button "Close" at bounding box center [1462, 17] width 58 height 17
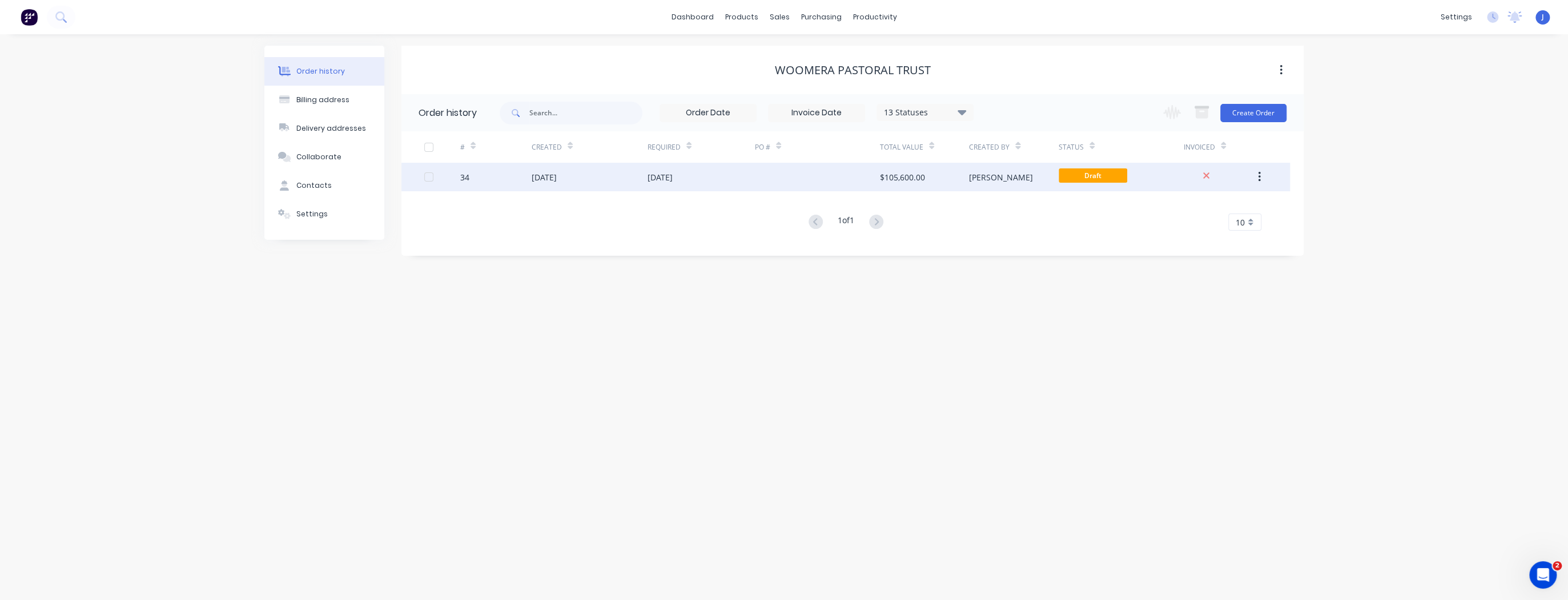
click at [822, 175] on div at bounding box center [817, 176] width 125 height 28
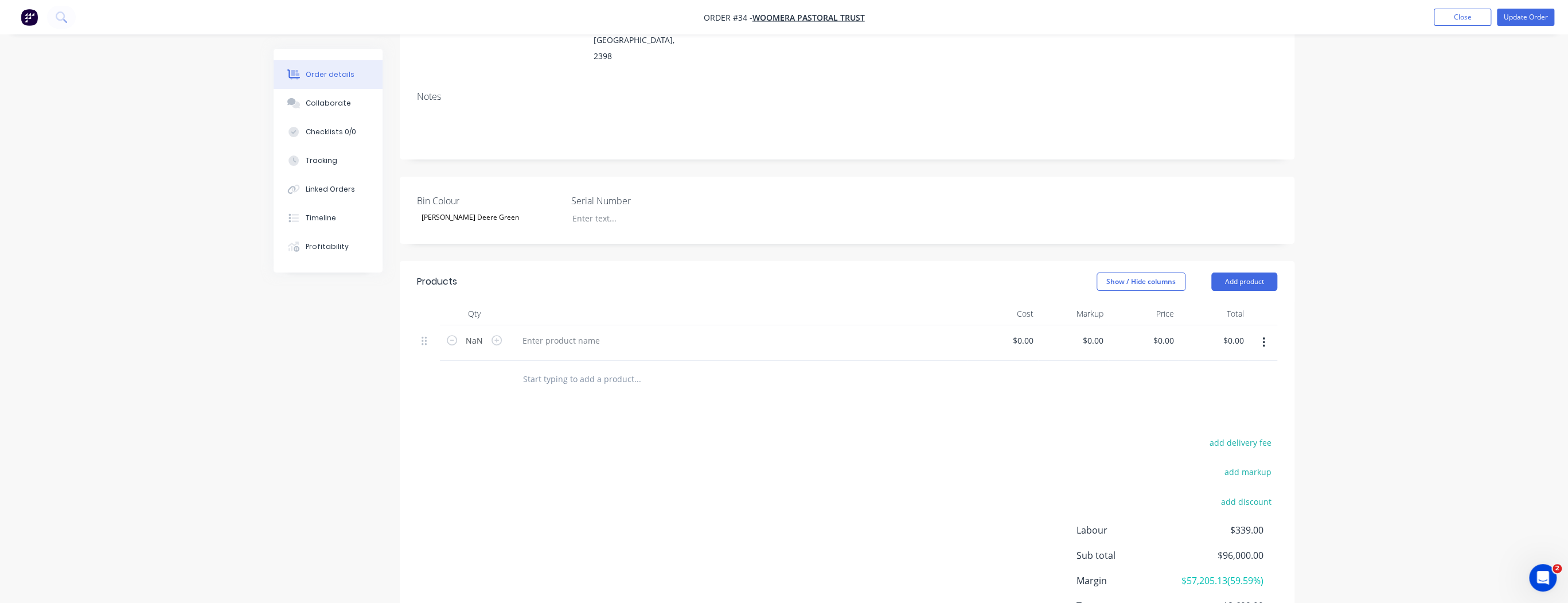
scroll to position [183, 0]
click at [1244, 265] on button "Add product" at bounding box center [1244, 274] width 66 height 19
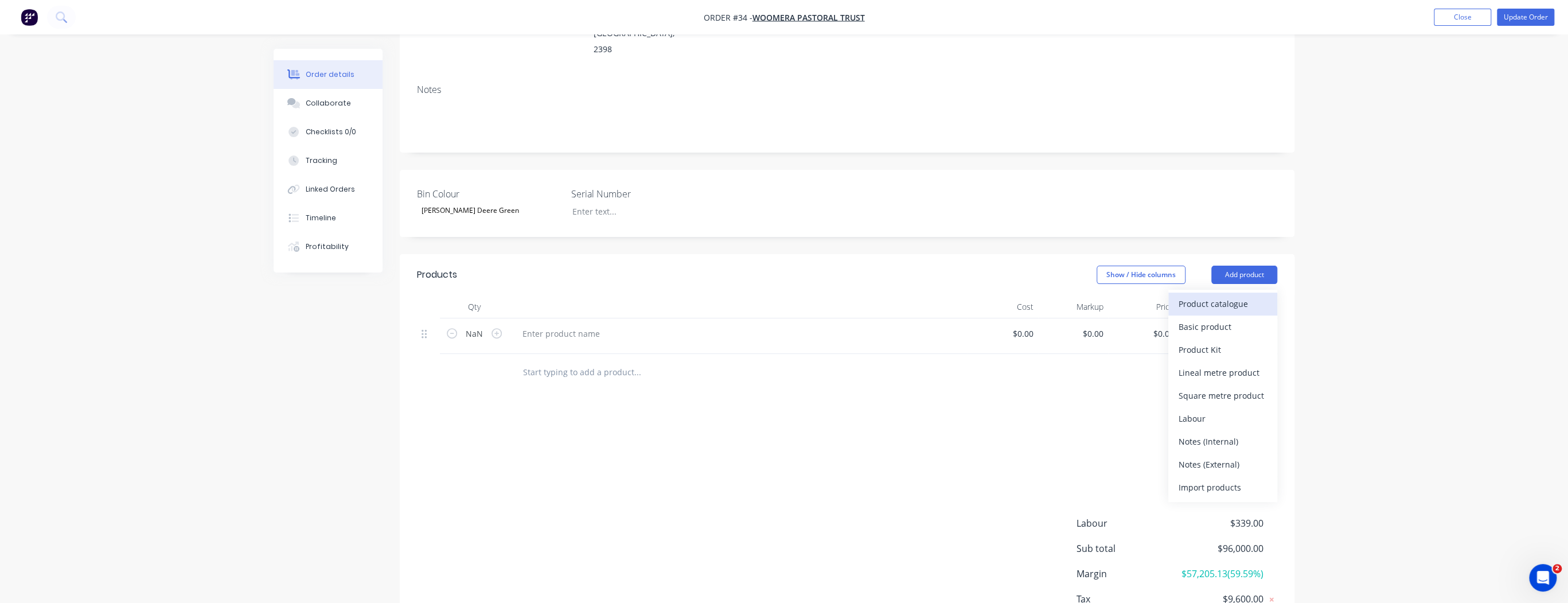
click at [1218, 295] on div "Product catalogue" at bounding box center [1222, 304] width 88 height 16
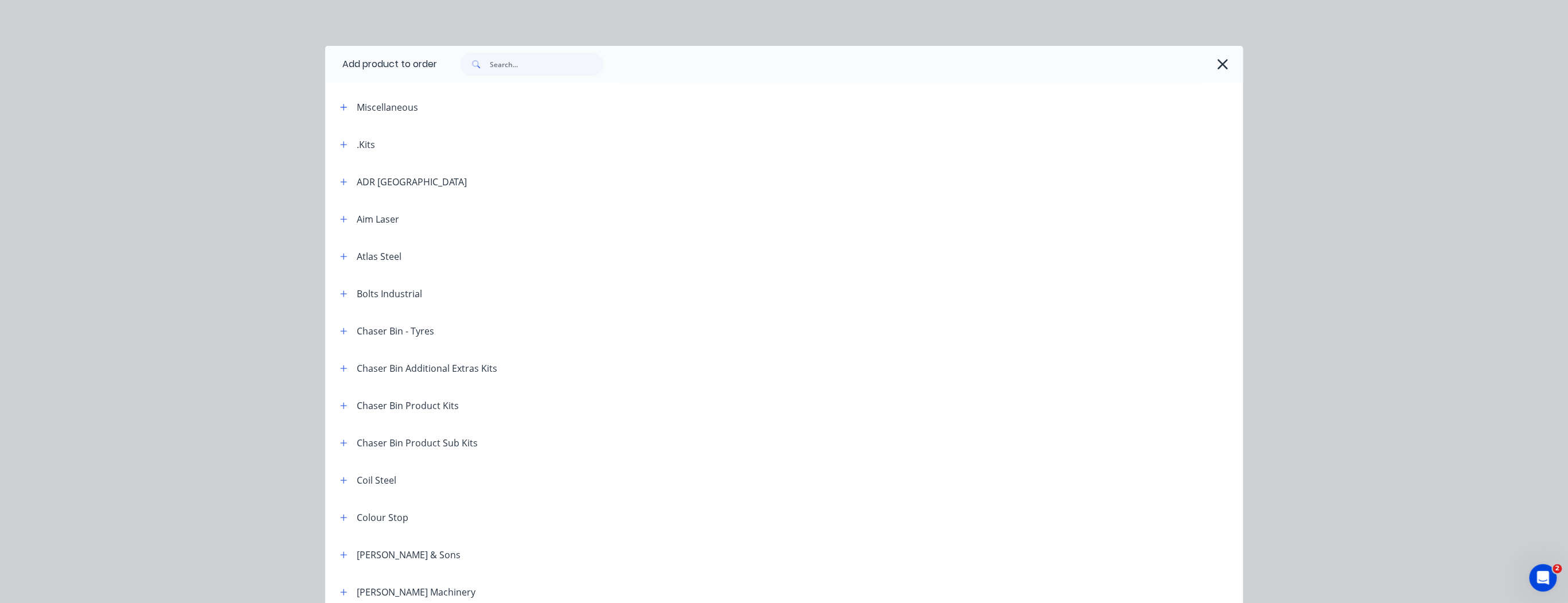
click at [357, 404] on div "Chaser Bin Product Kits" at bounding box center [408, 405] width 102 height 14
click at [342, 406] on icon "button" at bounding box center [343, 406] width 6 height 8
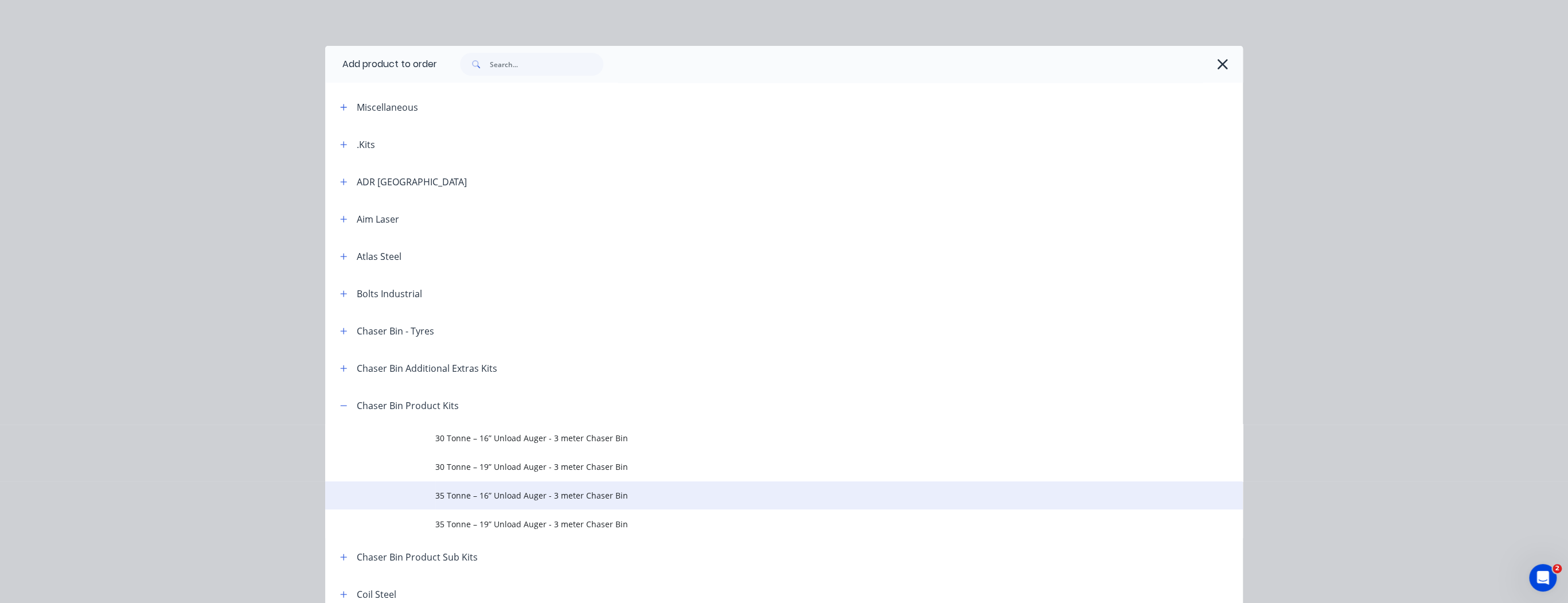
click at [545, 493] on span "35 Tonne – 16” Unload Auger - 3 meter Chaser Bin" at bounding box center [758, 495] width 646 height 12
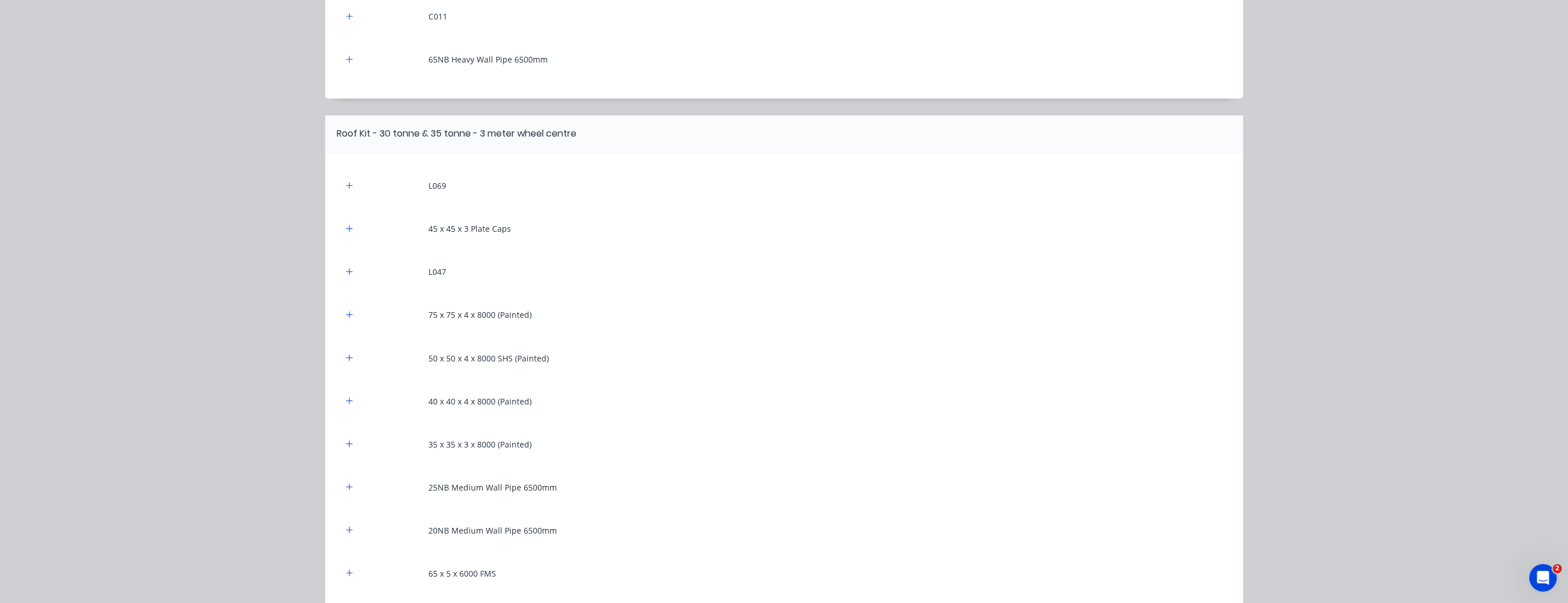
scroll to position [12695, 0]
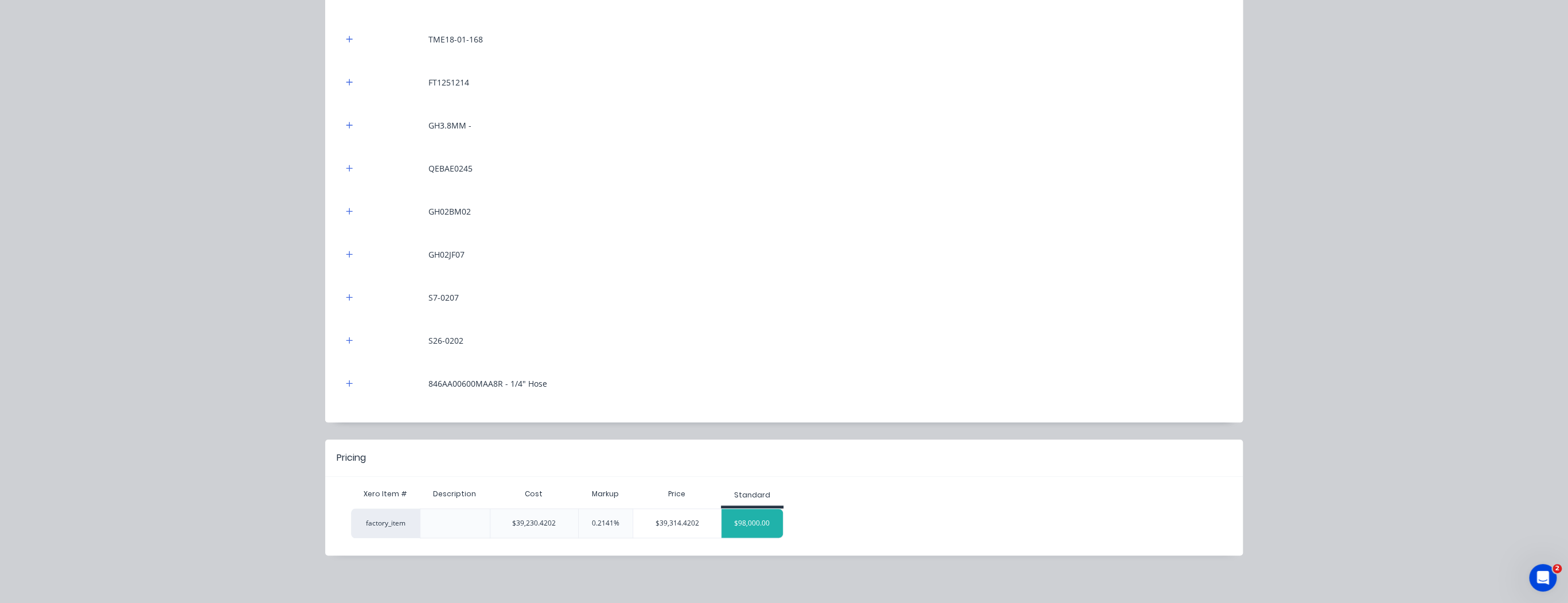
click at [752, 522] on div "$98,000.00" at bounding box center [752, 523] width 62 height 28
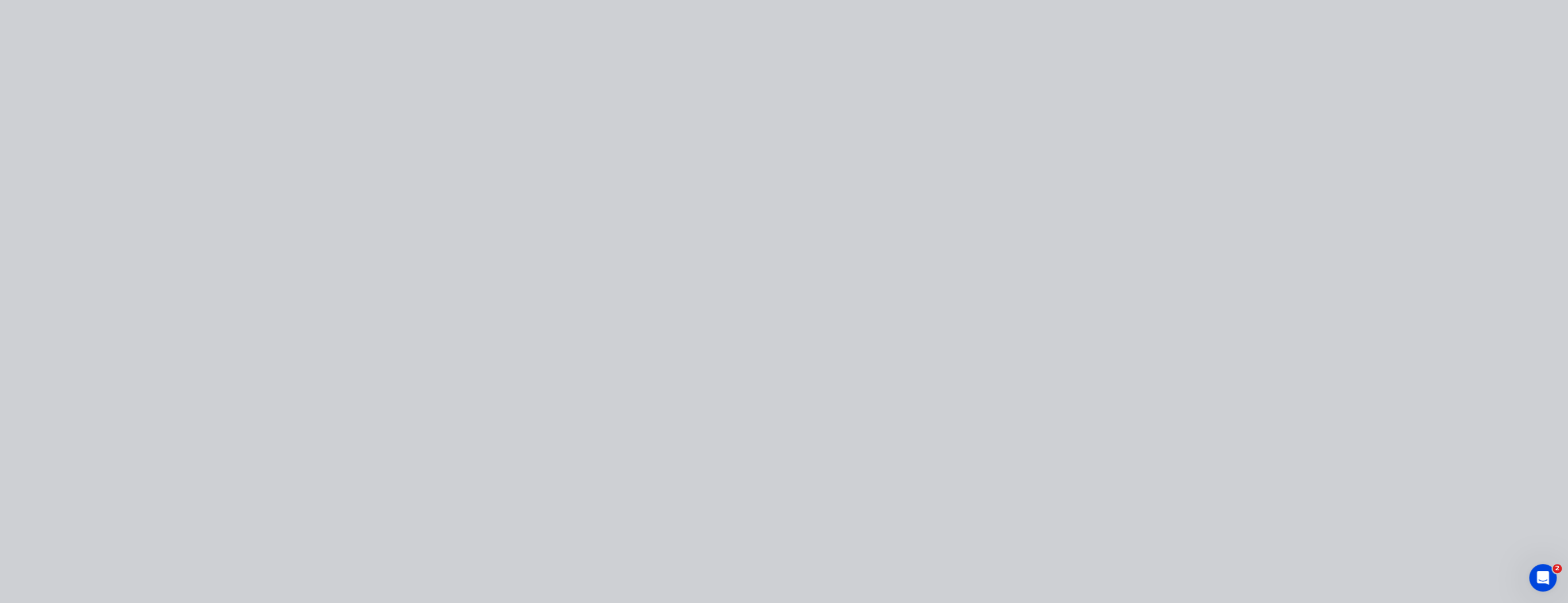
type input "149.81"
type input "$98,000.00"
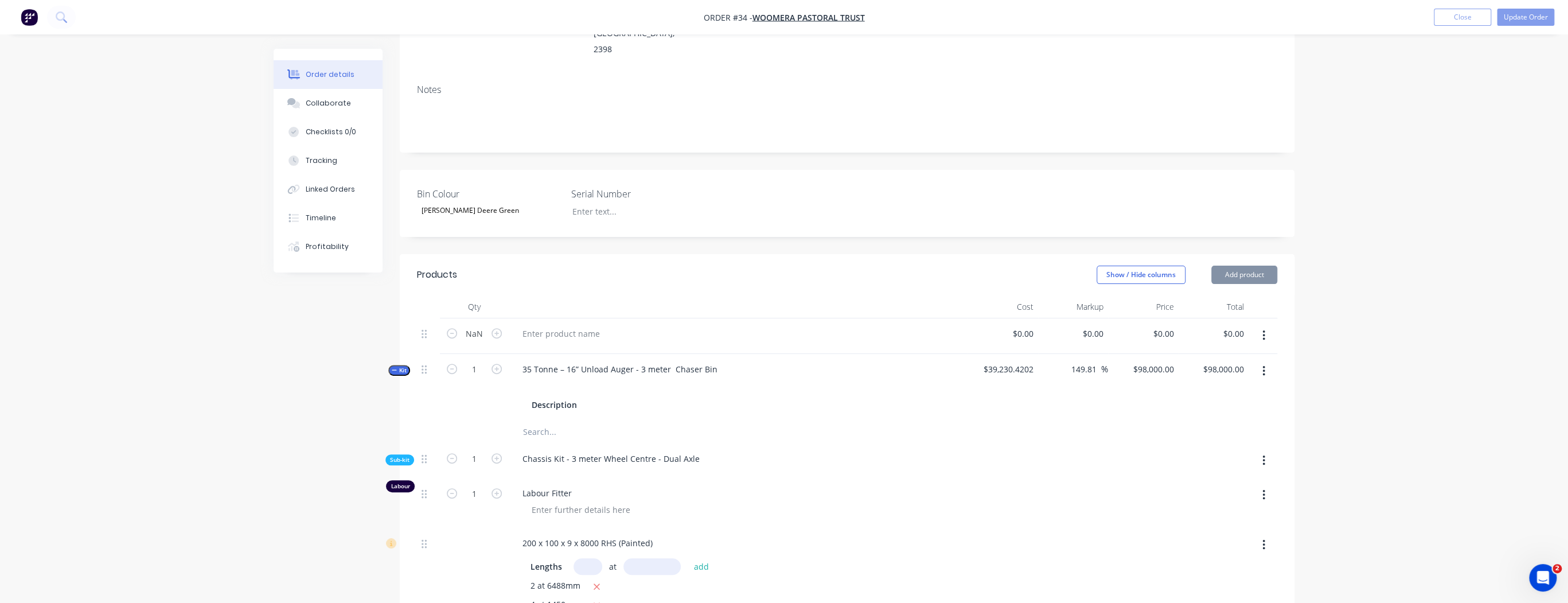
type input "149.81"
type input "$98,000.00"
click at [394, 367] on icon "button" at bounding box center [394, 369] width 5 height 6
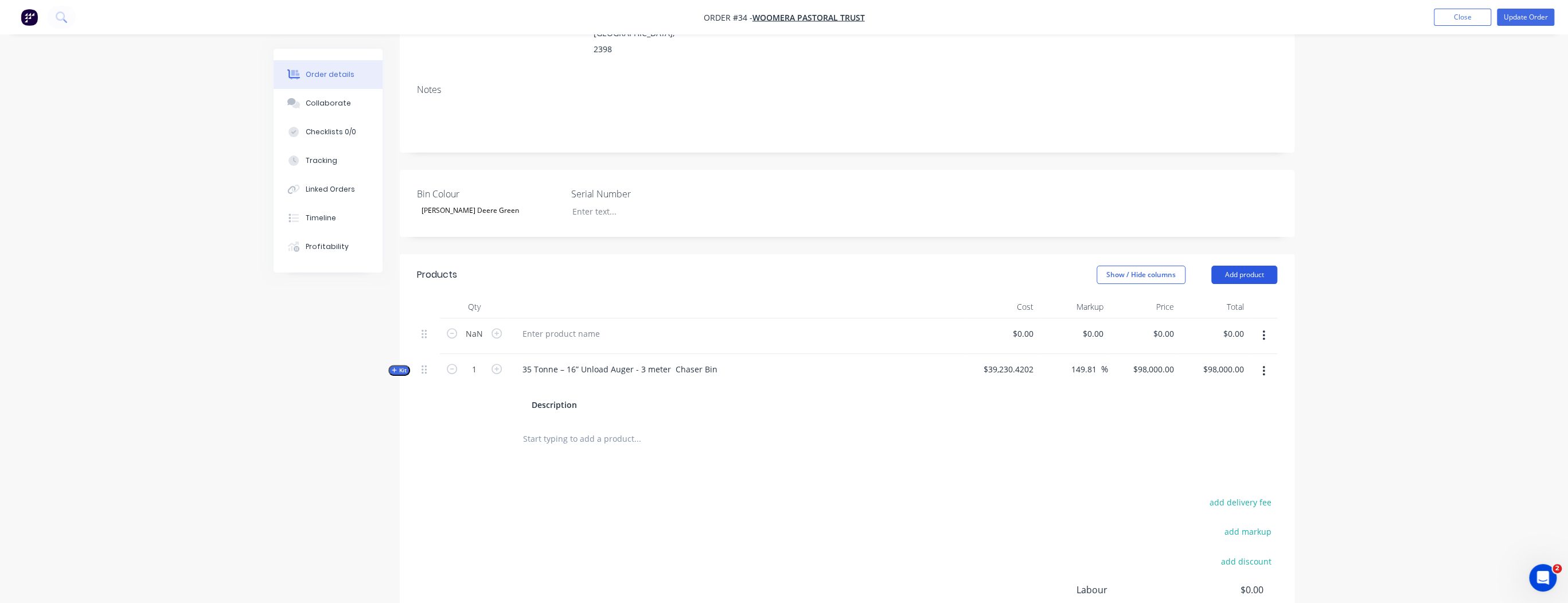
click at [1251, 265] on button "Add product" at bounding box center [1244, 274] width 66 height 19
click at [1220, 295] on div "Product catalogue" at bounding box center [1222, 304] width 88 height 16
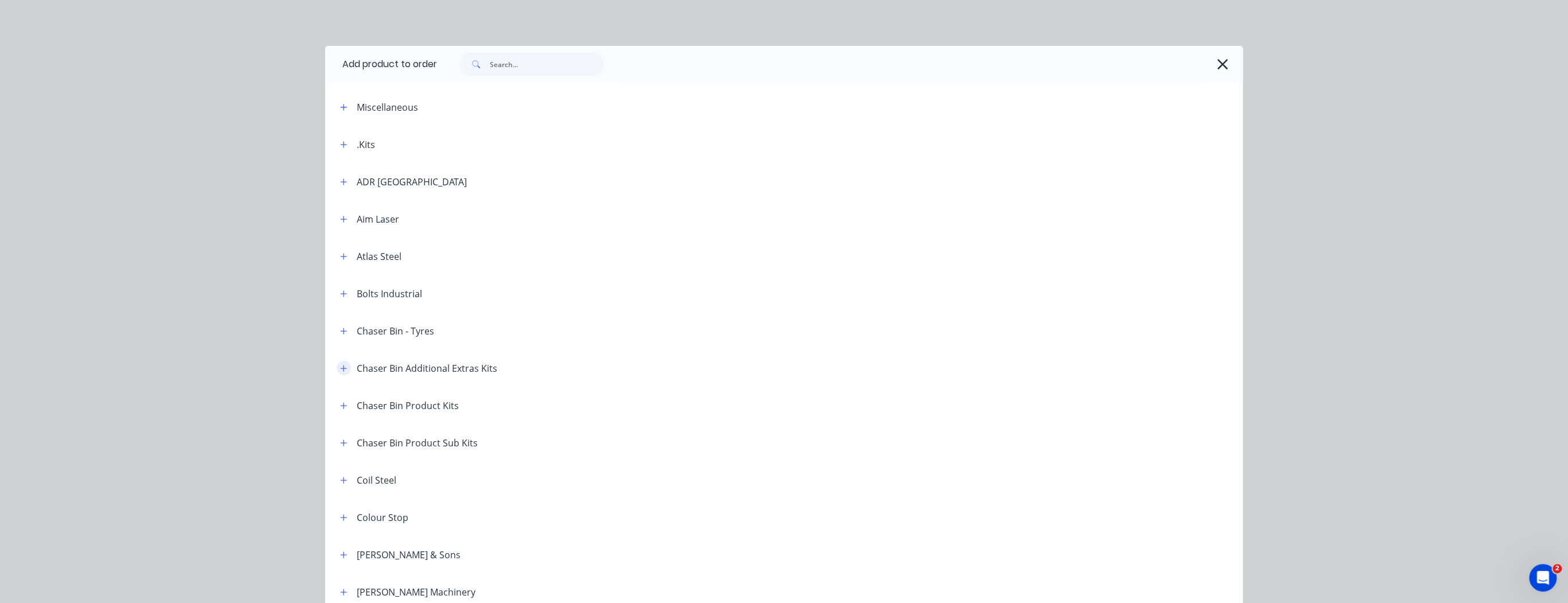
click at [341, 368] on icon "button" at bounding box center [343, 368] width 6 height 8
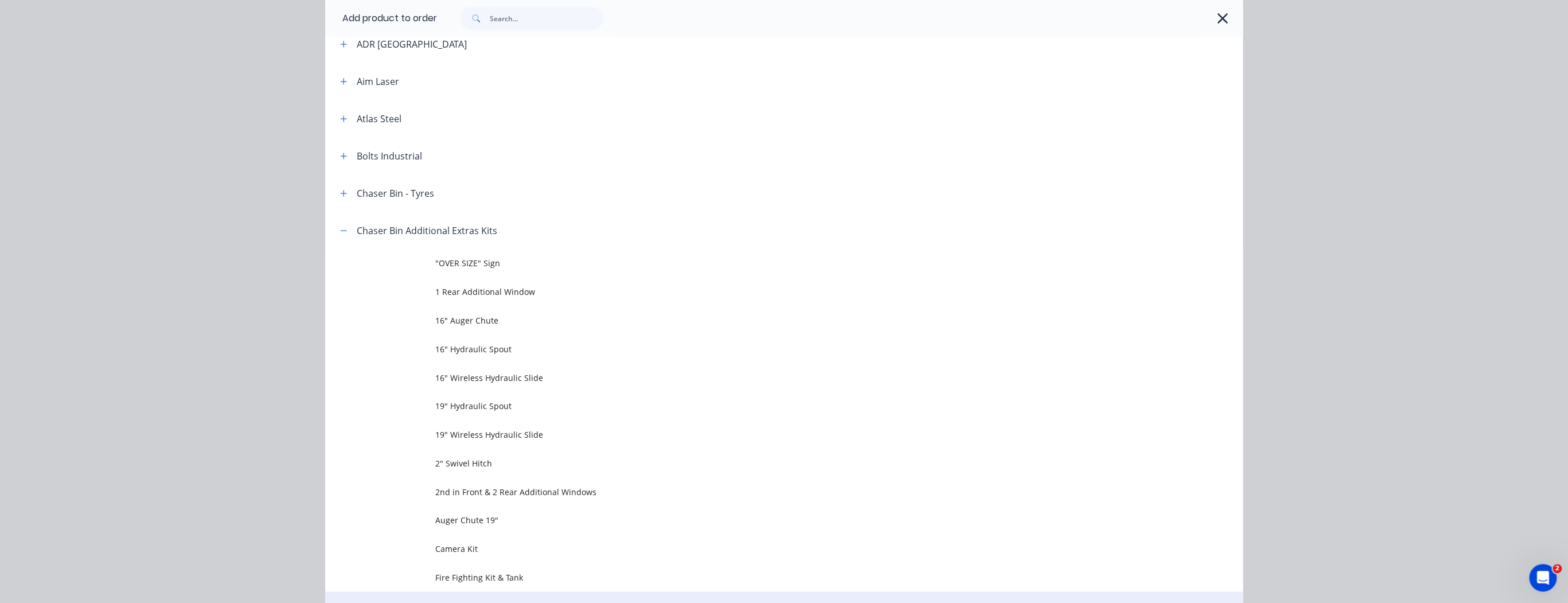
scroll to position [275, 0]
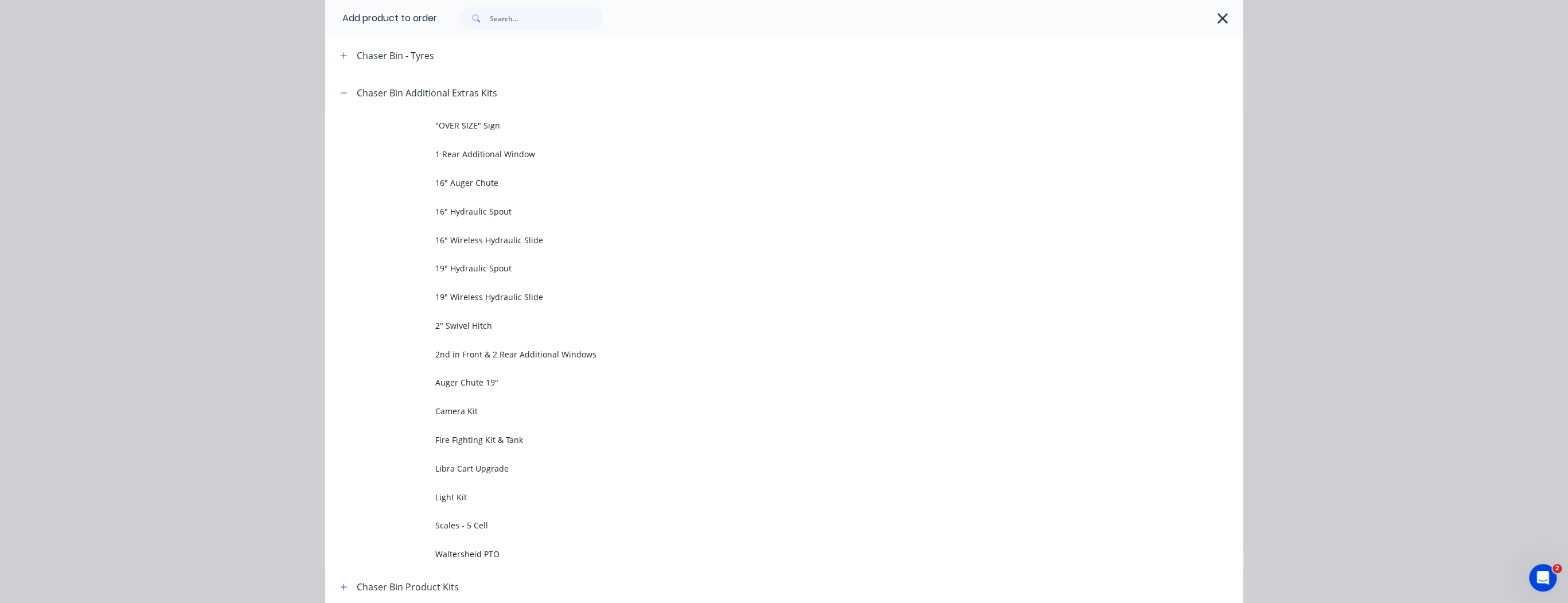
click at [502, 550] on span "Waltersheid PTO" at bounding box center [758, 553] width 646 height 12
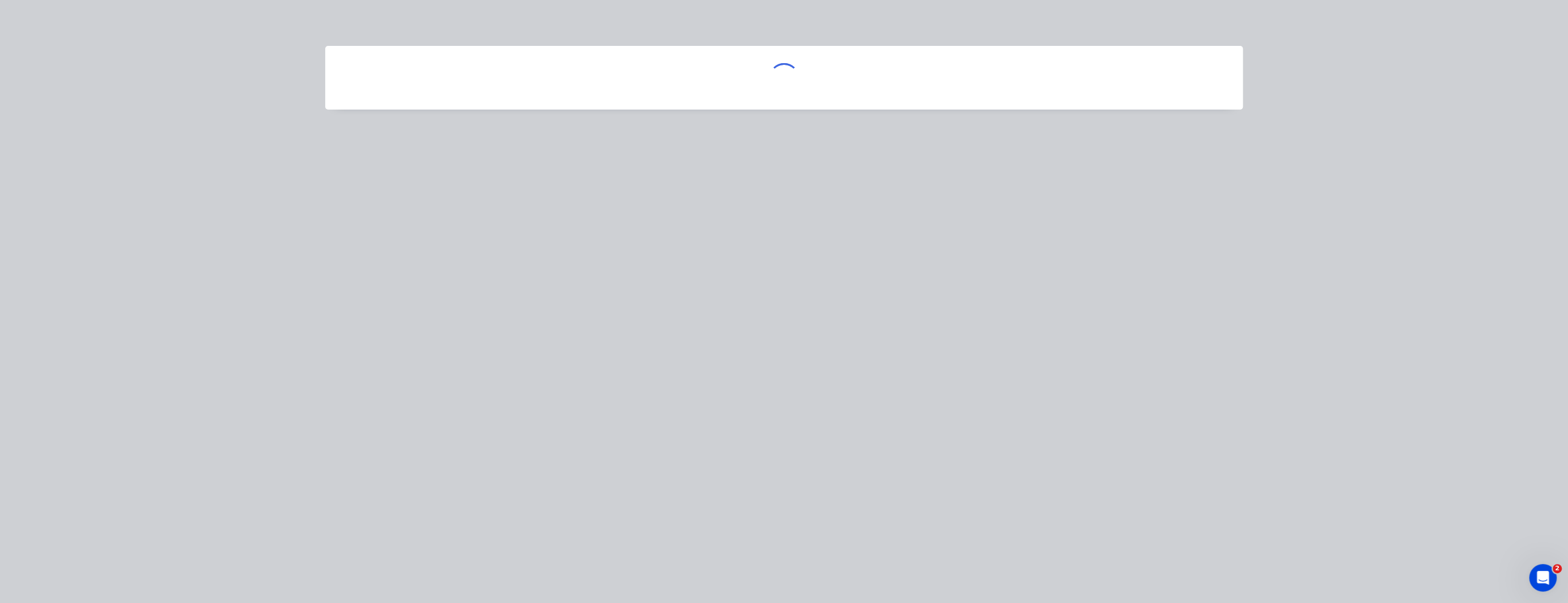
scroll to position [0, 0]
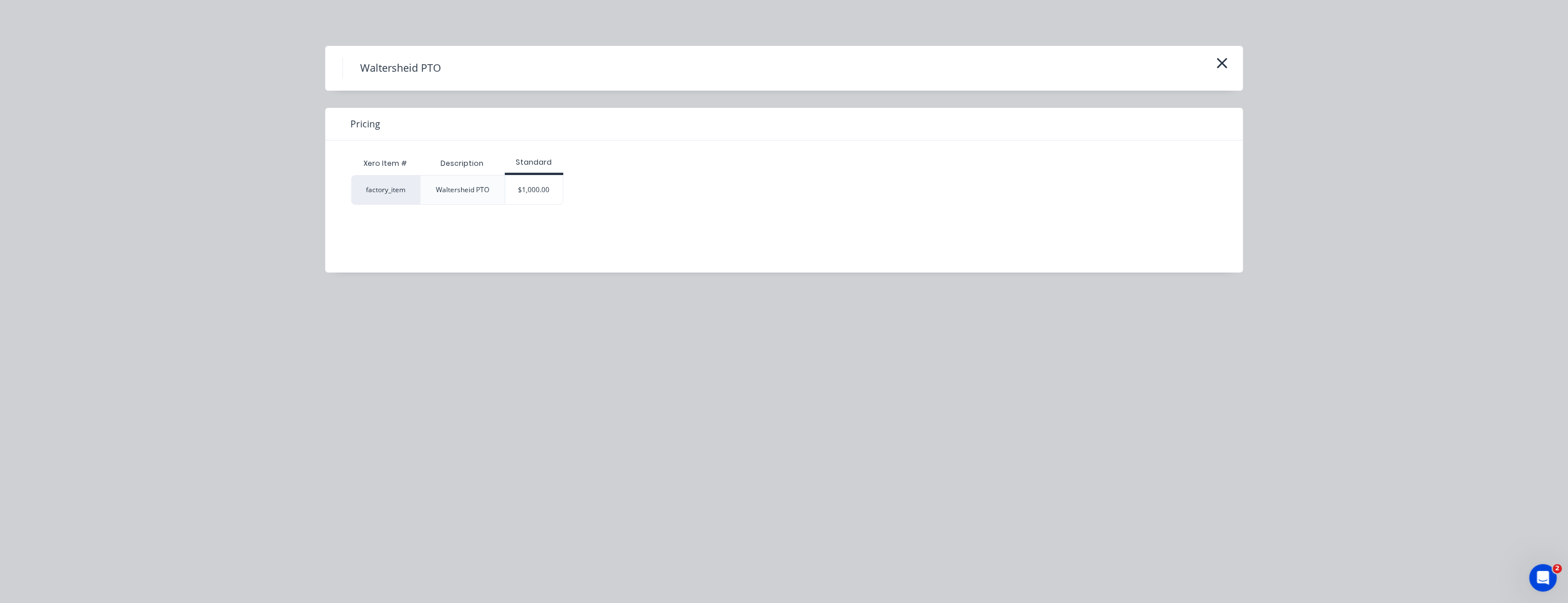
click at [545, 197] on div "$1,000.00" at bounding box center [534, 189] width 58 height 28
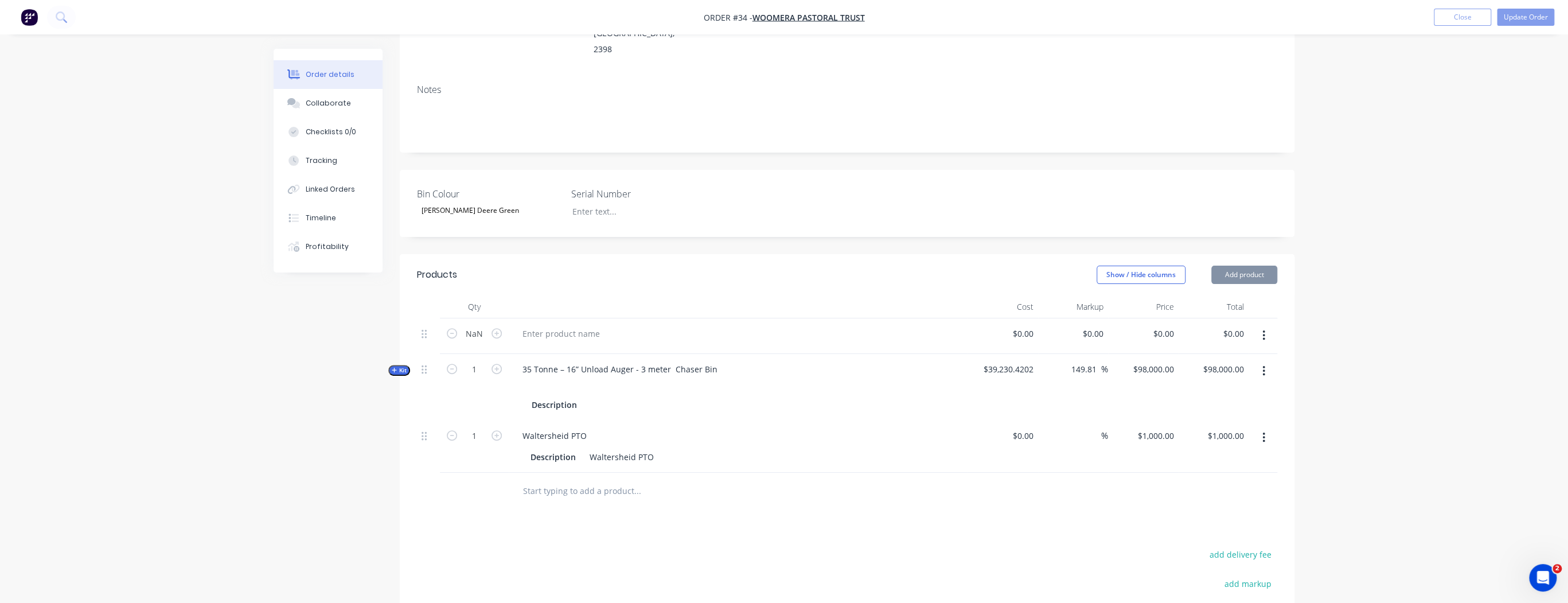
type input "$1,000.00"
click at [1251, 265] on button "Add product" at bounding box center [1244, 274] width 66 height 19
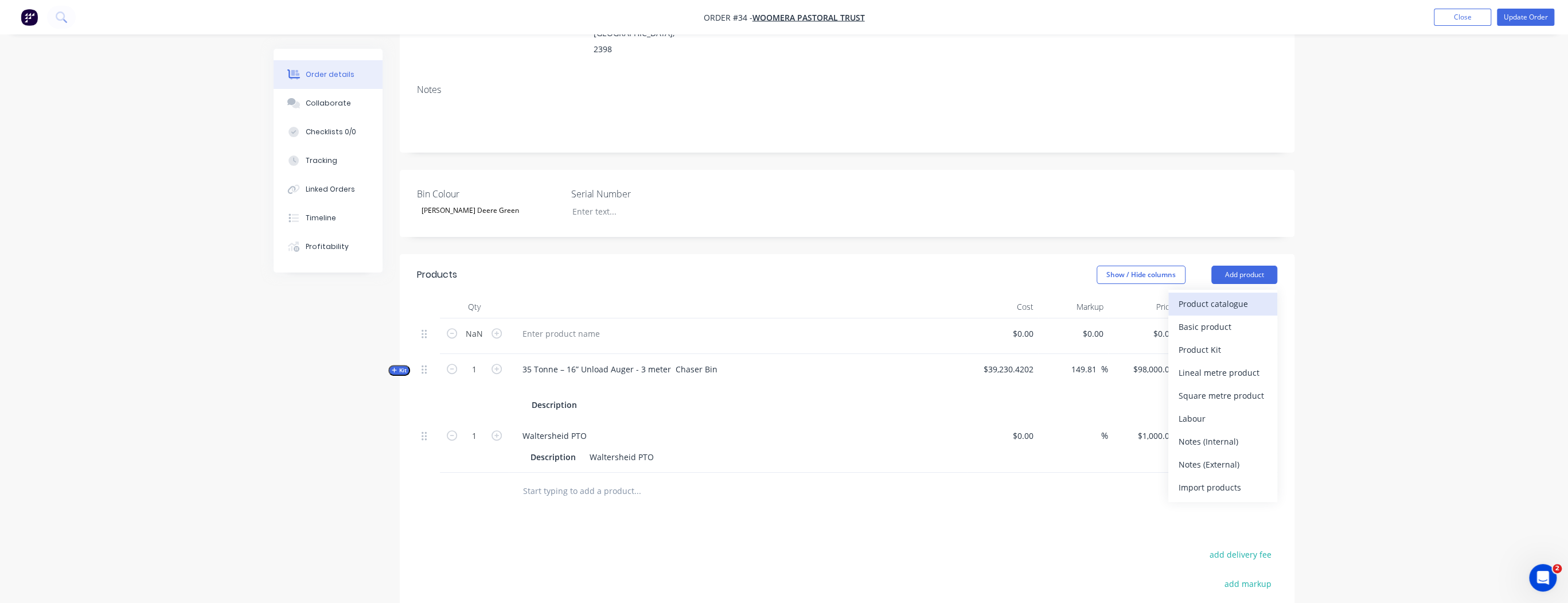
click at [1247, 295] on div "Product catalogue" at bounding box center [1222, 304] width 88 height 16
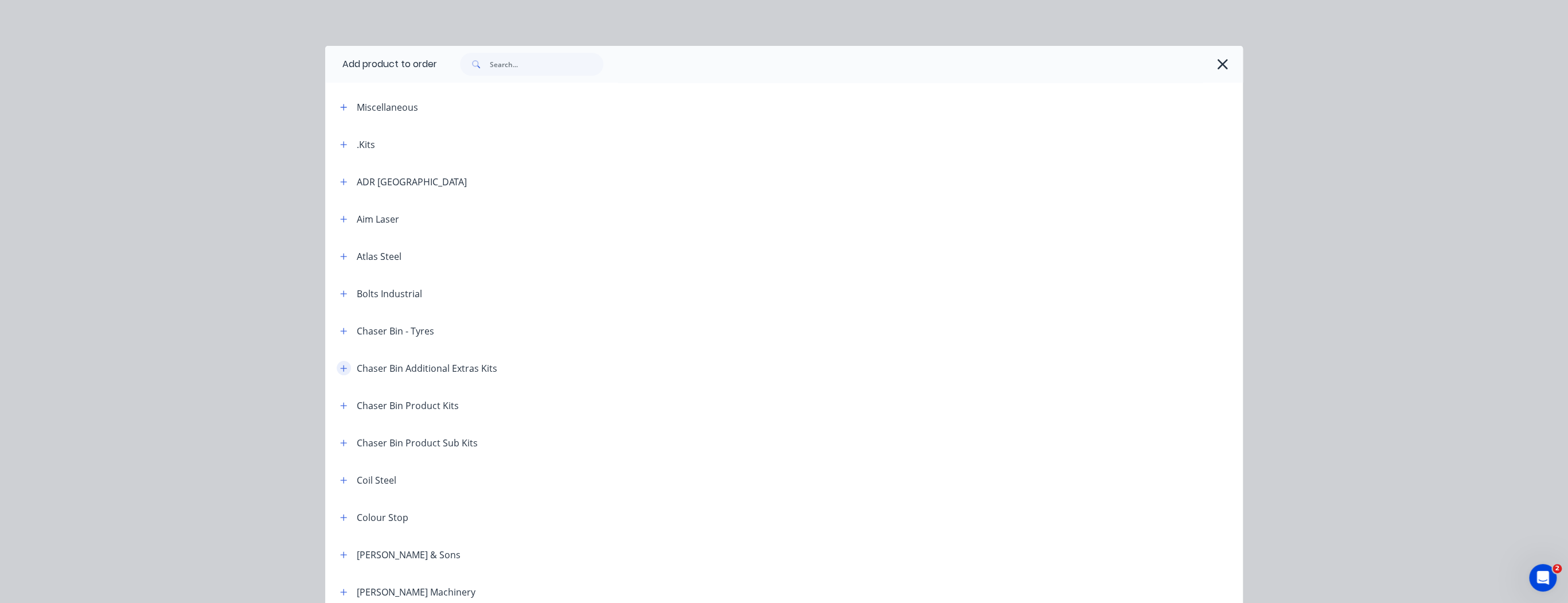
click at [340, 372] on icon "button" at bounding box center [343, 368] width 6 height 8
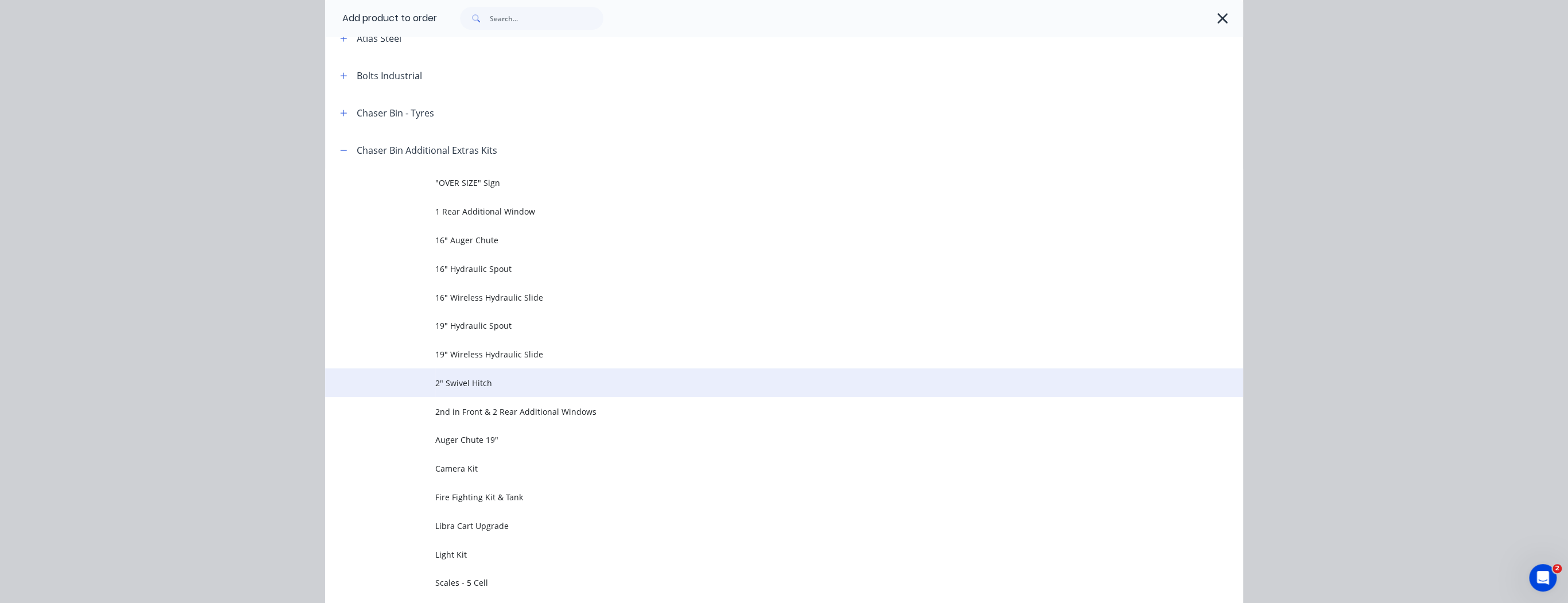
scroll to position [275, 0]
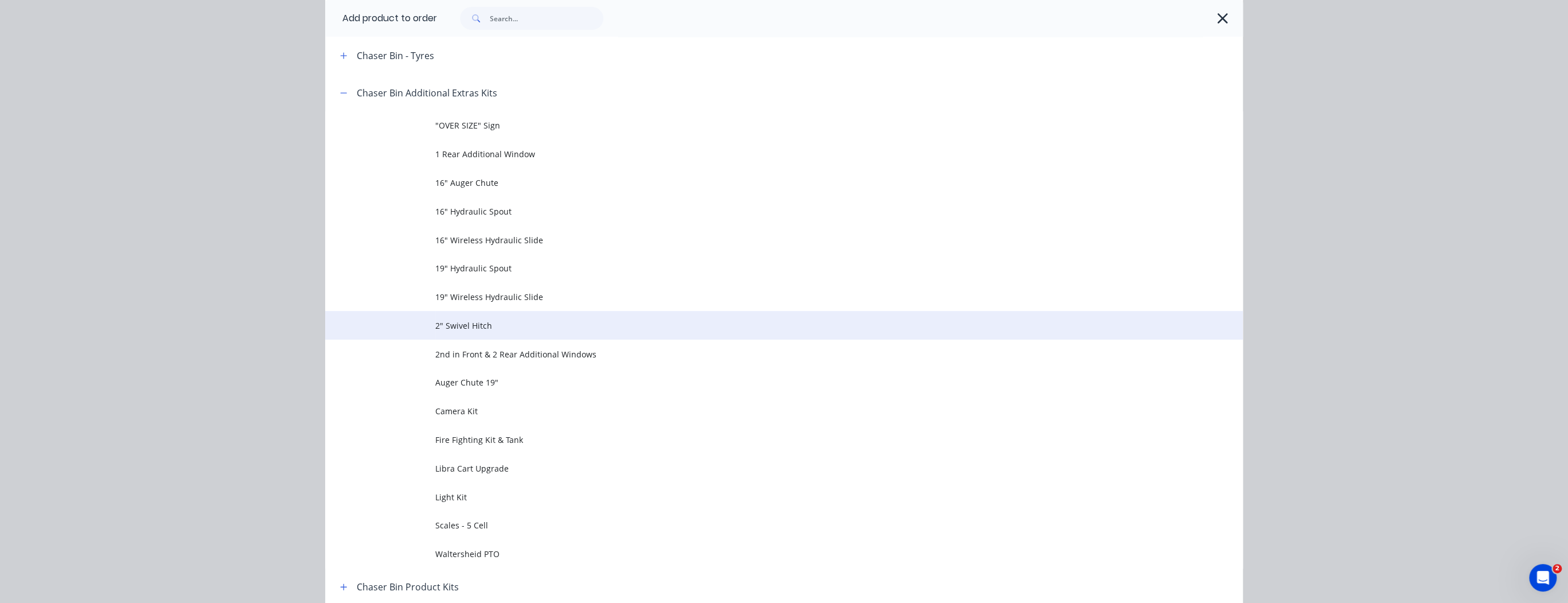
click at [481, 333] on td "2" Swivel Hitch" at bounding box center [838, 325] width 808 height 28
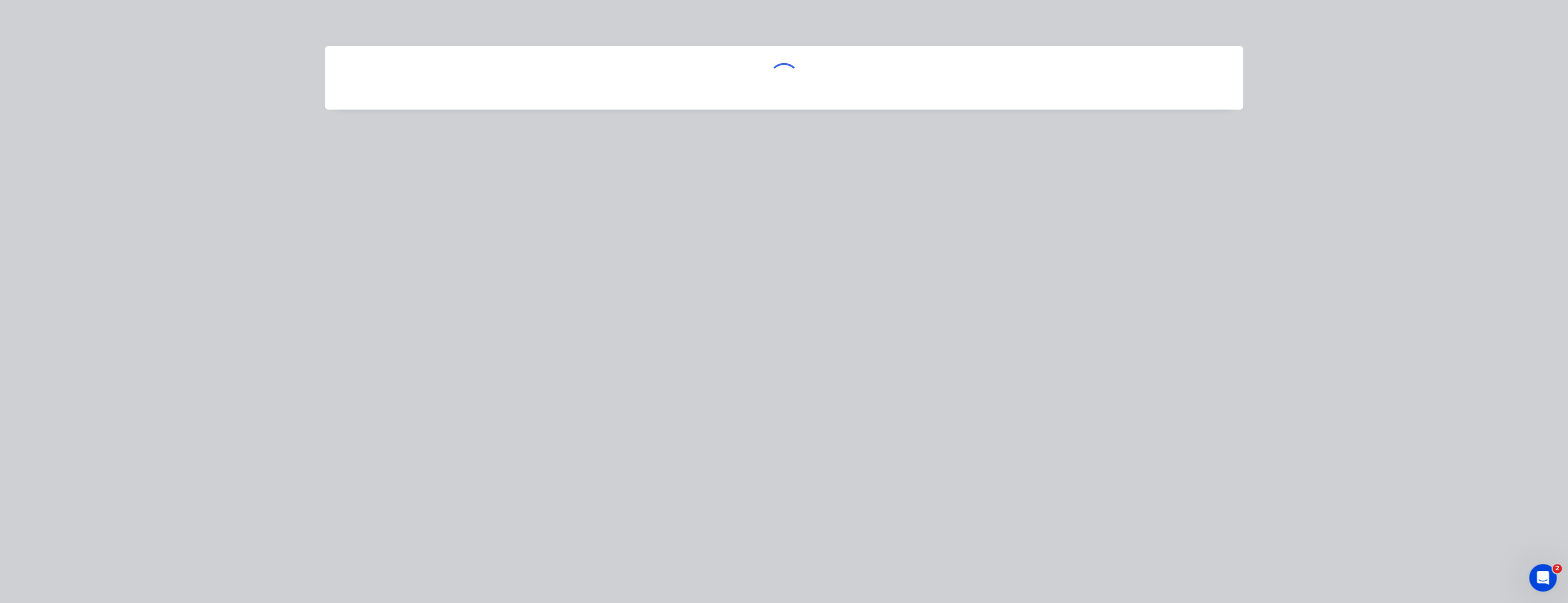
scroll to position [0, 0]
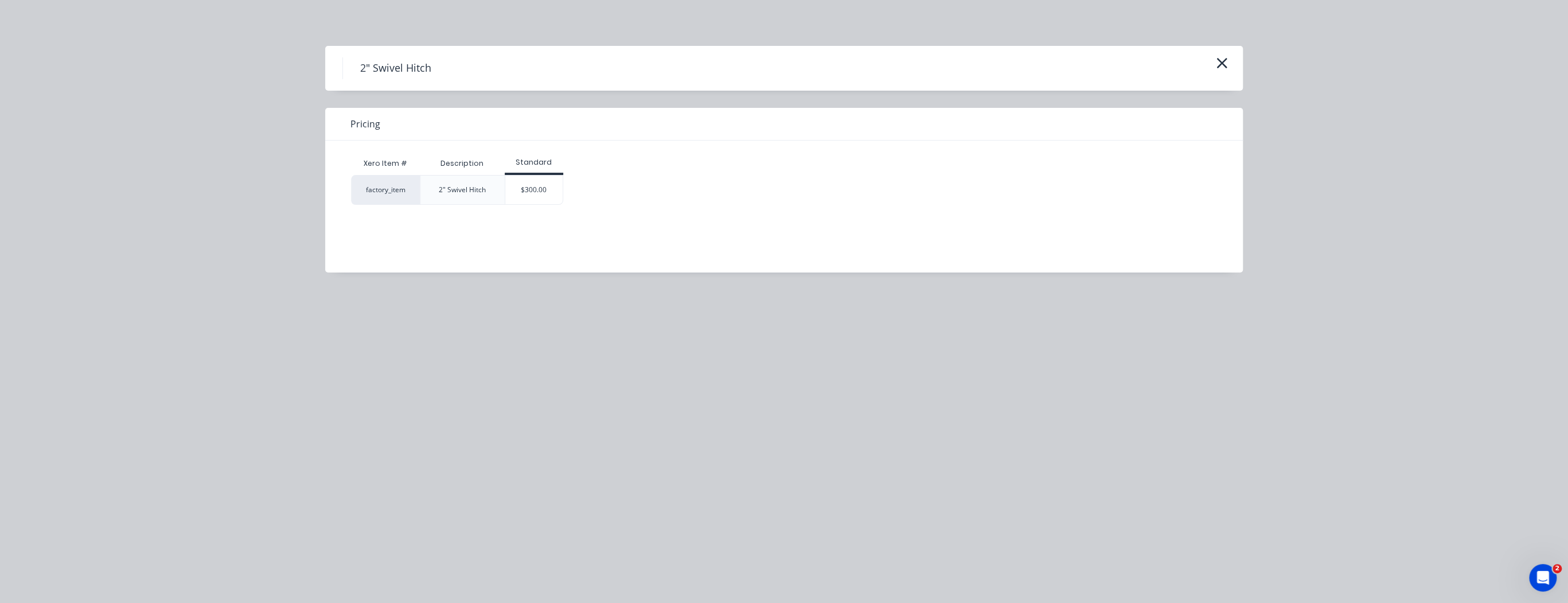
click at [523, 195] on div "$300.00" at bounding box center [534, 189] width 58 height 28
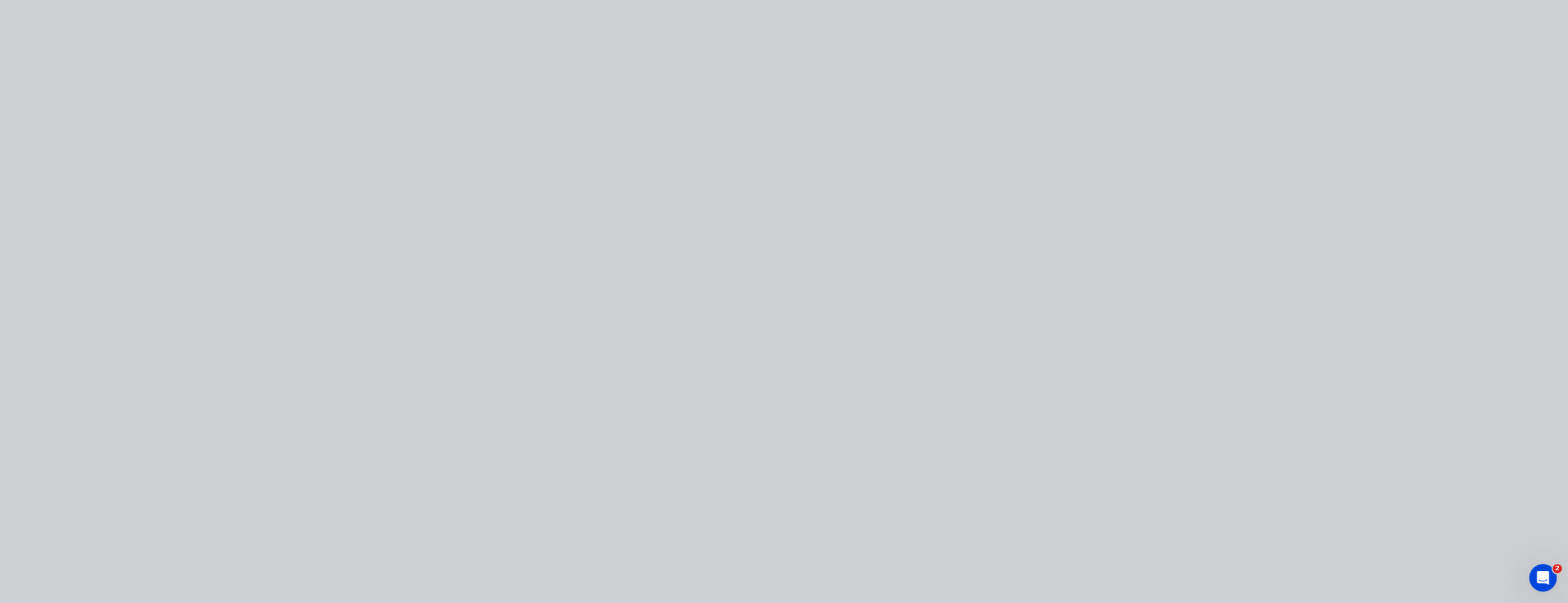
type input "$300.00"
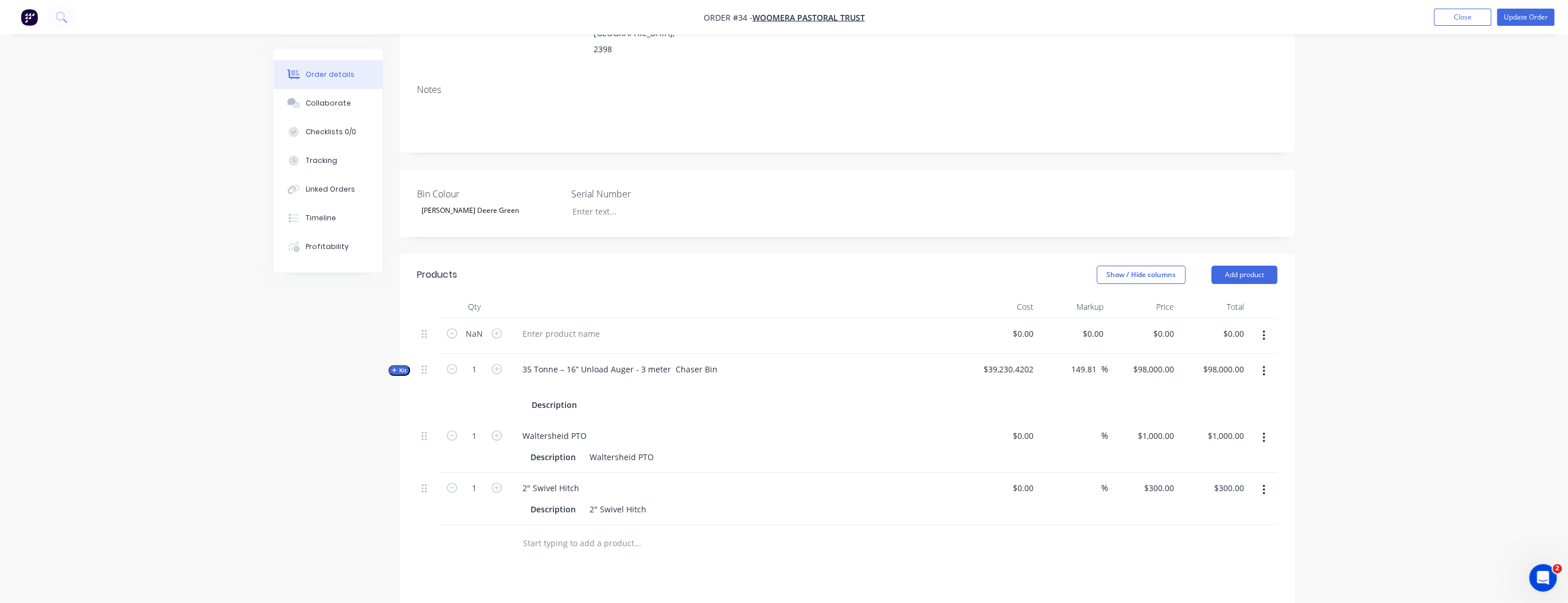
click at [1260, 480] on button "button" at bounding box center [1264, 489] width 27 height 20
click at [1262, 580] on div "Delete" at bounding box center [1222, 588] width 88 height 16
click at [1264, 428] on button "button" at bounding box center [1264, 437] width 27 height 20
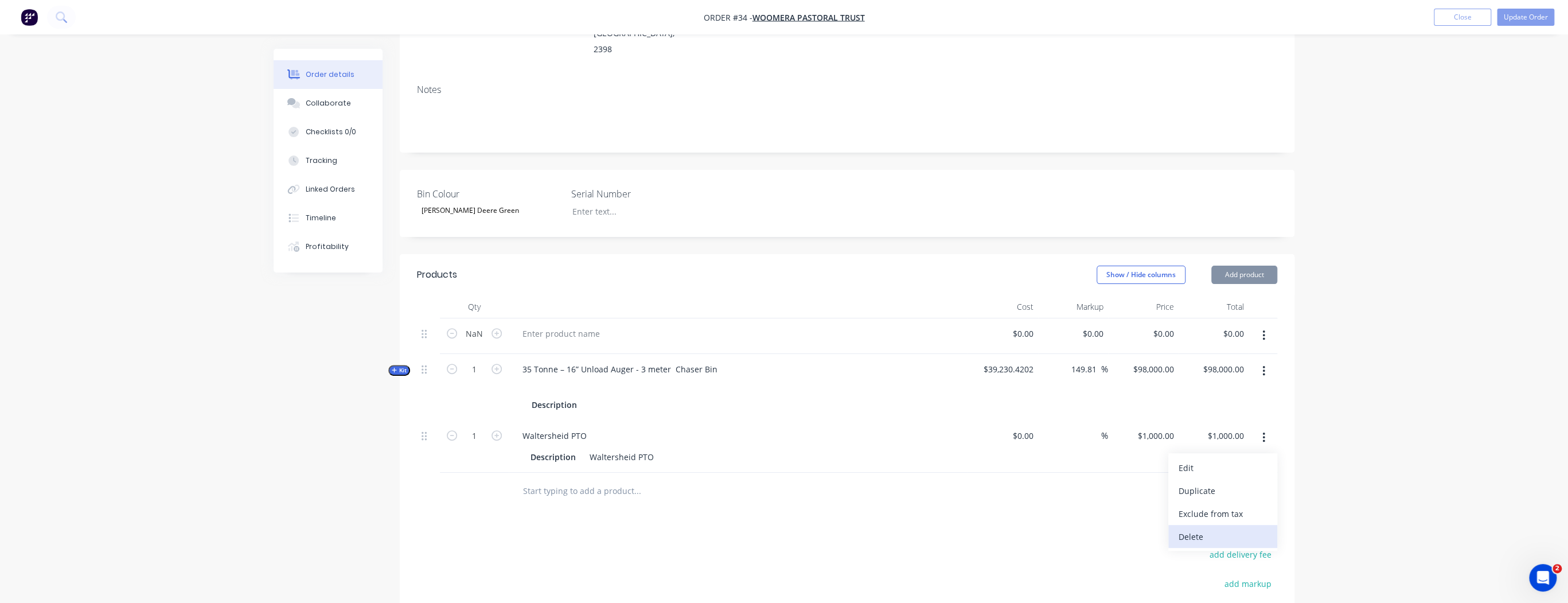
click at [1245, 528] on div "Delete" at bounding box center [1222, 536] width 88 height 16
click at [1266, 361] on button "button" at bounding box center [1264, 371] width 27 height 20
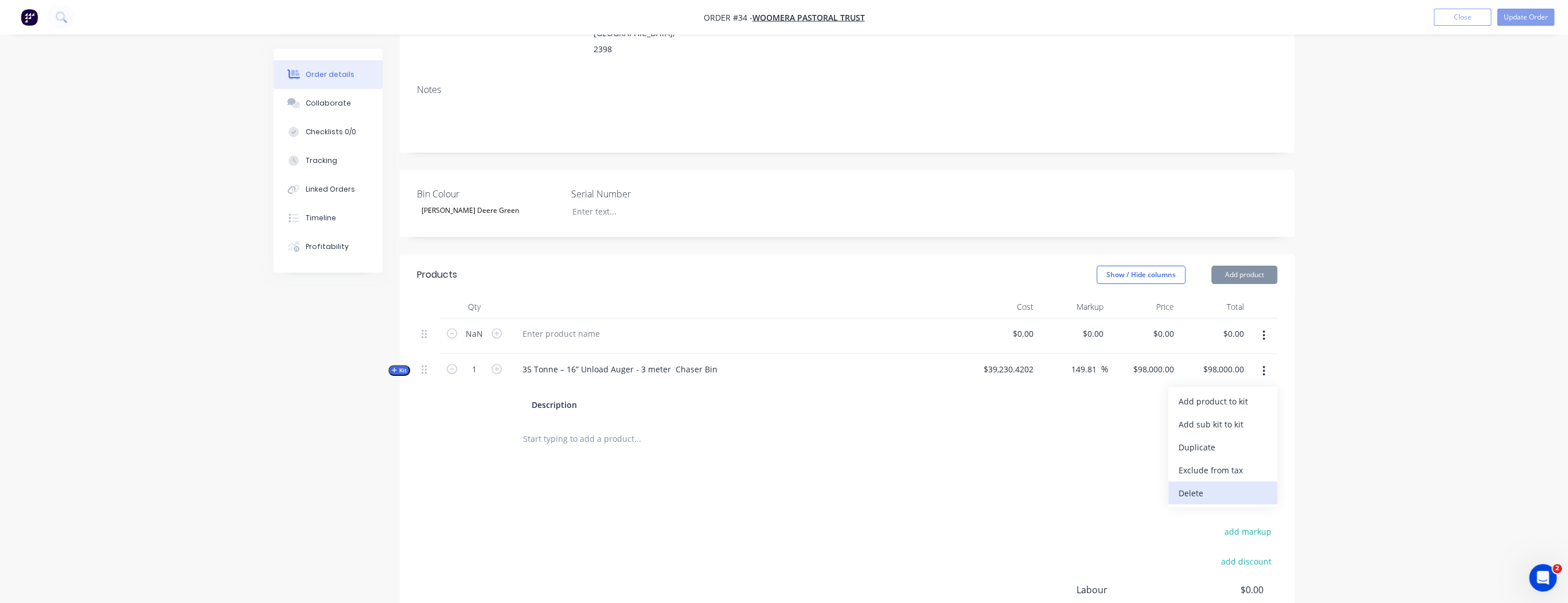
click at [1230, 485] on div "Delete" at bounding box center [1222, 493] width 88 height 16
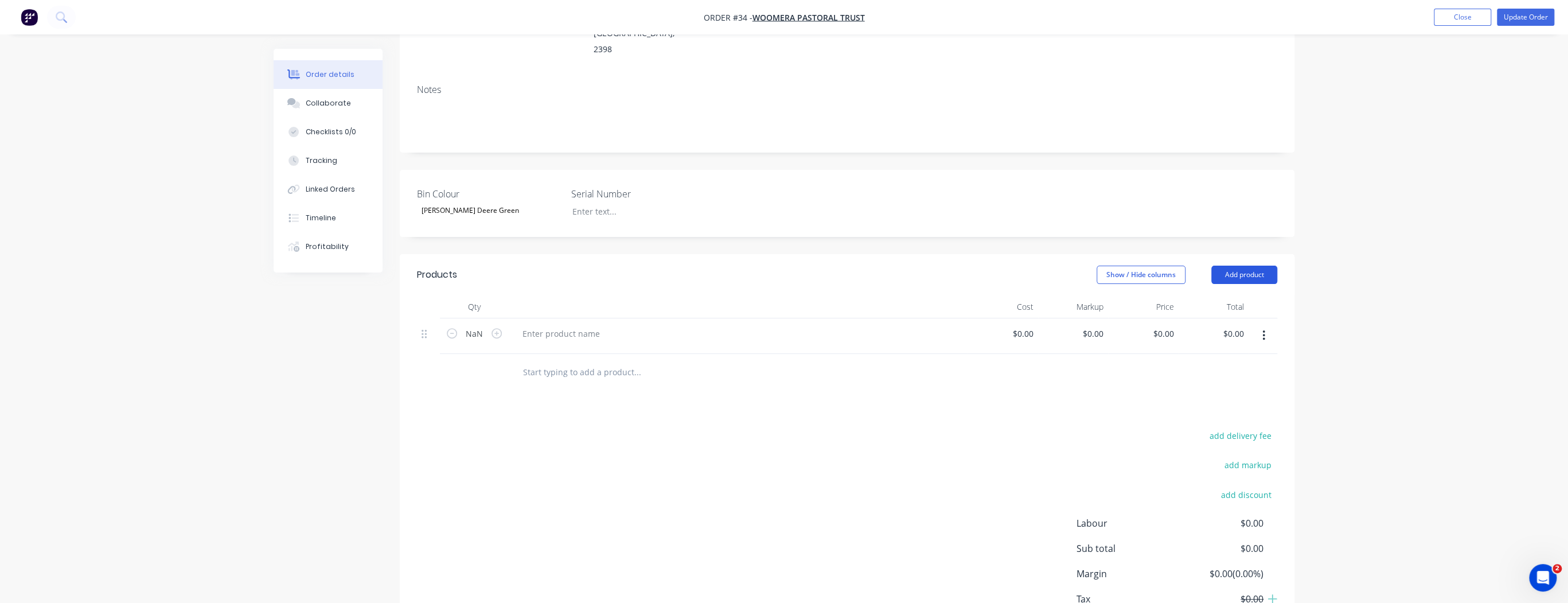
click at [1248, 265] on button "Add product" at bounding box center [1244, 274] width 66 height 19
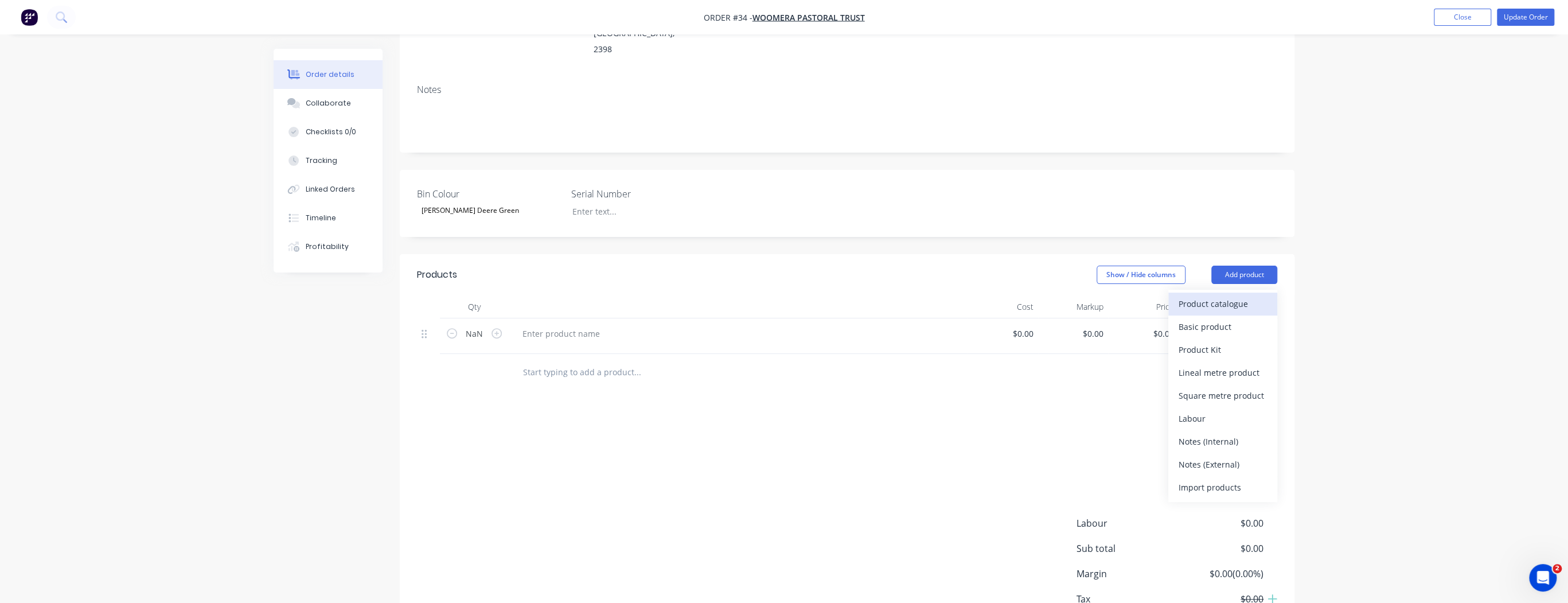
click at [1213, 295] on div "Product catalogue" at bounding box center [1222, 304] width 88 height 16
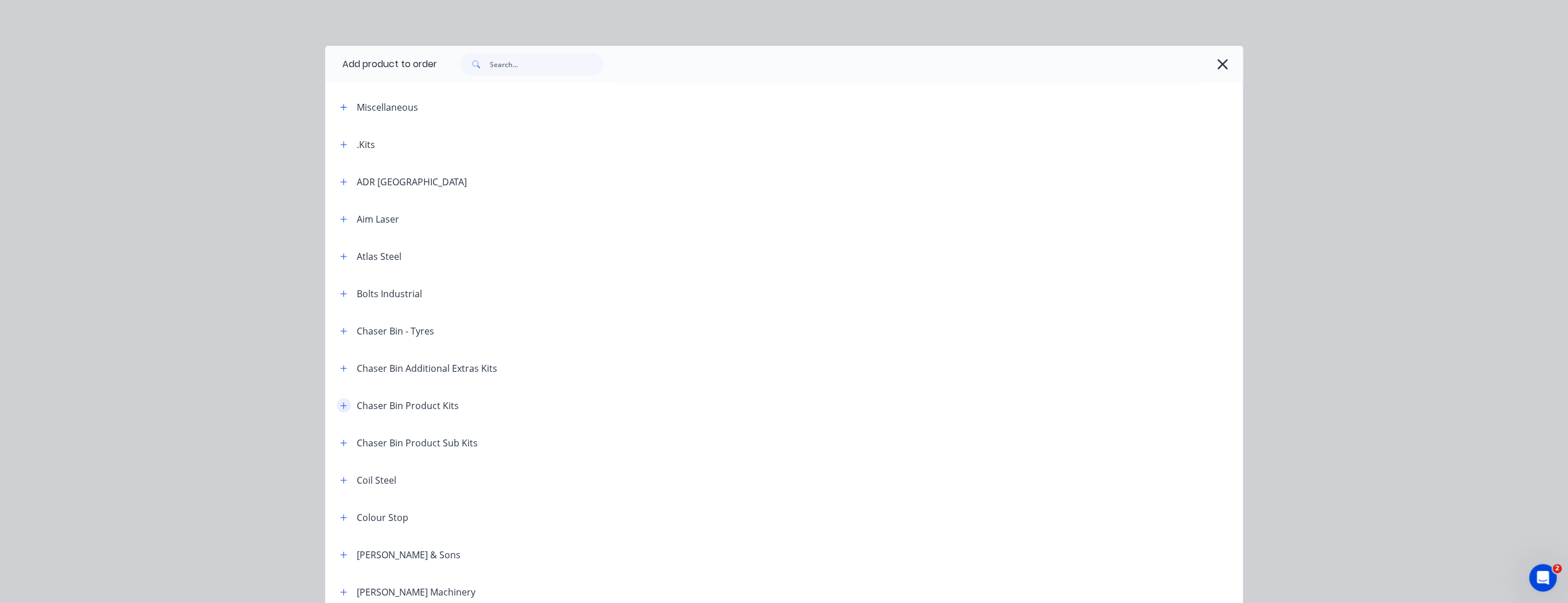
click at [343, 409] on button "button" at bounding box center [344, 405] width 15 height 15
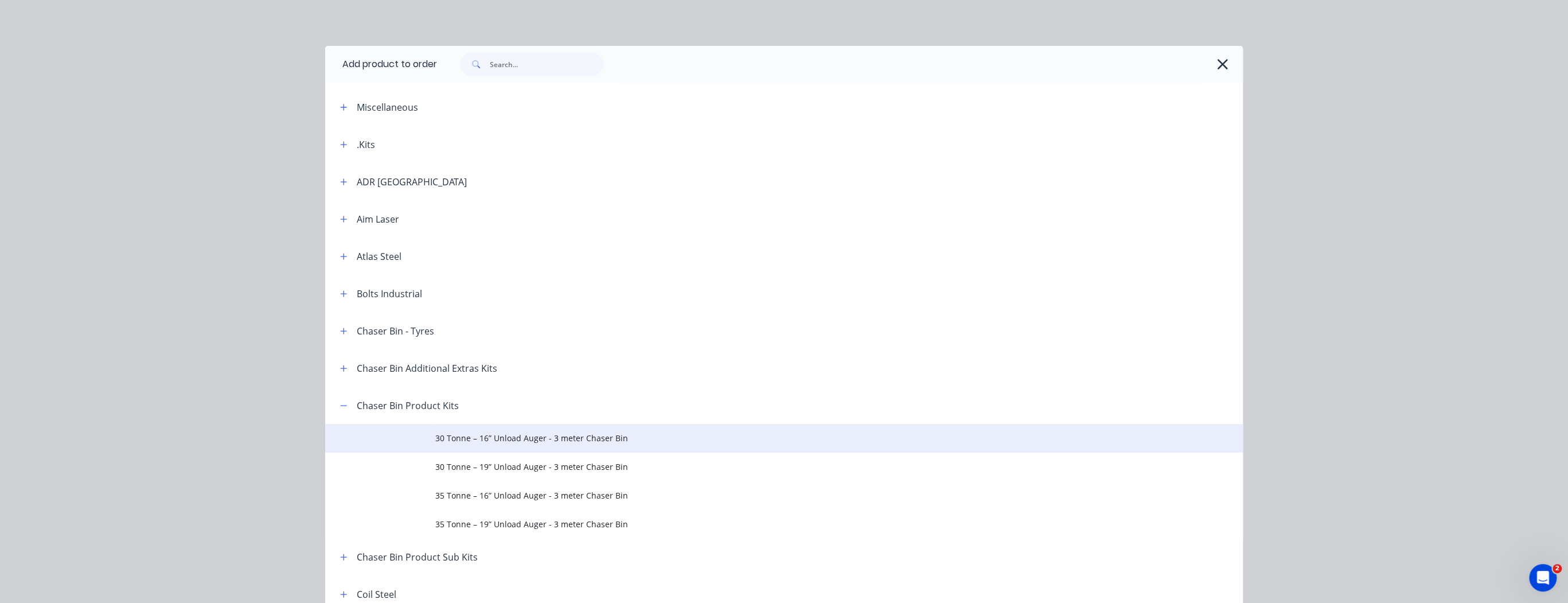
click at [480, 443] on span "30 Tonne – 16” Unload Auger - 3 meter Chaser Bin" at bounding box center [758, 437] width 646 height 12
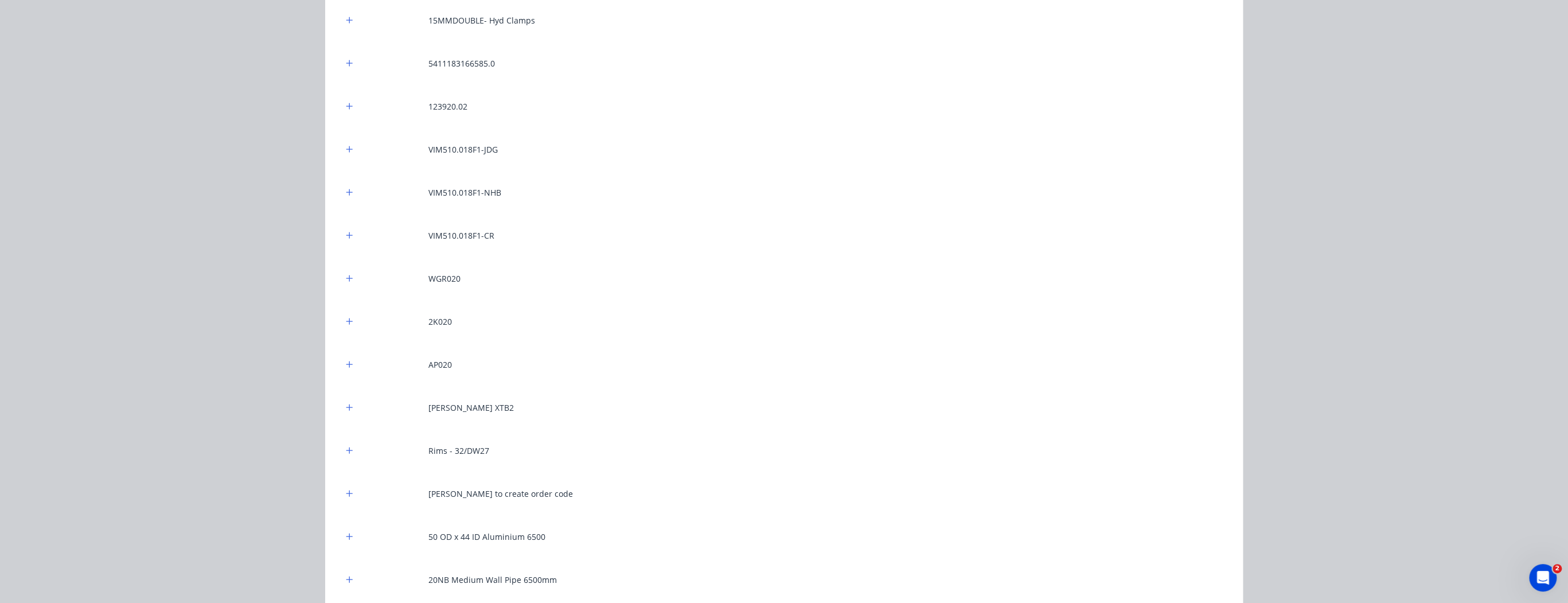
scroll to position [12695, 0]
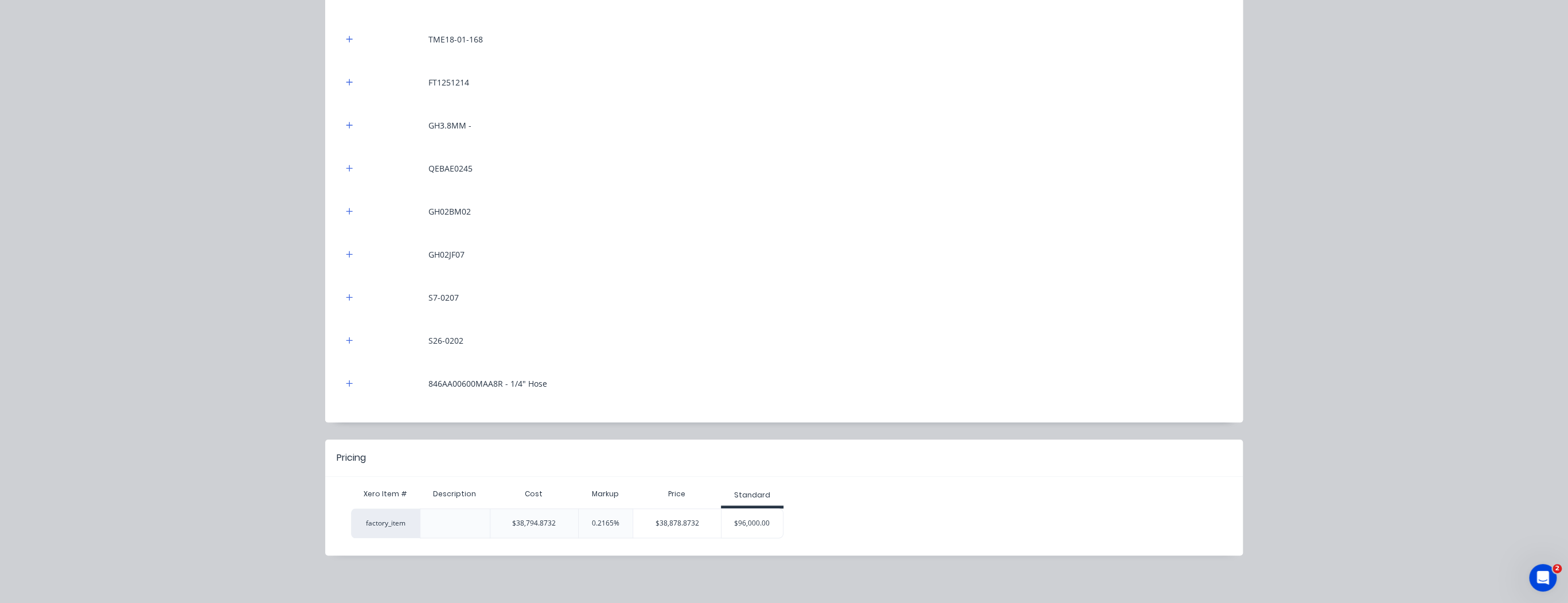
click at [772, 523] on div "$96,000.00" at bounding box center [752, 523] width 62 height 28
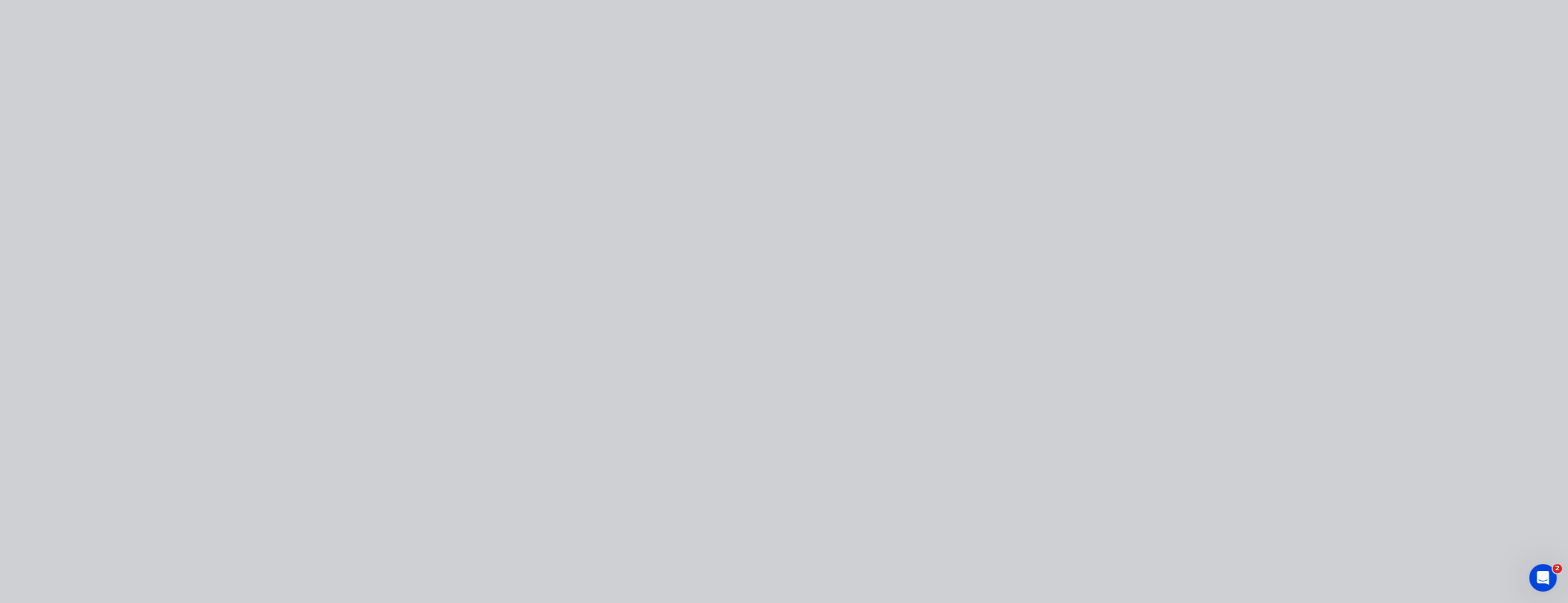
scroll to position [0, 0]
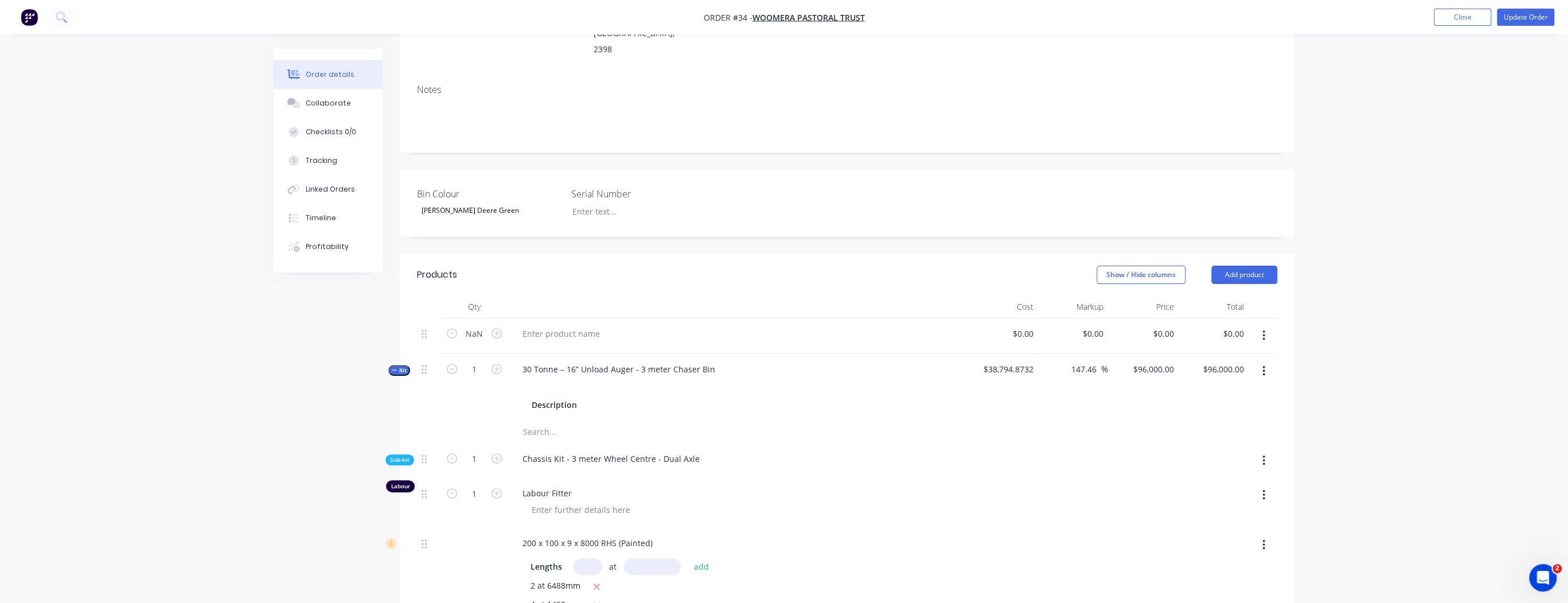
click at [390, 364] on button "Kit" at bounding box center [398, 369] width 22 height 11
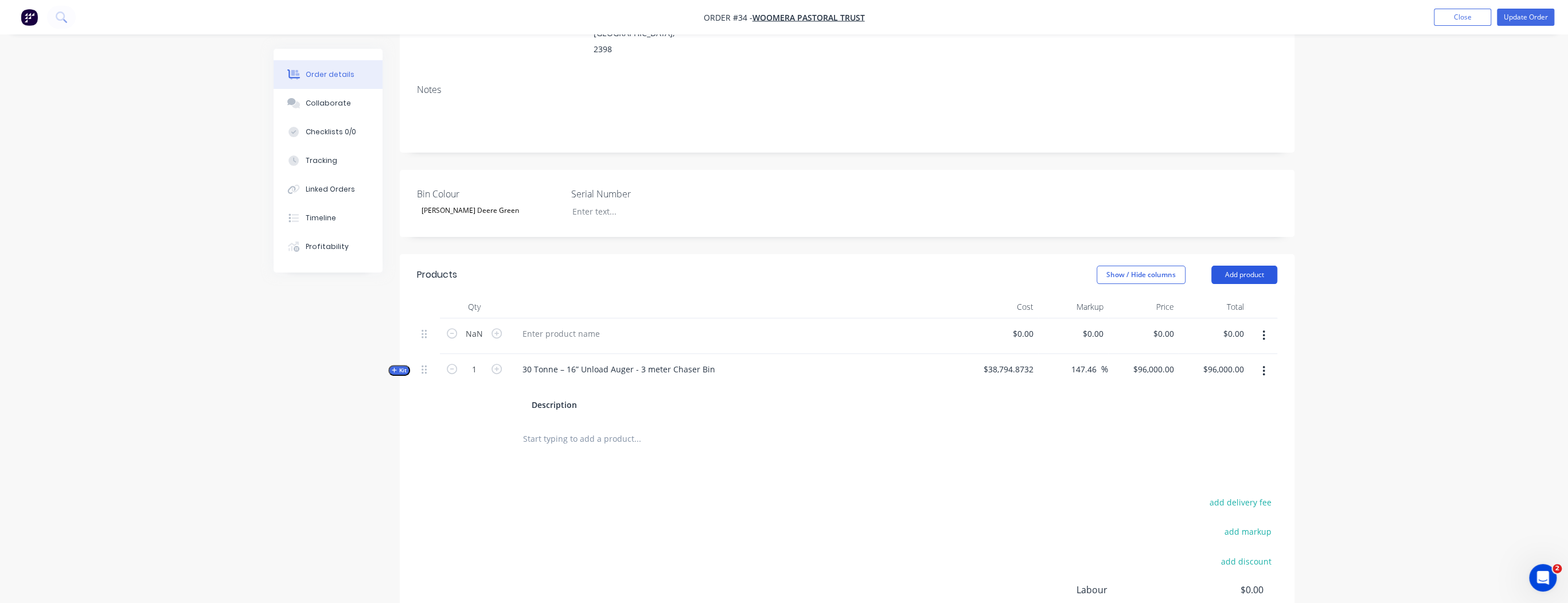
click at [1267, 265] on button "Add product" at bounding box center [1244, 274] width 66 height 19
click at [1250, 295] on div "Product catalogue" at bounding box center [1222, 304] width 88 height 16
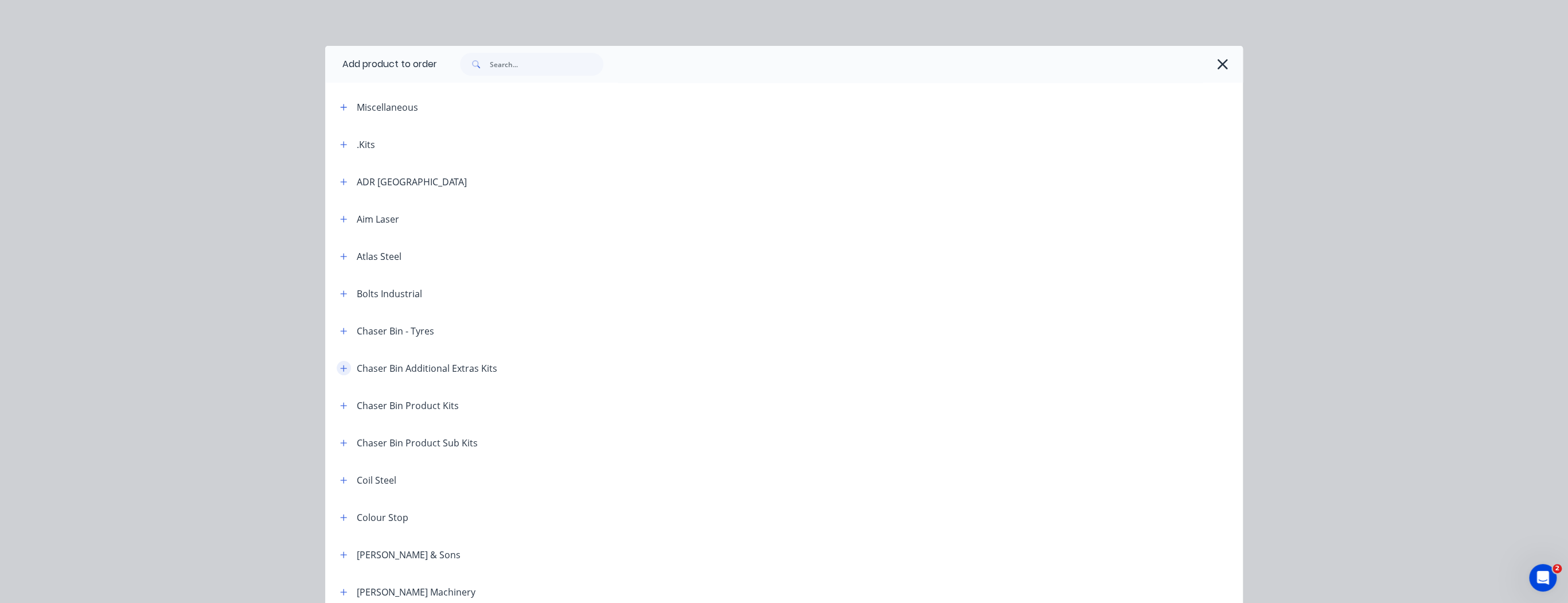
click at [347, 368] on button "button" at bounding box center [344, 368] width 15 height 15
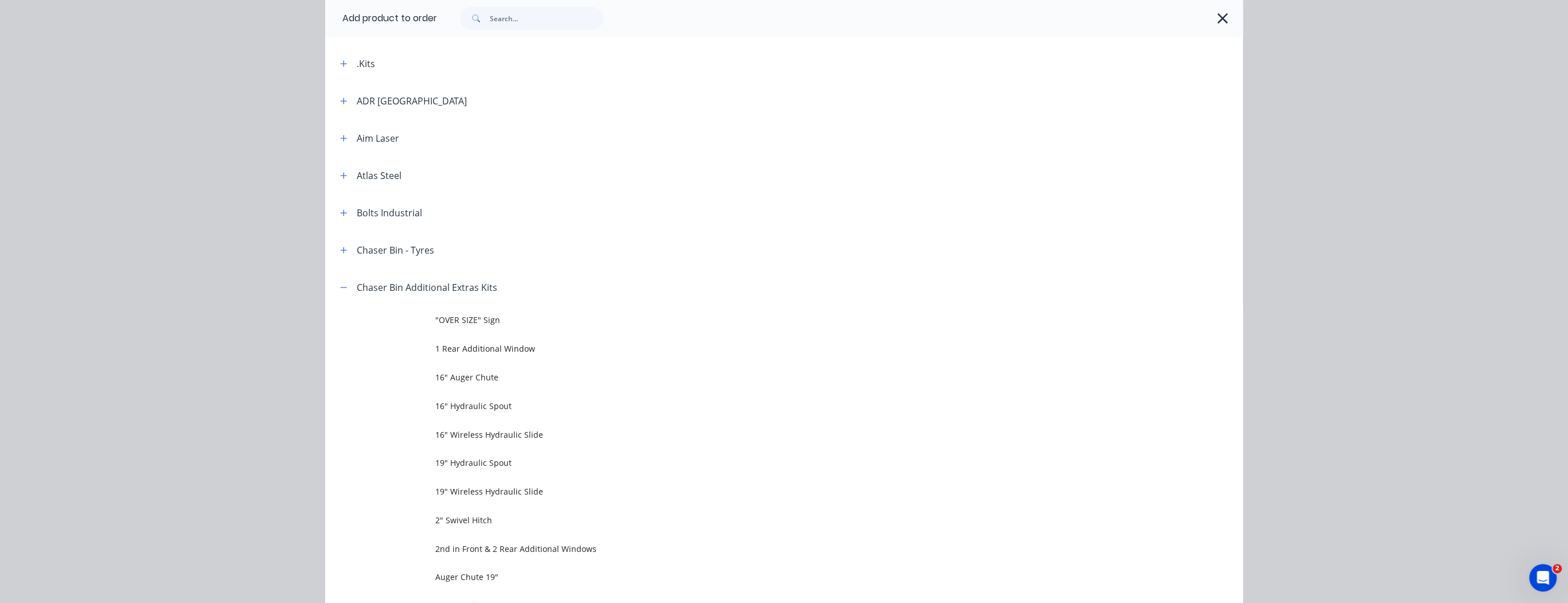
scroll to position [275, 0]
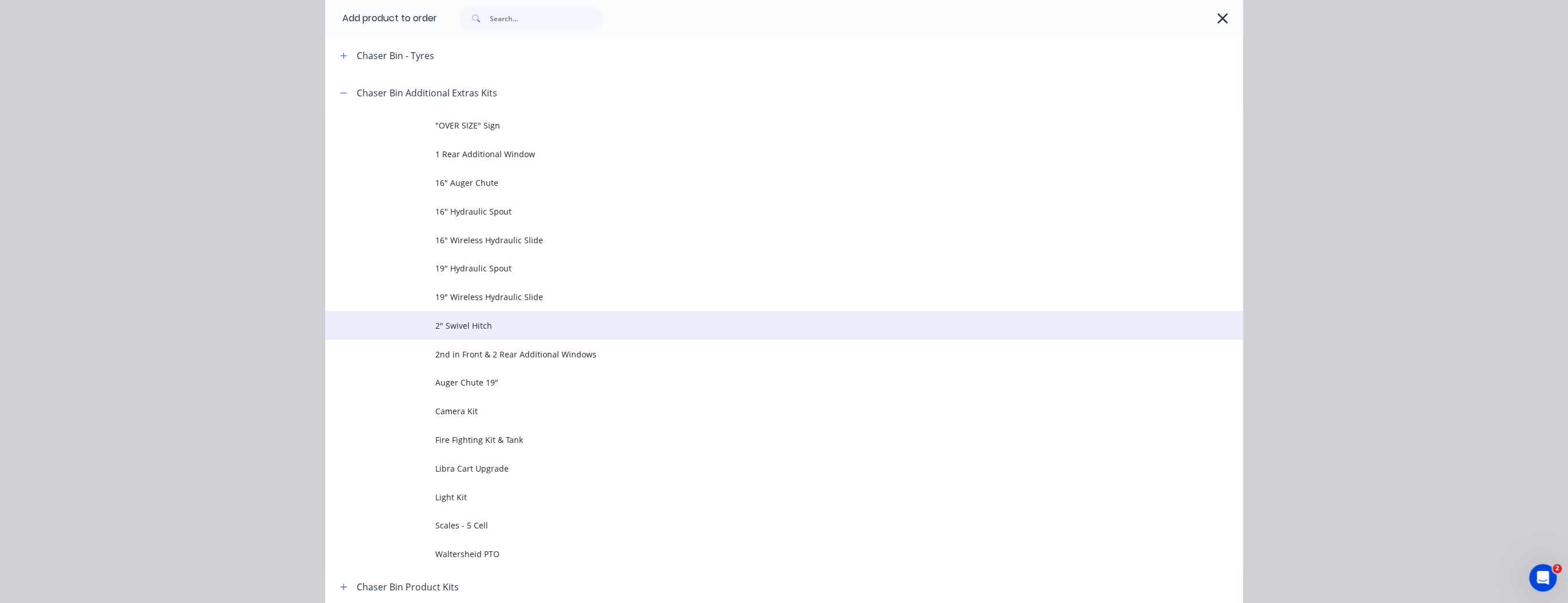
click at [507, 329] on span "2" Swivel Hitch" at bounding box center [758, 325] width 646 height 12
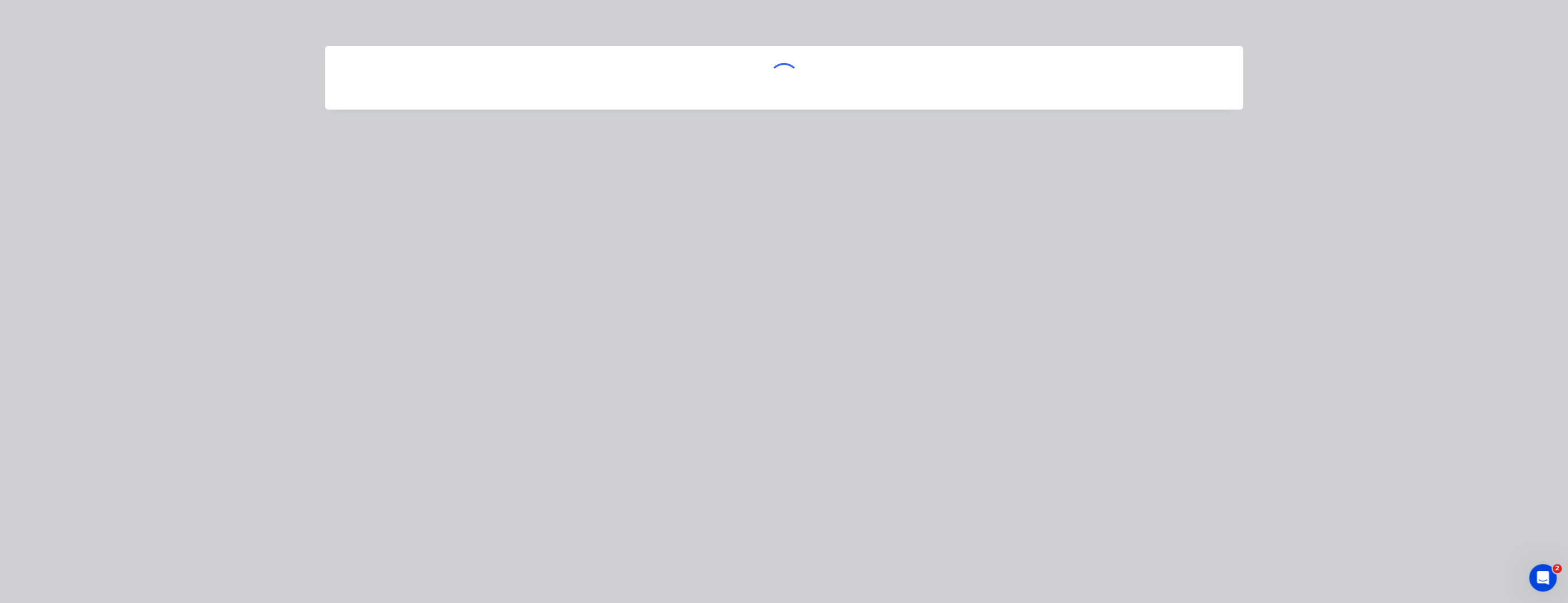
scroll to position [0, 0]
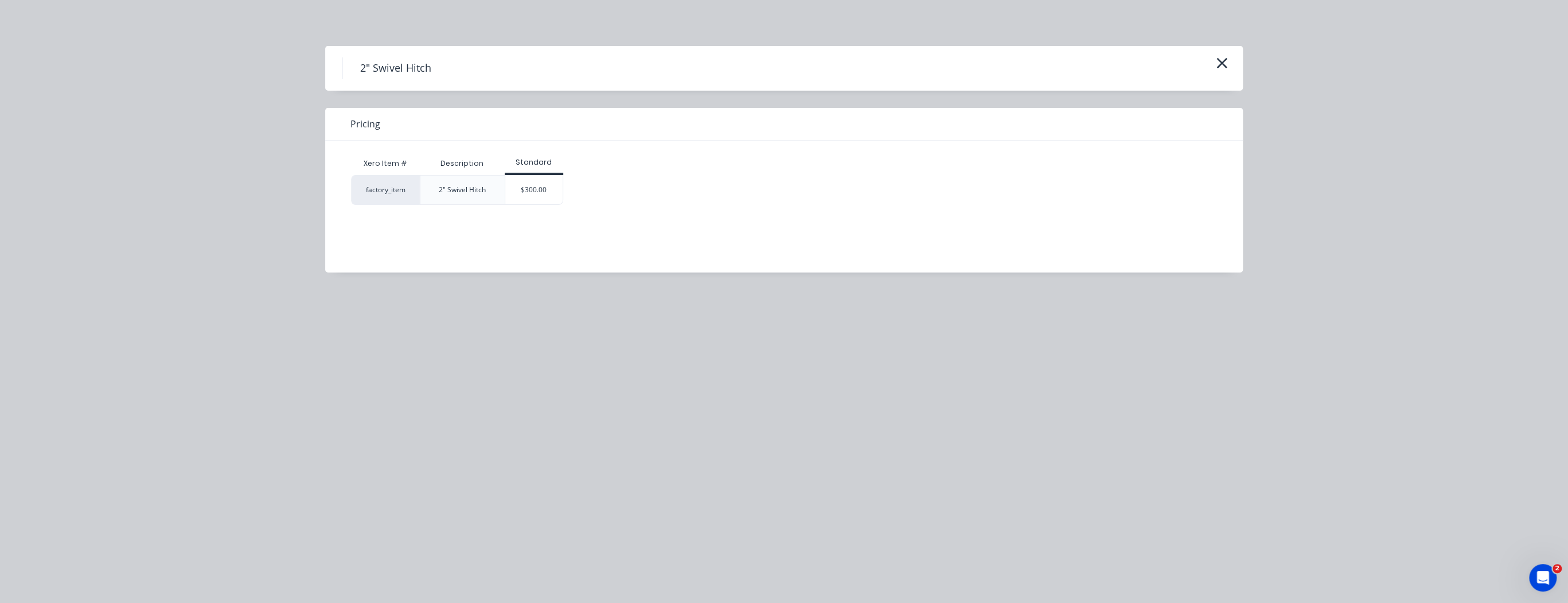
drag, startPoint x: 539, startPoint y: 186, endPoint x: 1058, endPoint y: 128, distance: 522.2
click at [539, 187] on div "$300.00" at bounding box center [534, 189] width 58 height 28
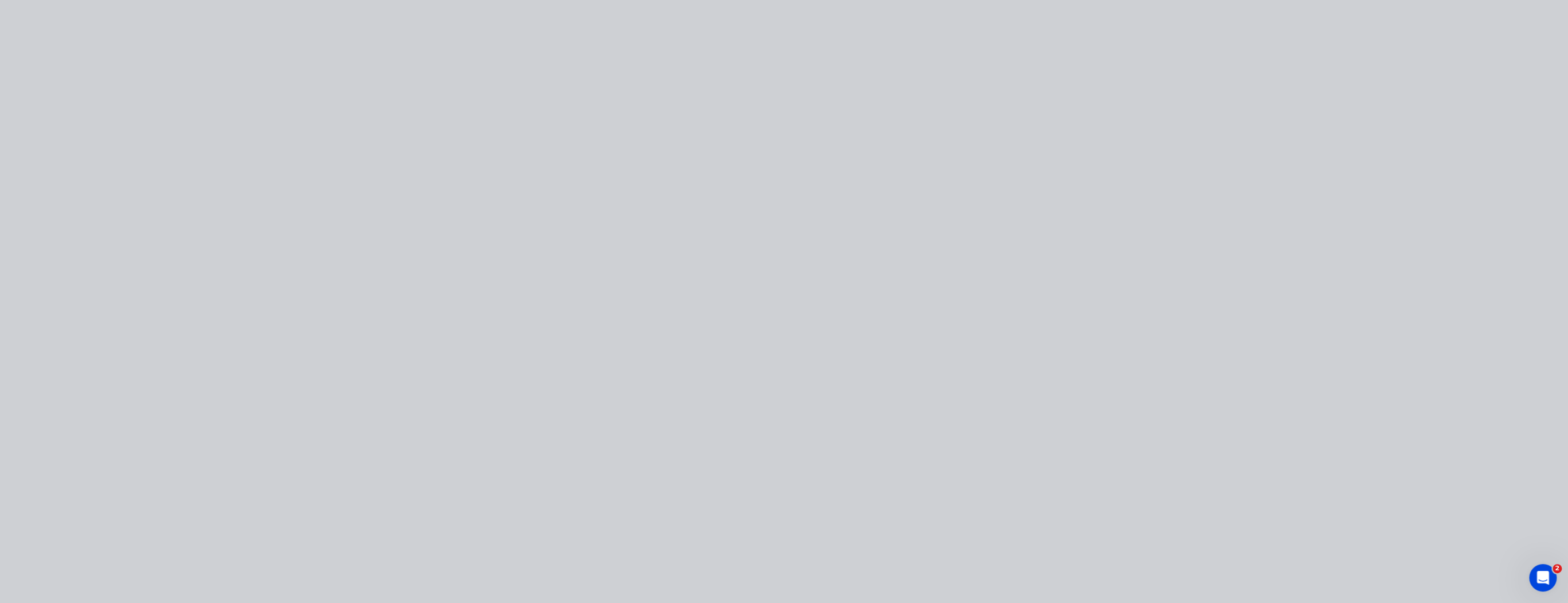
type input "$300.00"
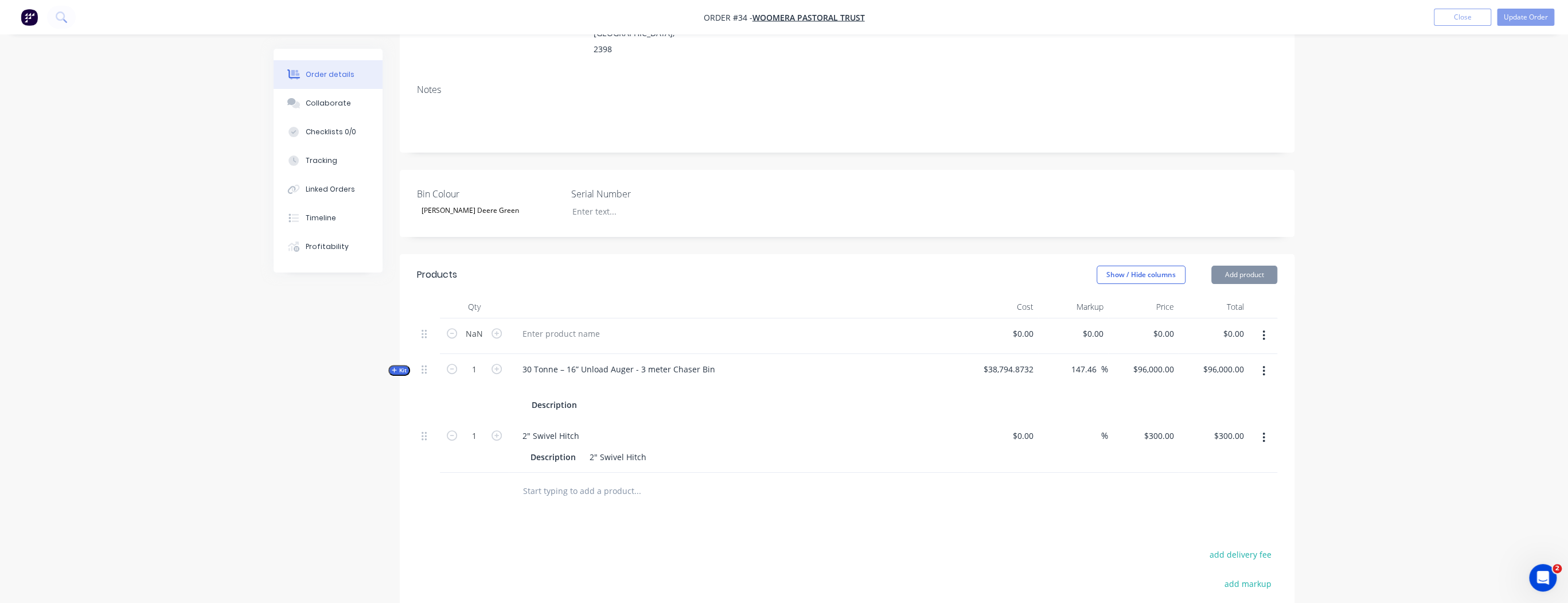
type input "$300.00"
click at [1261, 265] on button "Add product" at bounding box center [1244, 274] width 66 height 19
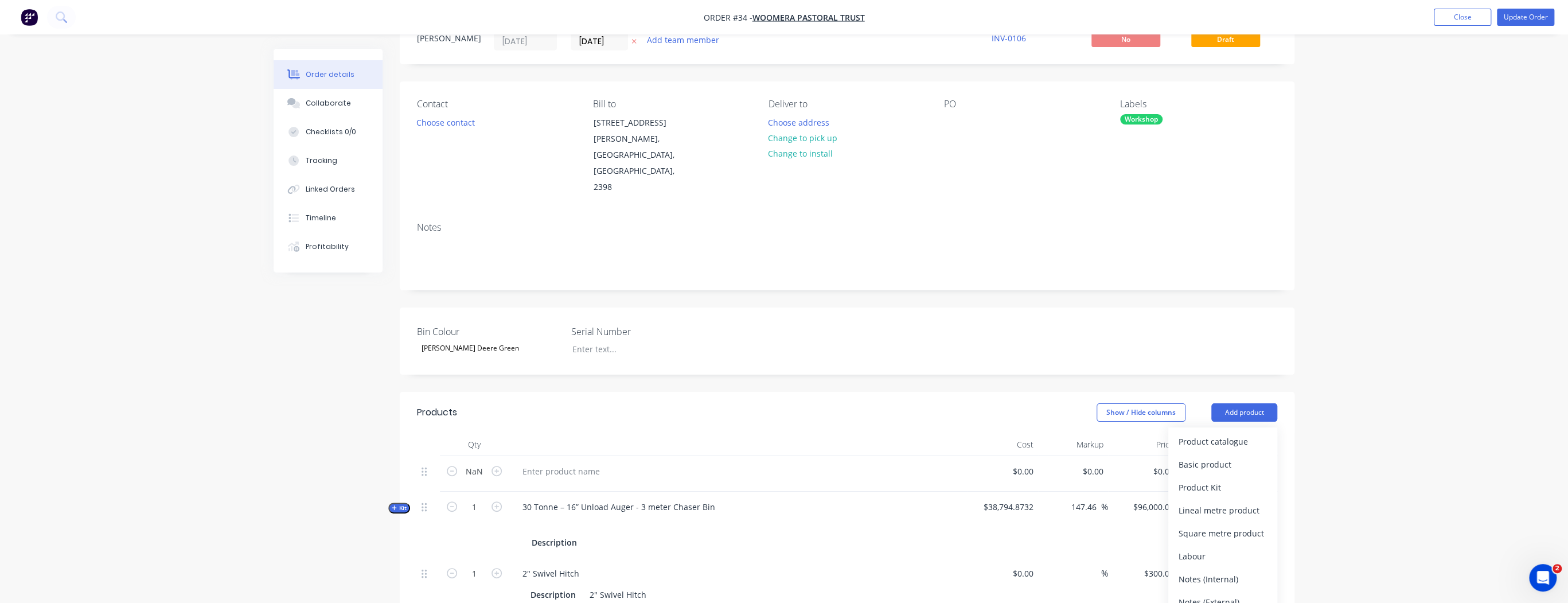
scroll to position [46, 0]
click at [1221, 433] on div "Product catalogue" at bounding box center [1222, 441] width 88 height 16
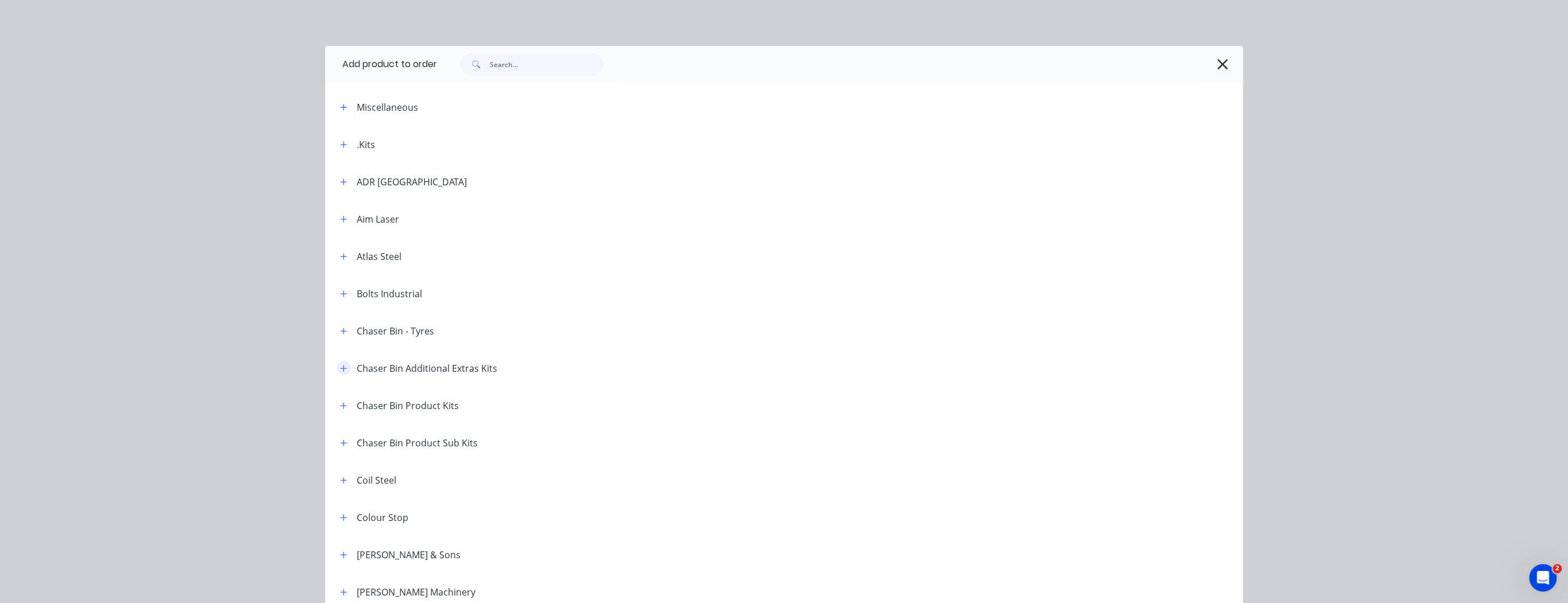
click at [343, 368] on icon "button" at bounding box center [343, 368] width 6 height 8
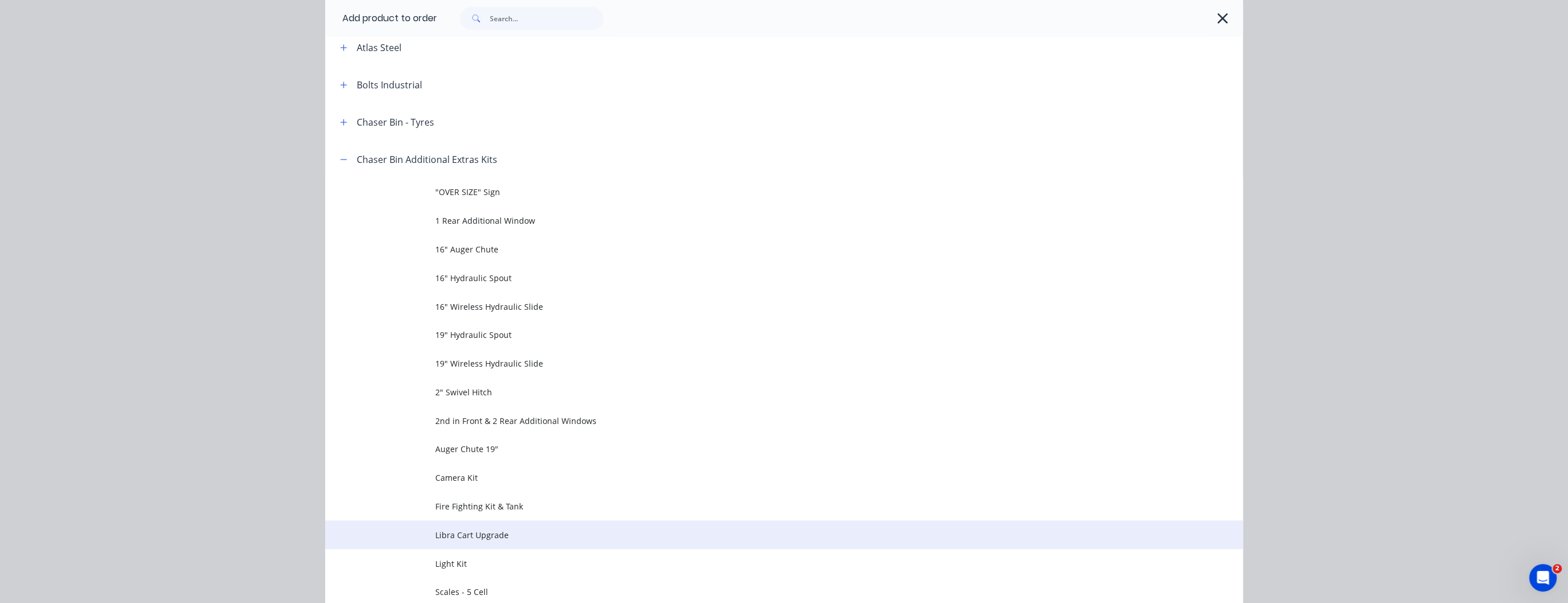
scroll to position [230, 0]
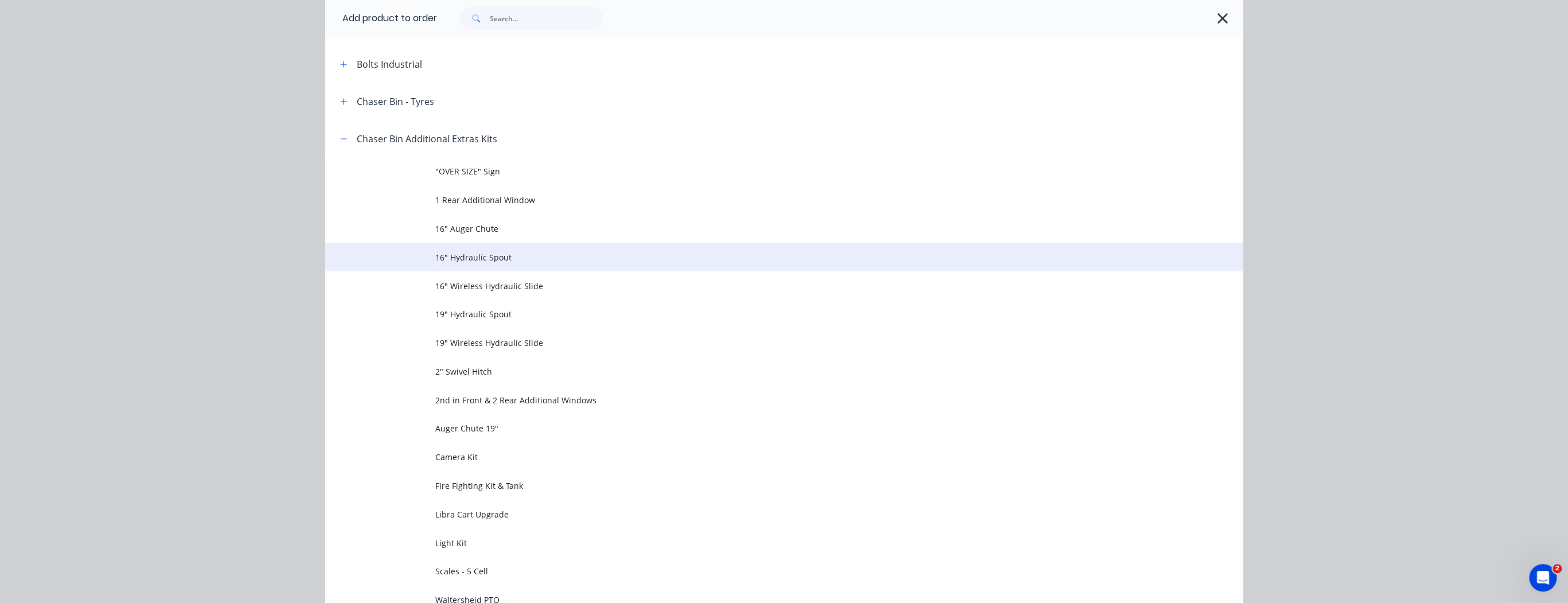
click at [494, 261] on span "16" Hydraulic Spout" at bounding box center [758, 257] width 646 height 12
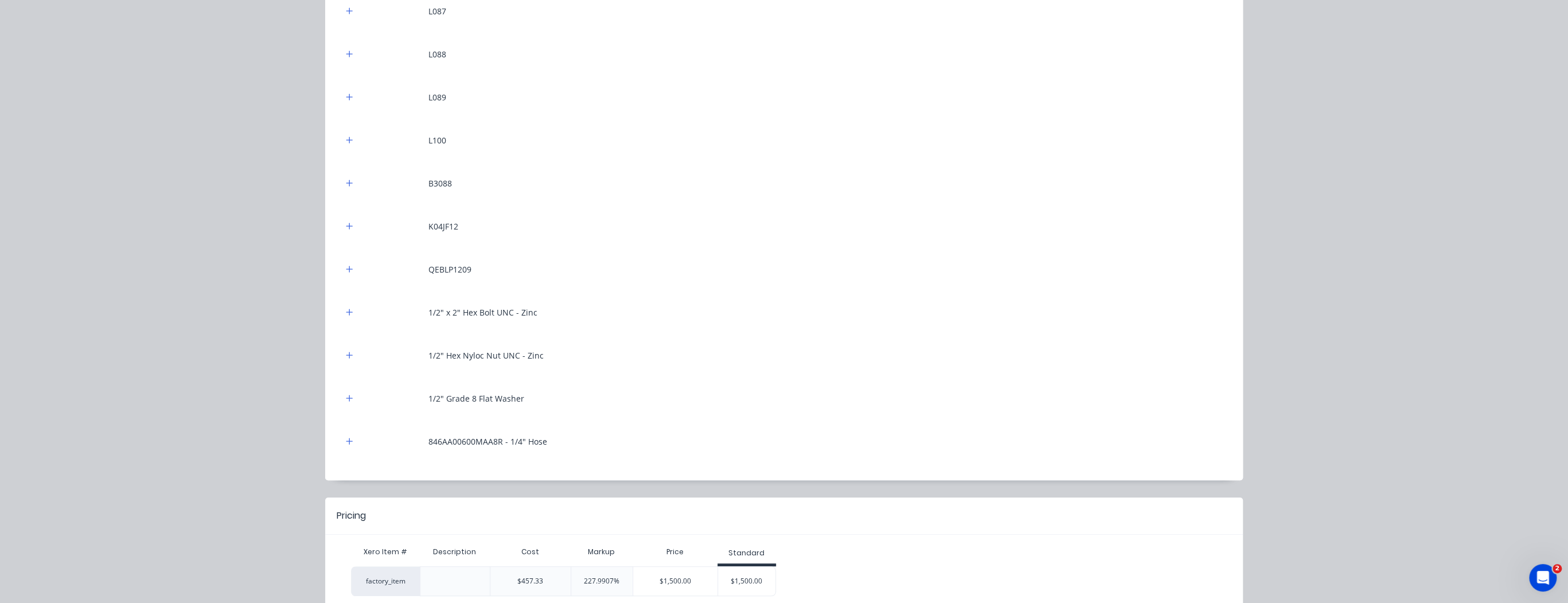
scroll to position [355, 0]
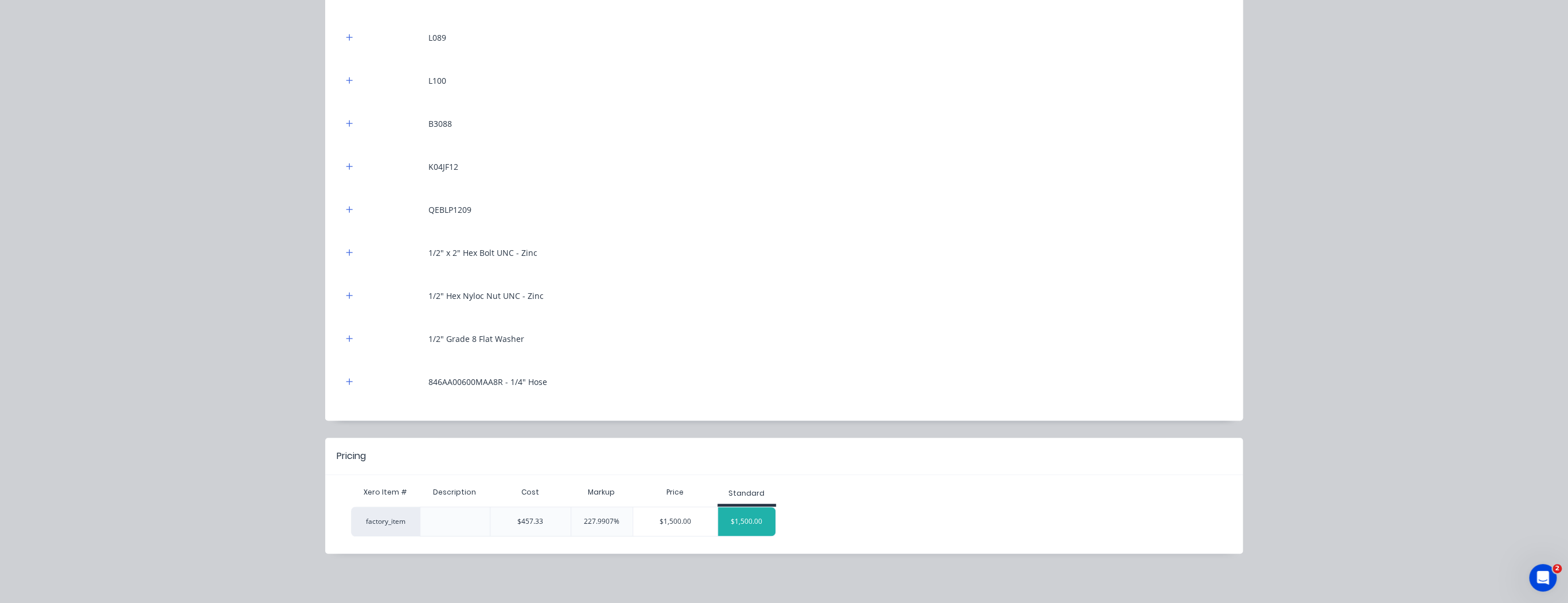
click at [731, 521] on div "$1,500.00" at bounding box center [747, 521] width 58 height 28
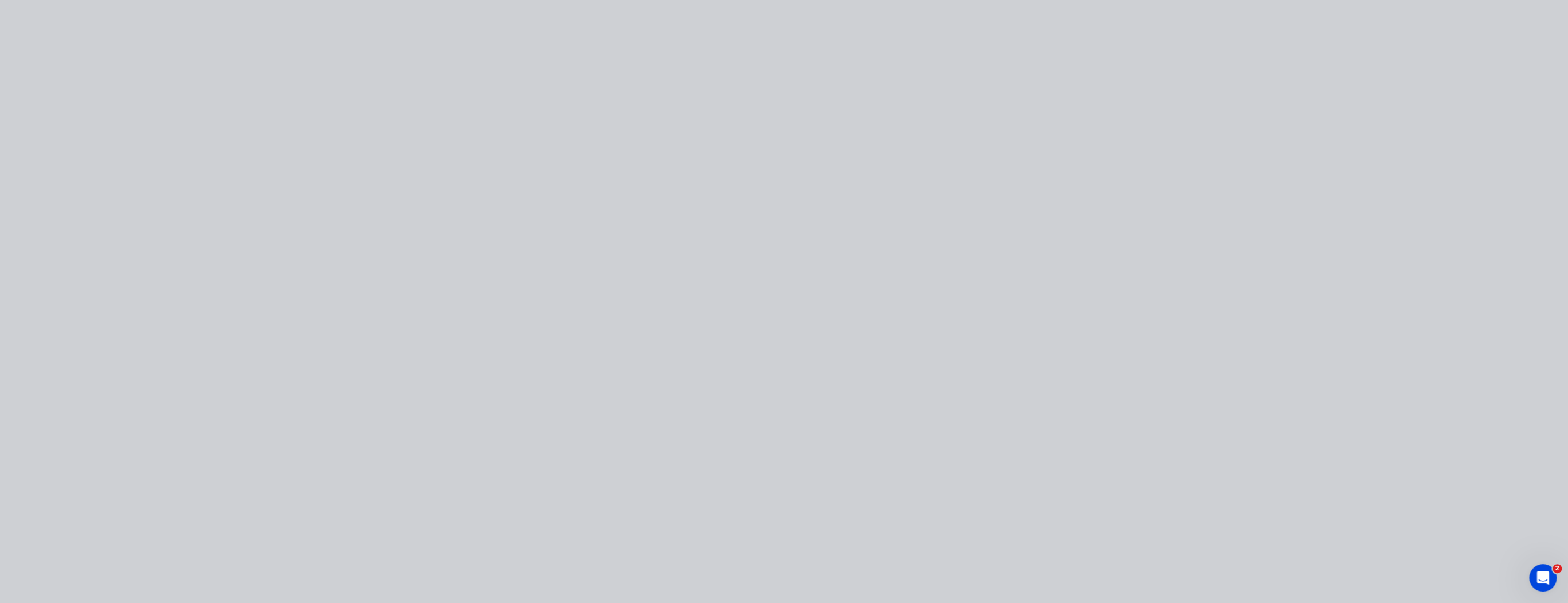
scroll to position [0, 0]
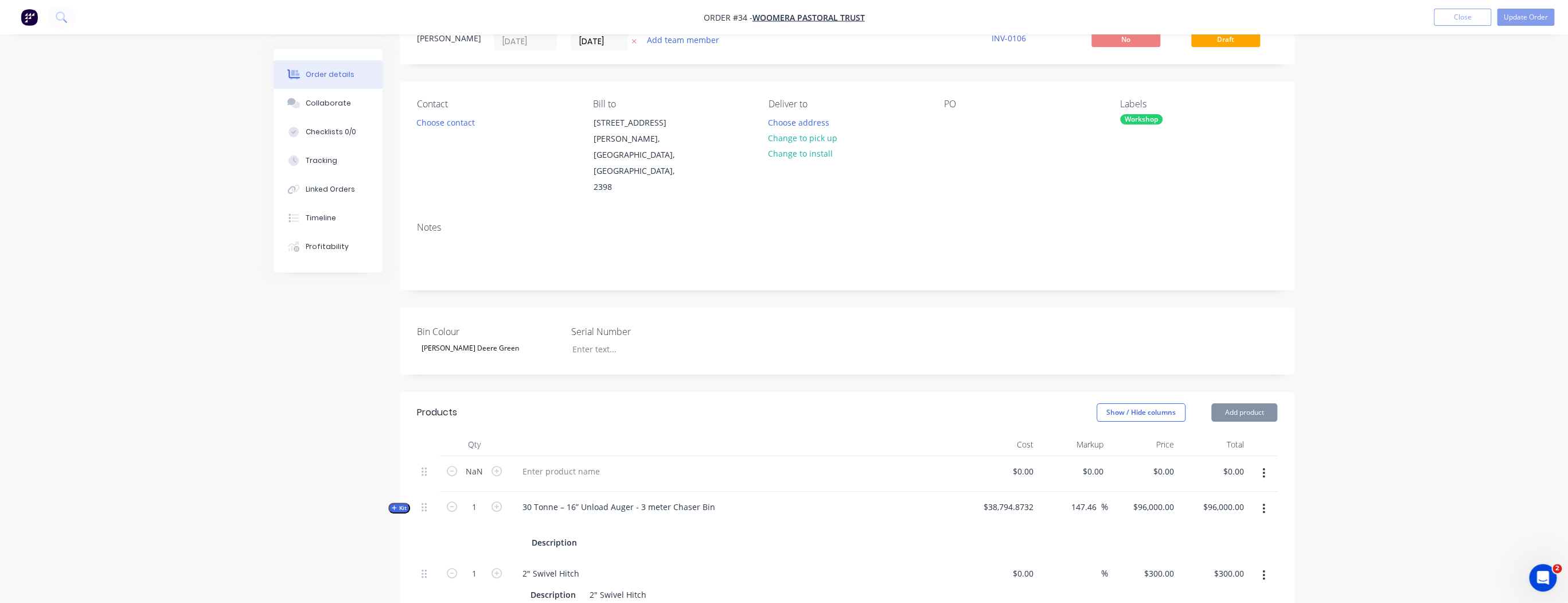
type input "227.99"
type input "$1,500.00"
click at [1253, 403] on button "Add product" at bounding box center [1244, 412] width 66 height 19
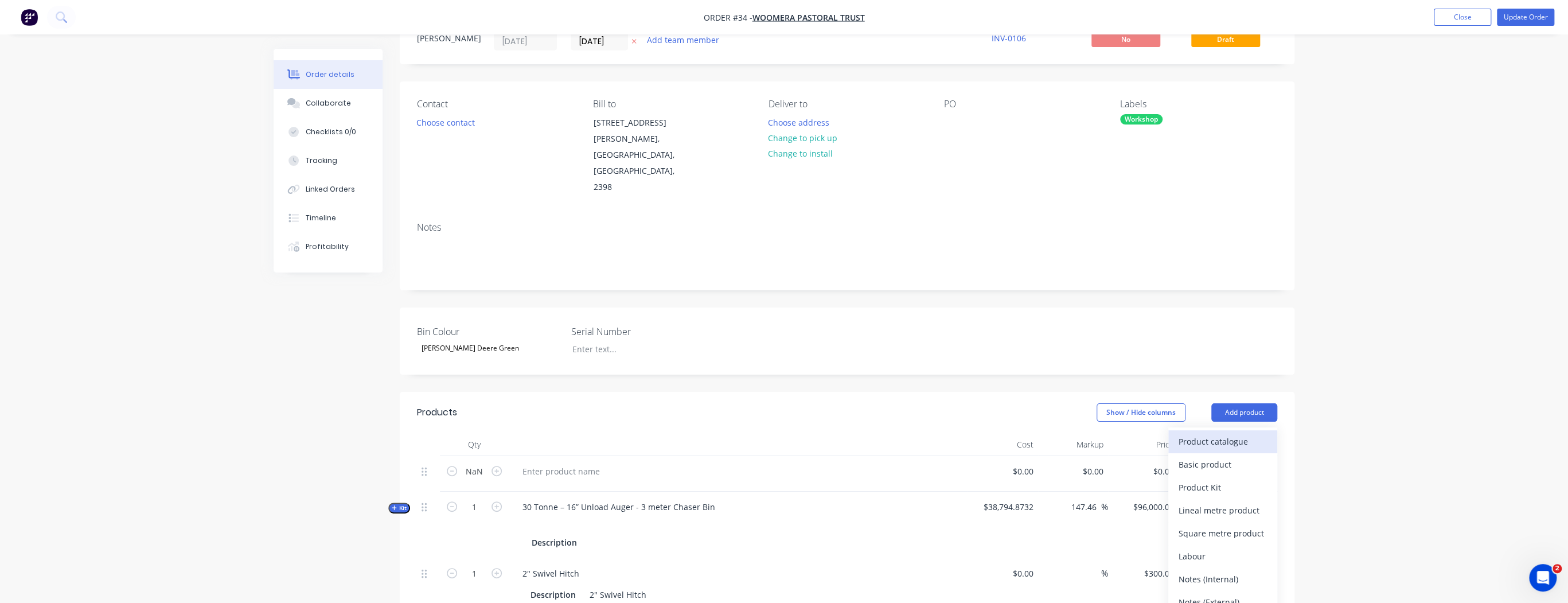
click at [1230, 433] on div "Product catalogue" at bounding box center [1222, 441] width 88 height 16
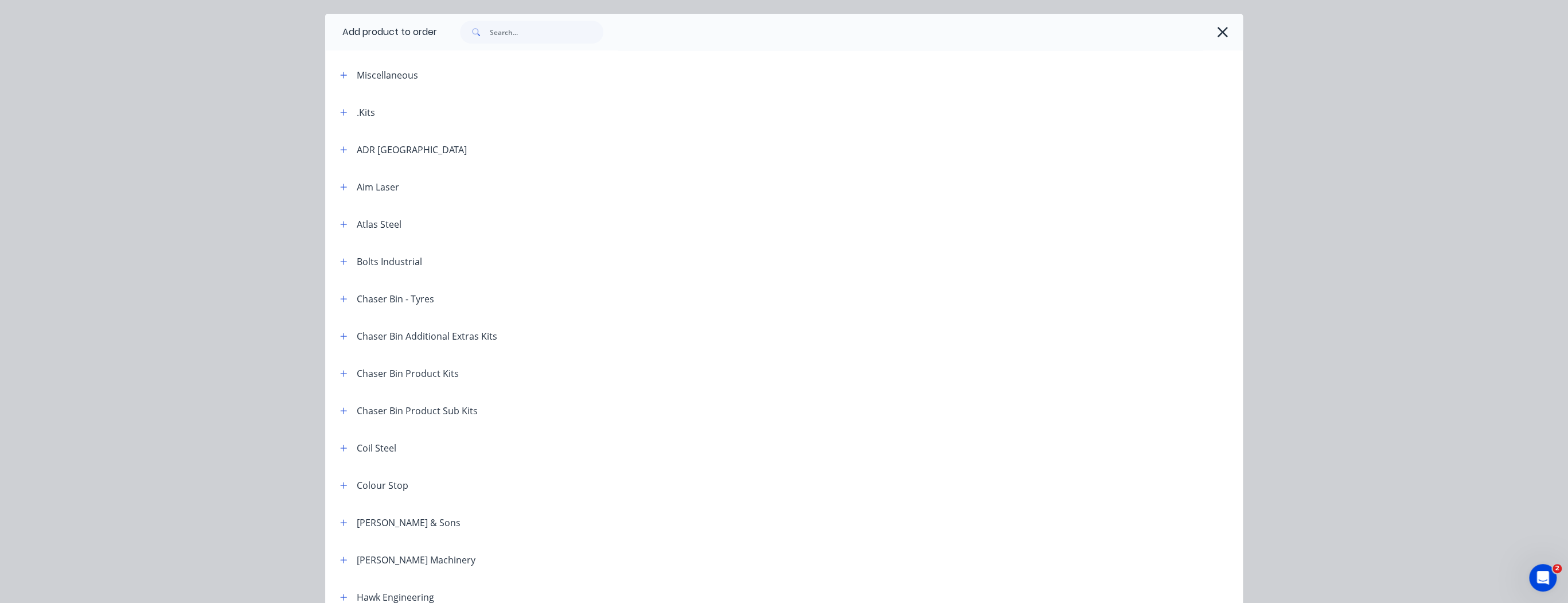
scroll to position [46, 0]
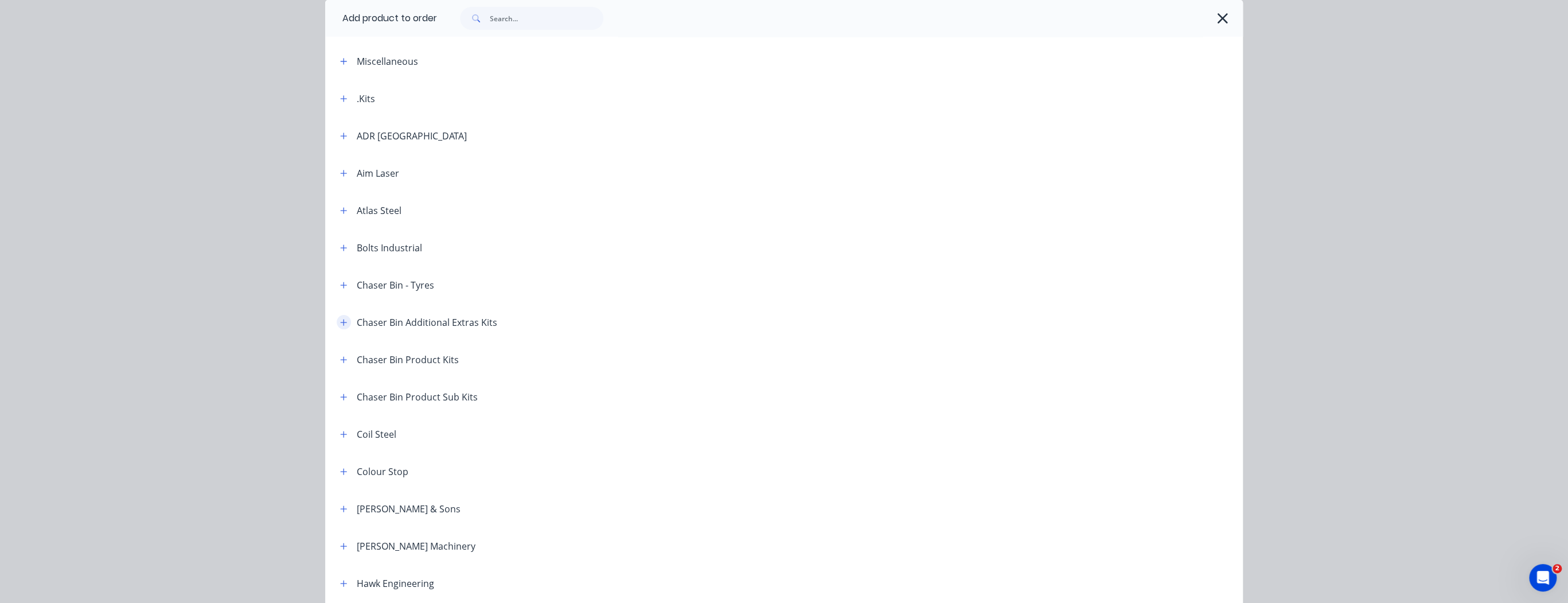
click at [340, 321] on icon "button" at bounding box center [343, 322] width 6 height 8
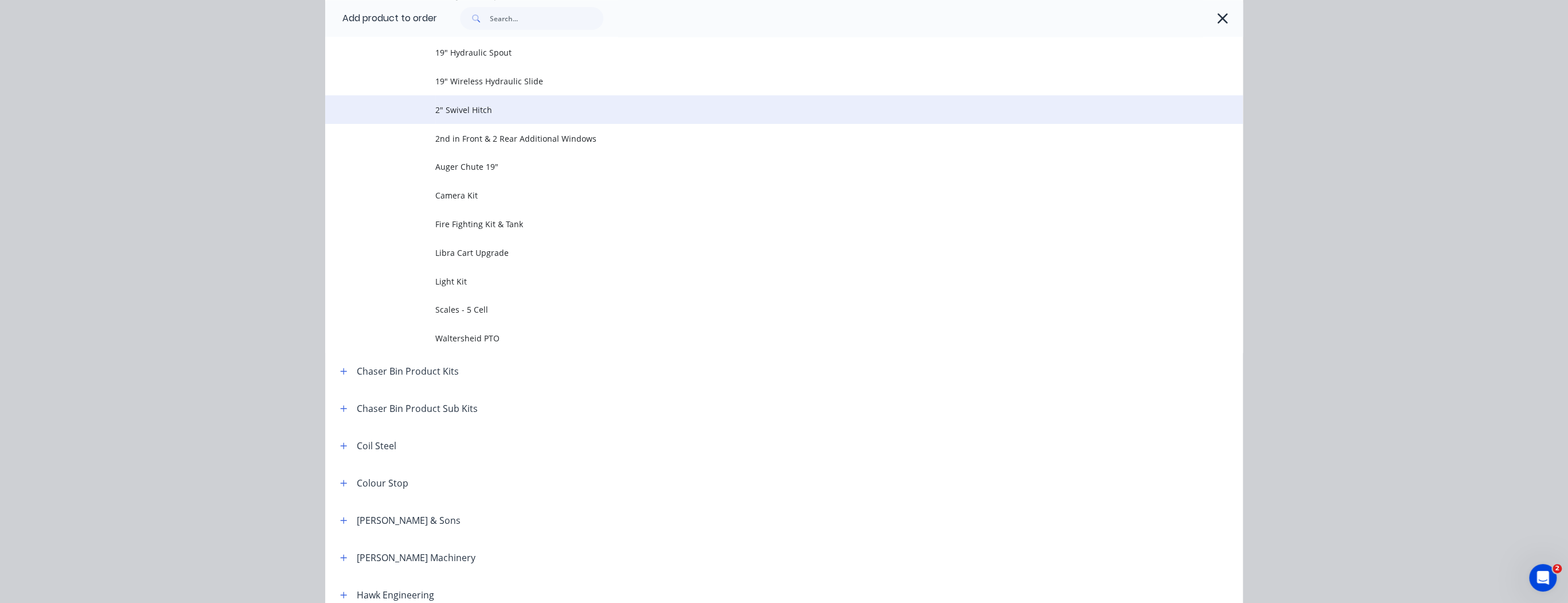
scroll to position [505, 0]
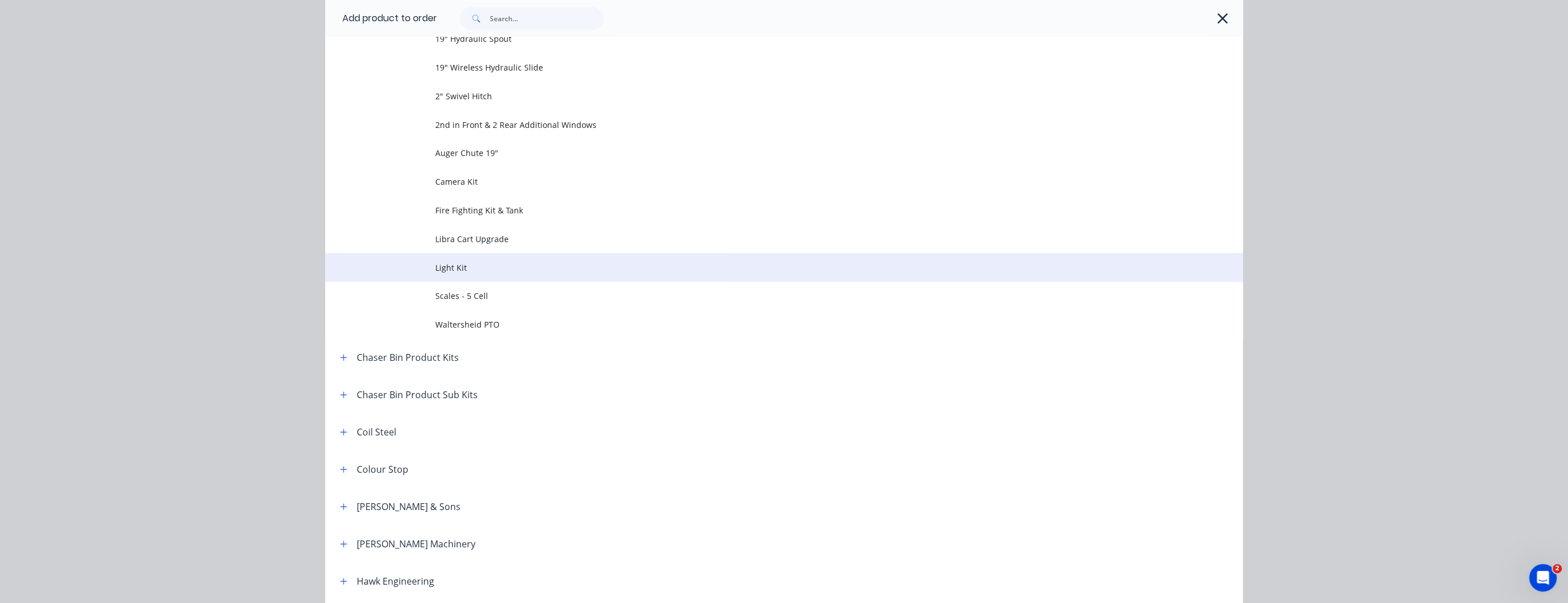
click at [447, 265] on span "Light Kit" at bounding box center [758, 267] width 646 height 12
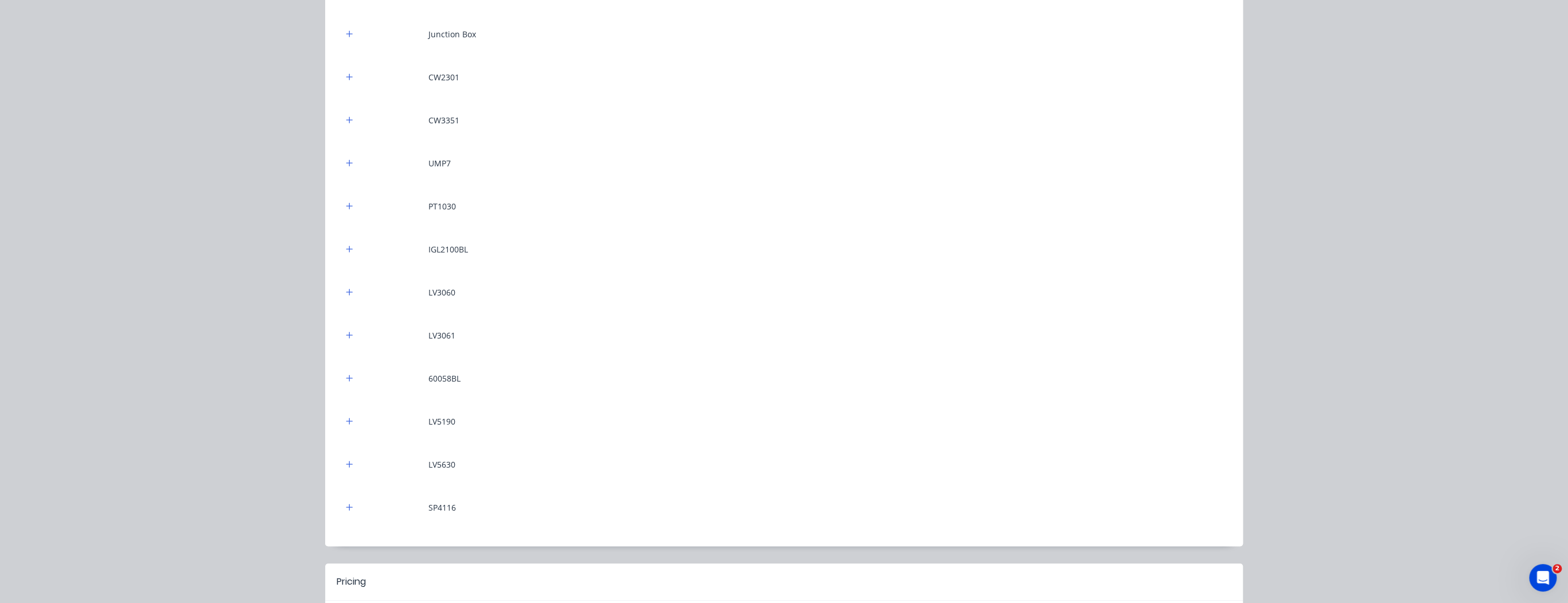
scroll to position [399, 0]
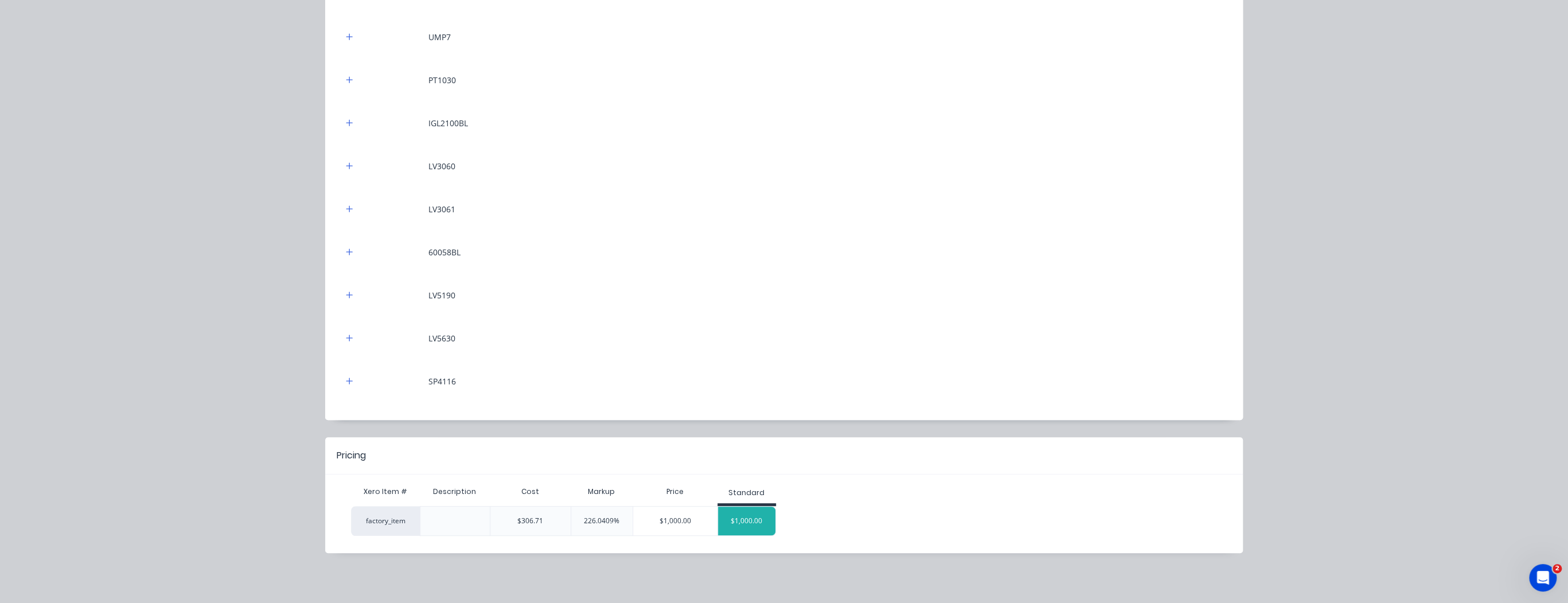
click at [752, 523] on div "$1,000.00" at bounding box center [747, 520] width 58 height 28
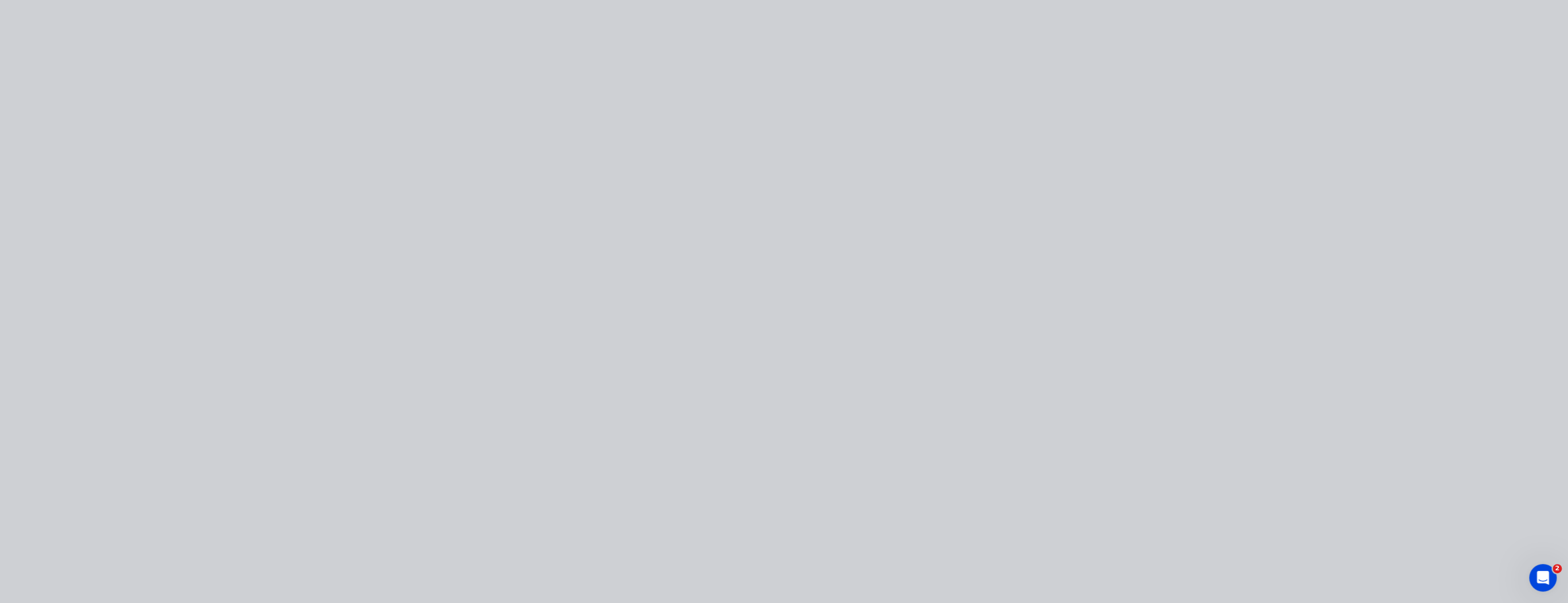
type input "226.04"
type input "$1,000.00"
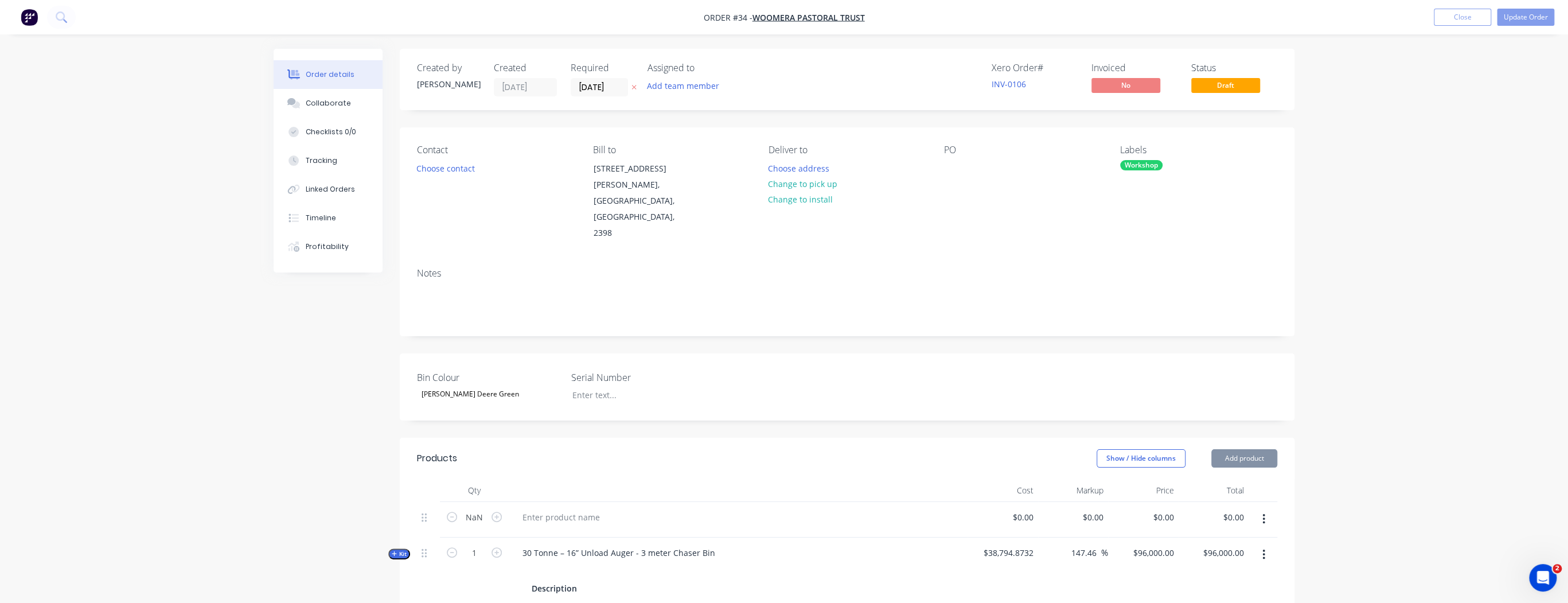
type input "226.04"
type input "$1,000.00"
click at [1249, 449] on button "Add product" at bounding box center [1244, 458] width 66 height 19
click at [1232, 479] on div "Product catalogue" at bounding box center [1222, 487] width 88 height 16
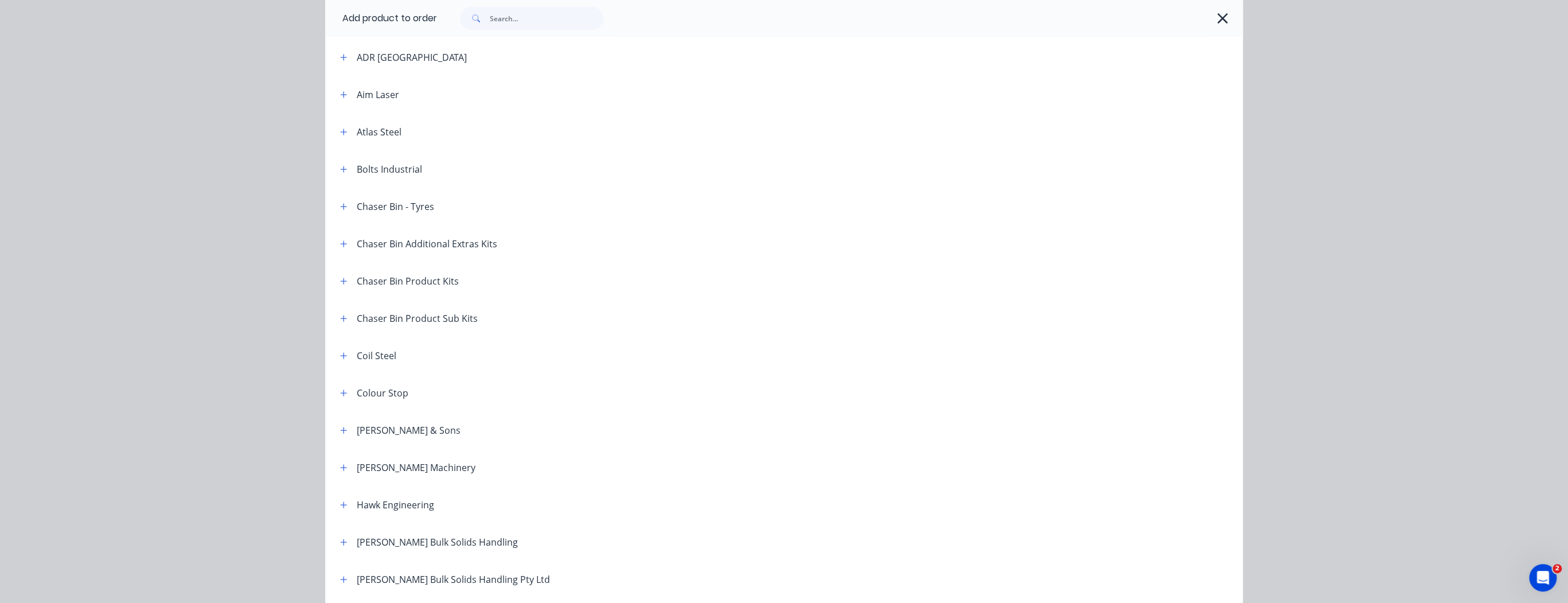
scroll to position [138, 0]
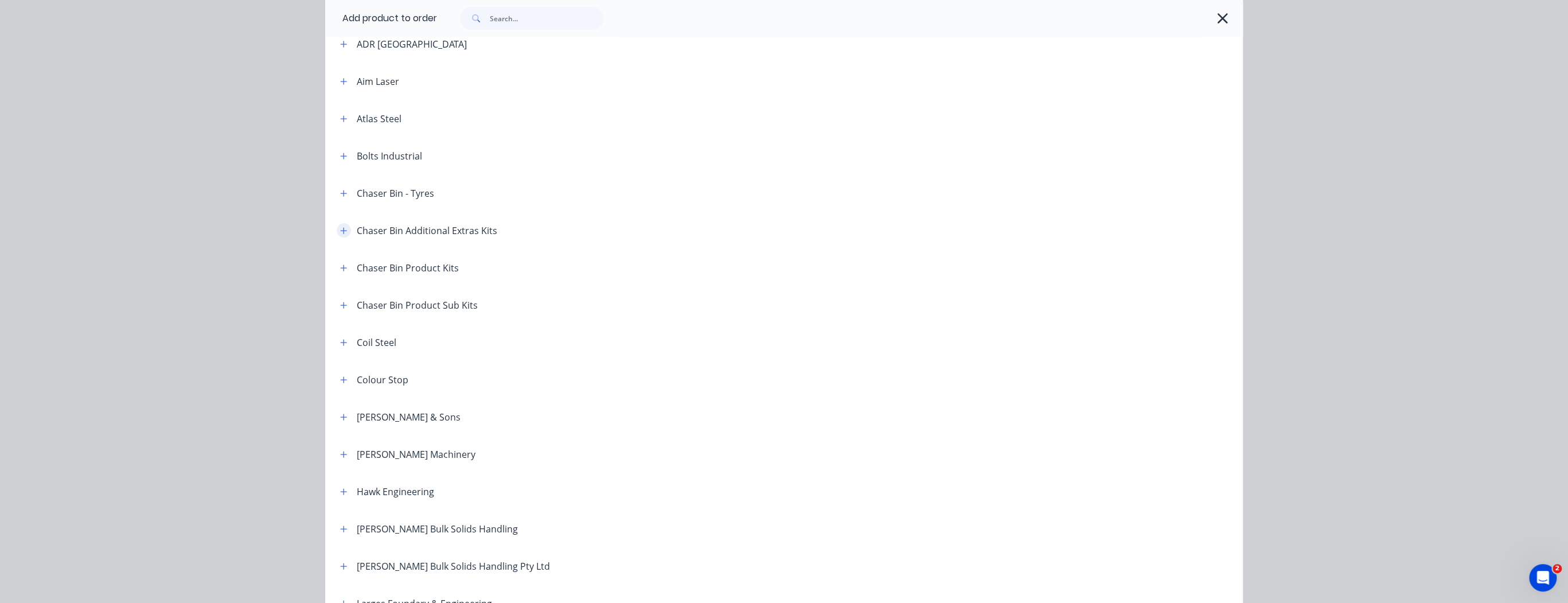
click at [340, 232] on icon "button" at bounding box center [343, 230] width 6 height 8
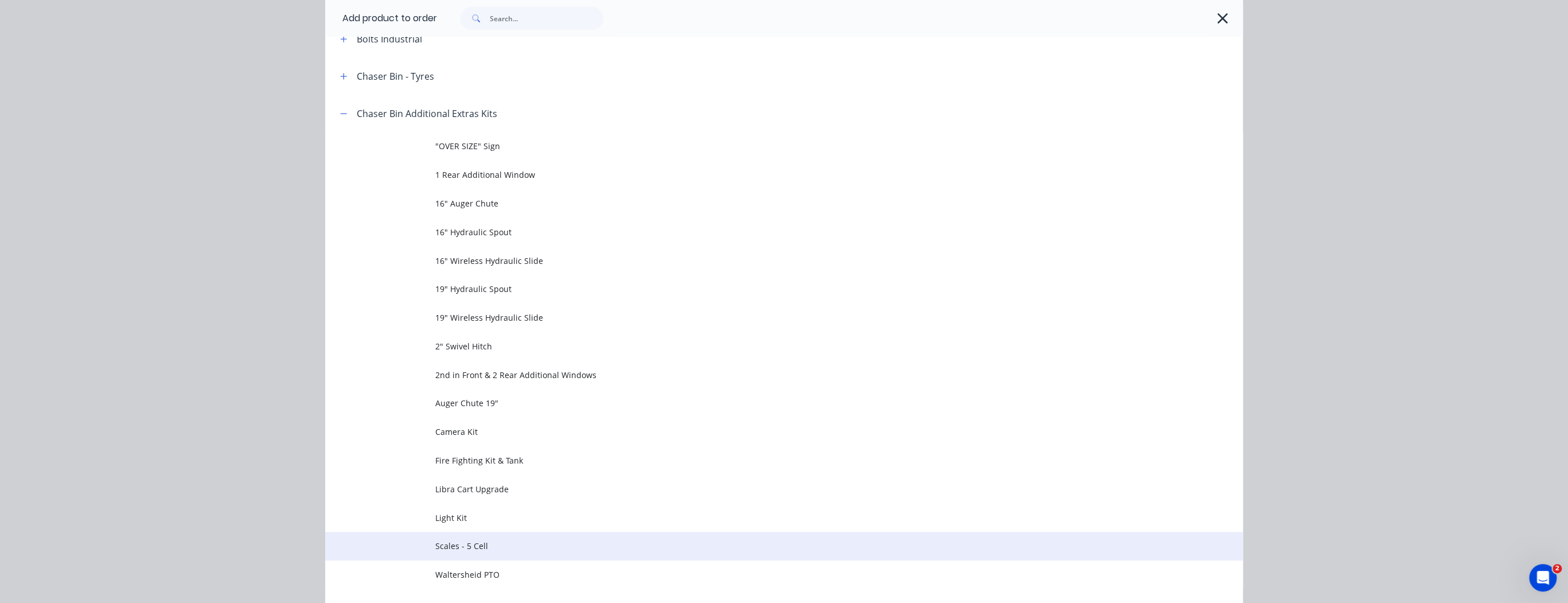
scroll to position [367, 0]
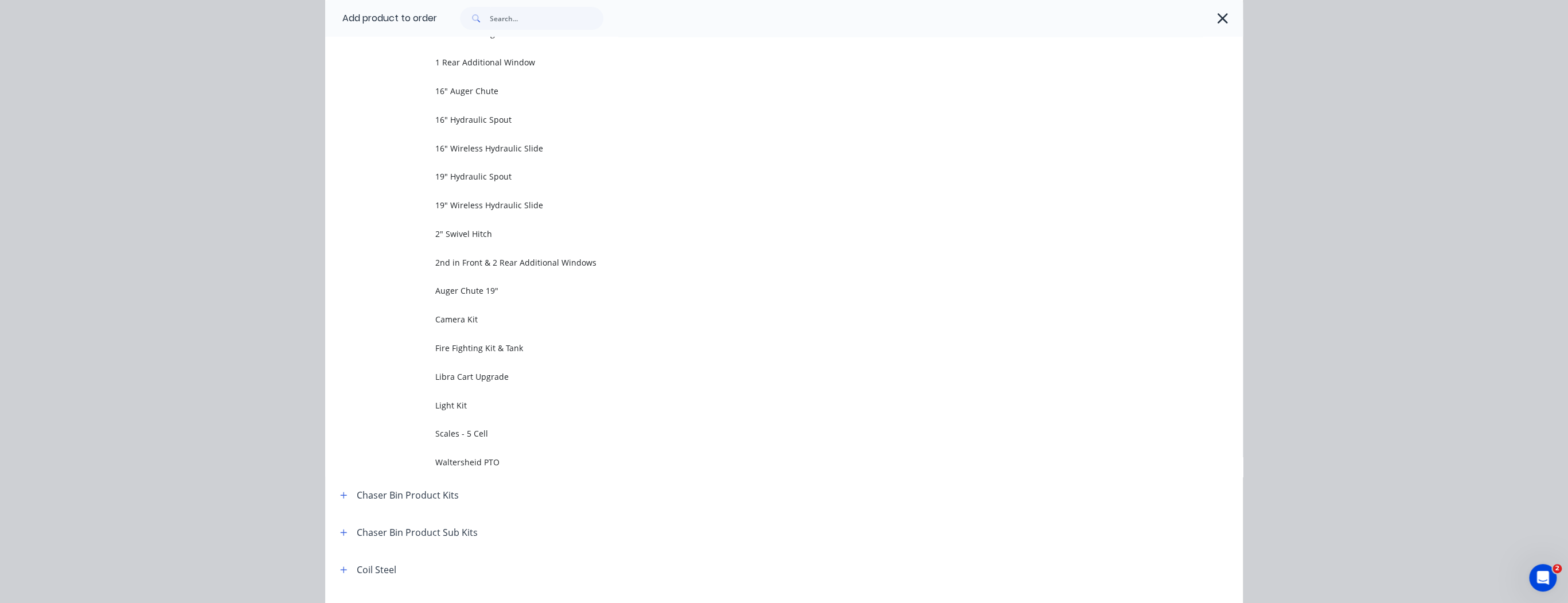
click at [471, 433] on span "Scales - 5 Cell" at bounding box center [758, 433] width 646 height 12
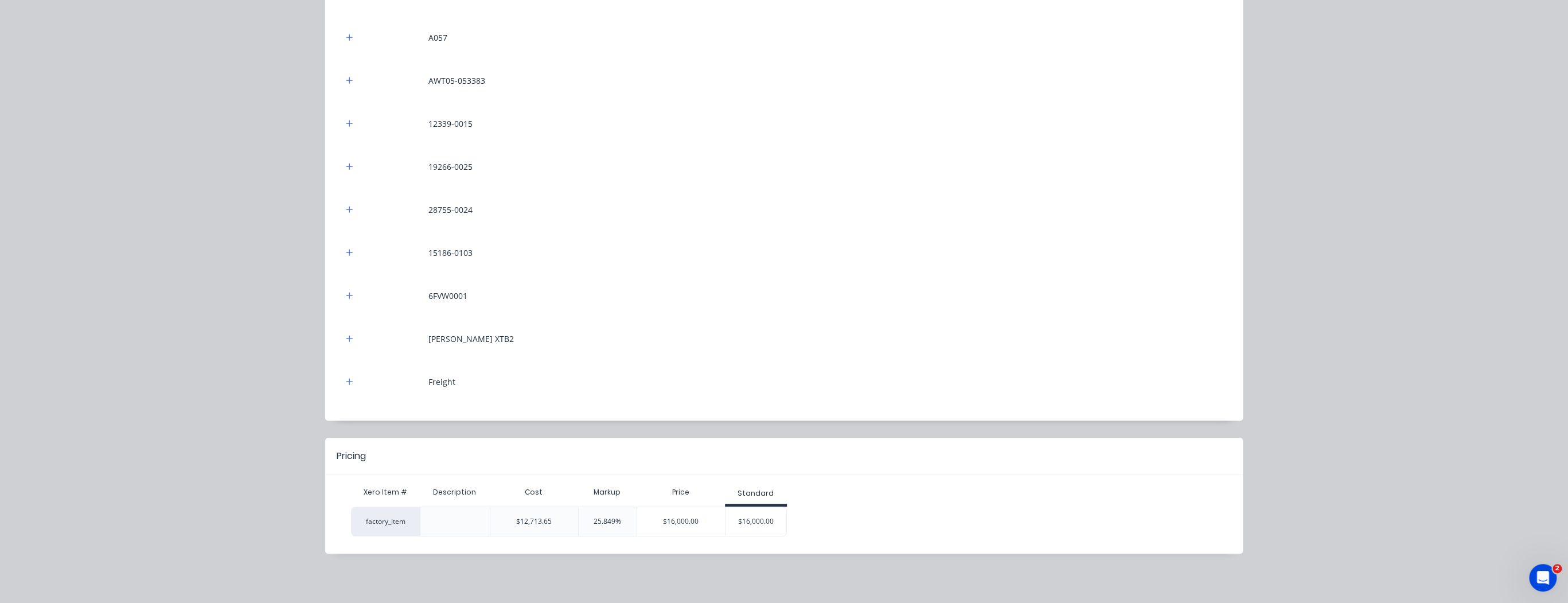
scroll to position [321, 0]
click at [750, 519] on div "$16,000.00" at bounding box center [756, 521] width 62 height 28
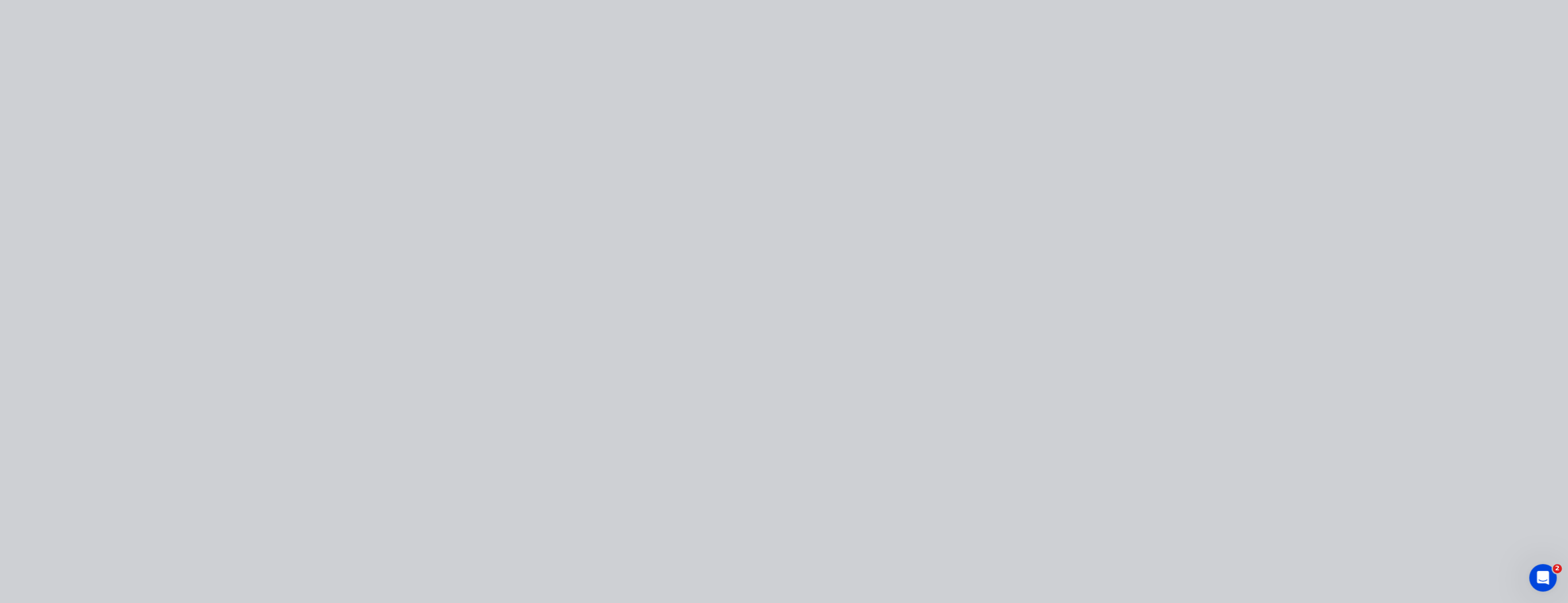
type input "25.85"
type input "$16,000.00"
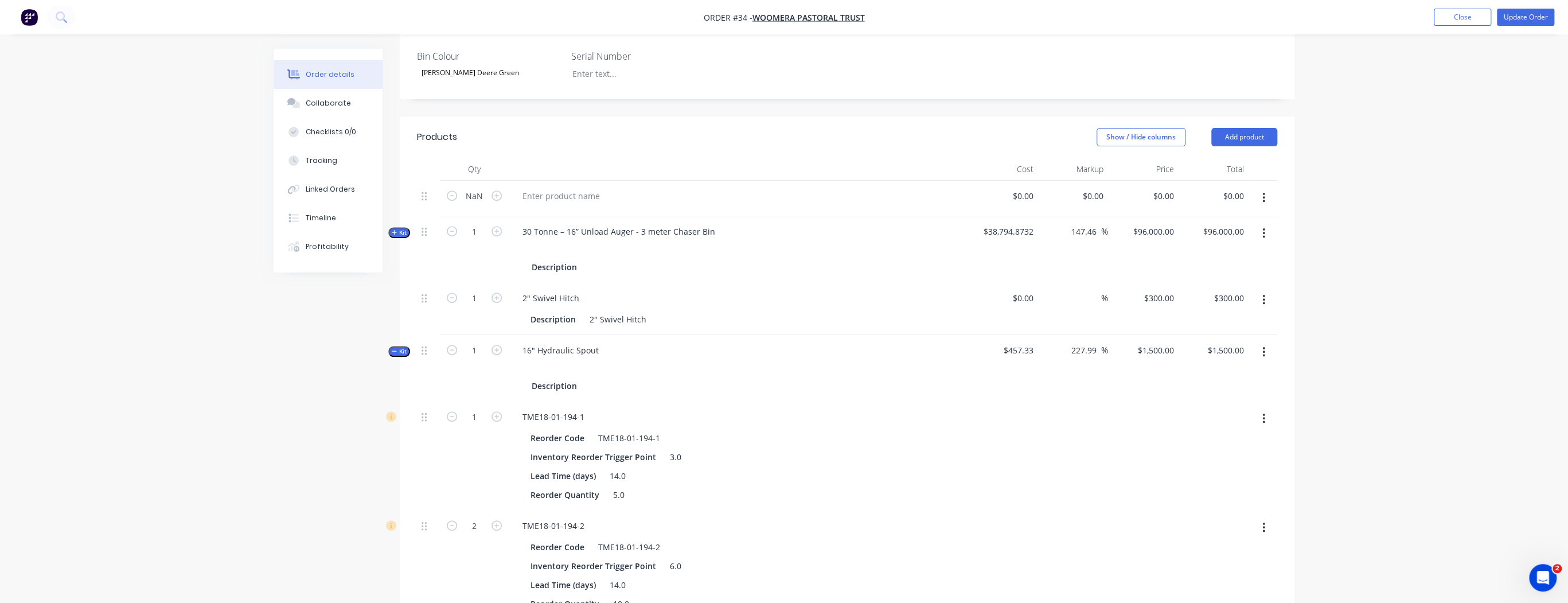
click at [394, 230] on icon "button" at bounding box center [394, 232] width 5 height 6
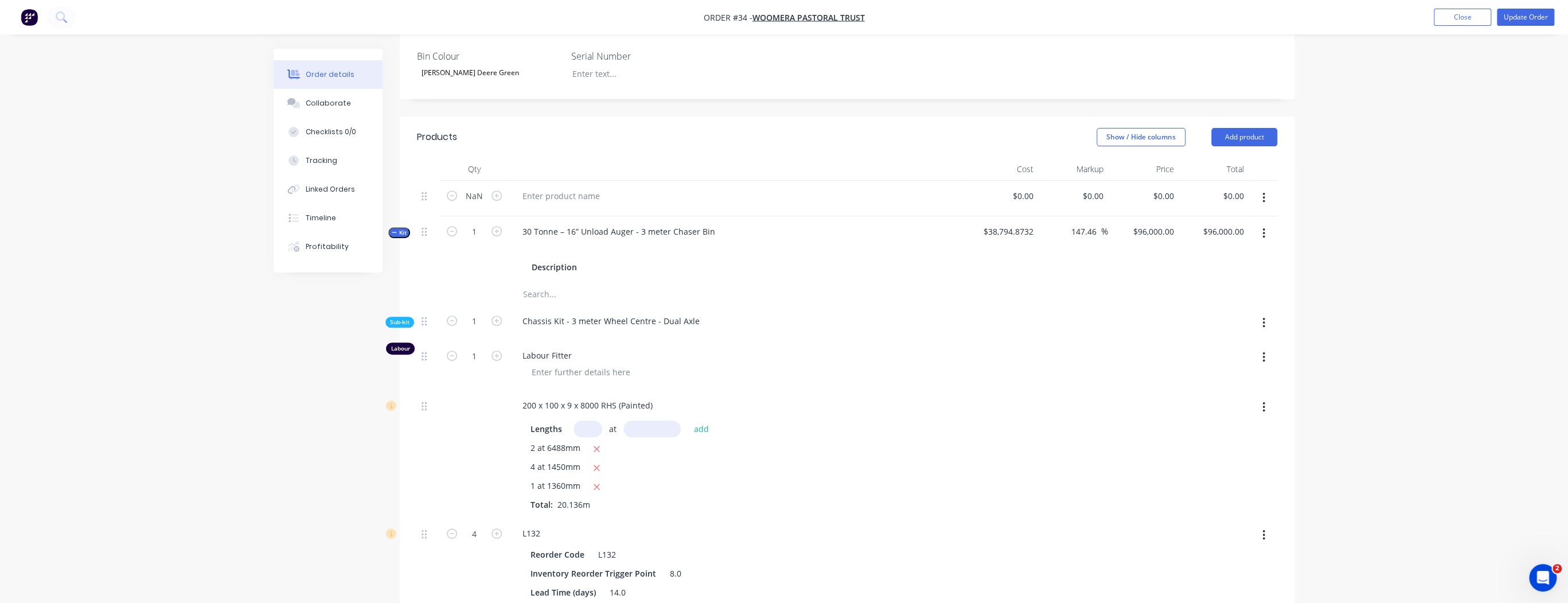
click at [396, 230] on icon "button" at bounding box center [394, 232] width 5 height 6
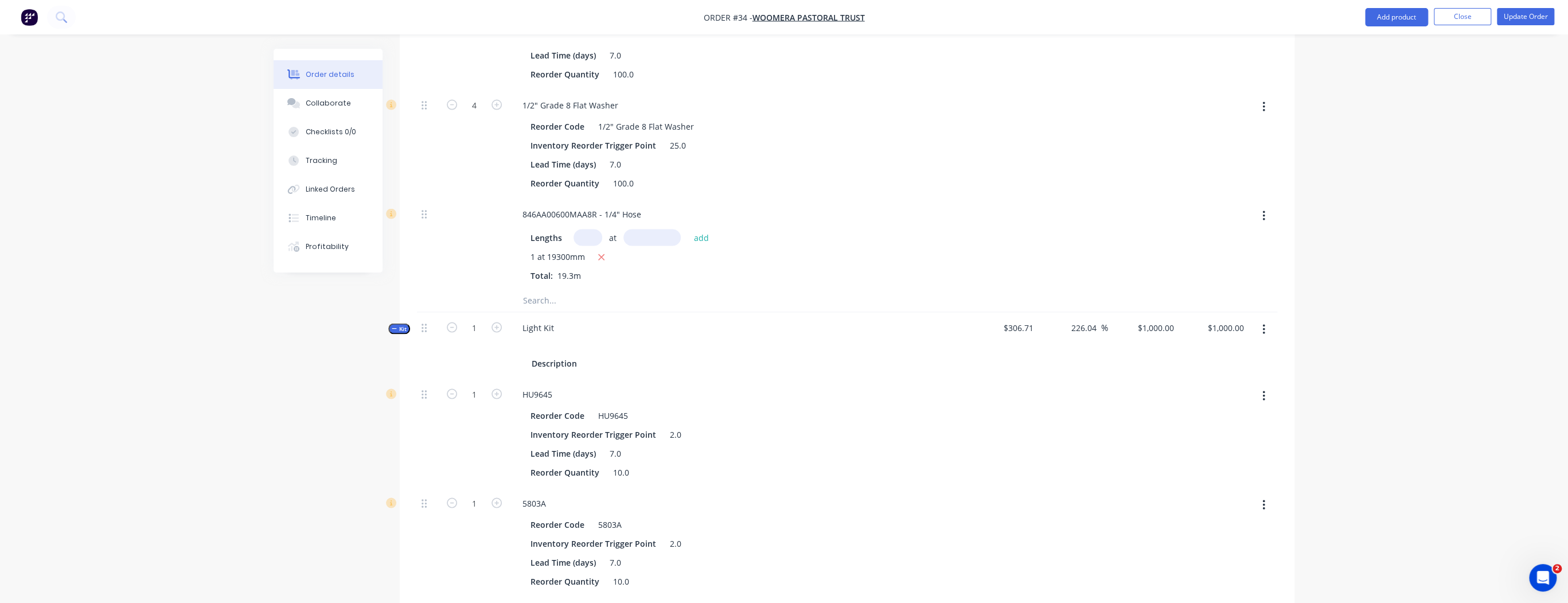
scroll to position [2019, 0]
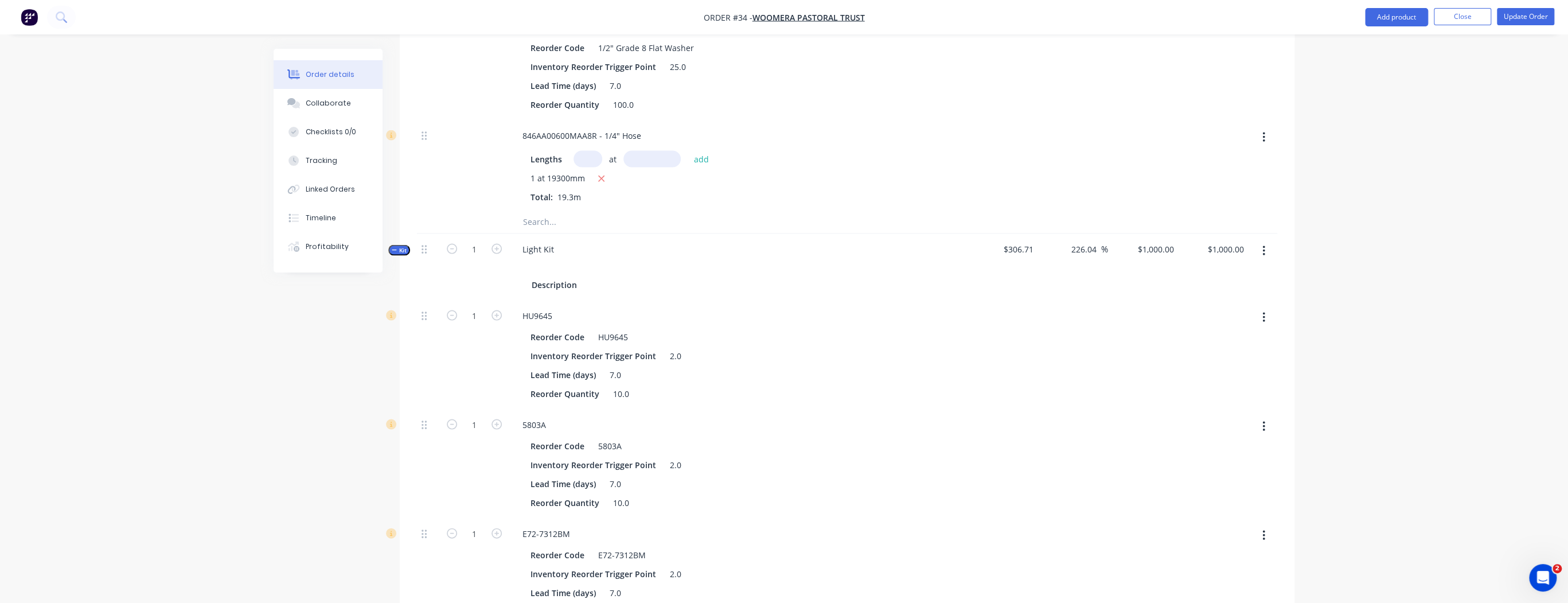
click at [1264, 245] on icon "button" at bounding box center [1264, 252] width 3 height 13
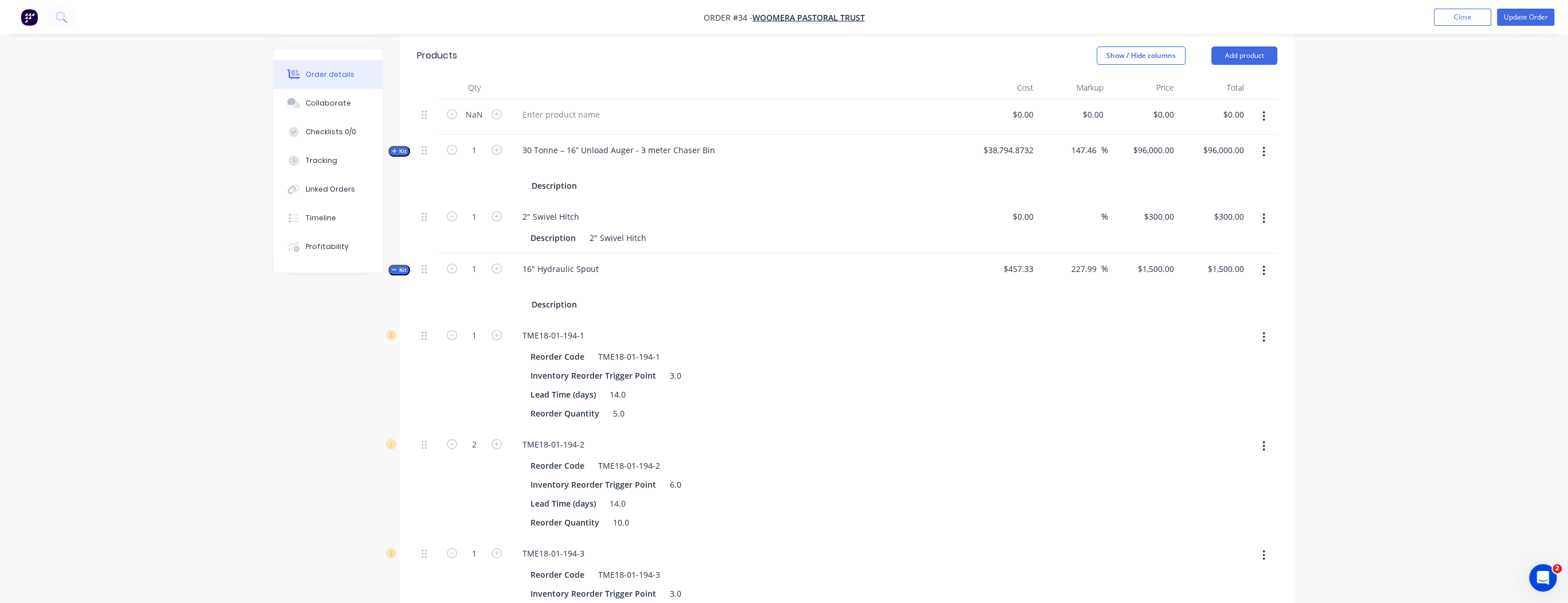
scroll to position [275, 0]
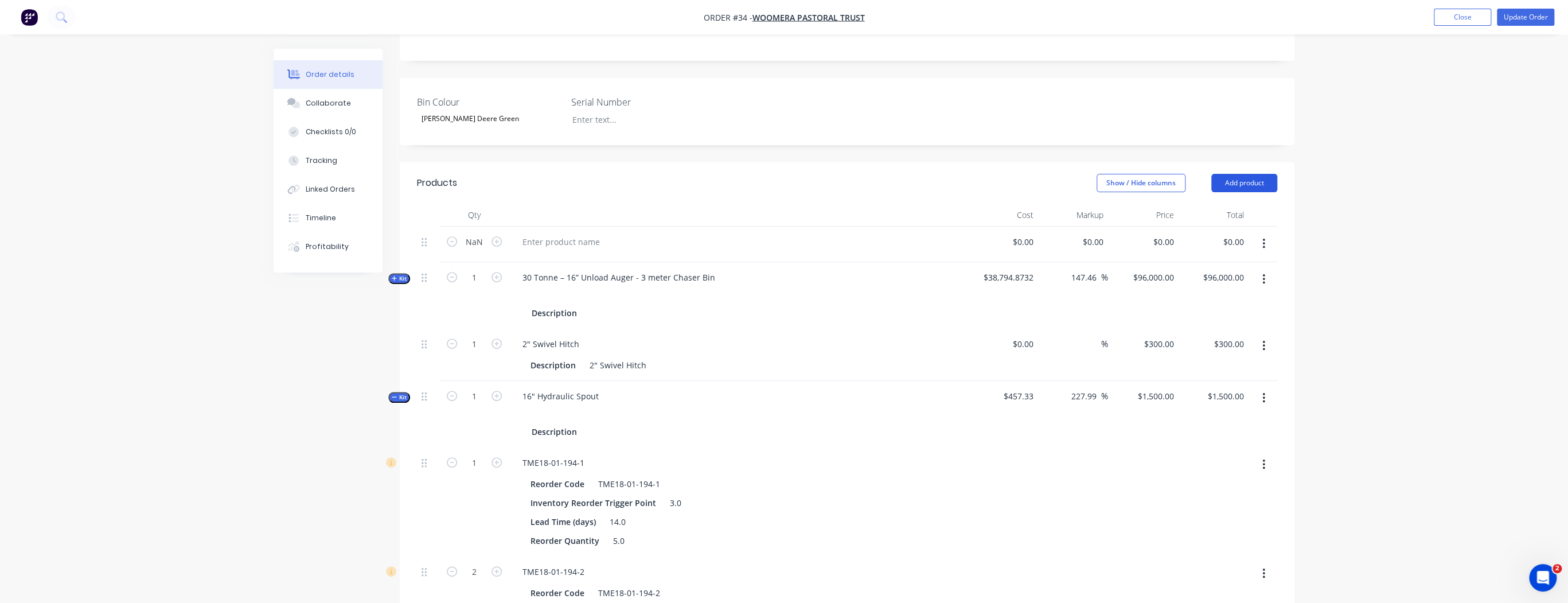
click at [1232, 174] on button "Add product" at bounding box center [1244, 183] width 66 height 19
click at [1213, 204] on div "Product catalogue" at bounding box center [1222, 212] width 88 height 16
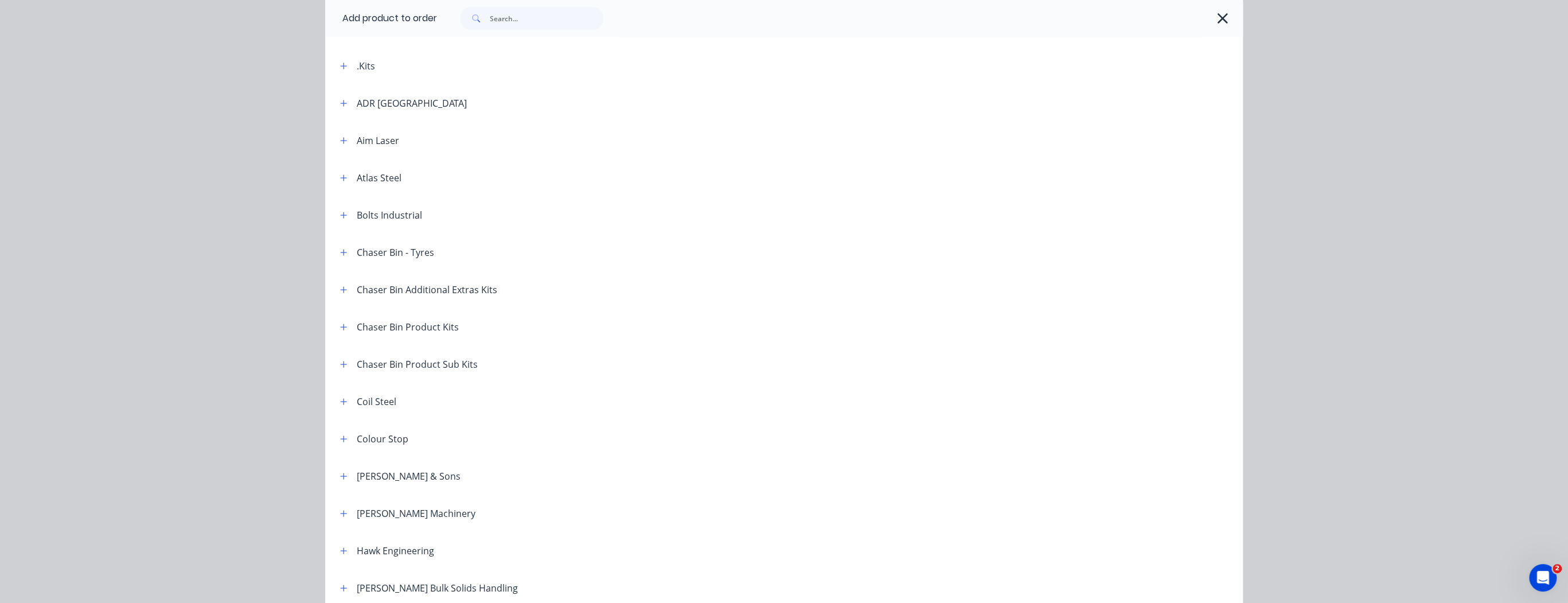
scroll to position [0, 0]
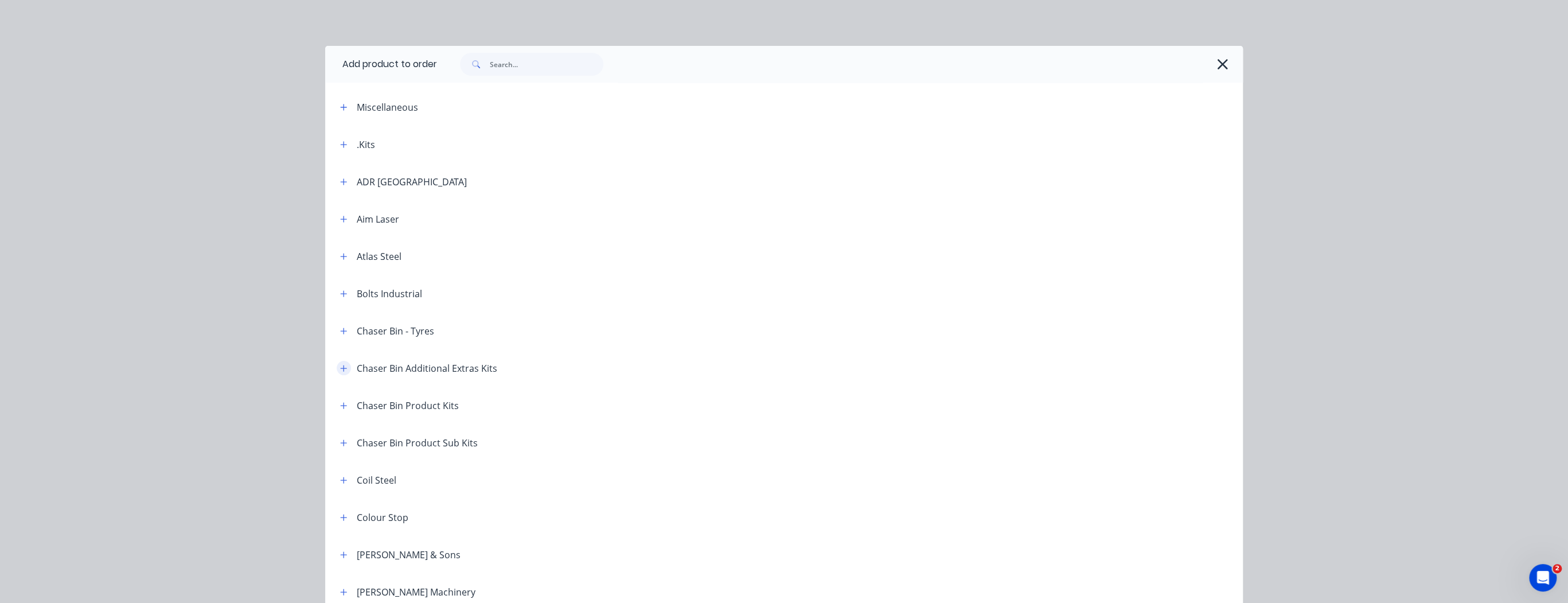
click at [341, 371] on icon "button" at bounding box center [343, 368] width 6 height 8
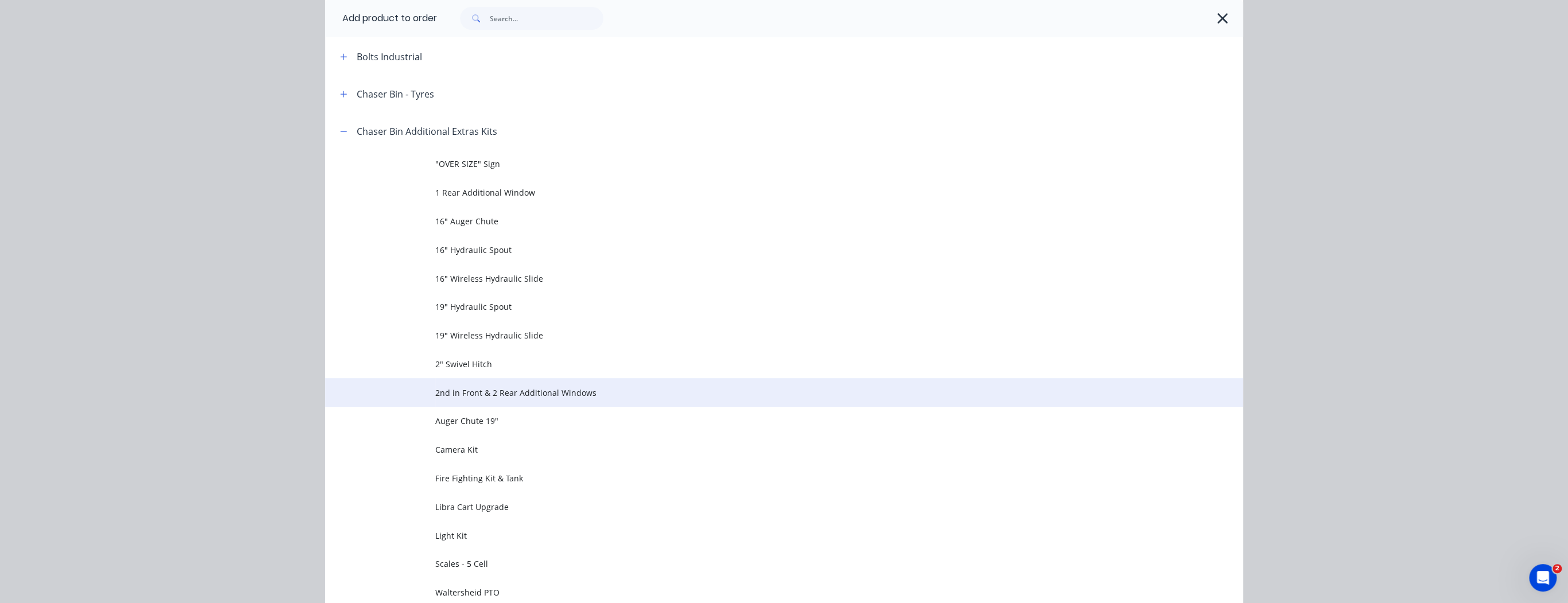
scroll to position [321, 0]
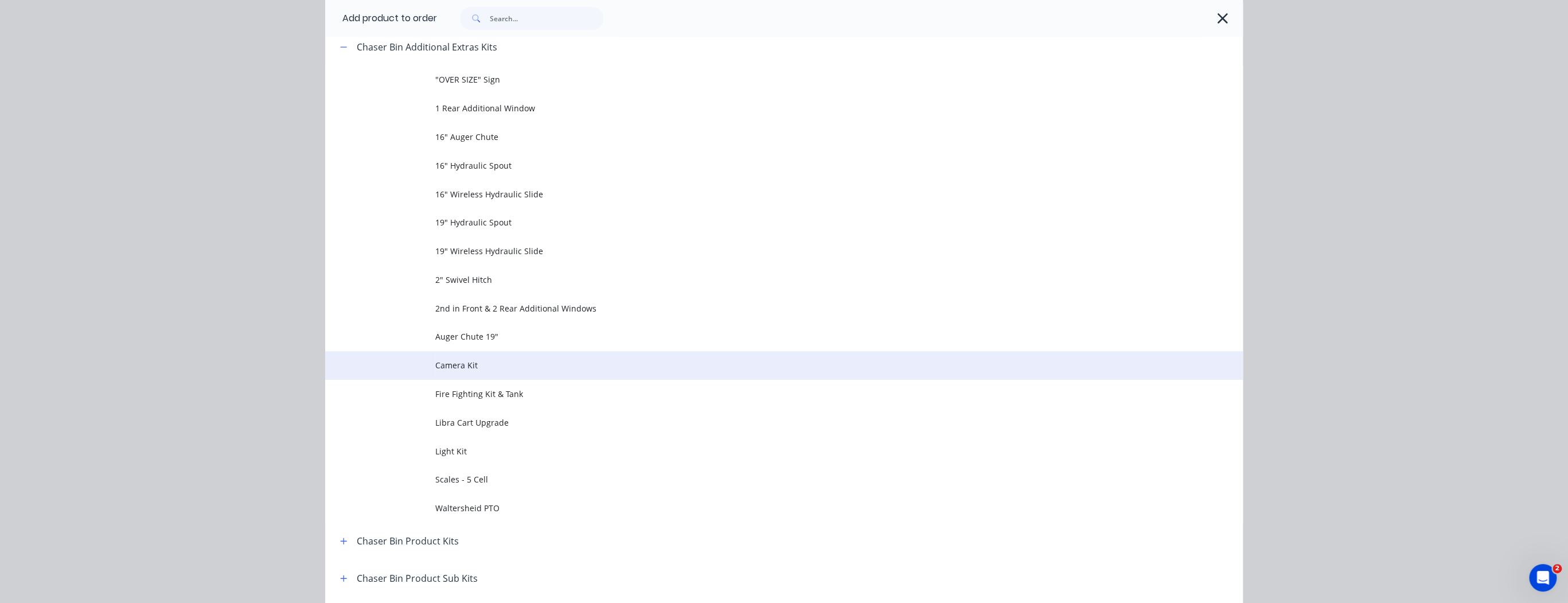
click at [505, 368] on span "Camera Kit" at bounding box center [758, 364] width 646 height 12
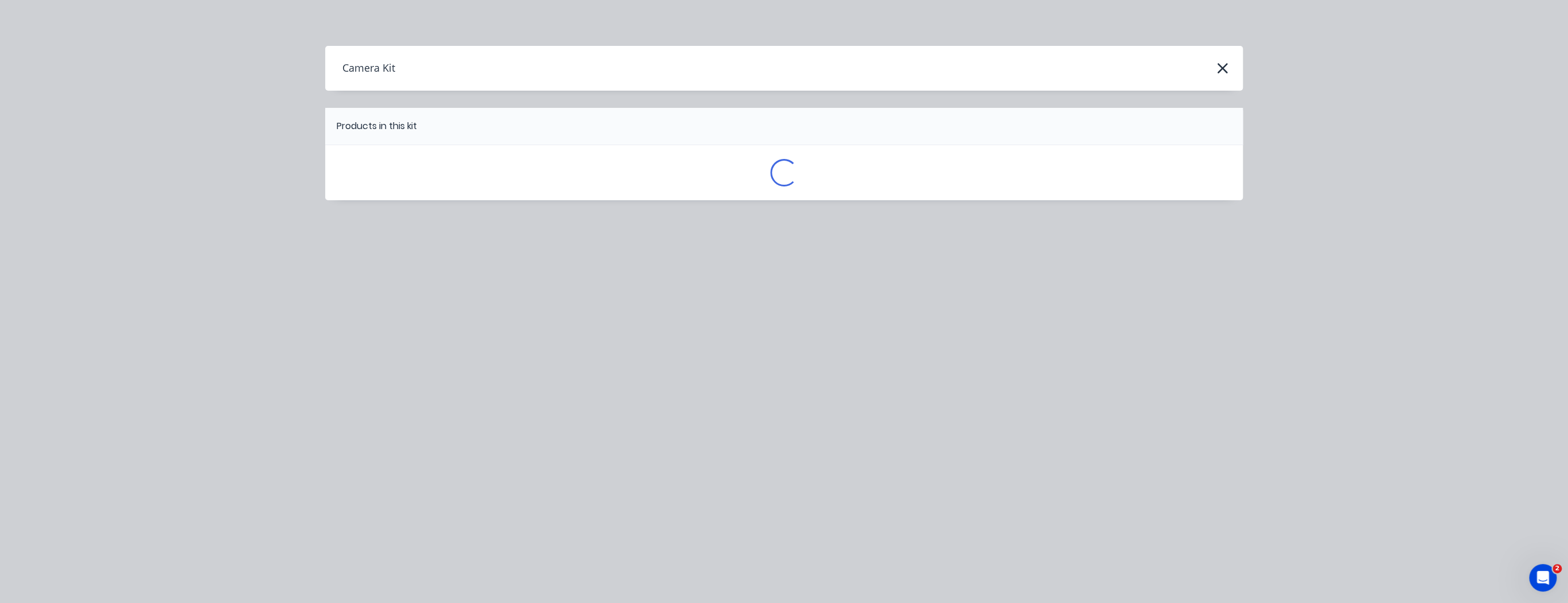
scroll to position [0, 0]
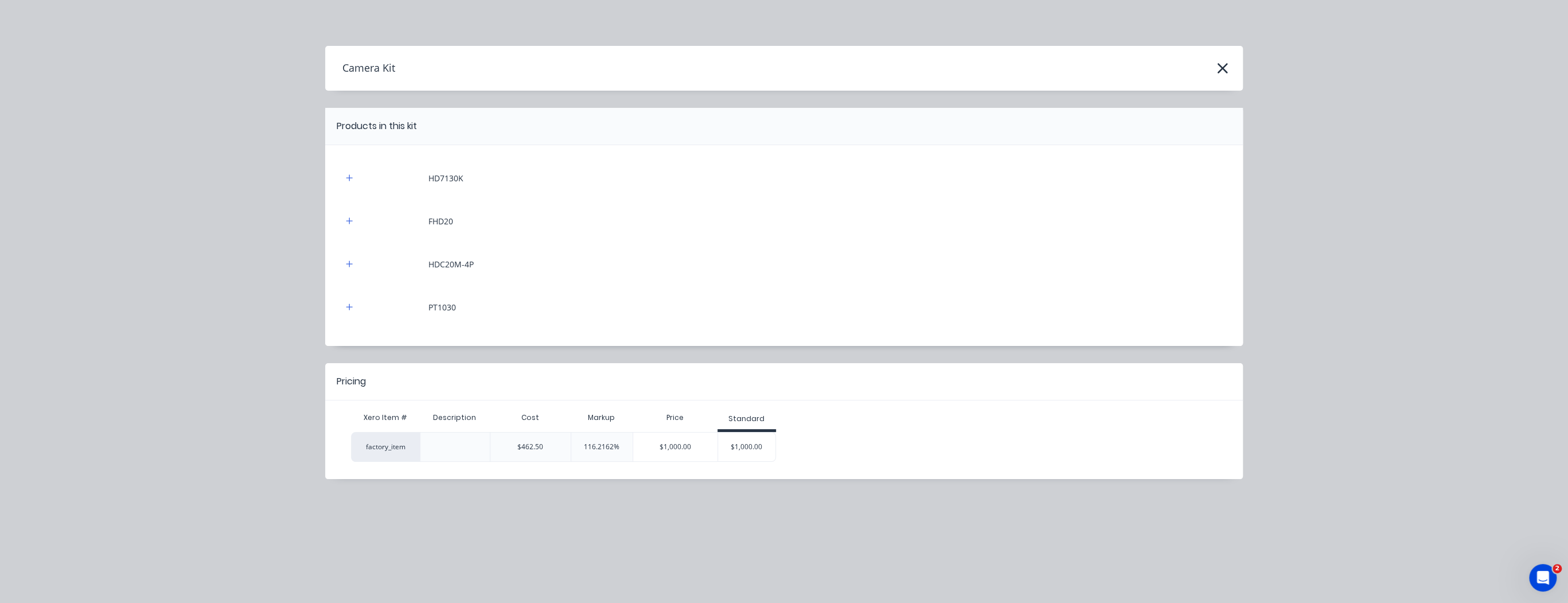
click at [755, 449] on div "$1,000.00" at bounding box center [747, 446] width 58 height 28
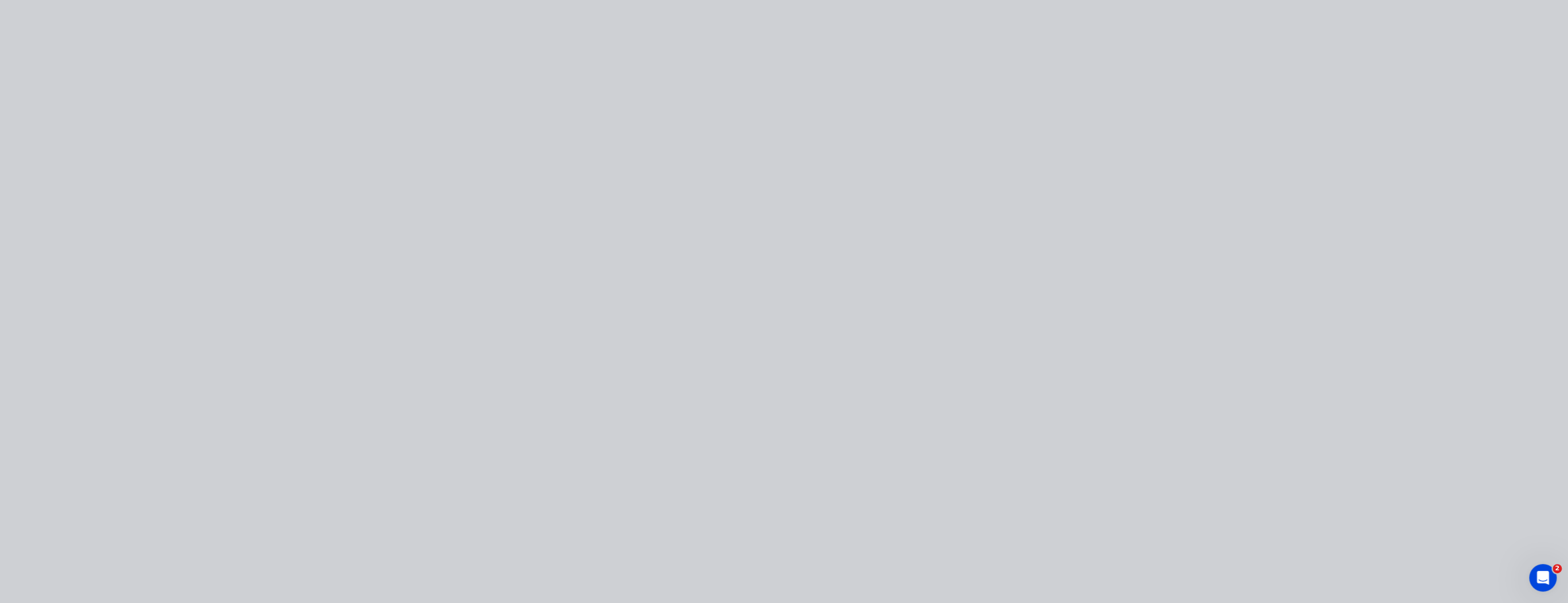
type input "116.22"
type input "$1,000.00"
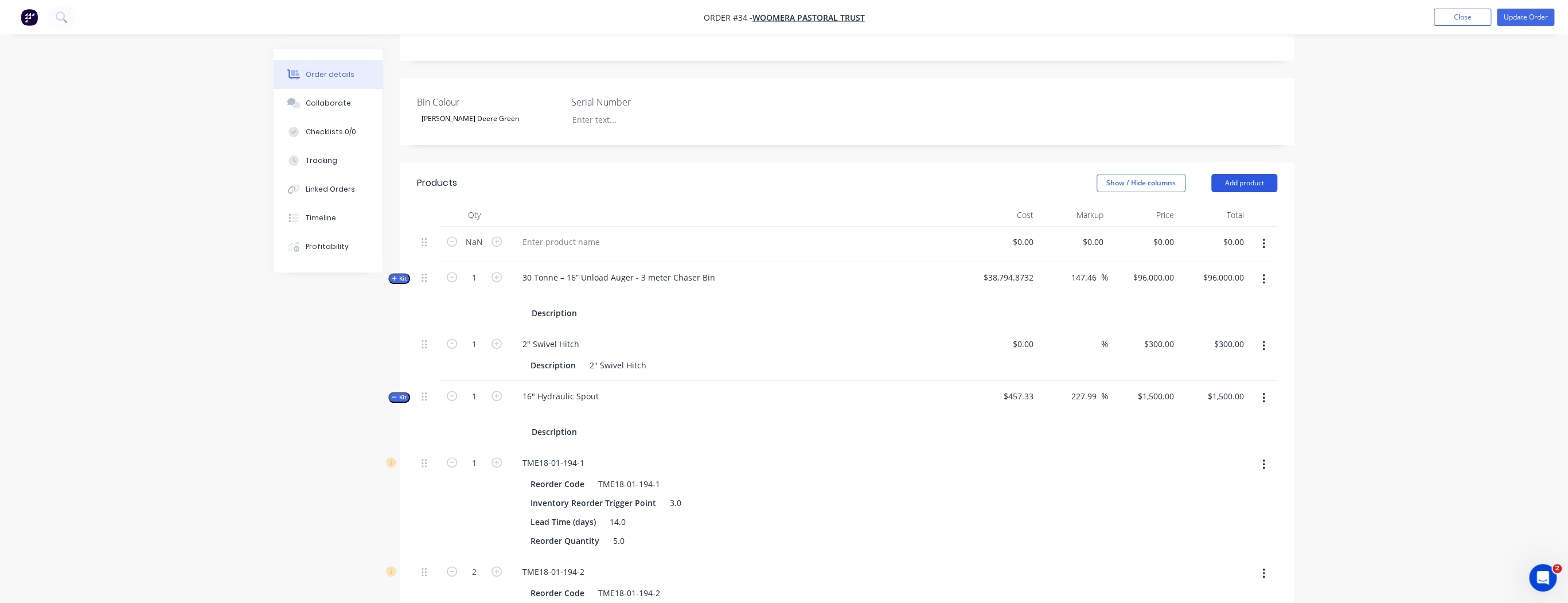
click at [1262, 174] on button "Add product" at bounding box center [1244, 183] width 66 height 19
click at [1221, 204] on div "Product catalogue" at bounding box center [1222, 212] width 88 height 16
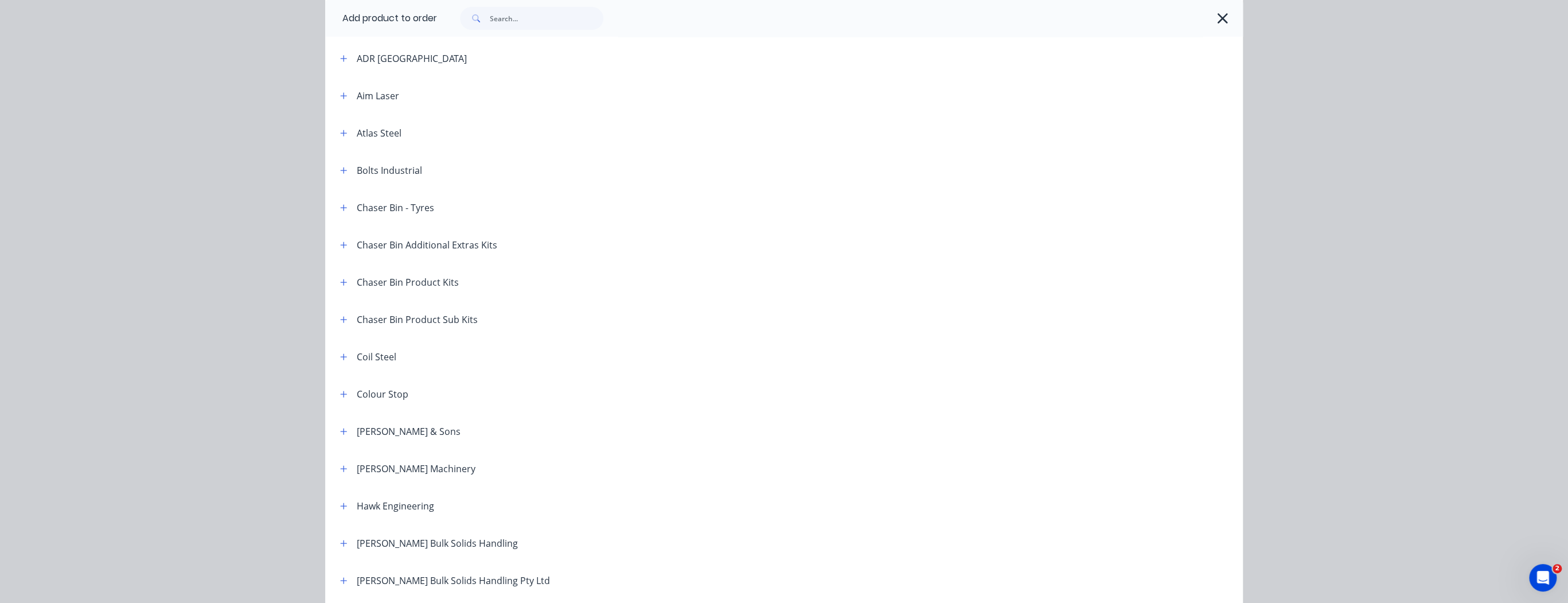
scroll to position [183, 0]
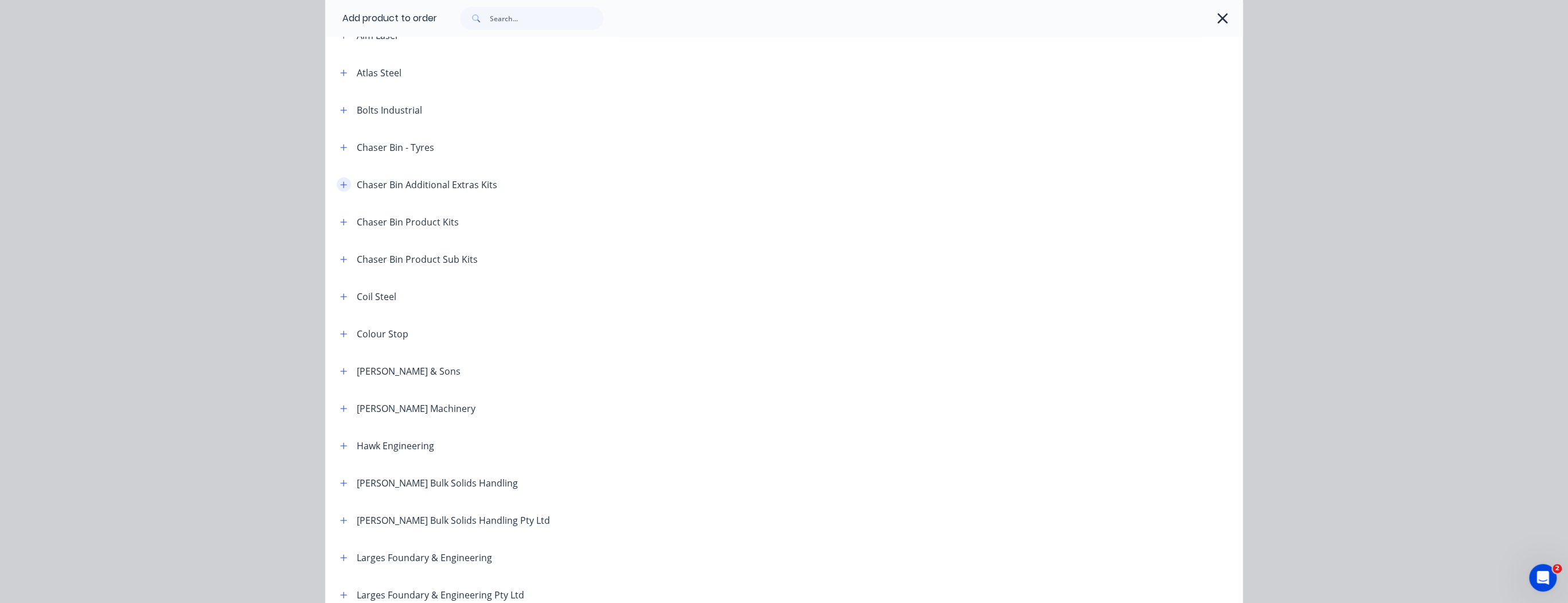
click at [342, 185] on icon "button" at bounding box center [343, 185] width 6 height 8
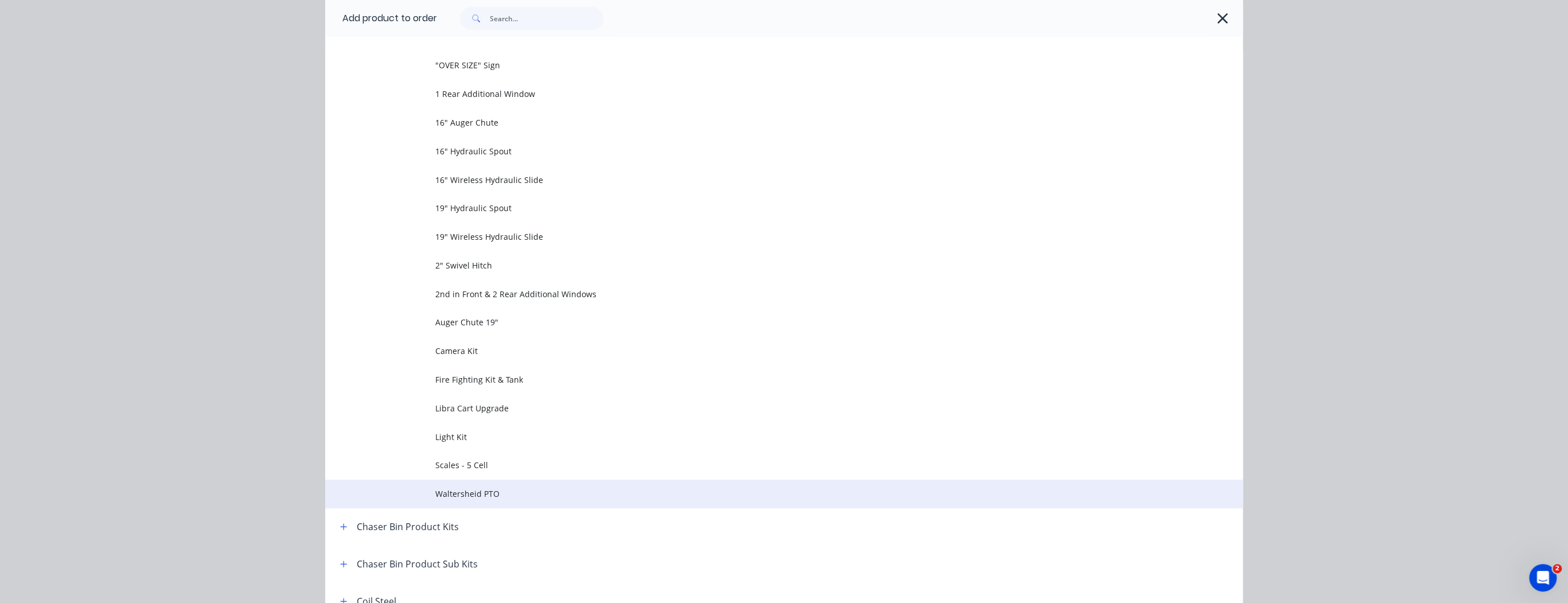
scroll to position [367, 0]
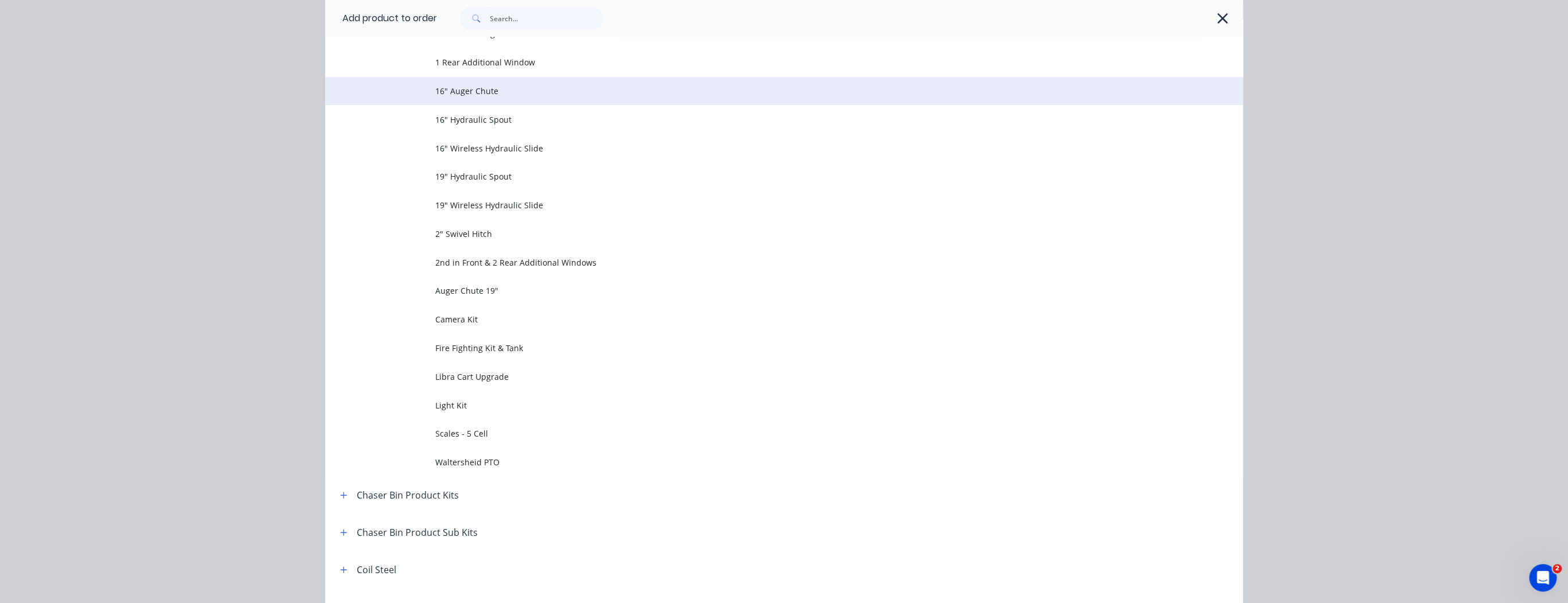
click at [476, 93] on span "16" Auger Chute" at bounding box center [758, 91] width 646 height 12
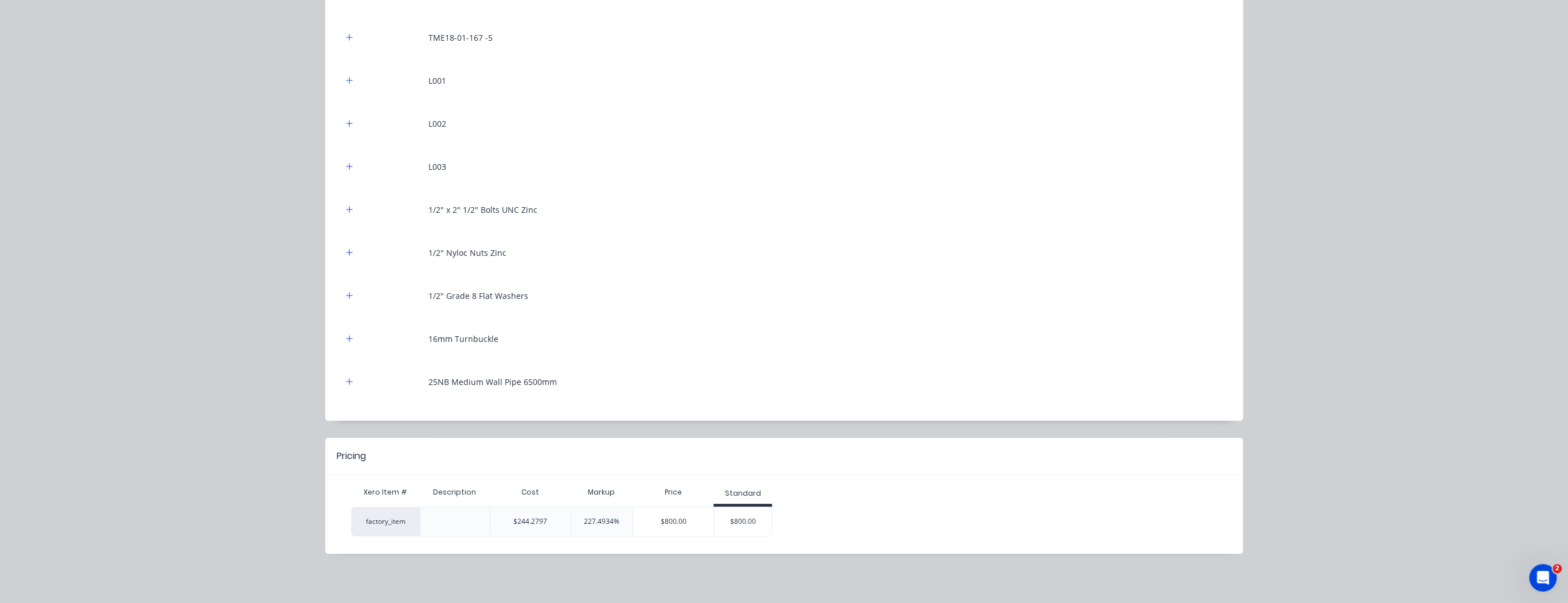
scroll to position [321, 0]
click at [749, 524] on div "$800.00" at bounding box center [743, 521] width 58 height 28
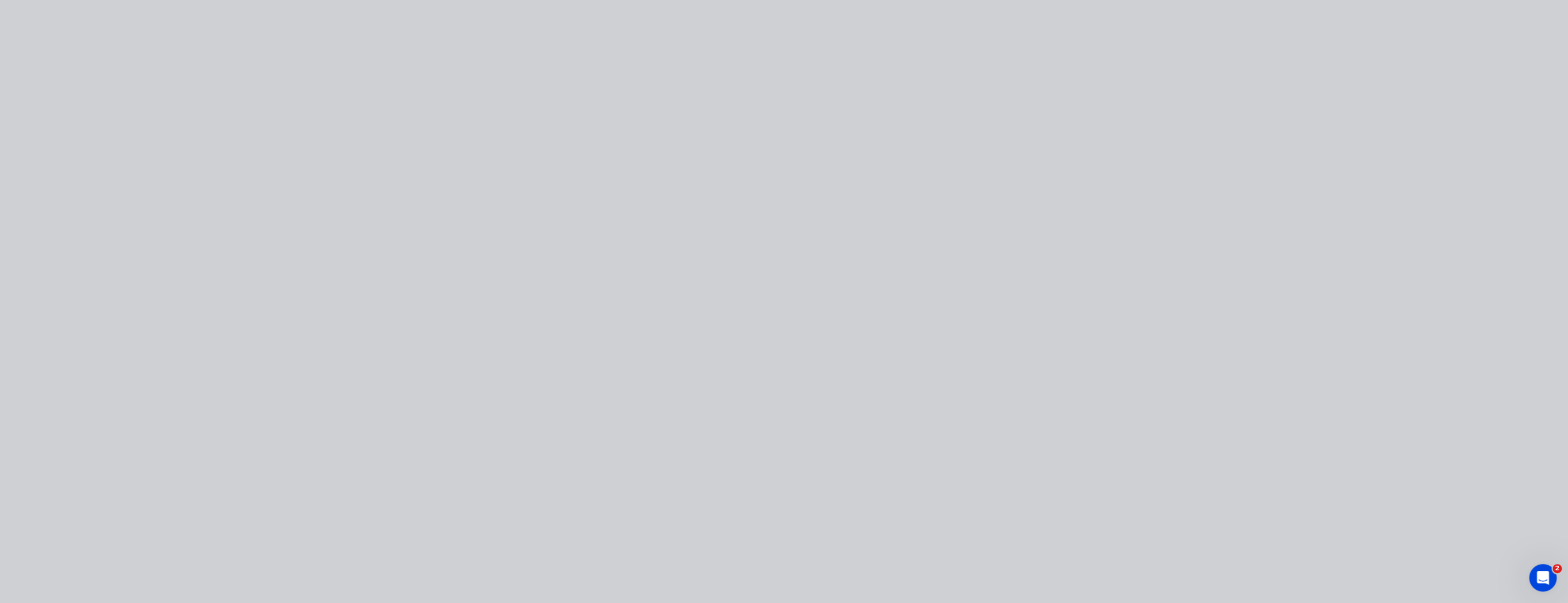
type input "227.49"
type input "$800.00"
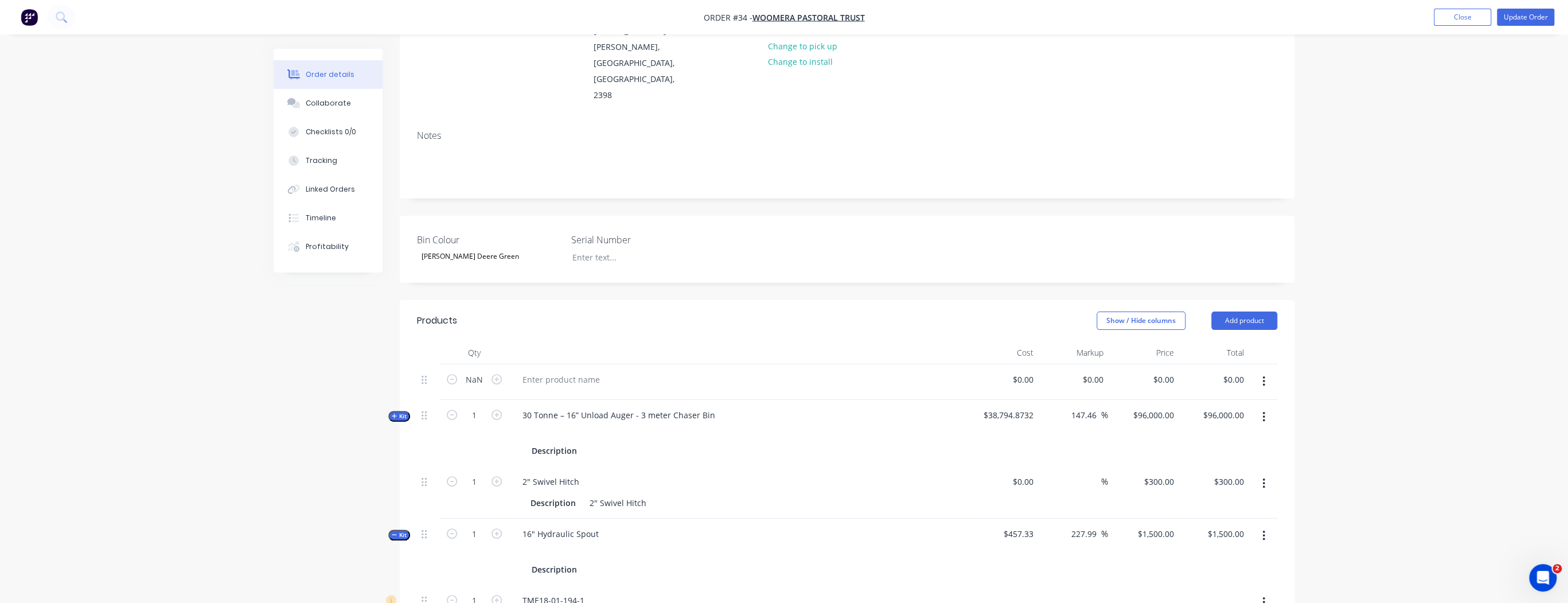
scroll to position [0, 0]
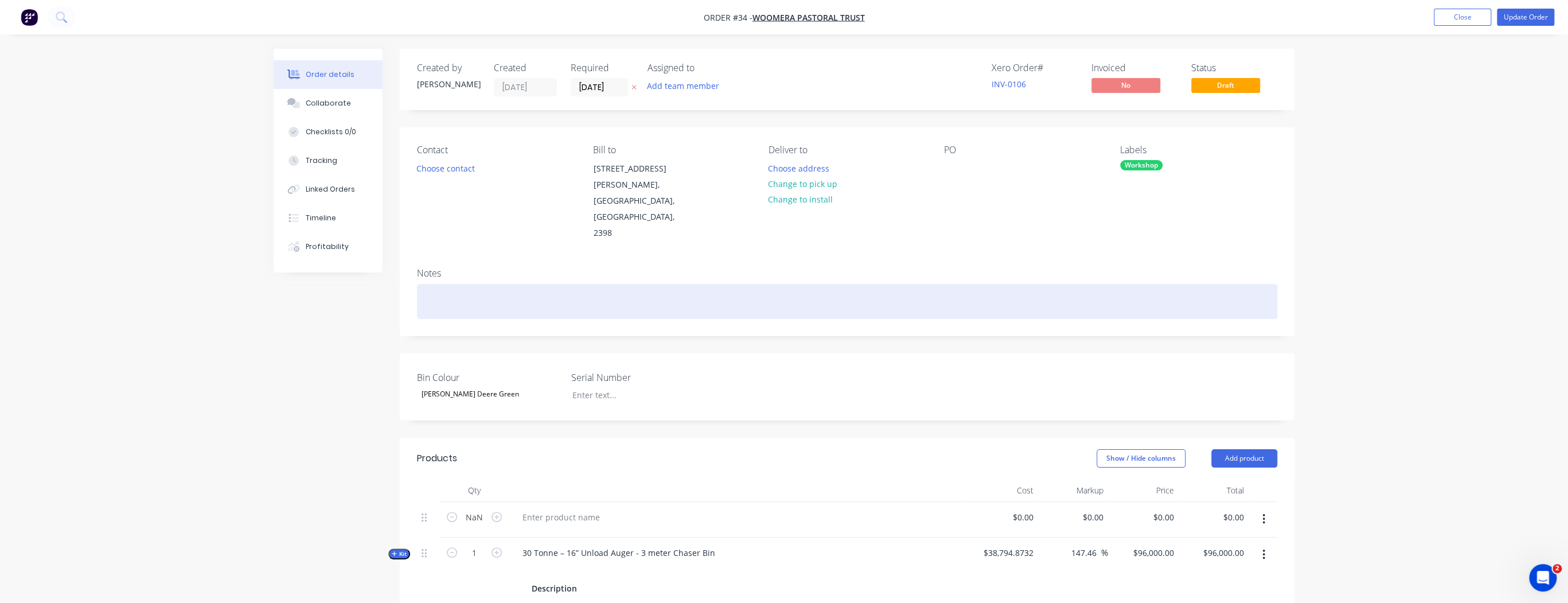
click at [504, 284] on div at bounding box center [847, 301] width 860 height 35
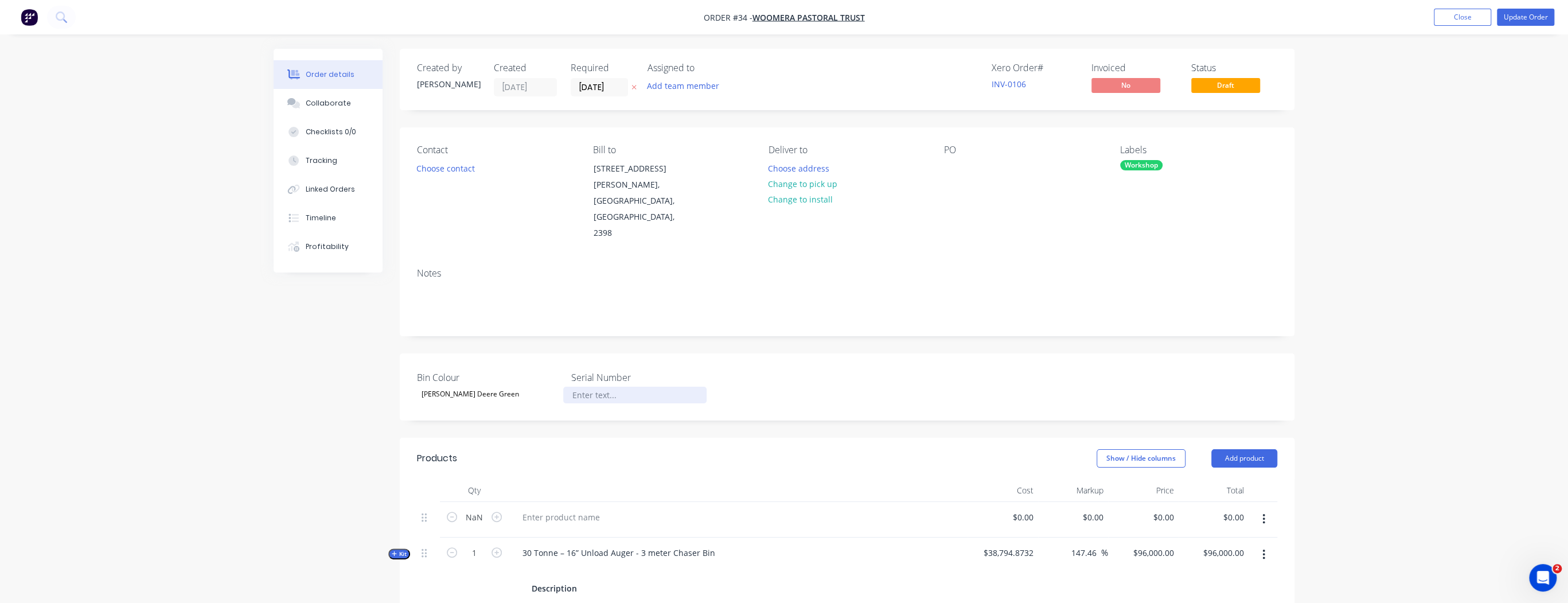
click at [592, 386] on div at bounding box center [635, 394] width 144 height 16
click at [593, 386] on div at bounding box center [635, 394] width 144 height 16
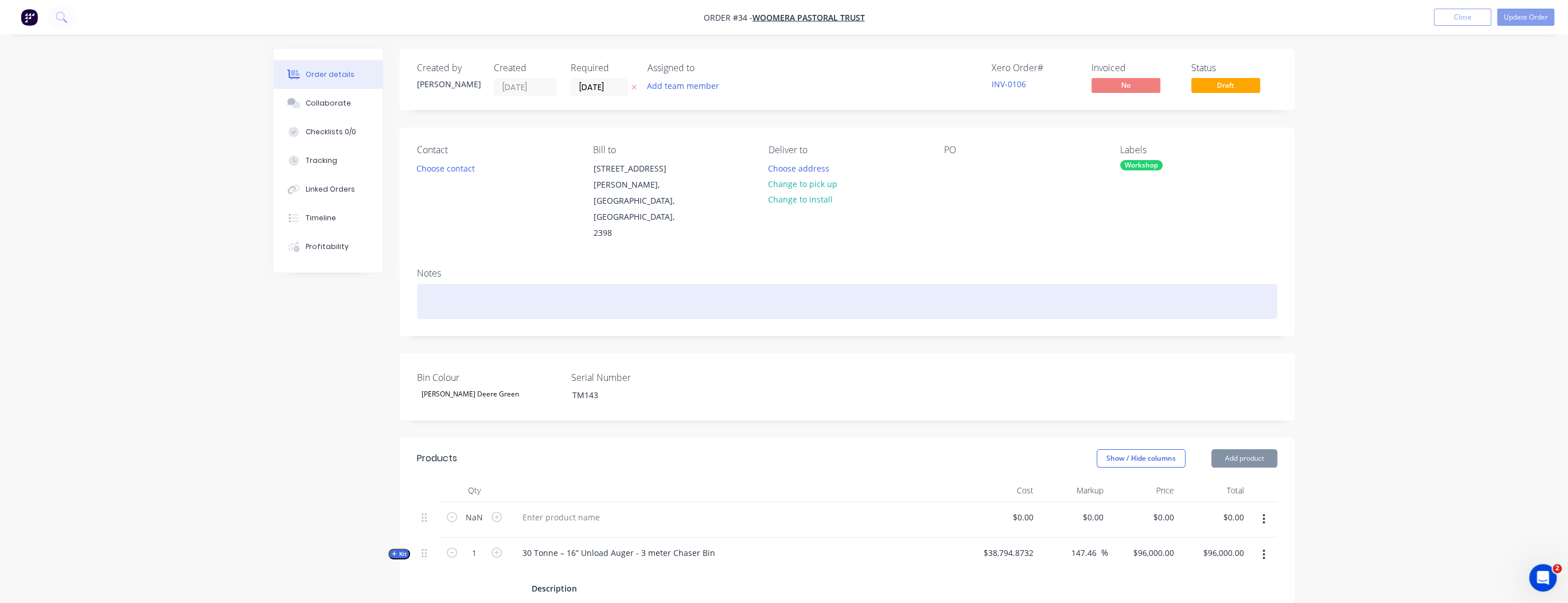
click at [469, 284] on div at bounding box center [847, 301] width 860 height 35
click at [459, 284] on div at bounding box center [847, 301] width 860 height 35
click at [429, 284] on div at bounding box center [847, 301] width 860 height 35
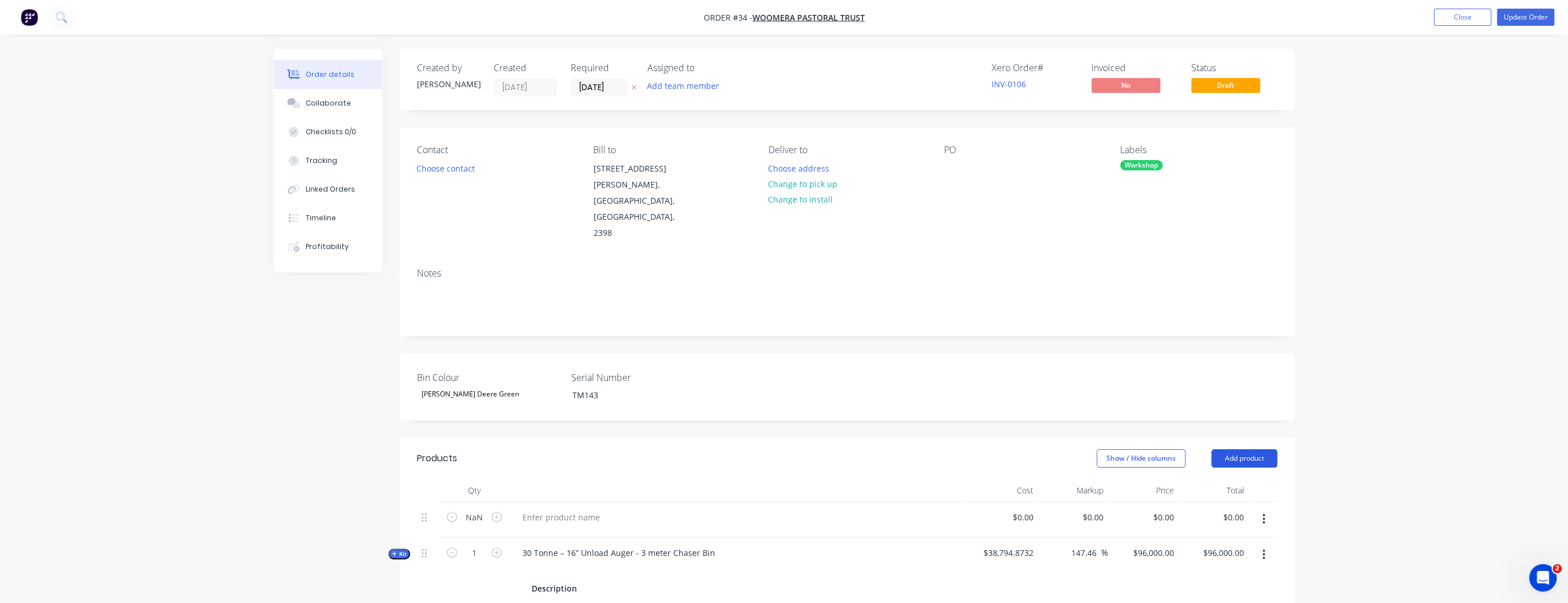
click at [1277, 437] on header "Products Show / Hide columns Add product" at bounding box center [847, 458] width 895 height 41
click at [1265, 449] on button "Add product" at bounding box center [1244, 458] width 66 height 19
click at [1217, 479] on div "Product catalogue" at bounding box center [1222, 487] width 88 height 16
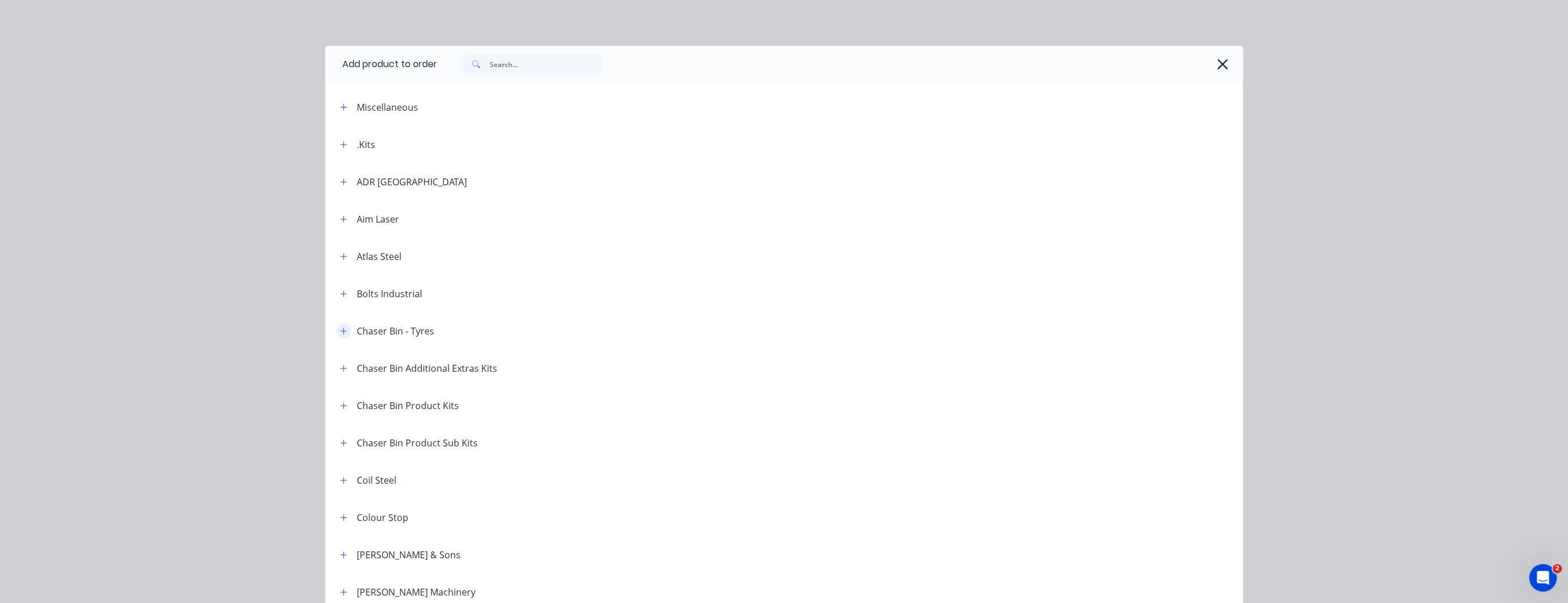
click at [344, 333] on button "button" at bounding box center [344, 331] width 15 height 15
click at [481, 429] on td "Tyres - 35 Tonne - Floatational" at bounding box center [838, 420] width 808 height 28
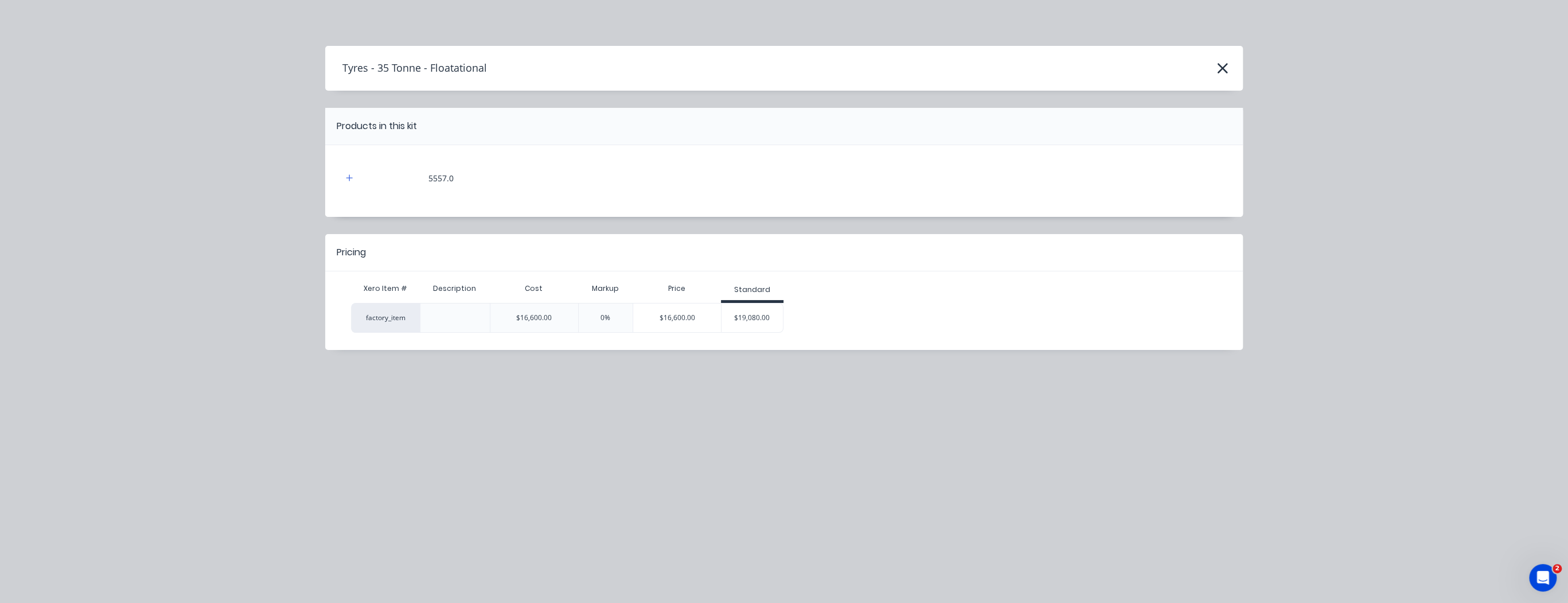
click at [758, 309] on div "$19,080.00" at bounding box center [752, 317] width 62 height 28
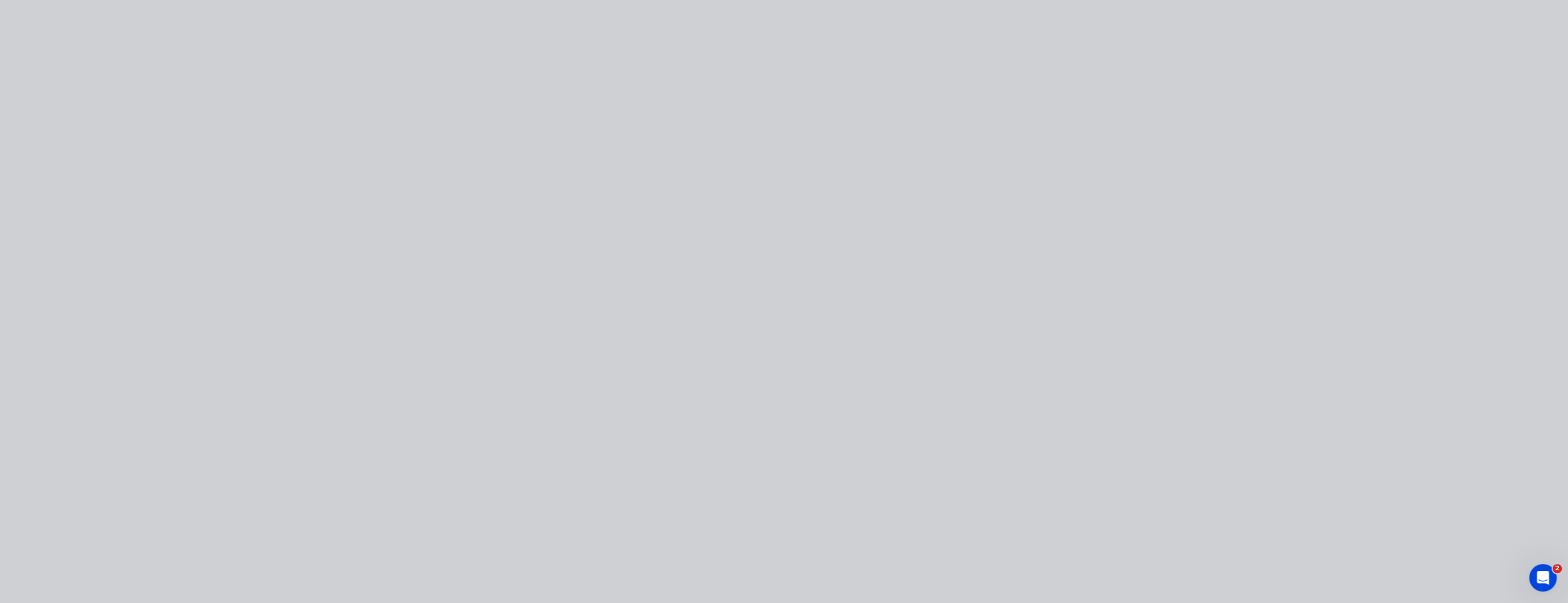
type input "14.94"
type input "$19,080.00"
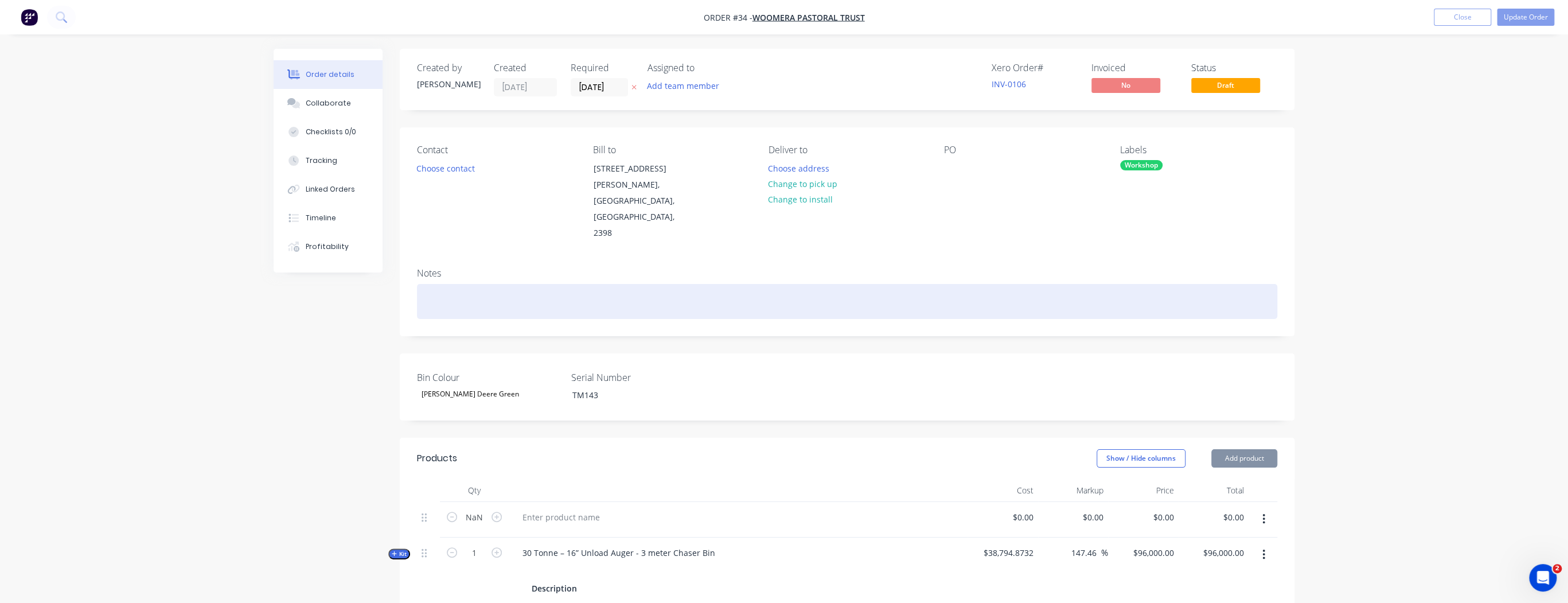
type input "14.94"
type input "$19,080.00"
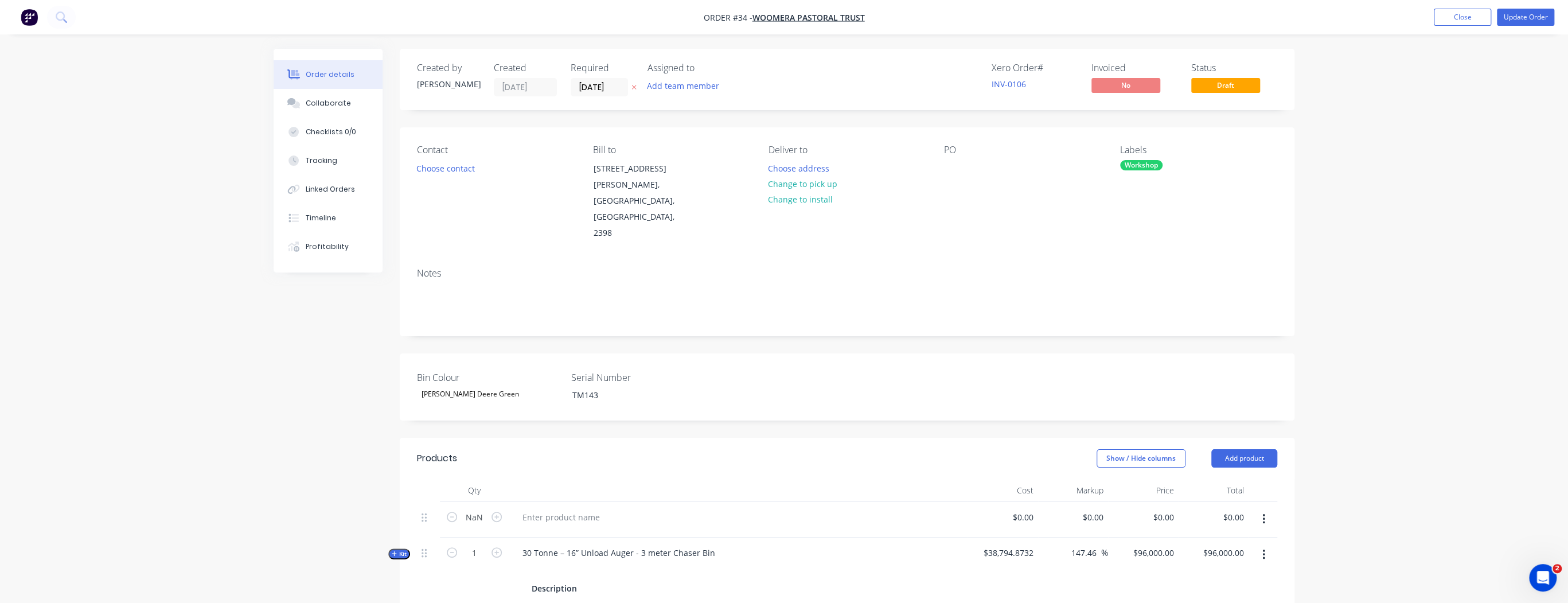
click at [466, 386] on div "[PERSON_NAME] Deere Green" at bounding box center [470, 394] width 106 height 15
click at [457, 384] on button "None" at bounding box center [502, 385] width 172 height 20
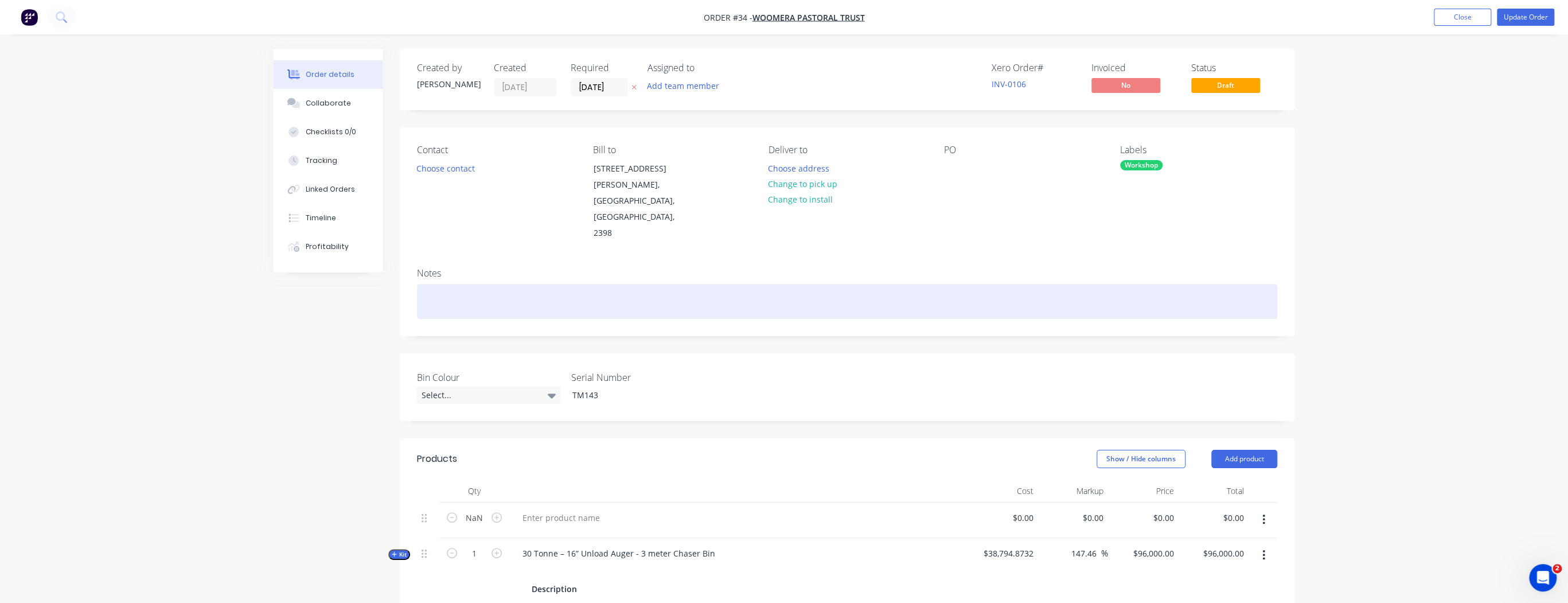
click at [429, 284] on div at bounding box center [847, 301] width 860 height 35
click at [430, 284] on div at bounding box center [847, 301] width 860 height 35
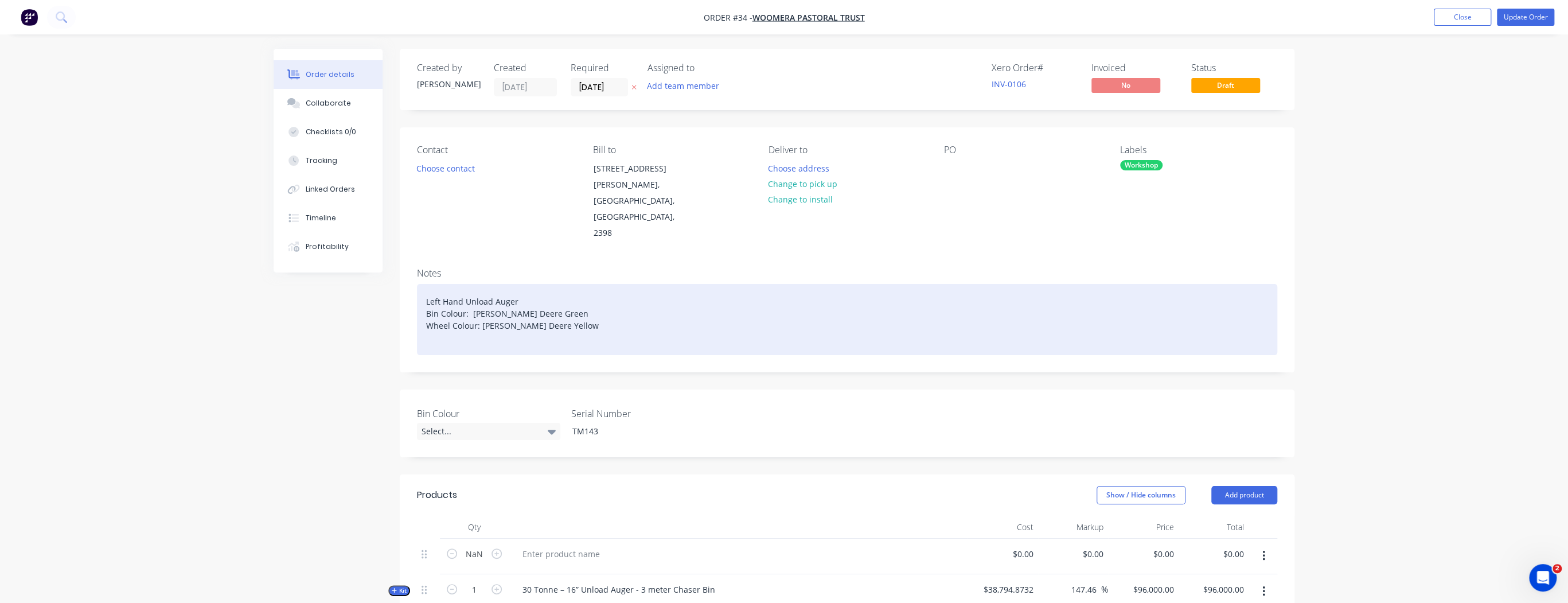
click at [555, 294] on div "Left Hand Unload Auger Bin Colour: John Deere Green Wheel Colour: John Deere Ye…" at bounding box center [847, 320] width 860 height 71
click at [525, 299] on div "Left Hand Unload Auger Bin Colour: John Deere Green Wheel Colour: John Deere Ye…" at bounding box center [847, 320] width 860 height 71
click at [533, 308] on div "Left Hand Unload Auger Bin Colour: John Deere Green Wheel Colour: Yellow Tarp C…" at bounding box center [847, 320] width 860 height 71
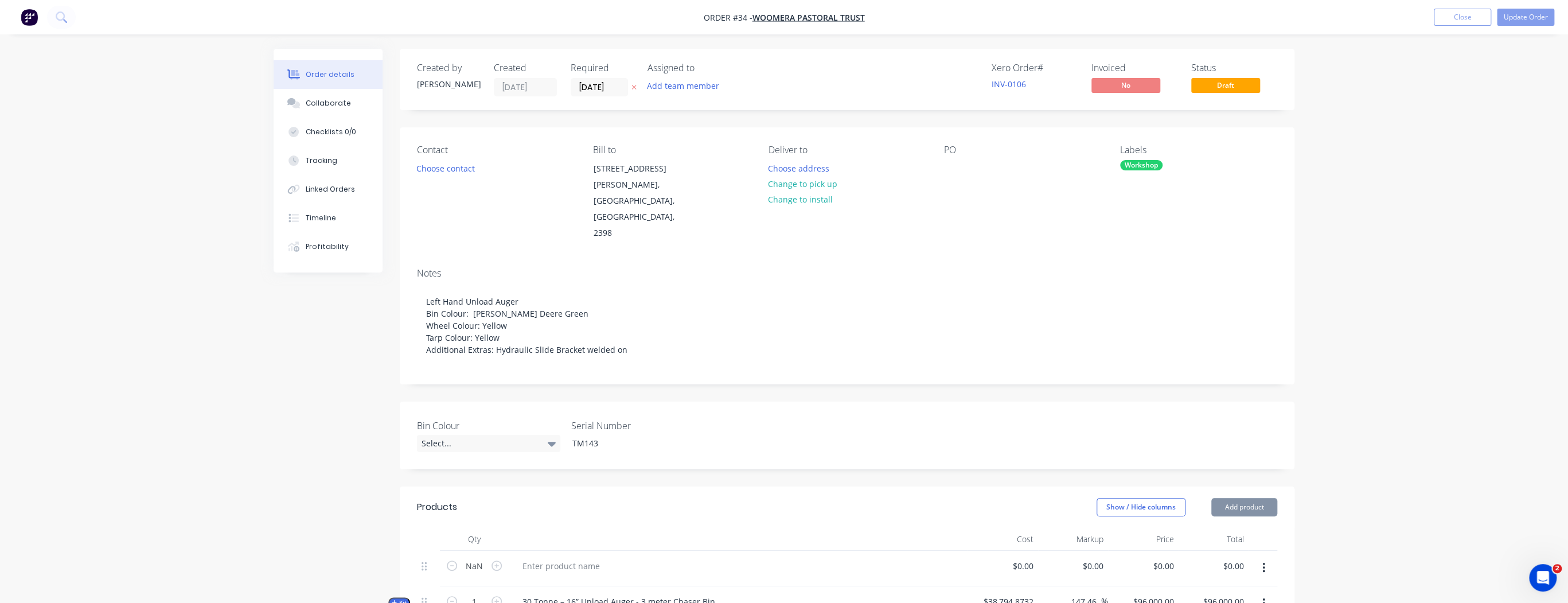
scroll to position [230, 0]
